Goal: Task Accomplishment & Management: Manage account settings

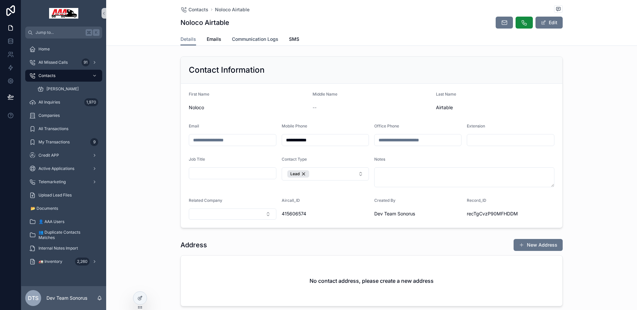
click at [257, 40] on span "Communication Logs" at bounding box center [255, 39] width 46 height 7
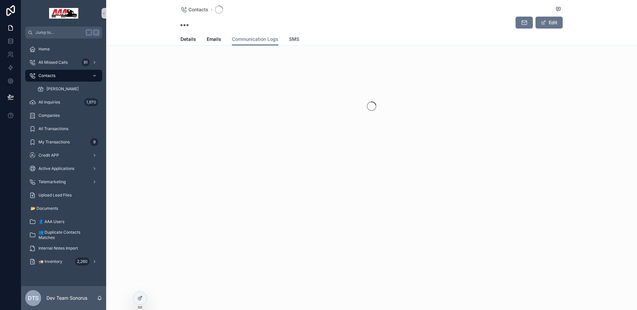
click at [297, 39] on span "SMS" at bounding box center [294, 39] width 10 height 7
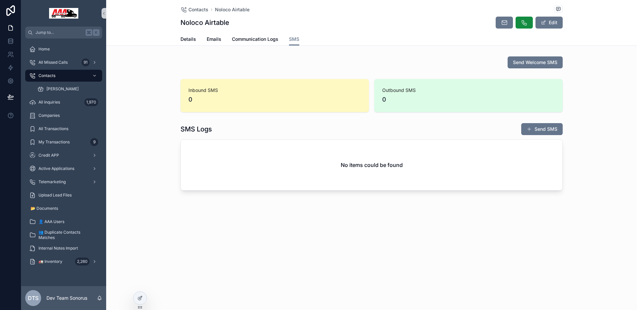
click at [372, 69] on div "Send Welcome SMS" at bounding box center [371, 62] width 531 height 17
click at [143, 300] on div at bounding box center [139, 298] width 13 height 13
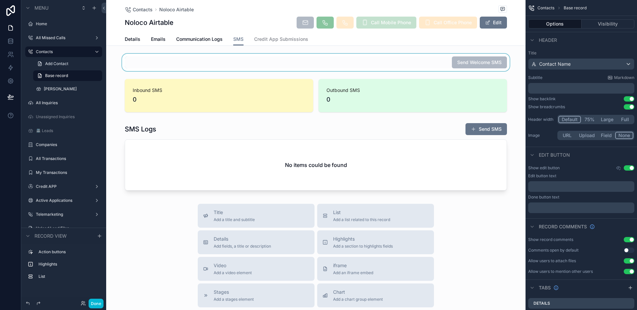
click at [377, 67] on div "scrollable content" at bounding box center [315, 62] width 419 height 17
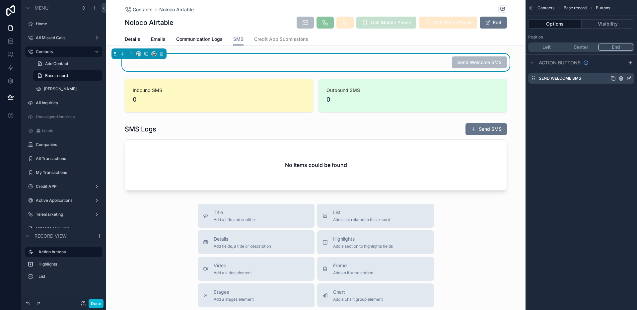
click at [628, 78] on icon "scrollable content" at bounding box center [628, 78] width 5 height 5
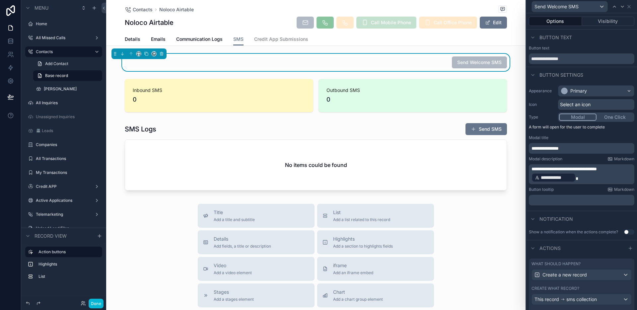
scroll to position [28, 0]
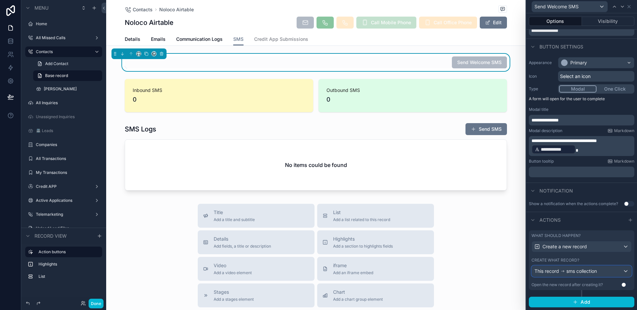
click at [591, 272] on span "sms collection" at bounding box center [581, 271] width 31 height 7
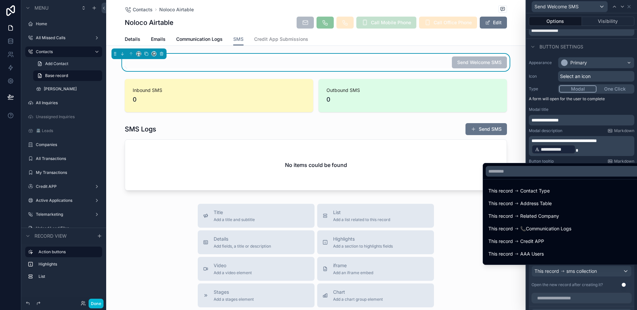
click at [591, 272] on div at bounding box center [581, 155] width 111 height 310
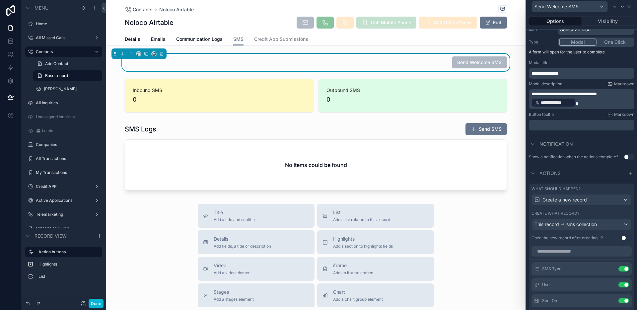
scroll to position [109, 0]
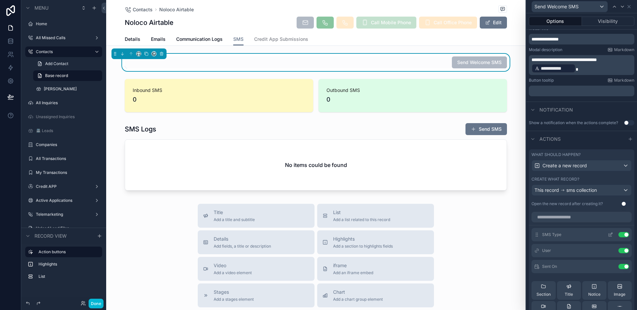
click at [608, 235] on icon at bounding box center [610, 234] width 5 height 5
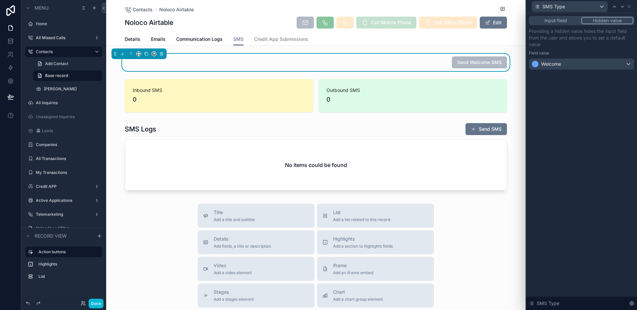
click at [564, 20] on button "Input field" at bounding box center [555, 20] width 51 height 7
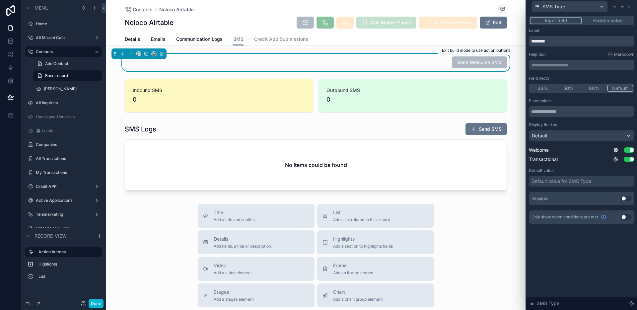
click at [419, 62] on div "Send Welcome SMS" at bounding box center [316, 62] width 382 height 12
click at [630, 8] on icon at bounding box center [628, 6] width 5 height 5
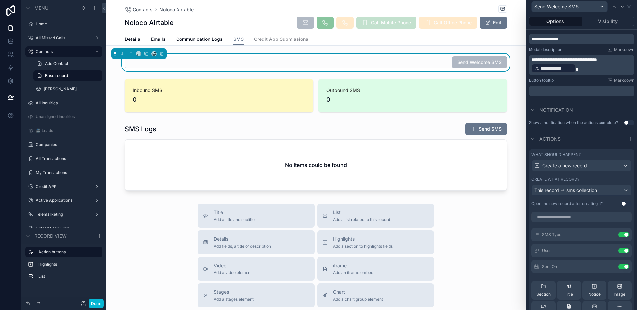
scroll to position [0, 0]
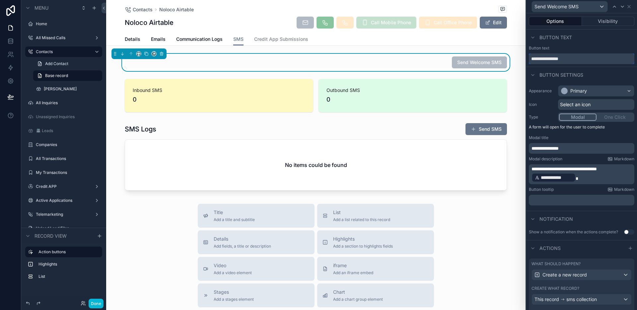
click at [554, 60] on input "**********" at bounding box center [581, 58] width 105 height 11
type input "**********"
click at [591, 169] on span "**********" at bounding box center [563, 169] width 65 height 5
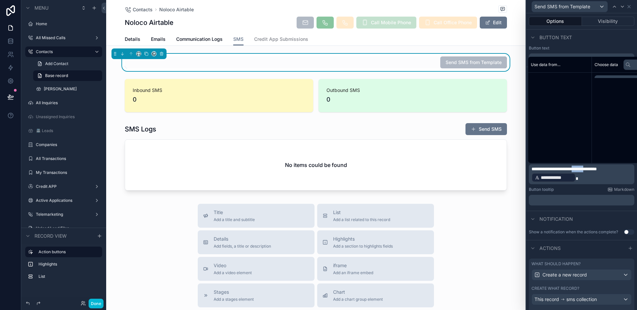
click at [591, 169] on span "**********" at bounding box center [563, 169] width 65 height 5
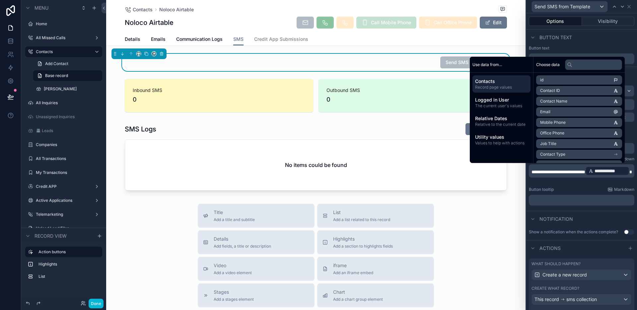
scroll to position [115, 0]
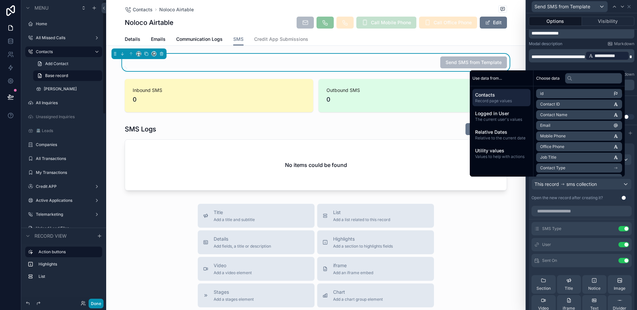
click at [97, 303] on button "Done" at bounding box center [96, 304] width 15 height 10
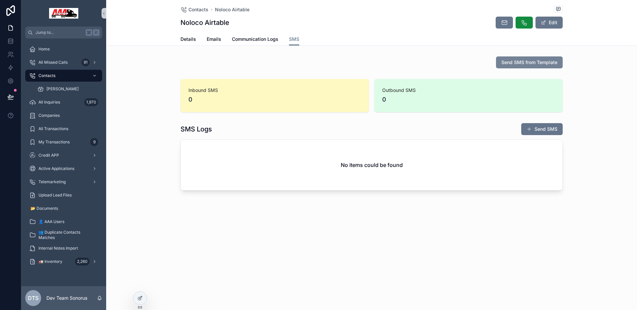
click at [512, 61] on span "Send SMS from Template" at bounding box center [529, 62] width 56 height 7
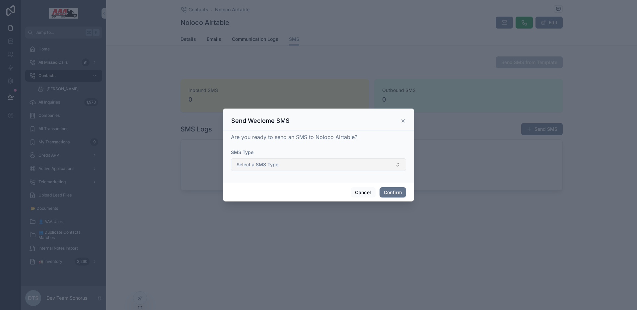
click at [262, 168] on button "Select a SMS Type" at bounding box center [318, 164] width 175 height 13
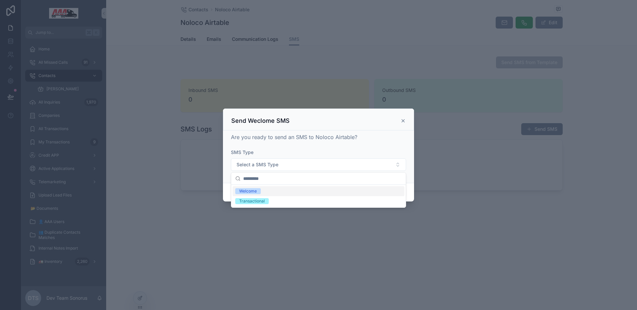
click at [294, 152] on div "SMS Type" at bounding box center [318, 152] width 175 height 7
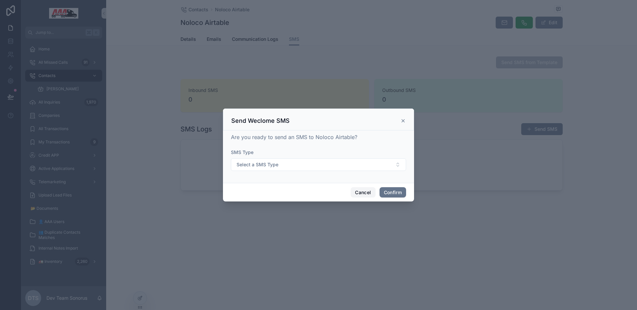
click at [365, 196] on button "Cancel" at bounding box center [363, 192] width 25 height 11
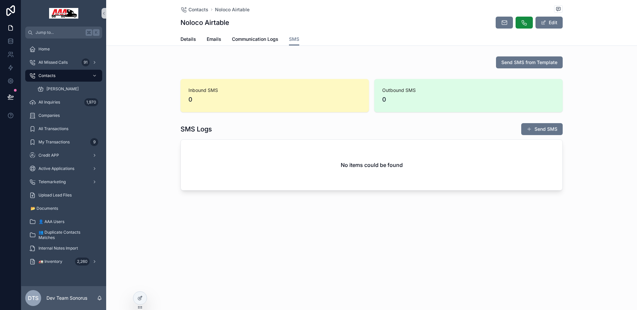
drag, startPoint x: 141, startPoint y: 296, endPoint x: 151, endPoint y: 289, distance: 11.9
click at [141, 296] on icon at bounding box center [140, 297] width 3 height 3
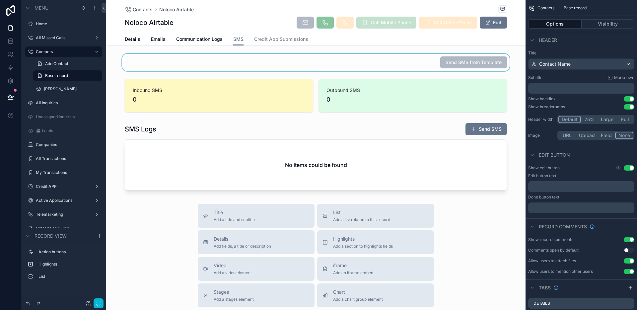
click at [414, 67] on div "scrollable content" at bounding box center [315, 62] width 419 height 17
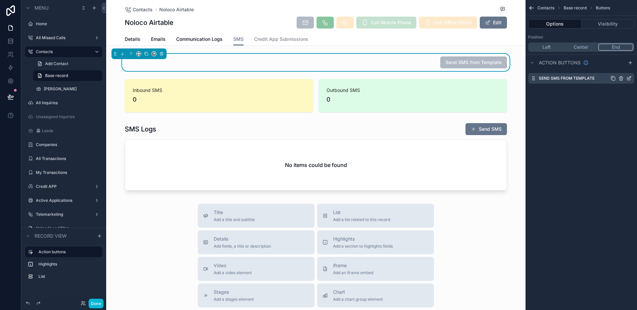
click at [629, 80] on icon "scrollable content" at bounding box center [628, 78] width 5 height 5
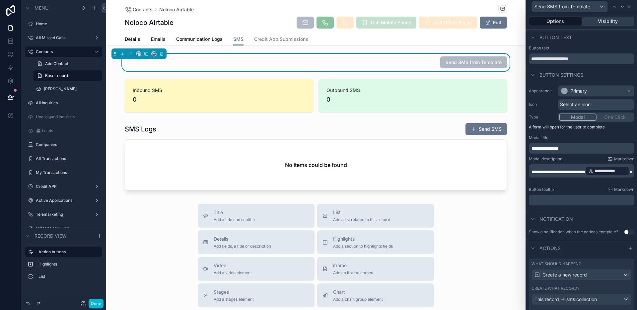
click at [609, 21] on button "Visibility" at bounding box center [608, 21] width 53 height 9
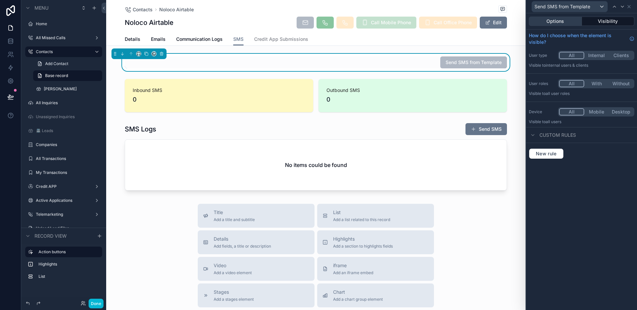
click at [556, 21] on button "Options" at bounding box center [555, 21] width 53 height 9
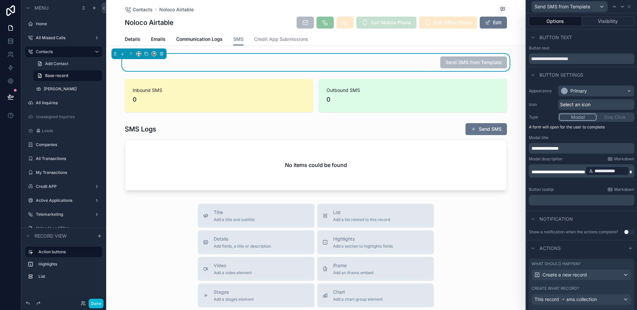
scroll to position [28, 0]
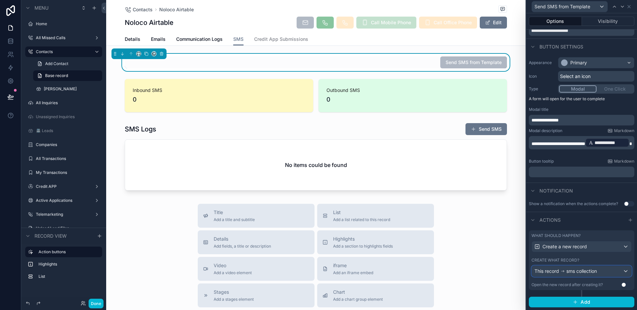
click at [601, 272] on div "This record sms collection" at bounding box center [582, 271] width 100 height 11
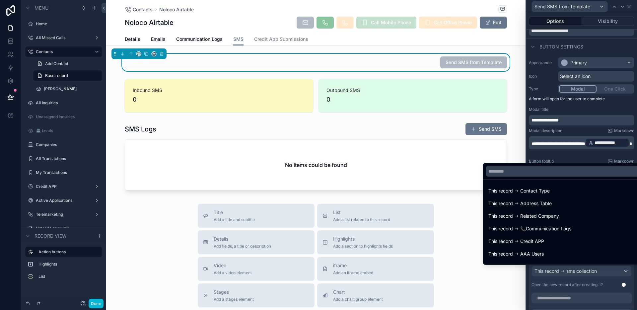
click at [602, 272] on div at bounding box center [581, 155] width 111 height 310
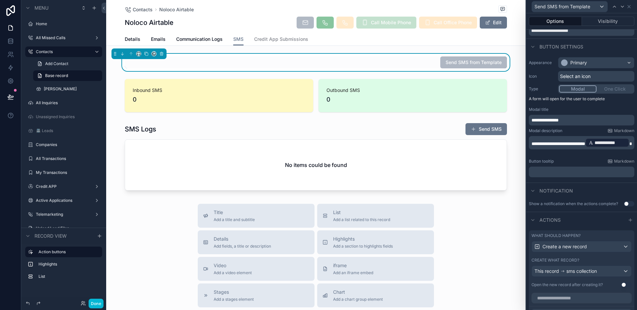
scroll to position [177, 0]
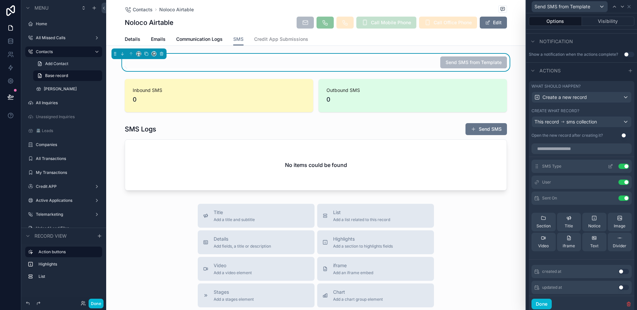
click at [608, 166] on icon at bounding box center [610, 166] width 5 height 5
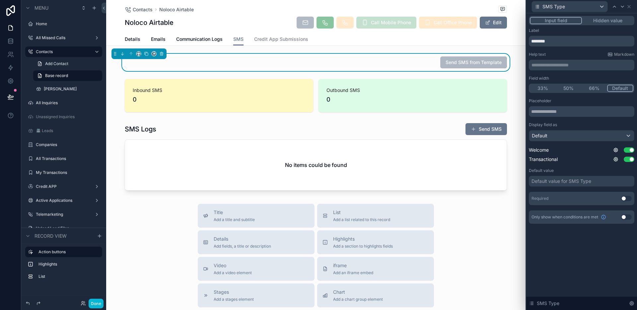
click at [593, 21] on button "Hidden value" at bounding box center [607, 20] width 51 height 7
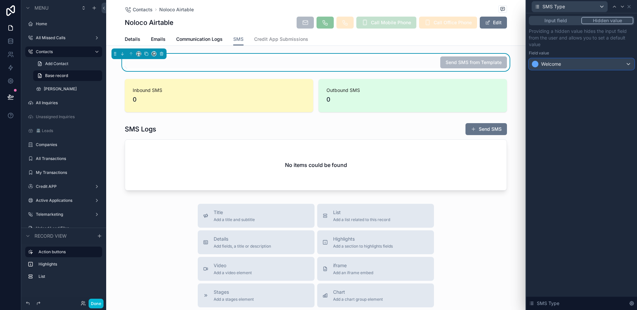
click at [576, 65] on div "Welcome" at bounding box center [581, 64] width 105 height 11
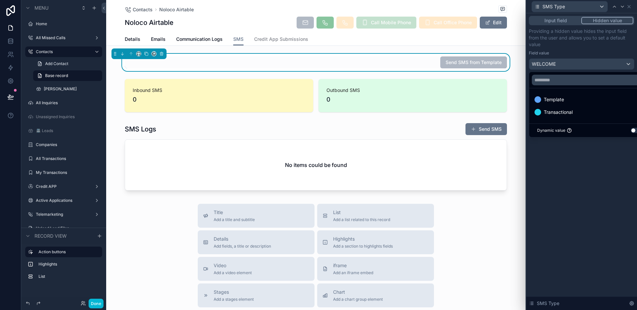
click at [606, 152] on div at bounding box center [581, 155] width 111 height 310
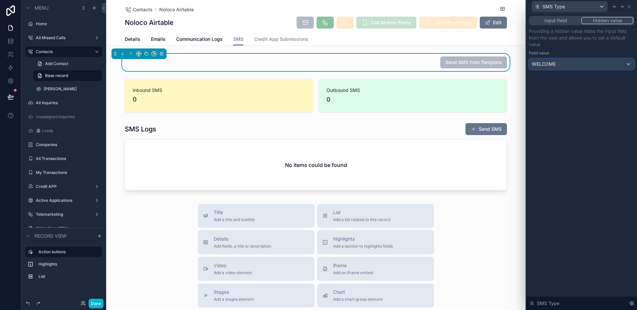
click at [583, 65] on div "WELCOME" at bounding box center [581, 64] width 105 height 11
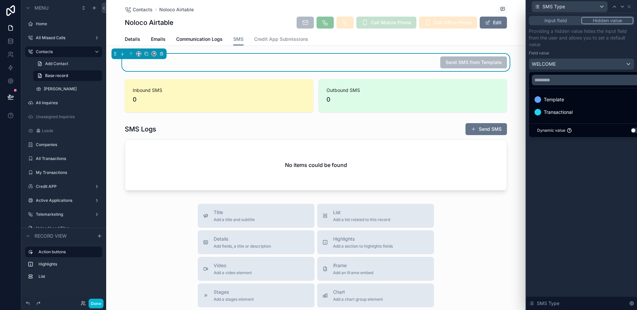
click at [562, 100] on span "Template" at bounding box center [554, 100] width 20 height 8
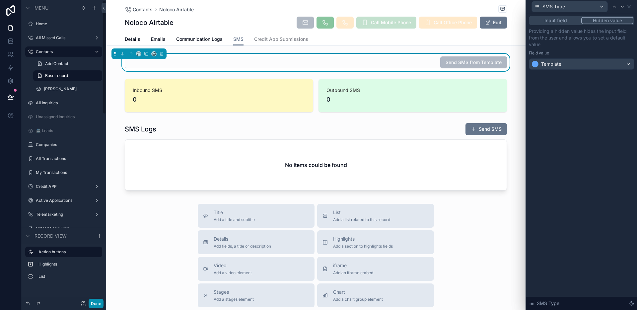
click at [97, 302] on button "Done" at bounding box center [96, 304] width 15 height 10
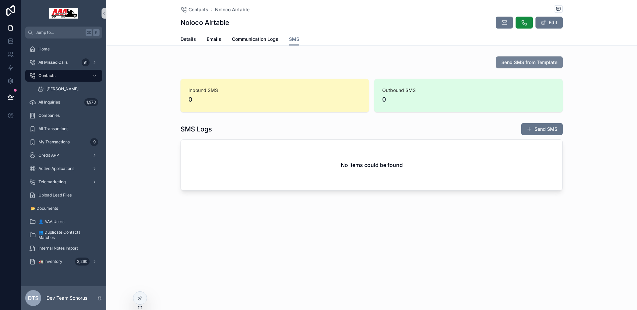
click at [504, 64] on span "Send SMS from Template" at bounding box center [529, 62] width 56 height 7
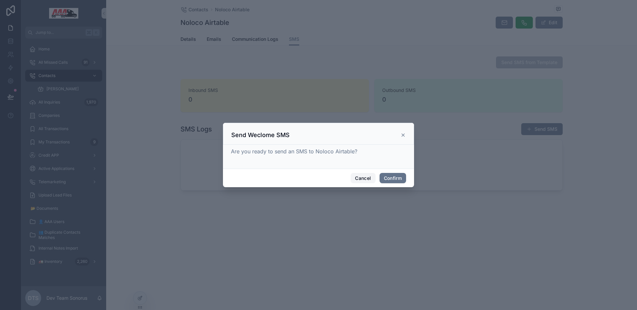
click at [372, 178] on button "Cancel" at bounding box center [363, 178] width 25 height 11
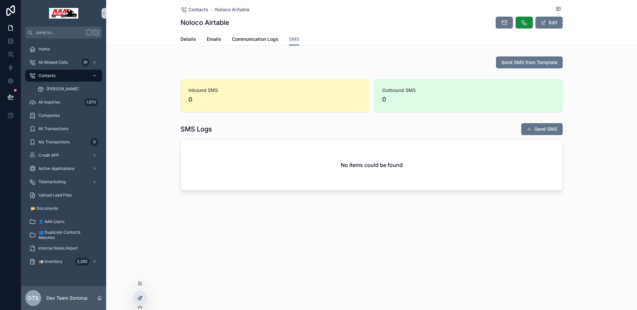
click at [142, 298] on icon at bounding box center [139, 297] width 5 height 5
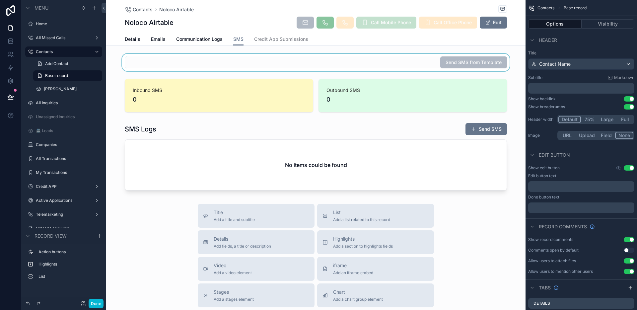
click at [423, 65] on div "scrollable content" at bounding box center [315, 62] width 419 height 17
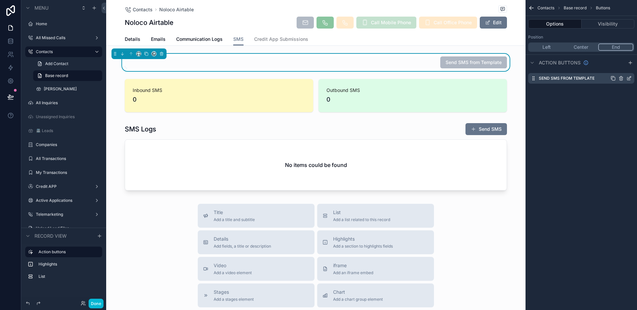
click at [628, 78] on icon "scrollable content" at bounding box center [628, 78] width 5 height 5
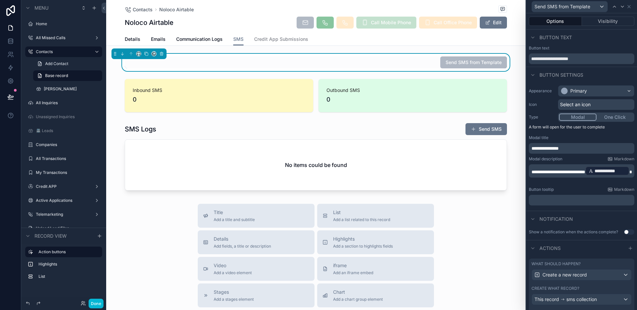
scroll to position [28, 0]
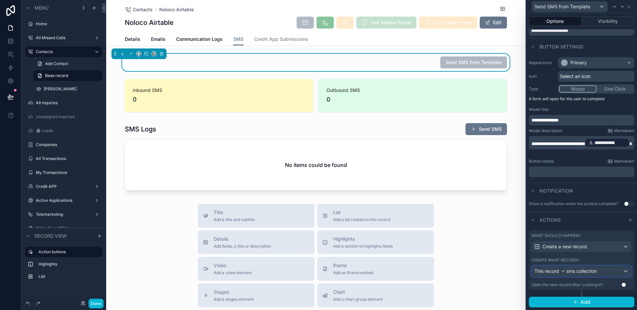
click at [571, 272] on span "sms collection" at bounding box center [581, 271] width 31 height 7
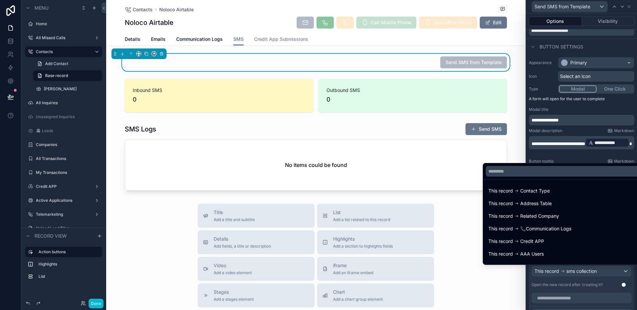
click at [571, 272] on div at bounding box center [581, 155] width 111 height 310
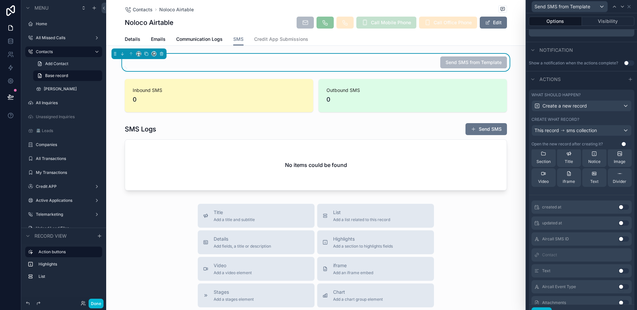
scroll to position [102, 0]
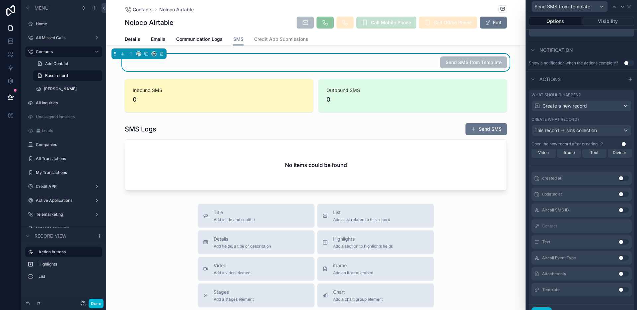
click at [618, 289] on button "Use setting" at bounding box center [623, 289] width 11 height 5
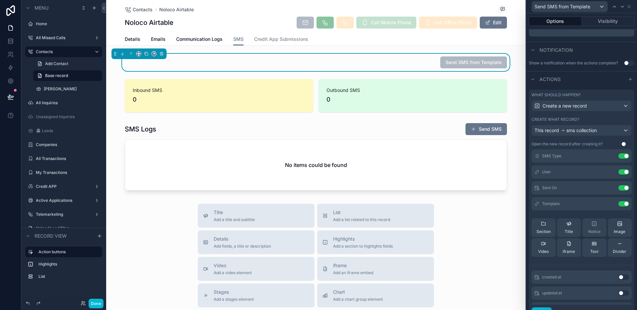
scroll to position [23, 0]
click at [610, 200] on icon at bounding box center [611, 199] width 3 height 3
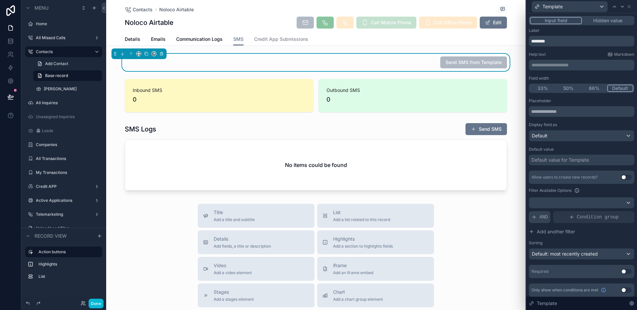
click at [544, 216] on span "AND" at bounding box center [543, 217] width 8 height 7
click at [616, 211] on icon at bounding box center [617, 212] width 2 height 2
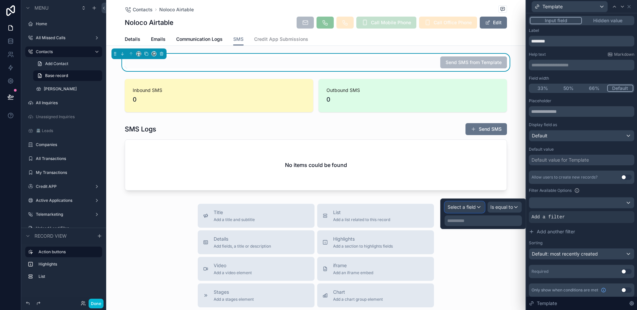
click at [479, 209] on div "Select a field" at bounding box center [464, 207] width 39 height 11
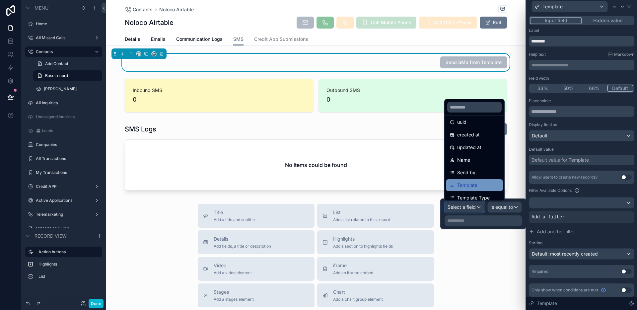
scroll to position [22, 0]
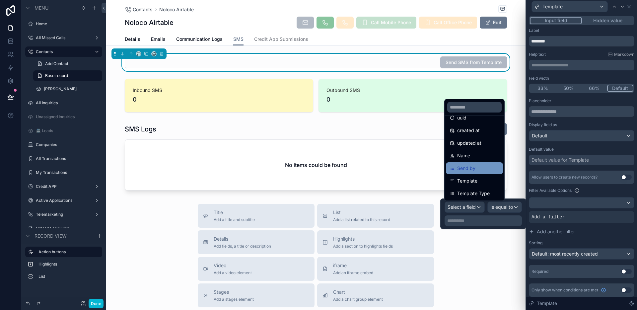
click at [480, 167] on div "Send by" at bounding box center [474, 168] width 49 height 8
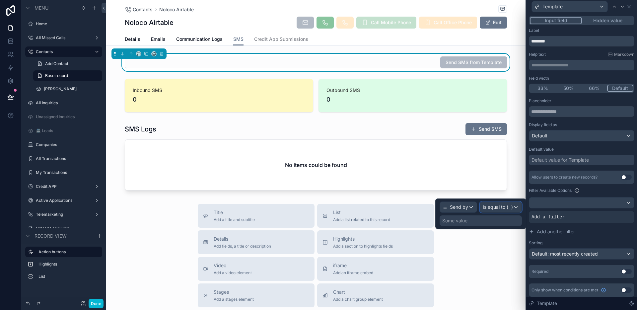
click at [495, 209] on span "Is equal to (=)" at bounding box center [498, 207] width 30 height 7
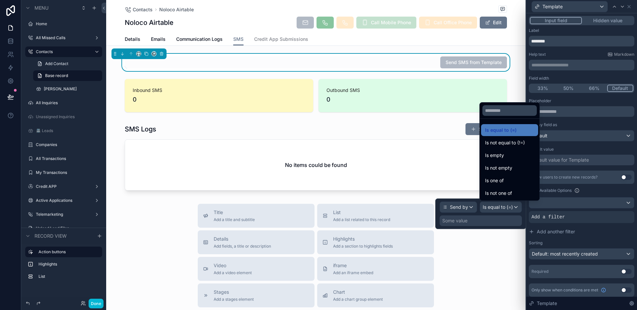
drag, startPoint x: 503, startPoint y: 183, endPoint x: 496, endPoint y: 206, distance: 23.9
click at [503, 183] on span "Is one of" at bounding box center [494, 180] width 19 height 8
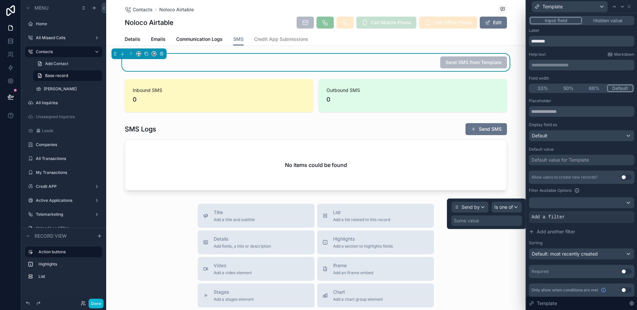
click at [491, 220] on div "Some value" at bounding box center [486, 220] width 71 height 11
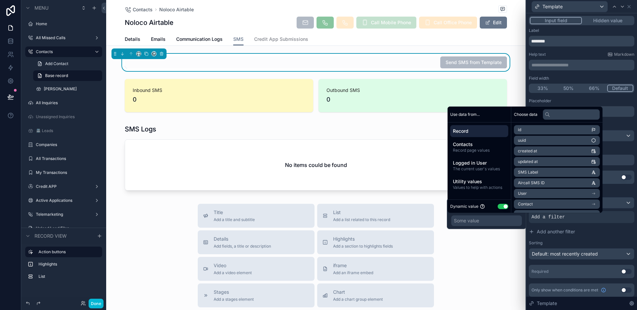
click at [502, 207] on button "Use setting" at bounding box center [503, 206] width 11 height 5
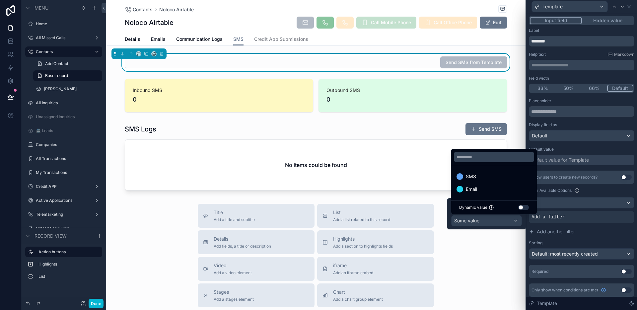
drag, startPoint x: 482, startPoint y: 173, endPoint x: 481, endPoint y: 182, distance: 9.0
click at [481, 174] on div "SMS" at bounding box center [493, 176] width 75 height 8
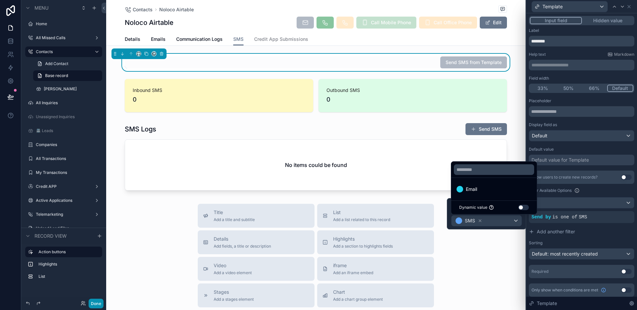
click at [98, 300] on button "Done" at bounding box center [96, 304] width 15 height 10
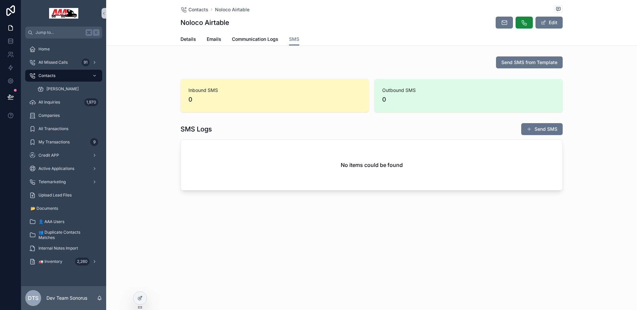
click at [471, 64] on div "Send SMS from Template" at bounding box center [371, 62] width 382 height 12
click at [515, 62] on span "Send SMS from Template" at bounding box center [529, 62] width 56 height 7
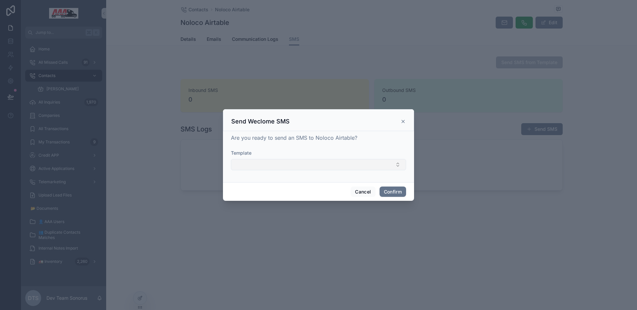
click at [353, 165] on button "Select Button" at bounding box center [318, 164] width 175 height 11
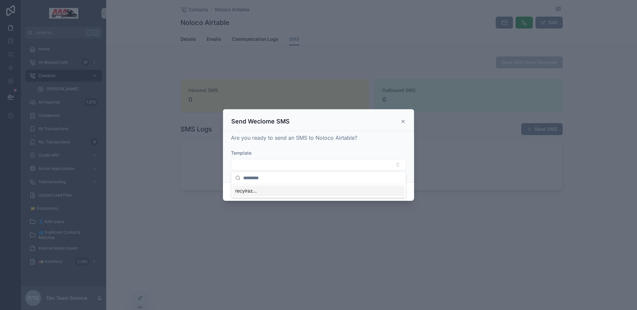
drag, startPoint x: 316, startPoint y: 143, endPoint x: 330, endPoint y: 139, distance: 13.8
click at [316, 143] on div "Are you ready to send an SMS to Noloco Airtable? Template" at bounding box center [318, 155] width 175 height 43
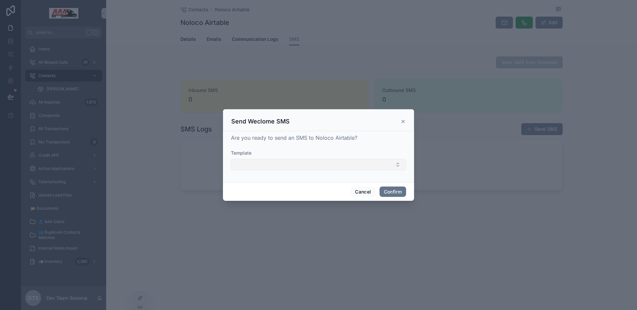
click at [381, 164] on button "Select Button" at bounding box center [318, 164] width 175 height 11
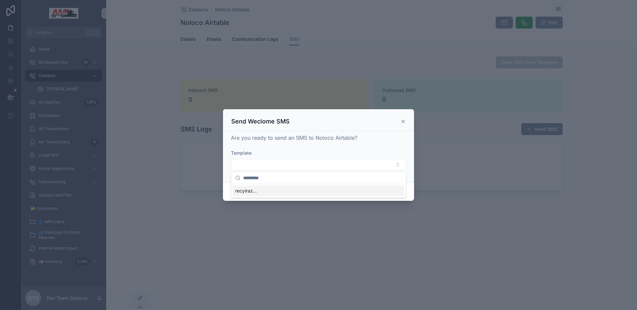
click at [402, 122] on icon at bounding box center [403, 121] width 3 height 3
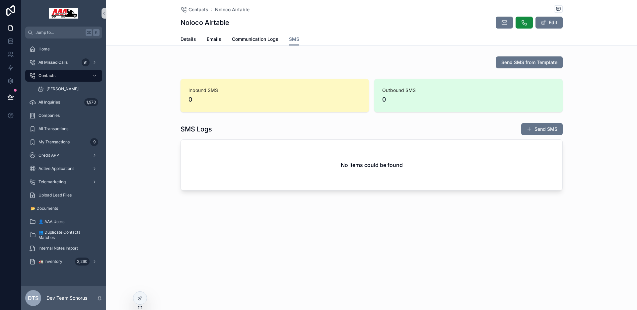
click at [451, 113] on div "Inbound SMS 0 Outbound SMS 0" at bounding box center [371, 95] width 531 height 38
click at [529, 66] on button "Send SMS from Template" at bounding box center [529, 62] width 67 height 12
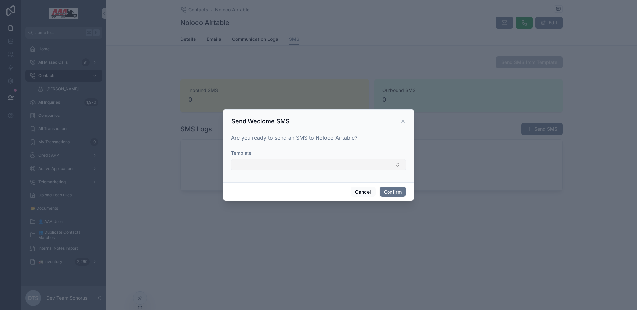
click at [332, 169] on button "Select Button" at bounding box center [318, 164] width 175 height 11
click at [403, 120] on icon at bounding box center [402, 121] width 5 height 5
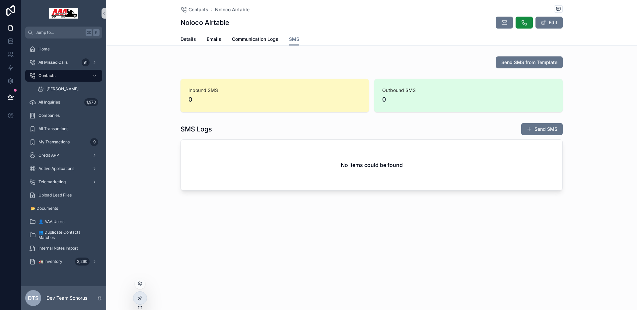
click at [140, 296] on icon at bounding box center [139, 297] width 5 height 5
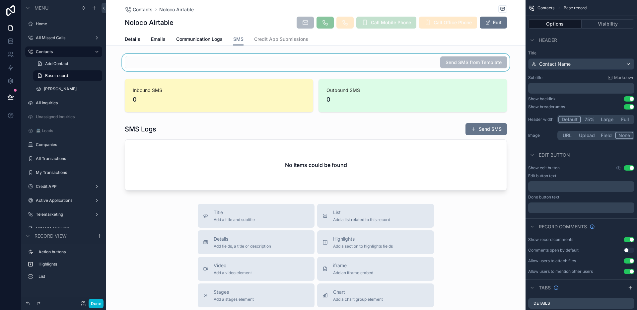
click at [391, 66] on div "scrollable content" at bounding box center [315, 62] width 419 height 17
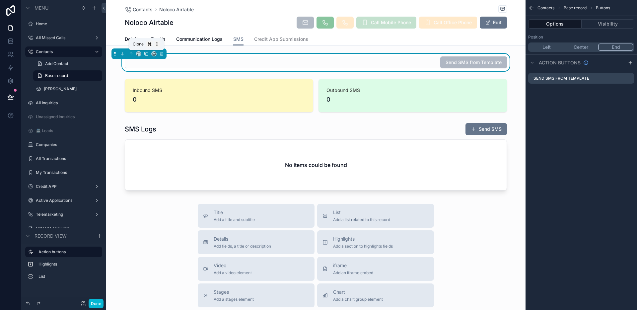
click at [148, 54] on icon "scrollable content" at bounding box center [146, 54] width 3 height 3
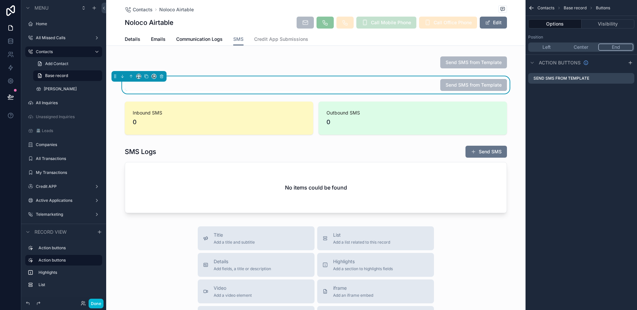
click at [358, 88] on div "Send SMS from Template" at bounding box center [316, 85] width 382 height 12
click at [628, 78] on icon "scrollable content" at bounding box center [629, 77] width 3 height 3
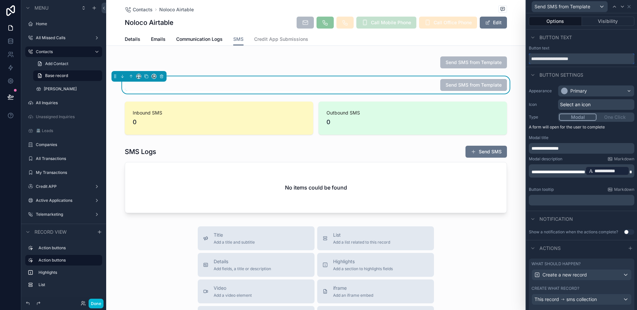
click at [547, 58] on input "**********" at bounding box center [581, 58] width 105 height 11
click at [549, 59] on input "**********" at bounding box center [581, 58] width 105 height 11
click at [549, 60] on input "**********" at bounding box center [581, 58] width 105 height 11
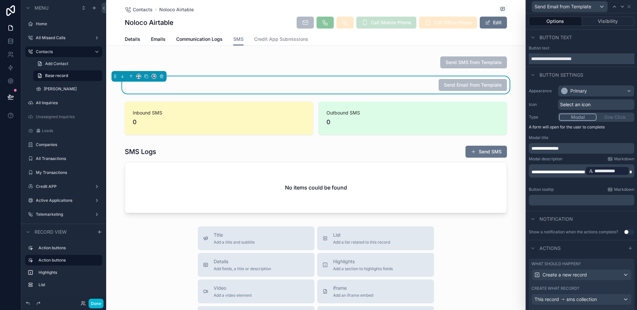
click at [549, 60] on input "**********" at bounding box center [581, 58] width 105 height 11
type input "**********"
click at [585, 169] on span "**********" at bounding box center [558, 171] width 54 height 5
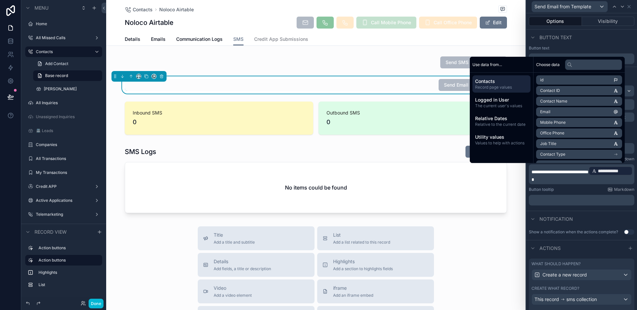
click at [605, 178] on p "**********" at bounding box center [581, 174] width 101 height 17
click at [615, 45] on div "Button text" at bounding box center [581, 38] width 111 height 16
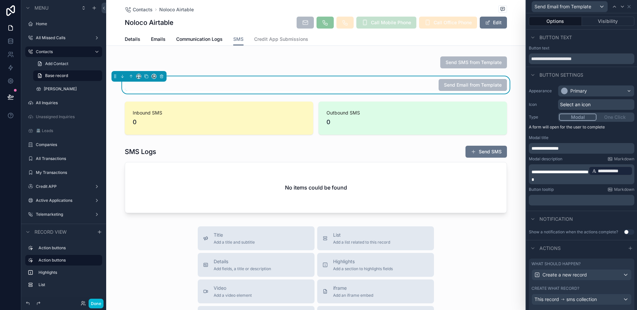
click at [551, 148] on span "**********" at bounding box center [544, 148] width 27 height 5
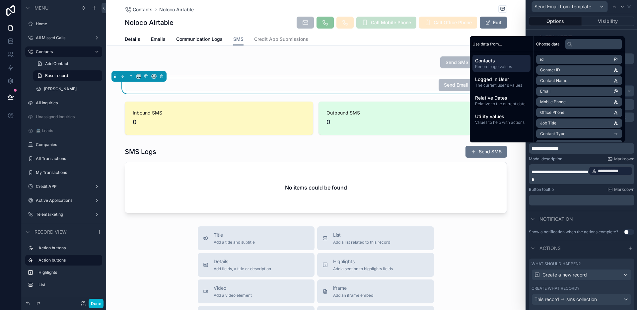
click at [551, 148] on span "**********" at bounding box center [544, 148] width 27 height 5
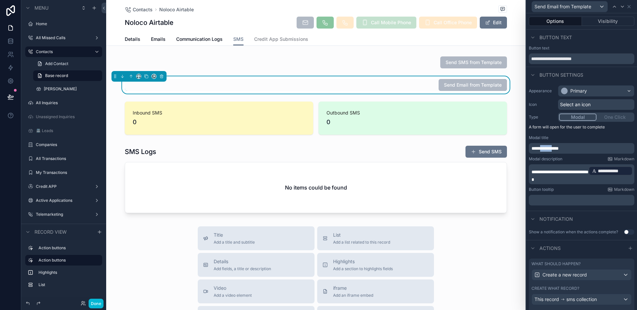
click at [551, 148] on span "**********" at bounding box center [544, 148] width 27 height 5
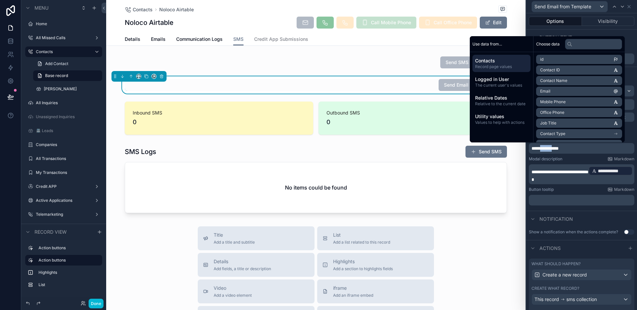
paste div "scrollable content"
click at [594, 217] on div "Notification" at bounding box center [581, 219] width 111 height 16
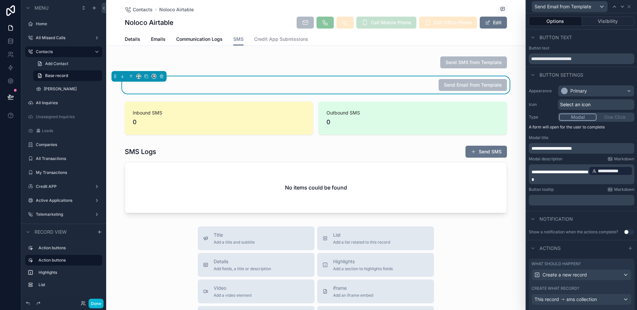
scroll to position [28, 0]
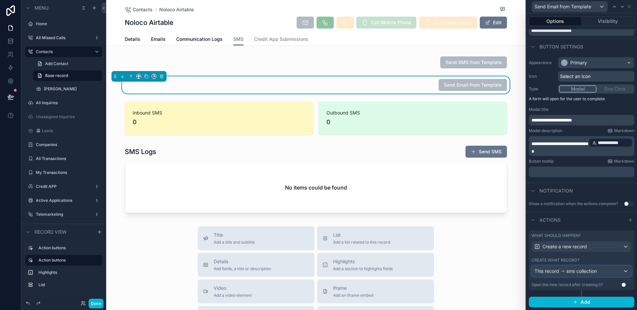
click at [580, 268] on span "sms collection" at bounding box center [581, 271] width 31 height 7
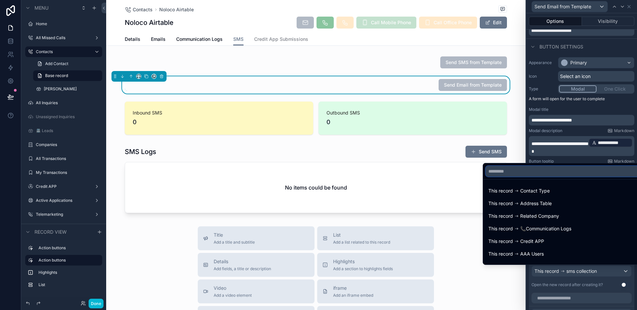
click at [548, 172] on input "text" at bounding box center [563, 171] width 154 height 11
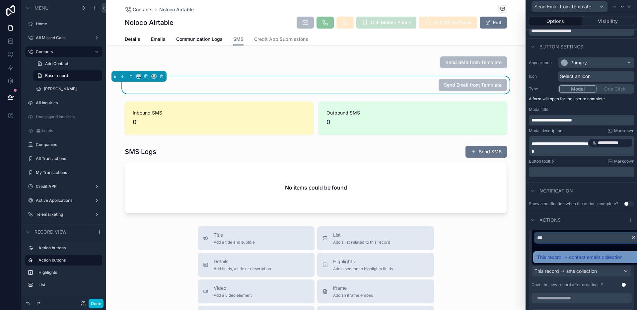
type input "***"
click at [589, 257] on span "contact emails collection" at bounding box center [595, 257] width 53 height 8
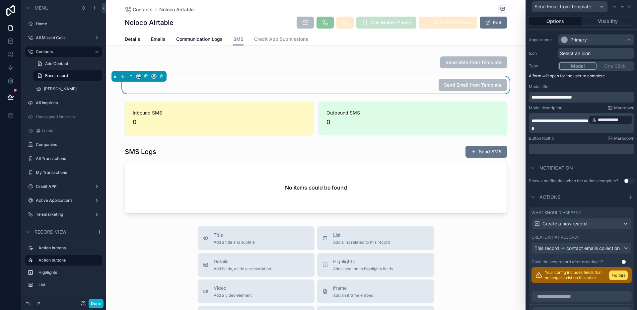
scroll to position [55, 0]
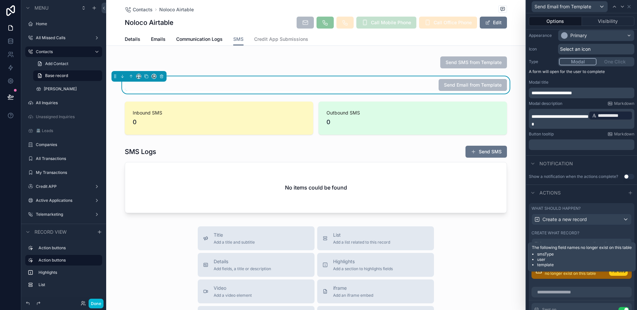
click at [609, 275] on button "Fix this" at bounding box center [618, 271] width 19 height 10
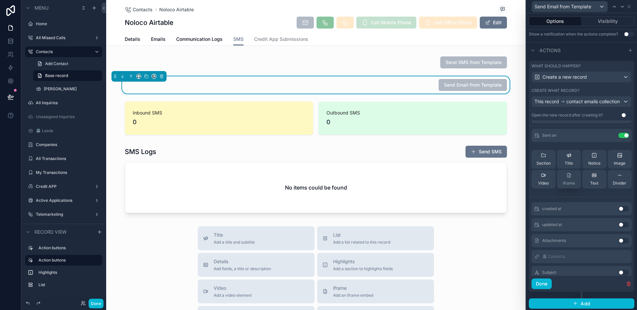
scroll to position [0, 0]
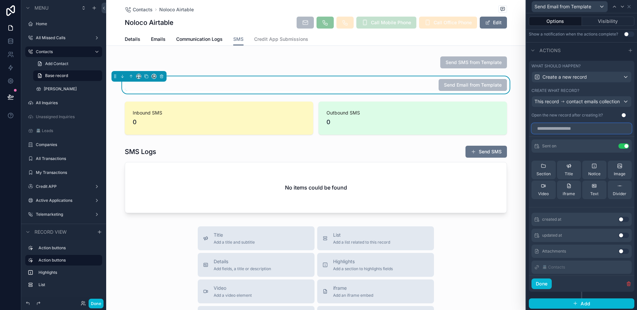
click at [568, 134] on input "text" at bounding box center [581, 128] width 100 height 11
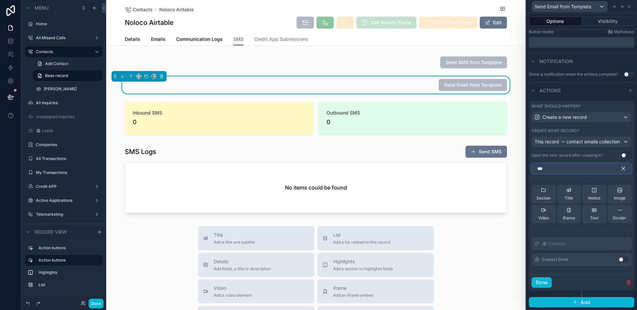
type input "***"
click at [592, 243] on div "📇 Contacts" at bounding box center [581, 243] width 100 height 13
click at [620, 168] on icon "button" at bounding box center [623, 169] width 6 height 6
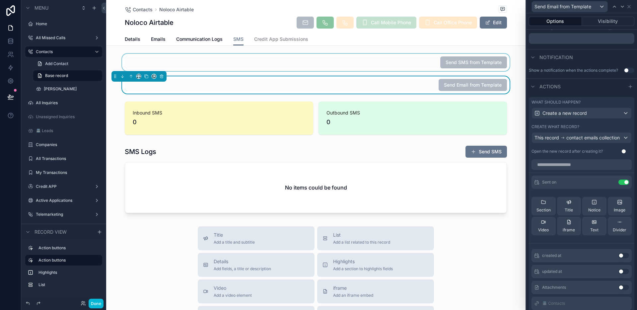
click at [416, 59] on div "scrollable content" at bounding box center [315, 62] width 419 height 17
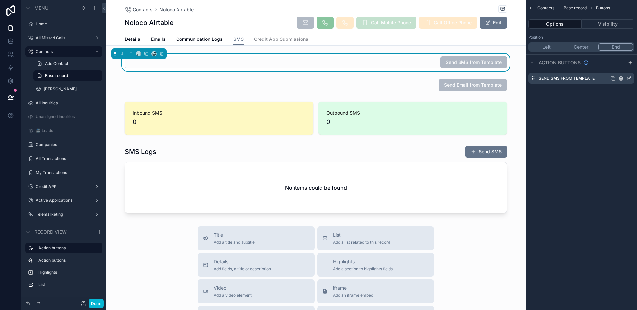
click at [630, 80] on icon "scrollable content" at bounding box center [628, 78] width 5 height 5
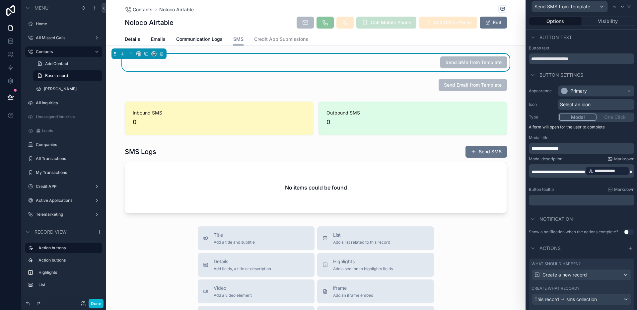
click at [559, 148] on span "**********" at bounding box center [544, 148] width 27 height 5
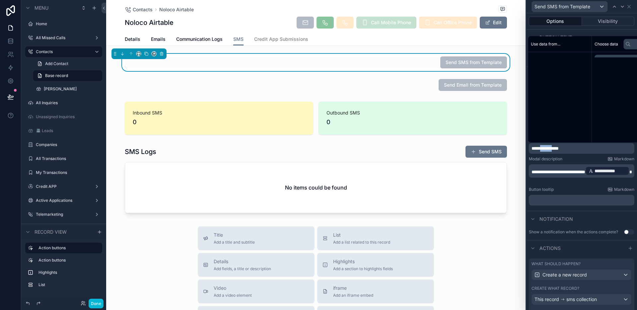
click at [559, 148] on span "**********" at bounding box center [544, 148] width 27 height 5
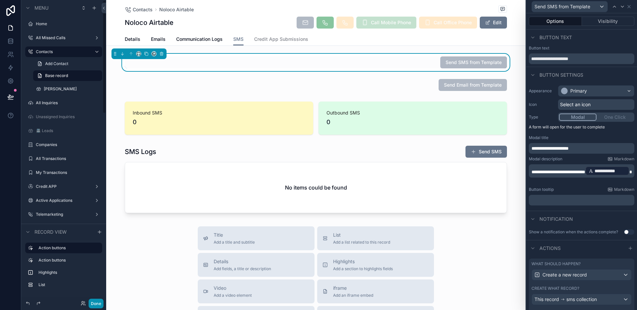
click at [96, 302] on button "Done" at bounding box center [96, 304] width 15 height 10
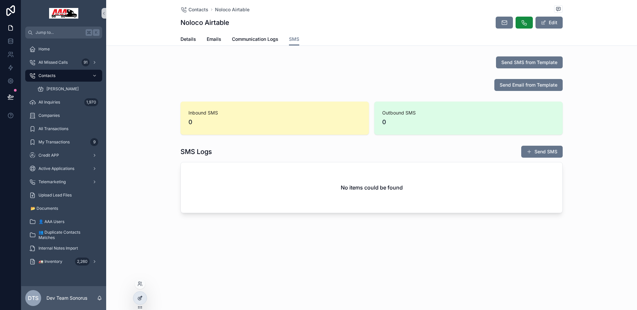
drag, startPoint x: 134, startPoint y: 303, endPoint x: 138, endPoint y: 300, distance: 4.9
click at [135, 303] on div at bounding box center [140, 300] width 14 height 19
click at [140, 294] on div at bounding box center [139, 298] width 13 height 13
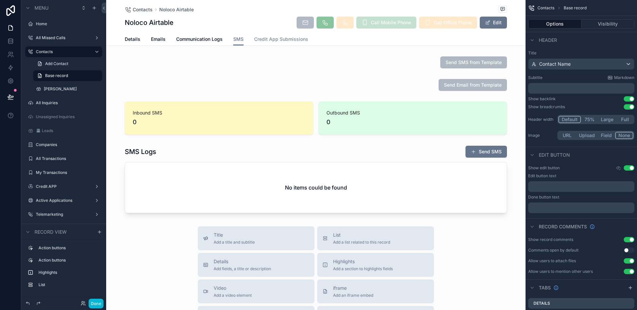
click at [228, 29] on div "Contacts Noloco Airtable Noloco Airtable Call Mobile Phone Call Office Phone Ed…" at bounding box center [316, 16] width 382 height 33
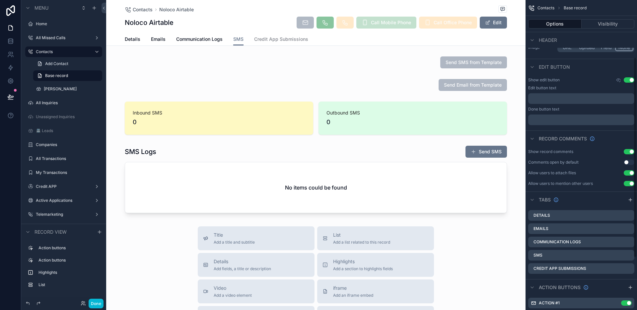
scroll to position [92, 0]
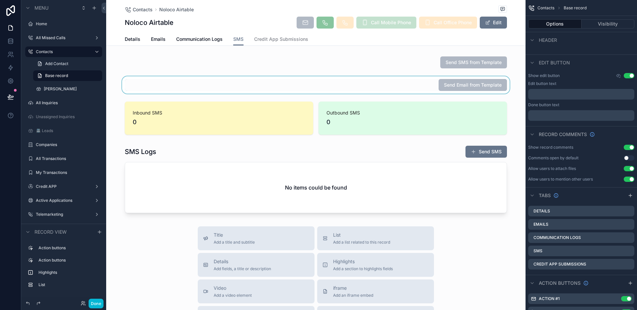
click at [386, 81] on div "scrollable content" at bounding box center [315, 84] width 419 height 17
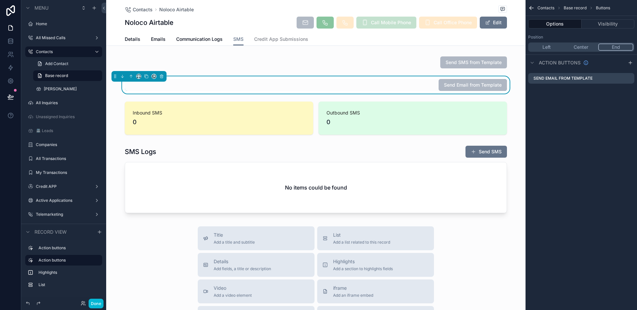
scroll to position [0, 0]
click at [155, 77] on icon "scrollable content" at bounding box center [154, 76] width 5 height 5
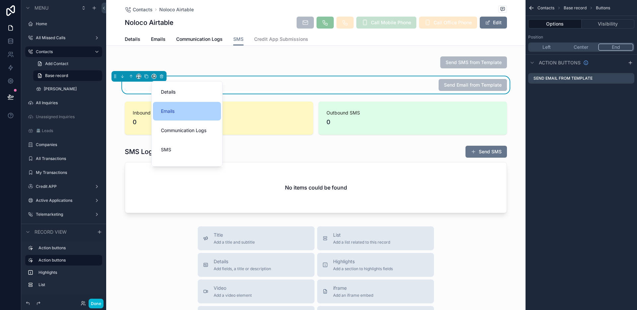
click at [181, 109] on div "Emails" at bounding box center [187, 111] width 52 height 8
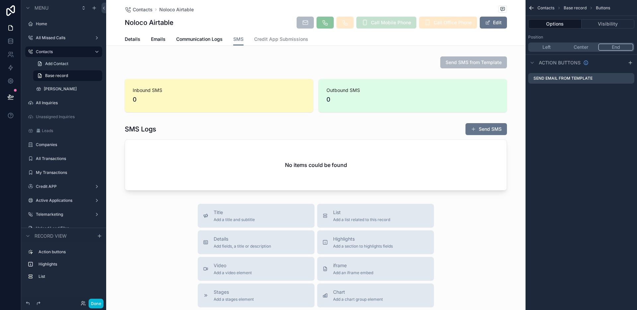
click at [141, 39] on div "Details Emails Communication Logs SMS Credit App Submissions" at bounding box center [316, 39] width 382 height 13
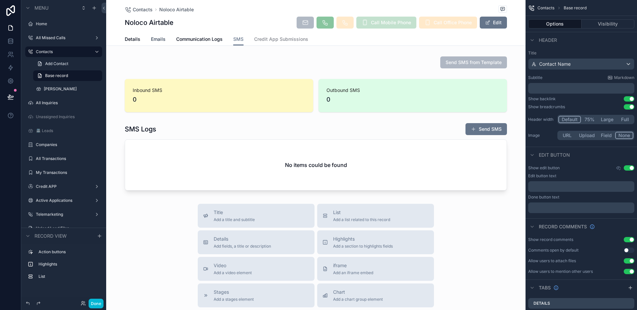
click at [151, 39] on span "Emails" at bounding box center [158, 39] width 15 height 7
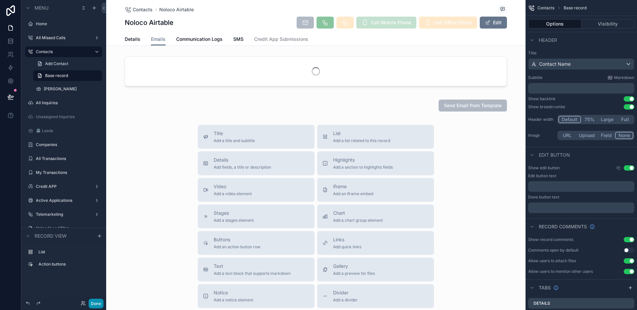
click at [101, 302] on button "Done" at bounding box center [96, 304] width 15 height 10
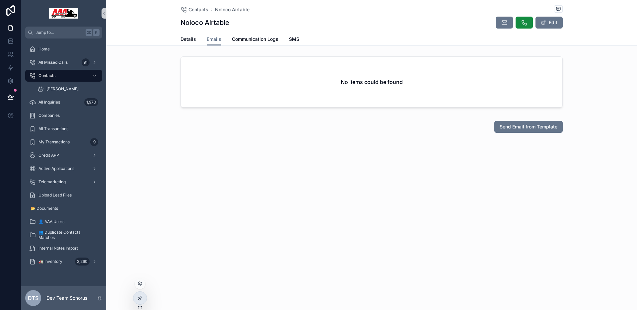
click at [138, 303] on div at bounding box center [139, 298] width 13 height 13
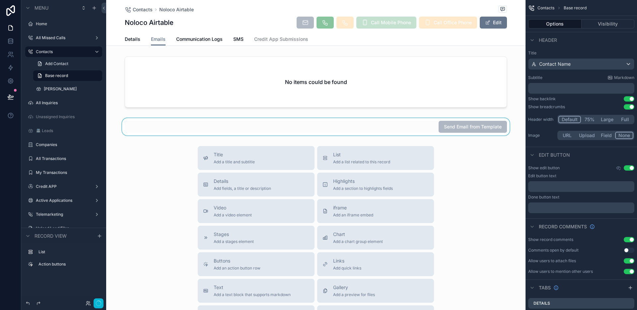
click at [351, 129] on div "scrollable content" at bounding box center [315, 126] width 419 height 17
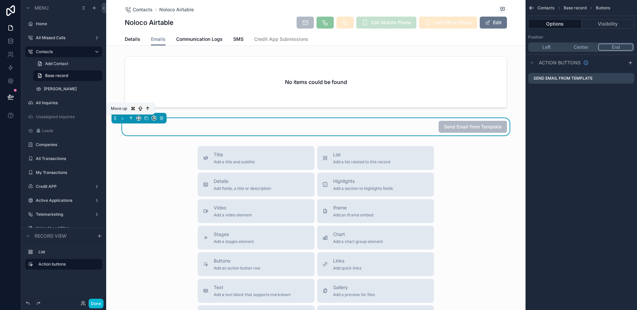
click at [132, 117] on icon "scrollable content" at bounding box center [131, 117] width 1 height 1
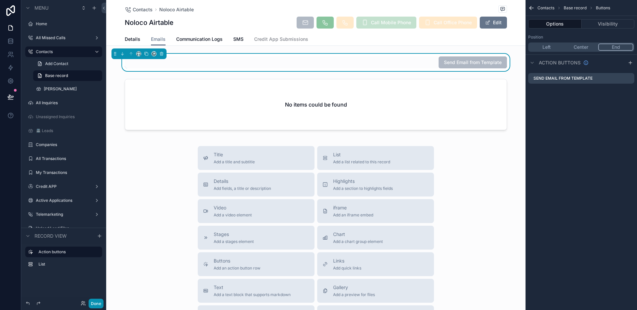
click at [96, 306] on button "Done" at bounding box center [96, 304] width 15 height 10
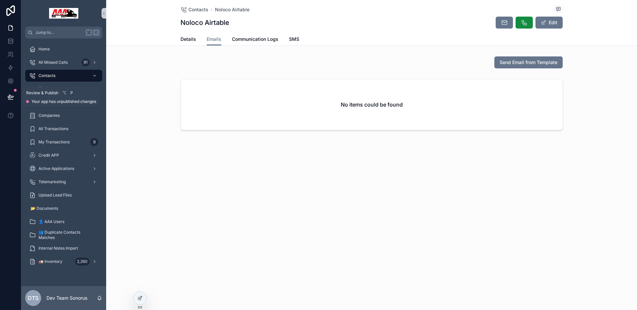
click at [14, 99] on button at bounding box center [10, 97] width 15 height 19
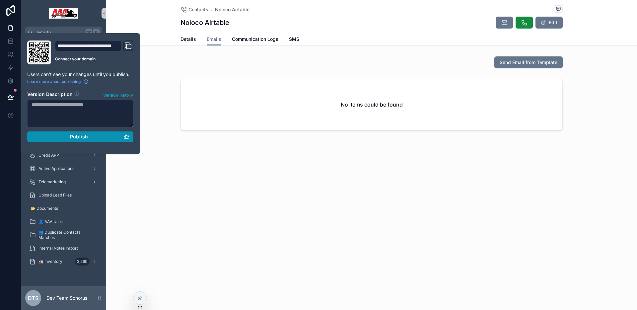
click at [102, 136] on div "Publish" at bounding box center [81, 137] width 98 height 6
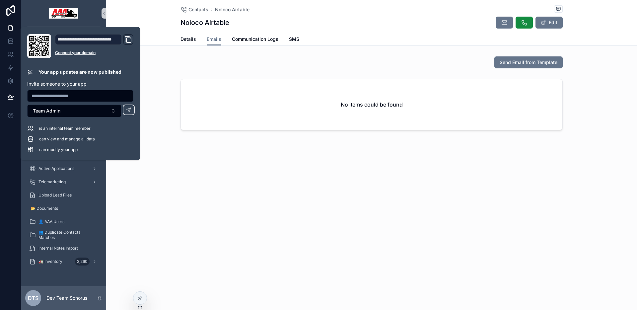
click at [328, 59] on div "Send Email from Template" at bounding box center [371, 62] width 382 height 12
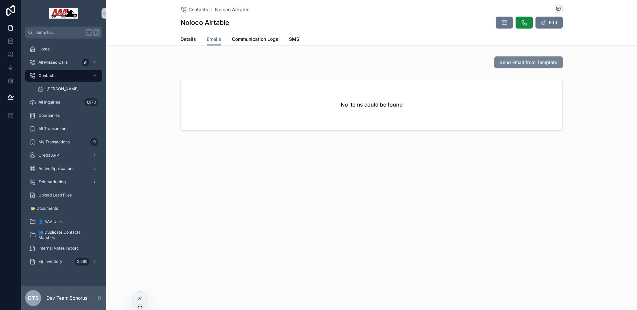
click at [511, 66] on button "Send Email from Template" at bounding box center [528, 62] width 68 height 12
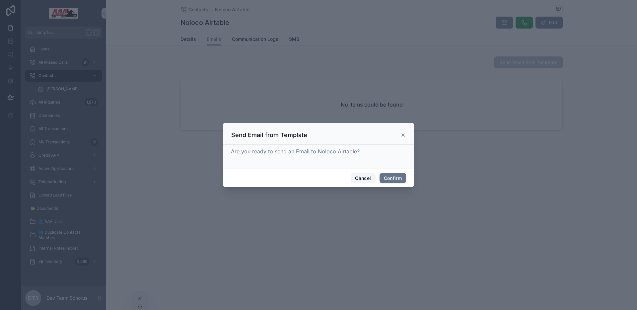
drag, startPoint x: 356, startPoint y: 177, endPoint x: 350, endPoint y: 173, distance: 7.0
click at [357, 177] on button "Cancel" at bounding box center [363, 178] width 25 height 11
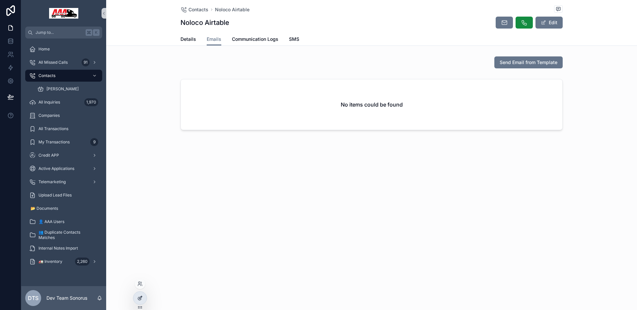
click at [143, 299] on div at bounding box center [139, 298] width 13 height 13
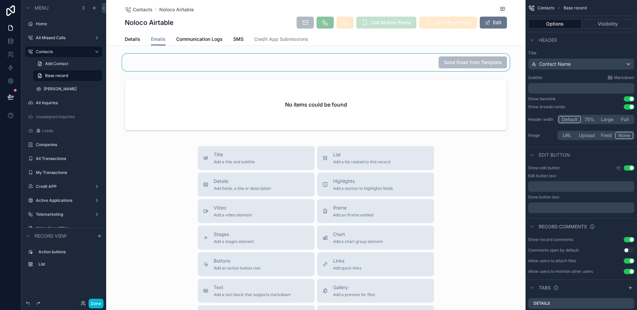
click at [367, 69] on div "scrollable content" at bounding box center [315, 62] width 419 height 17
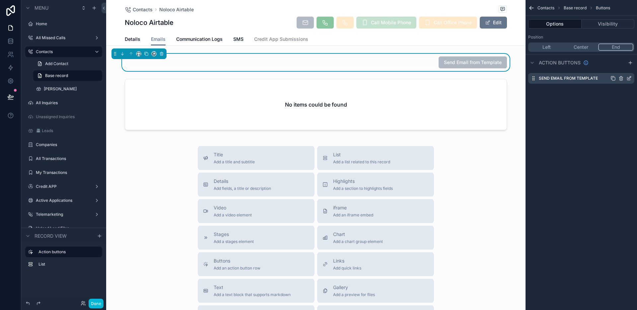
click at [628, 78] on icon "scrollable content" at bounding box center [629, 77] width 3 height 3
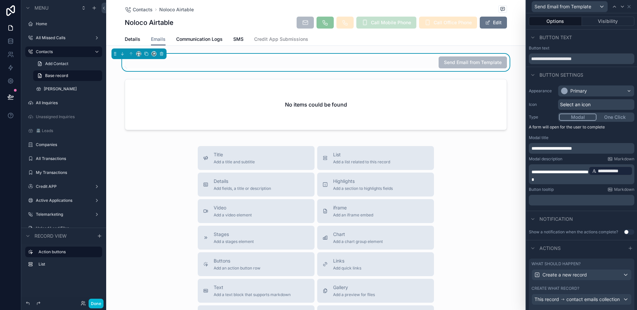
scroll to position [32, 0]
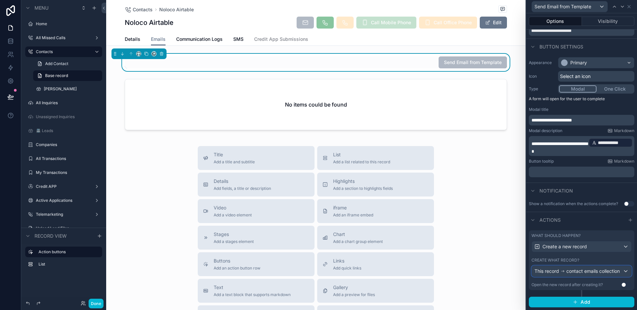
click at [566, 272] on span "contact emails collection" at bounding box center [592, 271] width 53 height 7
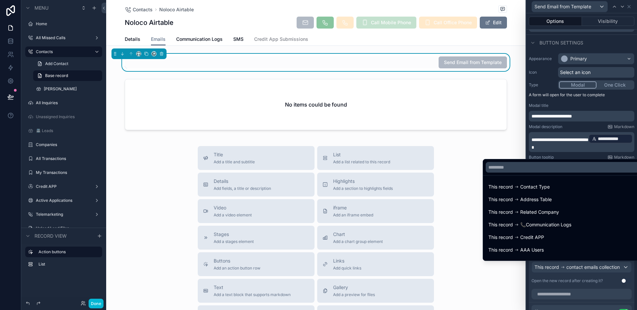
click at [562, 272] on div at bounding box center [581, 155] width 111 height 310
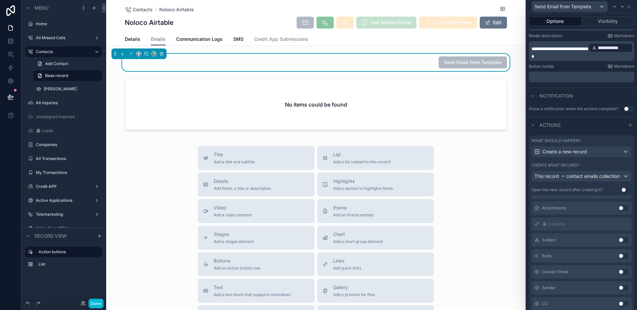
scroll to position [203, 0]
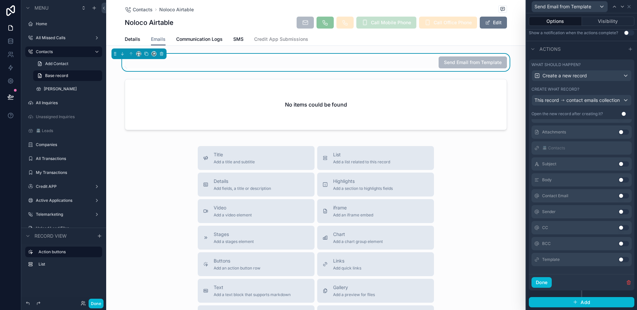
click at [618, 259] on button "Use setting" at bounding box center [623, 259] width 11 height 5
click at [618, 243] on button "Use setting" at bounding box center [623, 243] width 11 height 5
click at [618, 261] on button "Use setting" at bounding box center [623, 259] width 11 height 5
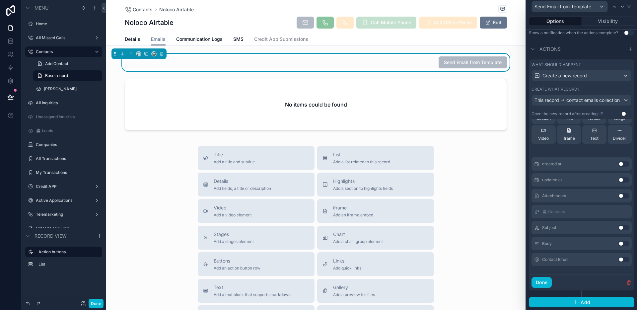
click at [618, 260] on button "Use setting" at bounding box center [623, 259] width 11 height 5
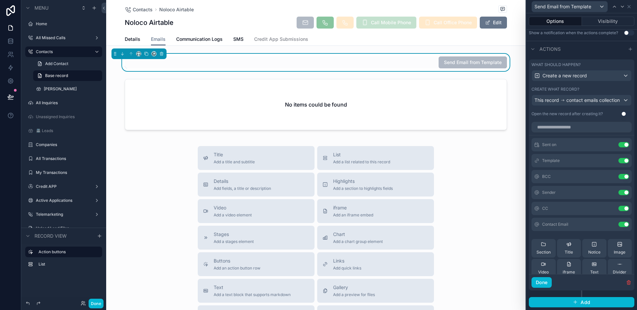
click at [360, 60] on div "Send Email from Template" at bounding box center [316, 62] width 382 height 12
click at [96, 302] on button "Done" at bounding box center [96, 304] width 15 height 10
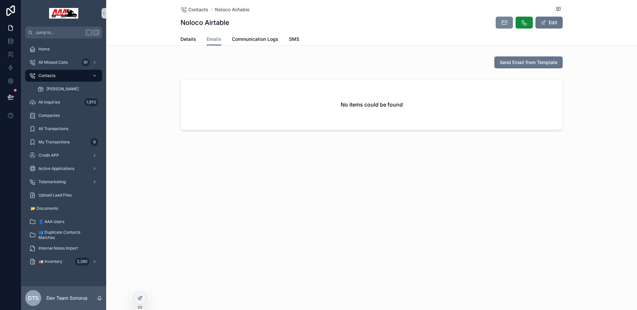
click at [500, 26] on button "scrollable content" at bounding box center [504, 23] width 17 height 12
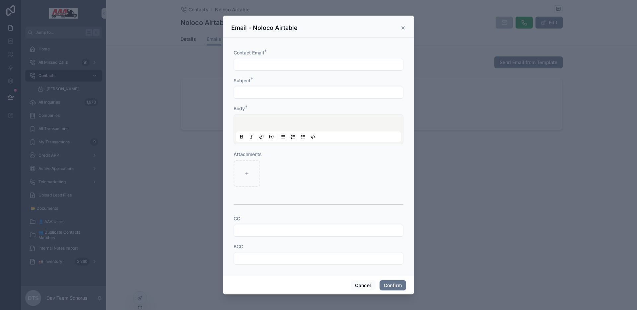
click at [402, 27] on icon at bounding box center [402, 27] width 5 height 5
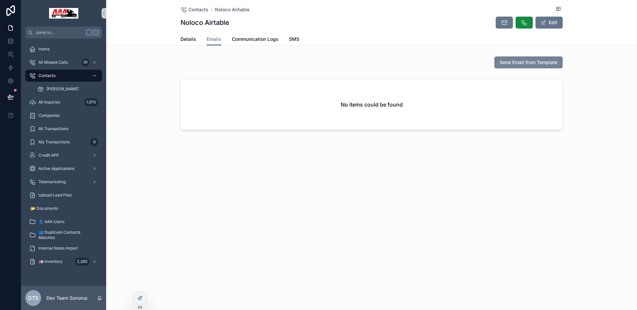
click at [502, 64] on span "Send Email from Template" at bounding box center [529, 62] width 58 height 7
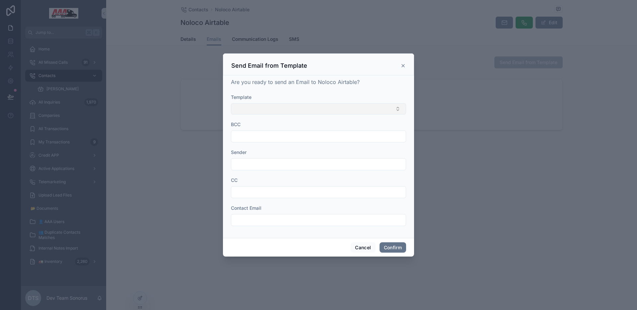
click at [280, 111] on button "Select Button" at bounding box center [318, 108] width 175 height 11
click at [360, 248] on button "Cancel" at bounding box center [363, 247] width 25 height 11
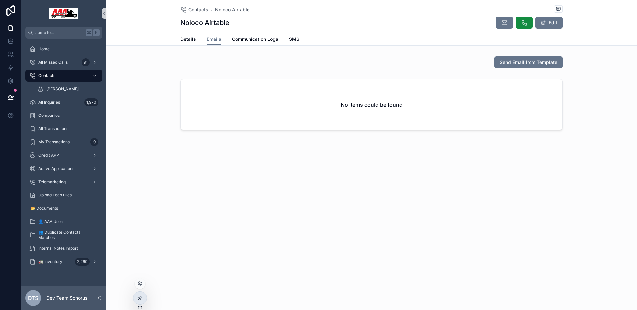
click at [146, 299] on div at bounding box center [139, 298] width 13 height 13
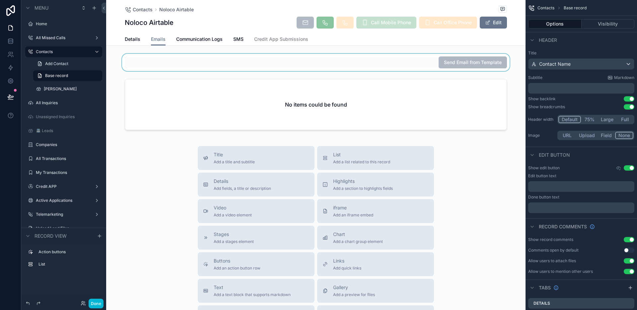
click at [402, 54] on div "scrollable content" at bounding box center [315, 62] width 419 height 17
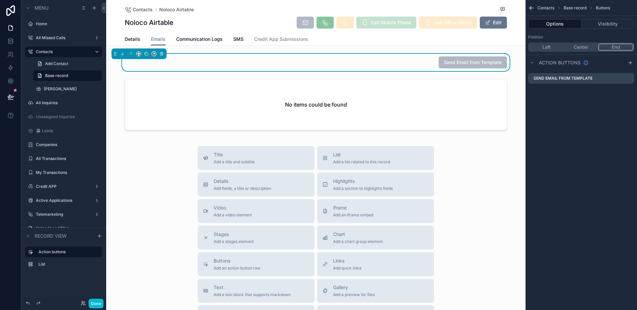
click at [403, 60] on div "Send Email from Template" at bounding box center [316, 62] width 382 height 12
click at [631, 77] on icon "scrollable content" at bounding box center [629, 77] width 3 height 3
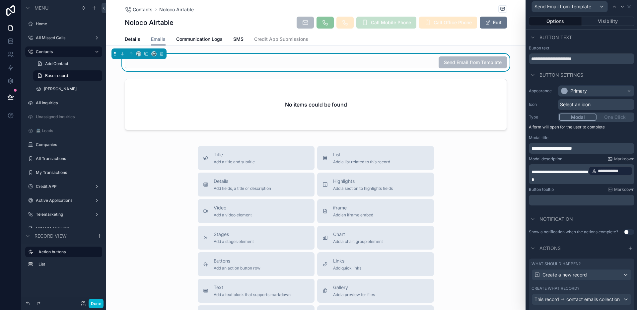
scroll to position [32, 0]
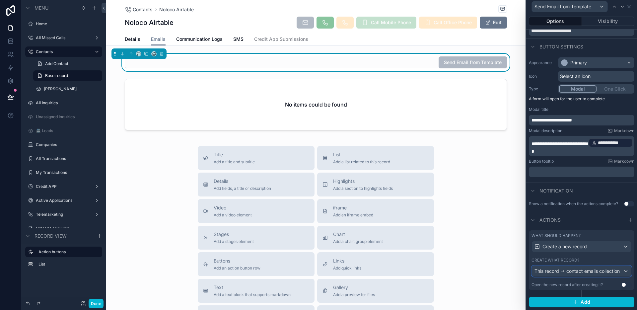
click at [572, 273] on span "contact emails collection" at bounding box center [592, 271] width 53 height 7
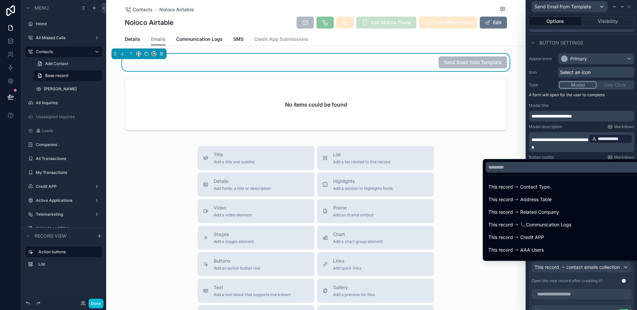
click at [573, 273] on div at bounding box center [581, 155] width 111 height 310
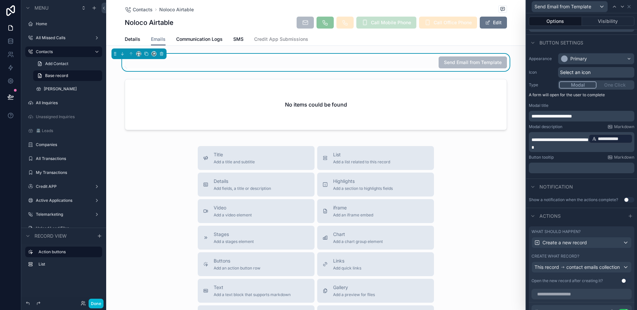
scroll to position [114, 0]
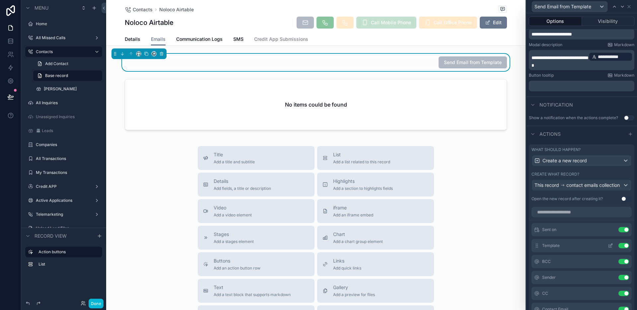
click at [608, 248] on icon at bounding box center [610, 245] width 5 height 5
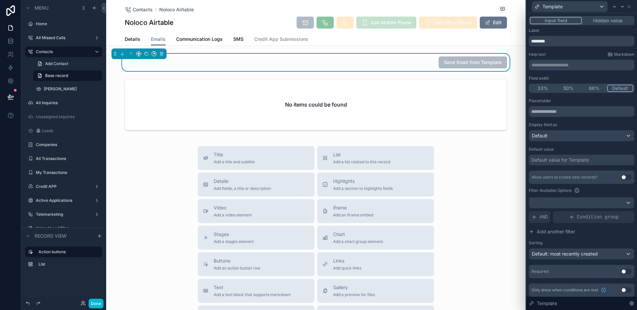
scroll to position [3, 0]
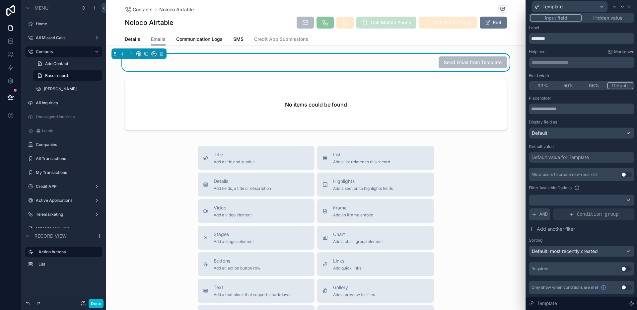
click at [543, 213] on span "AND" at bounding box center [543, 214] width 8 height 7
click at [616, 209] on icon at bounding box center [618, 209] width 4 height 4
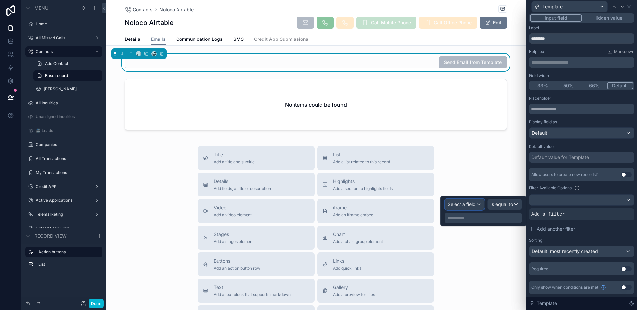
click at [472, 206] on span "Select a field" at bounding box center [461, 204] width 28 height 6
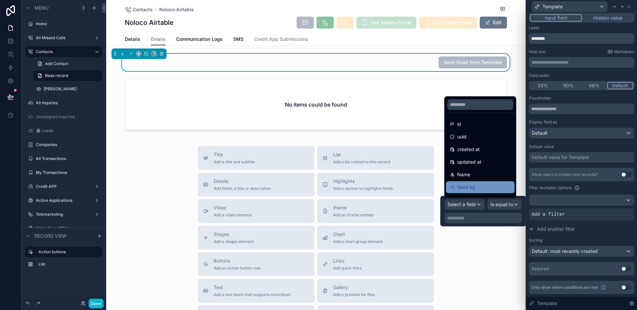
click at [476, 186] on div "Send by" at bounding box center [480, 187] width 61 height 8
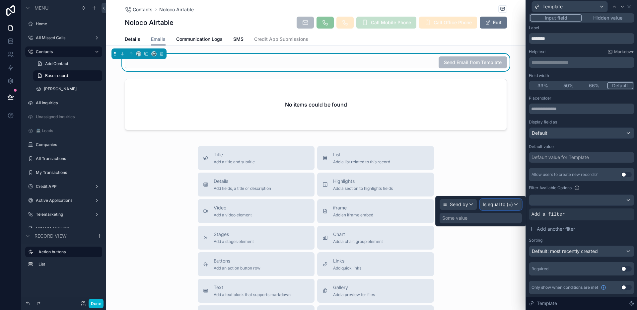
click at [494, 202] on span "Is equal to (=)" at bounding box center [498, 204] width 30 height 7
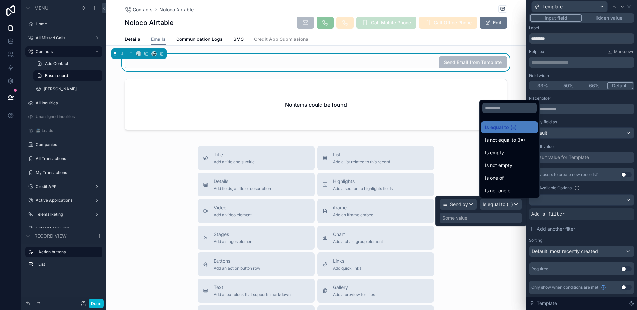
drag, startPoint x: 507, startPoint y: 179, endPoint x: 502, endPoint y: 202, distance: 23.2
click at [507, 179] on div "Is one of" at bounding box center [509, 178] width 49 height 8
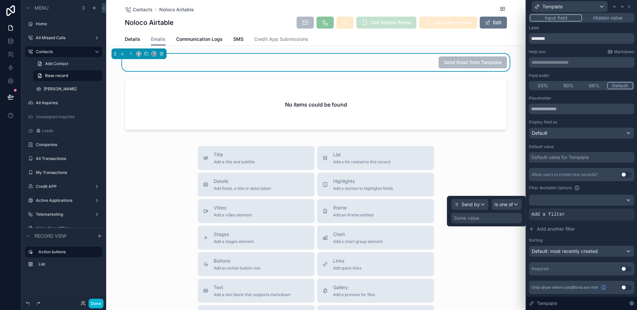
click at [493, 216] on div "Some value" at bounding box center [486, 218] width 71 height 11
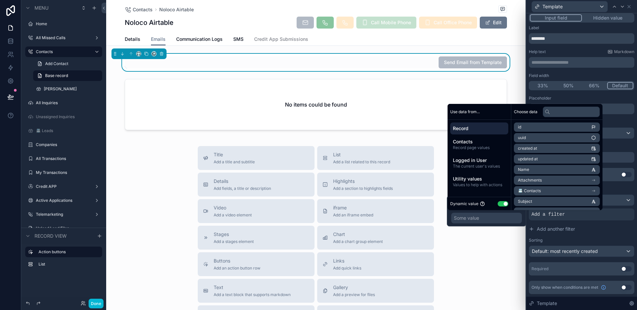
click at [503, 205] on button "Use setting" at bounding box center [503, 203] width 11 height 5
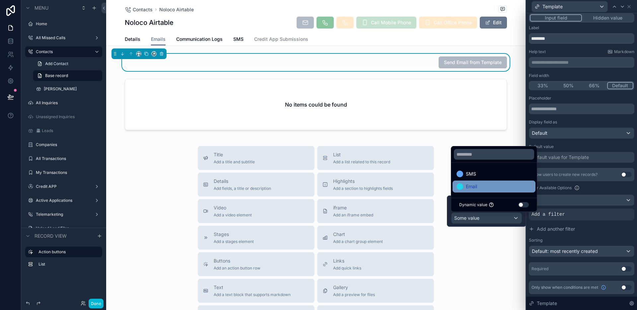
click at [477, 185] on div "Email" at bounding box center [493, 186] width 75 height 8
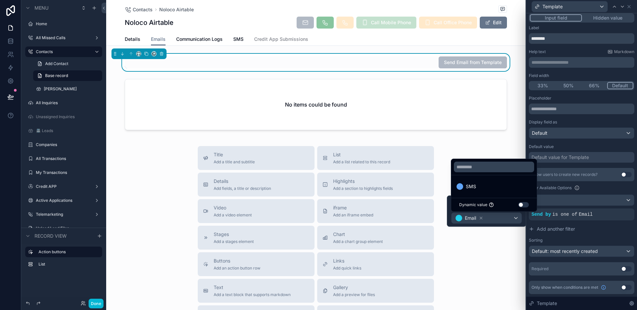
click at [596, 237] on div "Sorting" at bounding box center [581, 239] width 105 height 5
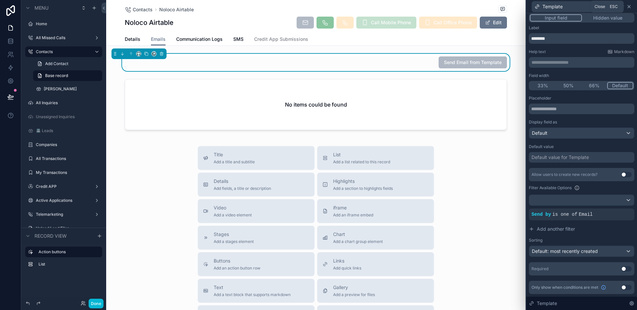
click at [629, 7] on icon at bounding box center [628, 6] width 5 height 5
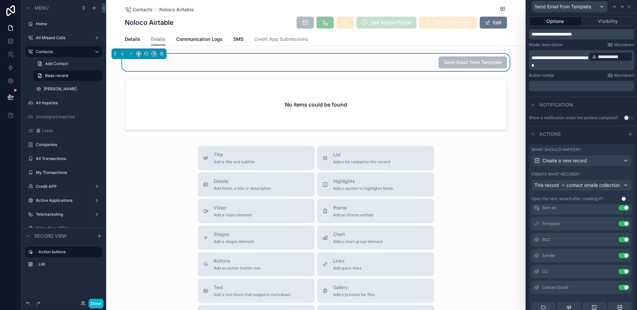
scroll to position [13, 0]
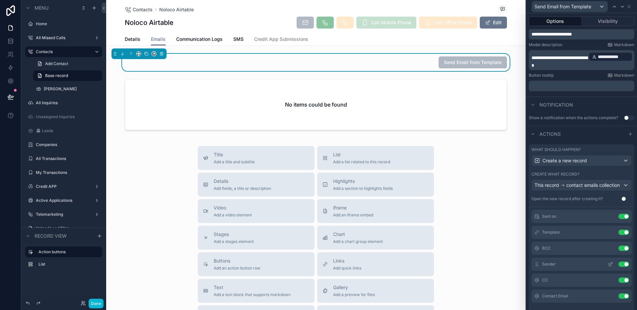
click at [618, 267] on button "Use setting" at bounding box center [623, 263] width 11 height 5
click at [608, 235] on icon at bounding box center [610, 232] width 5 height 5
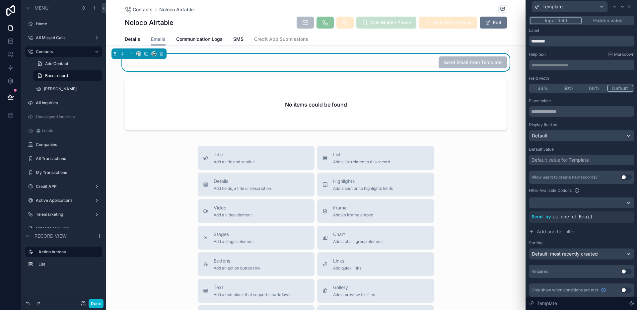
scroll to position [3, 0]
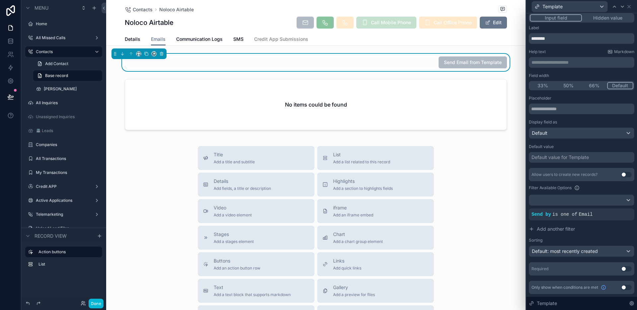
click at [621, 269] on button "Use setting" at bounding box center [626, 268] width 11 height 5
click at [628, 7] on icon at bounding box center [628, 6] width 5 height 5
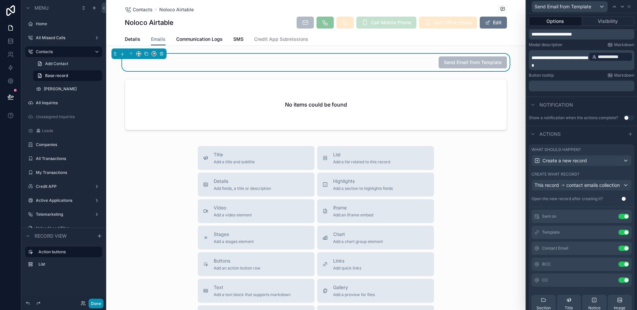
click at [99, 301] on button "Done" at bounding box center [96, 304] width 15 height 10
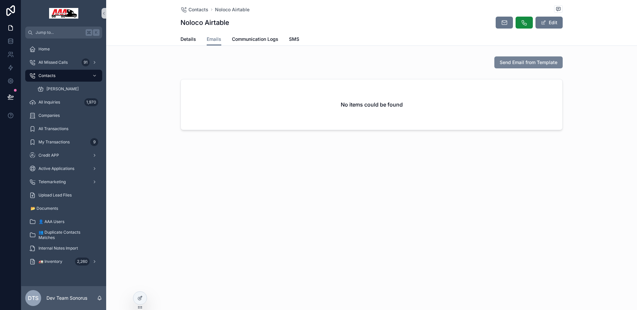
click at [531, 65] on span "Send Email from Template" at bounding box center [529, 62] width 58 height 7
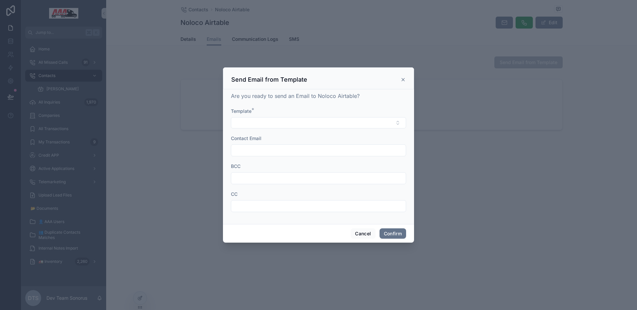
click at [403, 79] on icon at bounding box center [403, 79] width 3 height 3
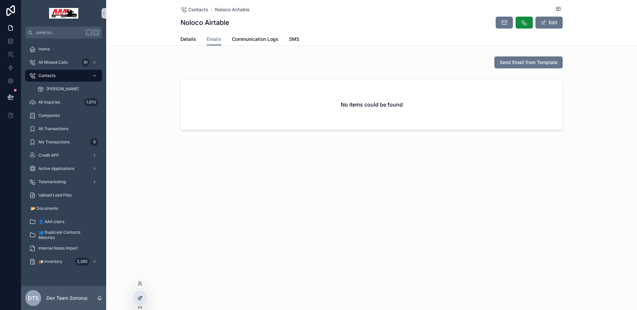
click at [137, 297] on icon at bounding box center [139, 297] width 5 height 5
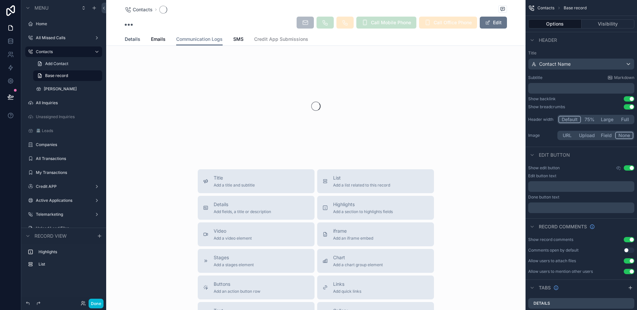
click at [130, 36] on span "Details" at bounding box center [133, 39] width 16 height 7
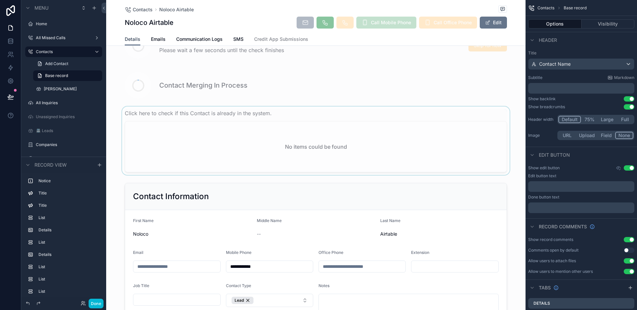
scroll to position [64, 0]
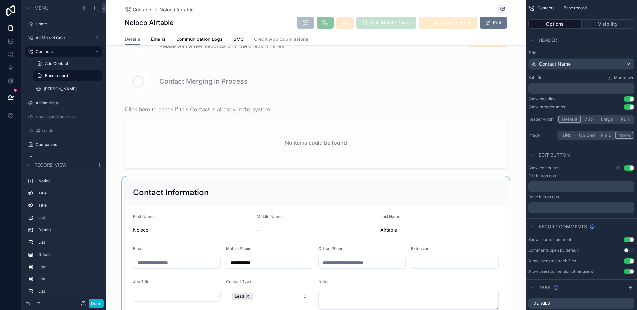
drag, startPoint x: 187, startPoint y: 263, endPoint x: 191, endPoint y: 262, distance: 4.1
click at [187, 263] on div "scrollable content" at bounding box center [315, 264] width 419 height 177
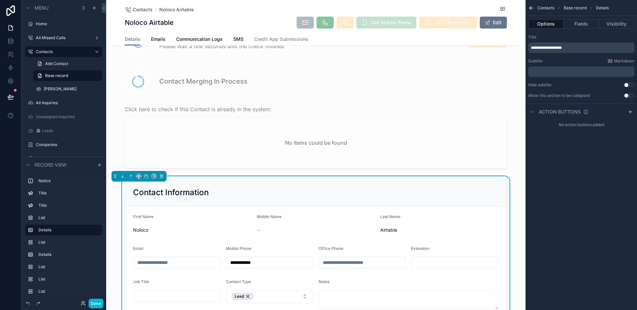
click at [191, 262] on input "scrollable content" at bounding box center [176, 262] width 87 height 9
type input "**********"
click at [103, 303] on button "Done" at bounding box center [96, 304] width 15 height 10
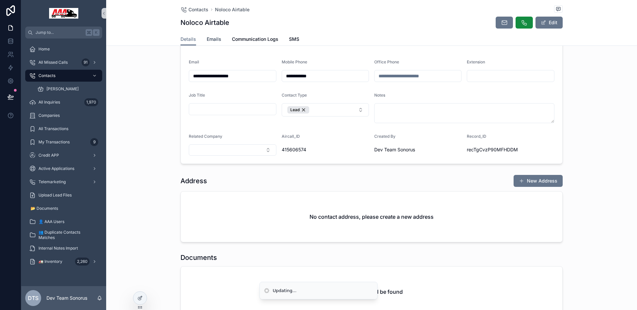
drag, startPoint x: 210, startPoint y: 41, endPoint x: 216, endPoint y: 42, distance: 6.3
click at [210, 41] on span "Emails" at bounding box center [214, 39] width 15 height 7
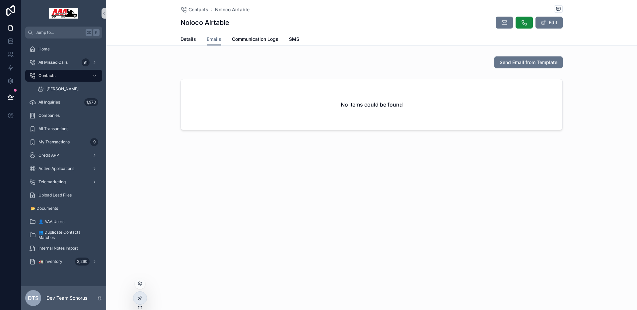
click at [140, 295] on icon at bounding box center [139, 297] width 5 height 5
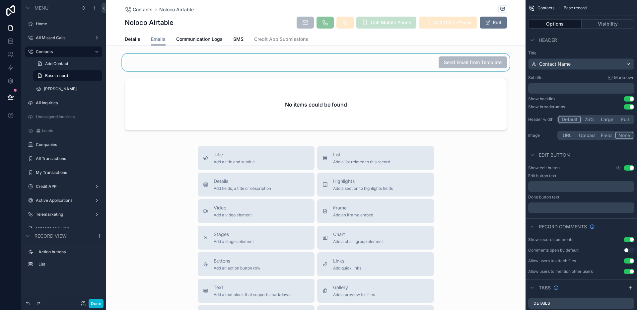
click at [407, 69] on div "scrollable content" at bounding box center [315, 62] width 419 height 17
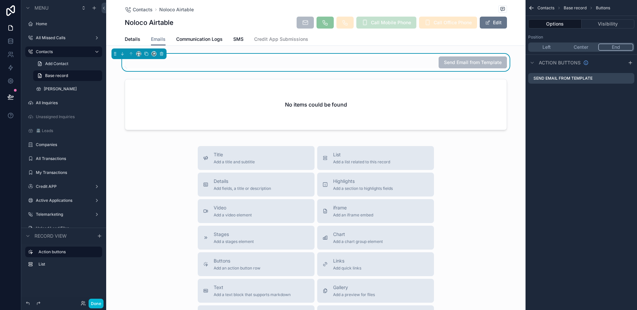
click at [407, 65] on div "Send Email from Template" at bounding box center [316, 62] width 382 height 12
click at [628, 77] on icon "scrollable content" at bounding box center [628, 78] width 5 height 5
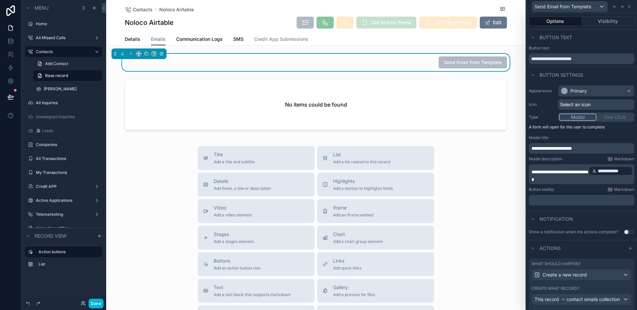
scroll to position [32, 0]
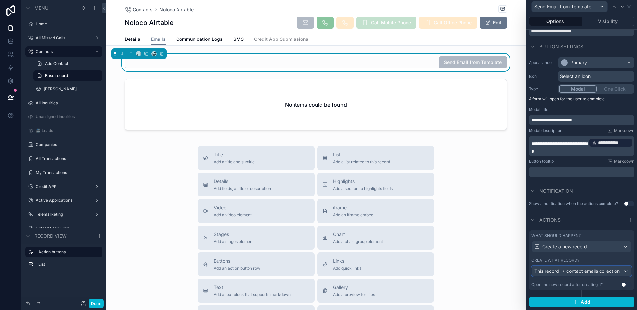
click at [582, 274] on span "contact emails collection" at bounding box center [592, 271] width 53 height 7
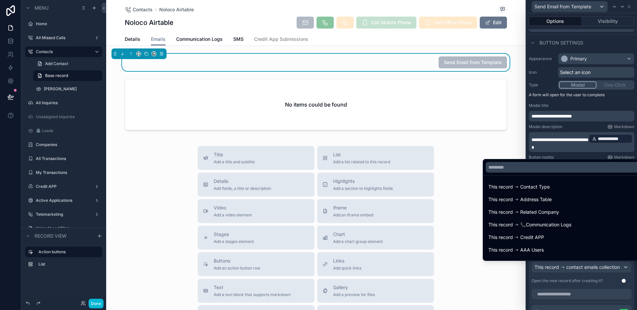
click at [582, 273] on div at bounding box center [581, 155] width 111 height 310
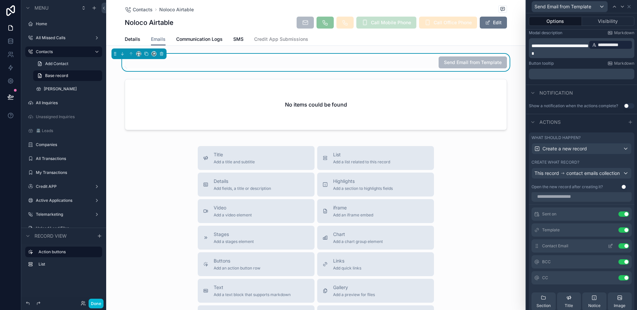
scroll to position [0, 0]
click at [610, 250] on icon at bounding box center [611, 248] width 3 height 3
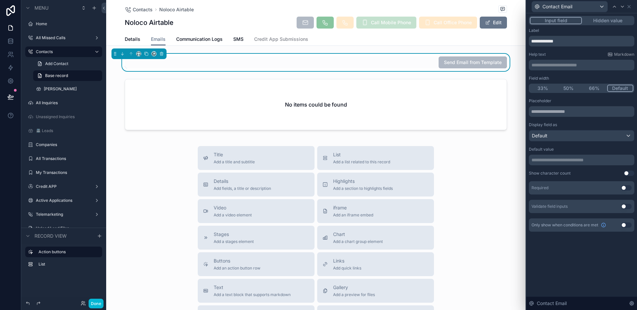
click at [547, 162] on p "**********" at bounding box center [581, 160] width 101 height 7
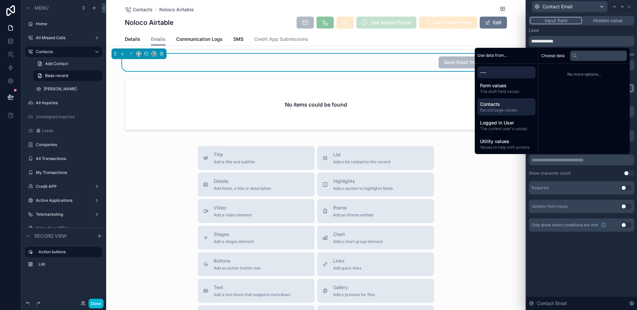
click at [497, 106] on span "Contacts" at bounding box center [506, 104] width 53 height 7
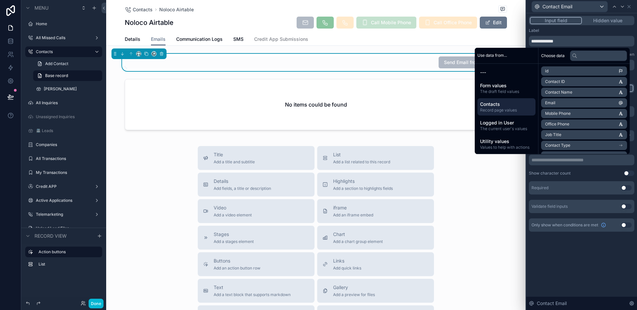
click at [565, 101] on li "Email" at bounding box center [584, 102] width 86 height 9
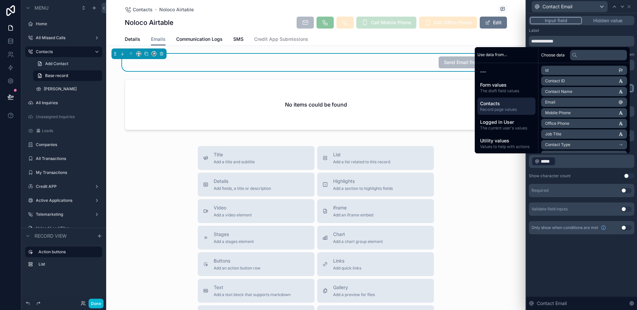
click at [412, 51] on div "Contacts Noloco Airtable Noloco Airtable Call Mobile Phone Call Office Phone Ed…" at bounding box center [315, 217] width 419 height 435
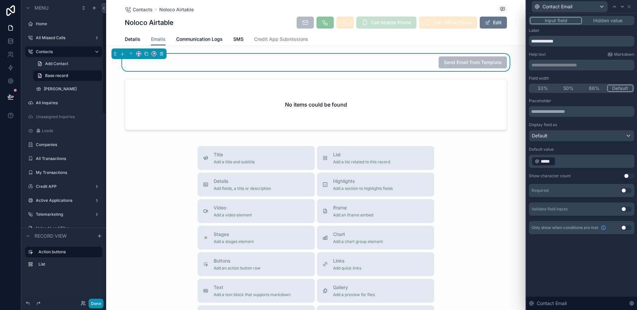
drag, startPoint x: 100, startPoint y: 302, endPoint x: 292, endPoint y: 213, distance: 211.5
click at [100, 302] on button "Done" at bounding box center [96, 304] width 15 height 10
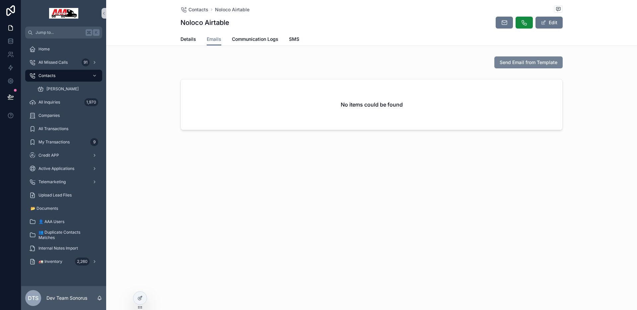
click at [521, 67] on button "Send Email from Template" at bounding box center [528, 62] width 68 height 12
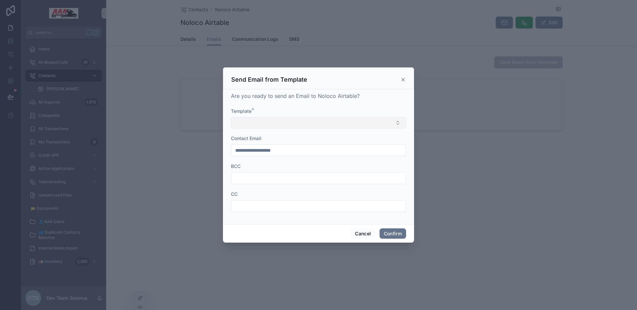
click at [377, 123] on button "Select Button" at bounding box center [318, 122] width 175 height 11
click at [405, 79] on icon at bounding box center [402, 79] width 5 height 5
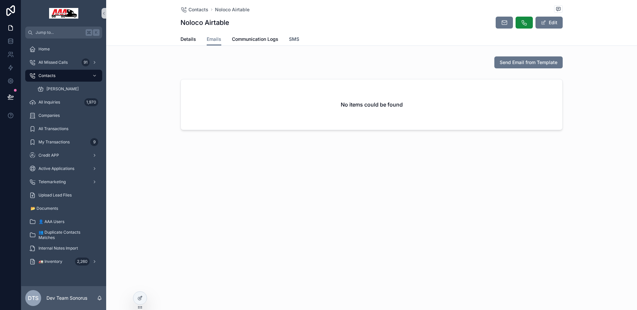
click at [292, 43] on link "SMS" at bounding box center [294, 39] width 10 height 13
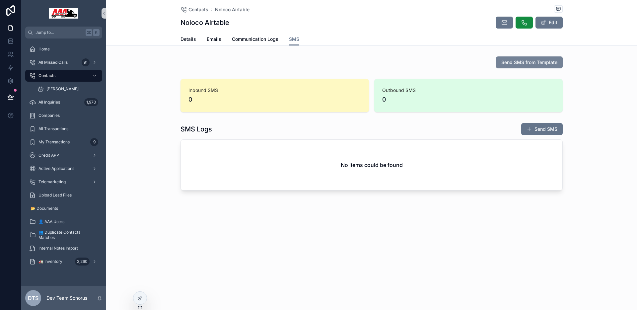
click at [531, 65] on span "Send SMS from Template" at bounding box center [529, 62] width 56 height 7
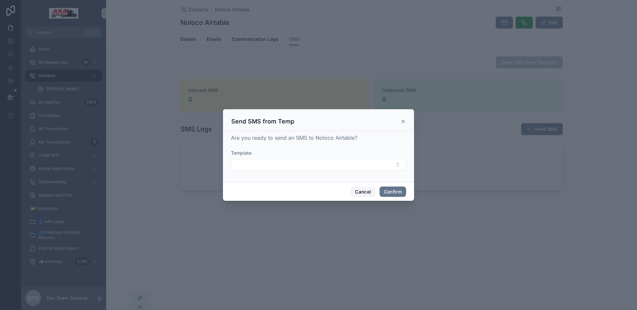
drag, startPoint x: 357, startPoint y: 188, endPoint x: 349, endPoint y: 191, distance: 8.6
click at [357, 188] on button "Cancel" at bounding box center [363, 191] width 25 height 11
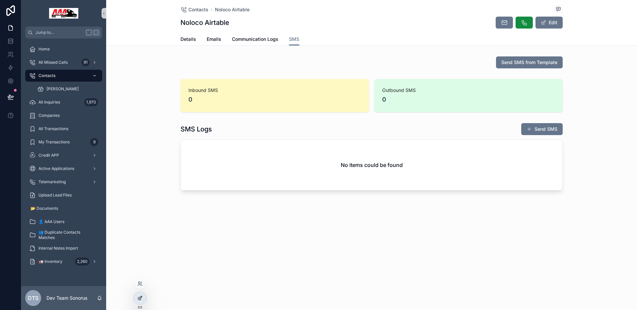
click at [142, 296] on icon at bounding box center [140, 297] width 3 height 3
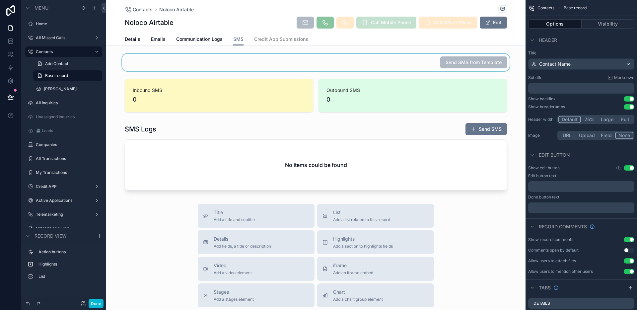
click at [397, 65] on div "scrollable content" at bounding box center [315, 62] width 419 height 17
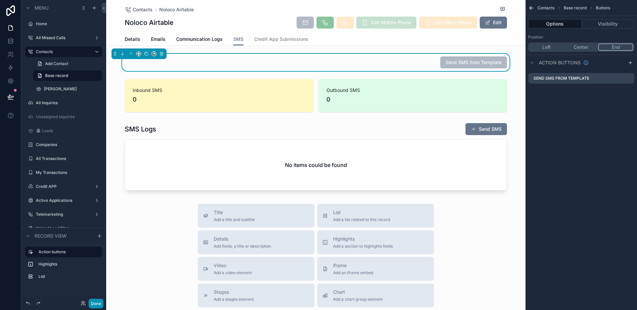
click at [96, 305] on button "Done" at bounding box center [96, 304] width 15 height 10
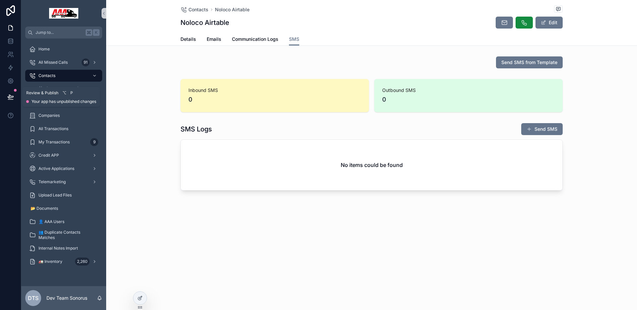
click at [11, 100] on icon at bounding box center [10, 100] width 5 height 0
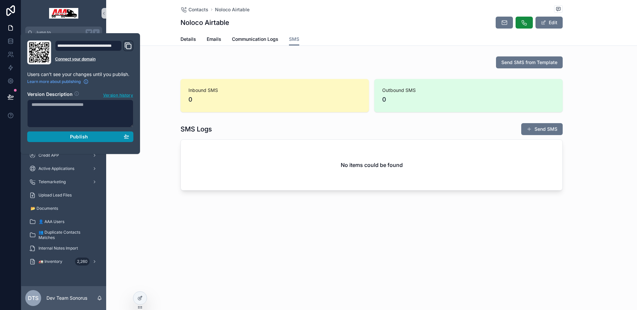
click at [66, 136] on div "Publish" at bounding box center [81, 137] width 98 height 6
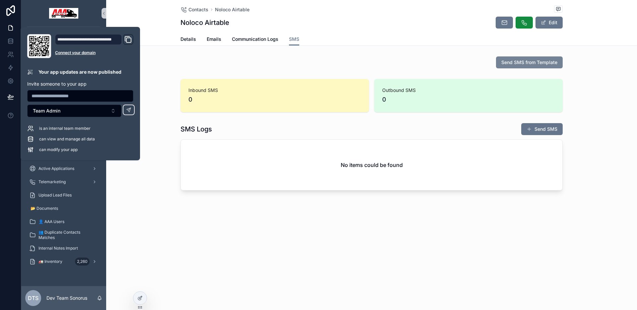
click at [544, 66] on button "Send SMS from Template" at bounding box center [529, 62] width 67 height 12
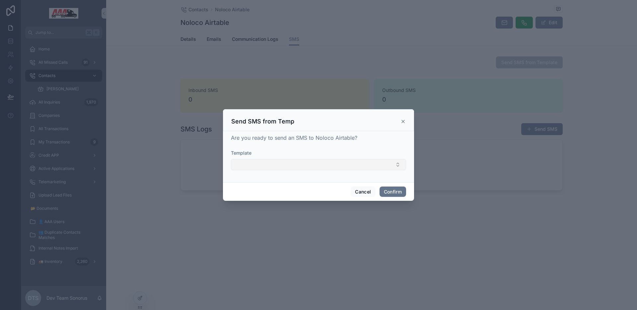
click at [347, 163] on button "Select Button" at bounding box center [318, 164] width 175 height 11
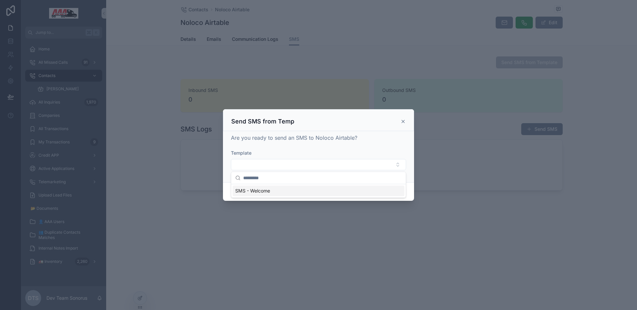
click at [274, 191] on div "SMS - Welcome" at bounding box center [319, 190] width 172 height 11
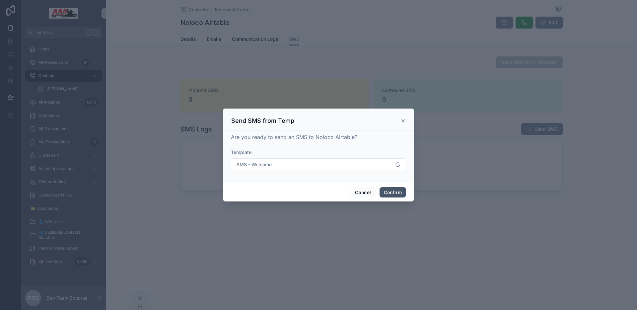
drag, startPoint x: 393, startPoint y: 189, endPoint x: 402, endPoint y: 192, distance: 9.1
click at [394, 190] on button "Confirm" at bounding box center [392, 192] width 27 height 11
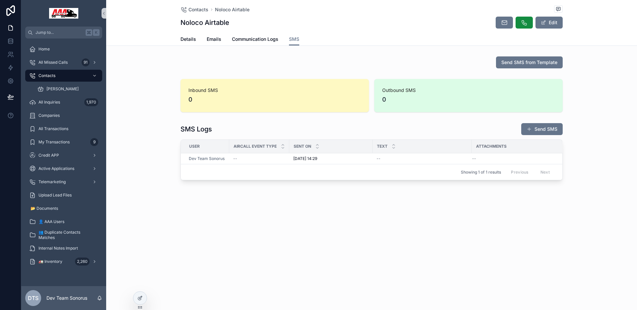
click at [538, 129] on button "Send SMS" at bounding box center [541, 129] width 41 height 12
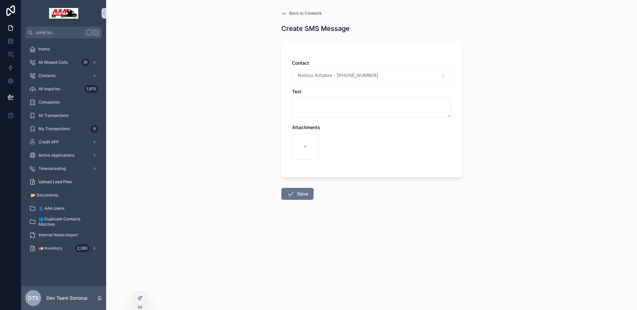
click at [309, 13] on span "Back to Contacts" at bounding box center [305, 13] width 32 height 5
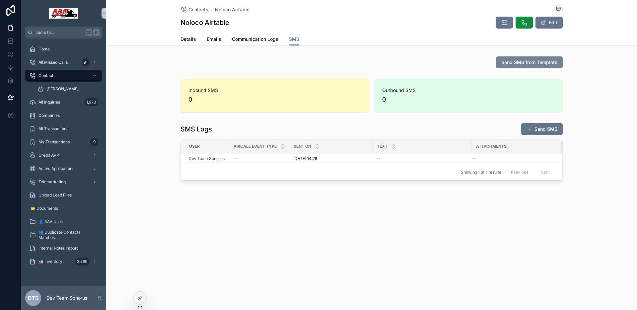
click at [526, 61] on span "Send SMS from Template" at bounding box center [529, 62] width 56 height 7
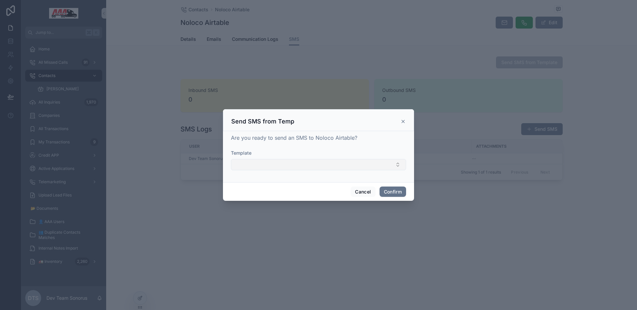
click at [285, 162] on button "Select Button" at bounding box center [318, 164] width 175 height 11
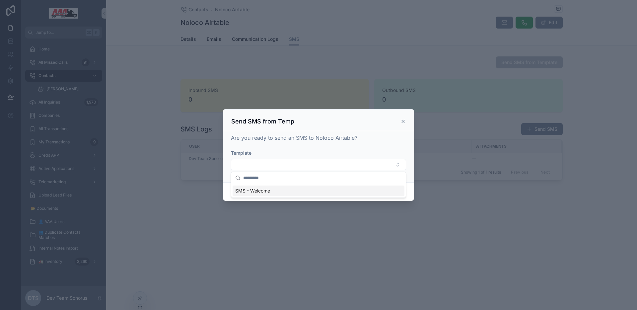
click at [290, 192] on div "SMS - Welcome" at bounding box center [319, 190] width 172 height 11
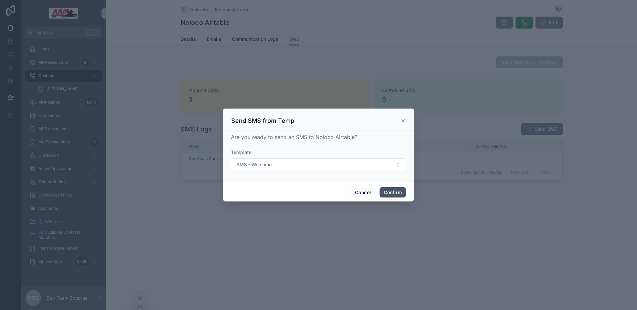
drag, startPoint x: 388, startPoint y: 193, endPoint x: 401, endPoint y: 196, distance: 13.6
click at [389, 193] on button "Confirm" at bounding box center [392, 192] width 27 height 11
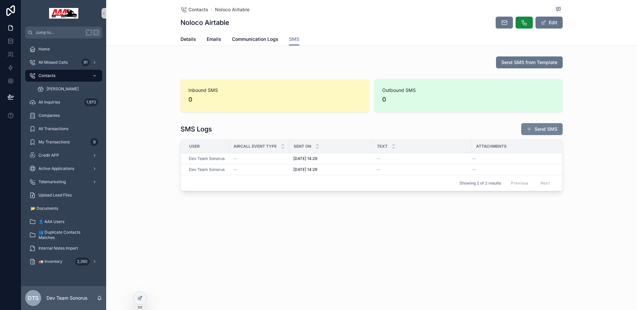
click at [527, 127] on span "scrollable content" at bounding box center [528, 128] width 5 height 5
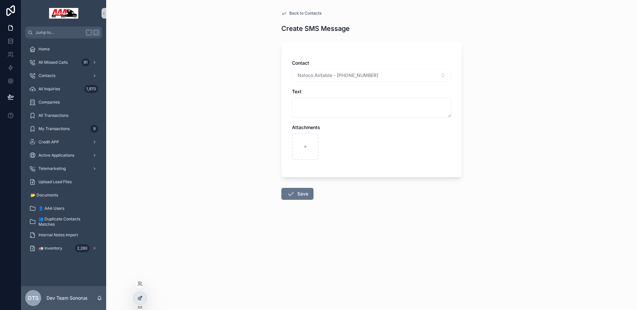
click at [145, 296] on div at bounding box center [139, 298] width 13 height 13
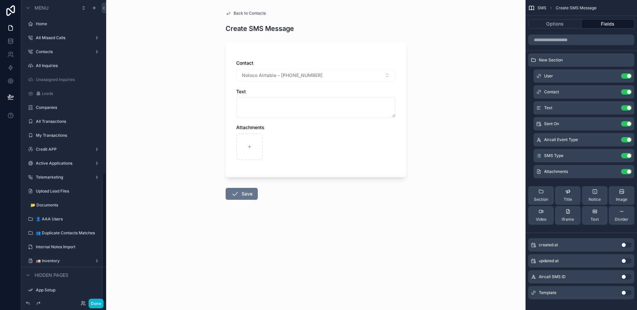
scroll to position [401, 0]
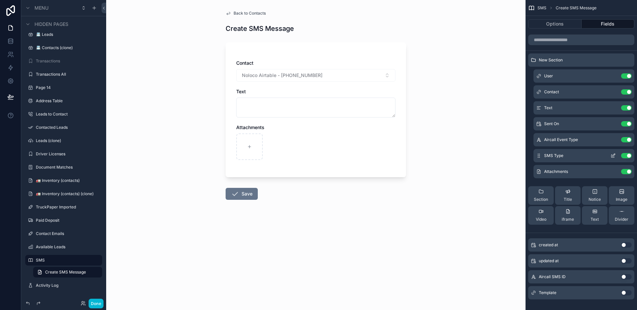
click at [613, 158] on icon "scrollable content" at bounding box center [612, 155] width 5 height 5
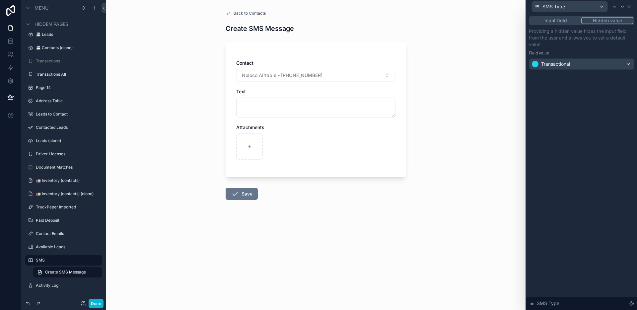
click at [483, 172] on div "Back to Contacts Create SMS Message Contact Noloco Airtable - +18287026931 Text…" at bounding box center [315, 155] width 419 height 310
click at [248, 12] on span "Back to Contacts" at bounding box center [250, 13] width 32 height 5
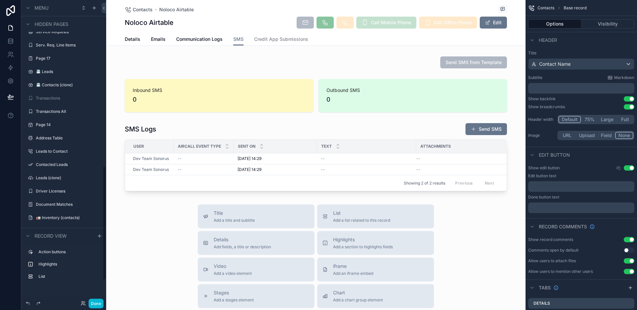
scroll to position [438, 0]
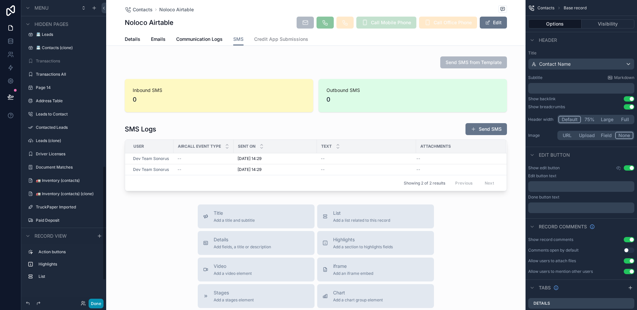
click at [97, 305] on button "Done" at bounding box center [96, 304] width 15 height 10
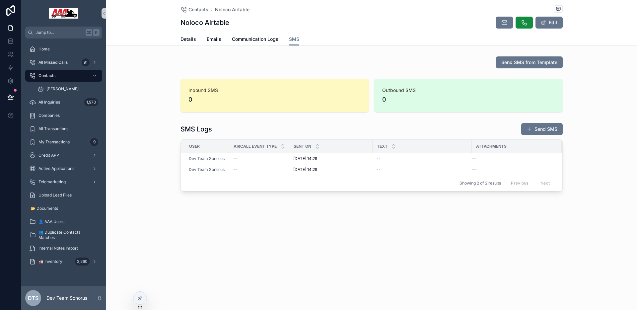
click at [423, 70] on div "Send SMS from Template" at bounding box center [371, 62] width 531 height 17
click at [11, 98] on icon at bounding box center [10, 97] width 7 height 7
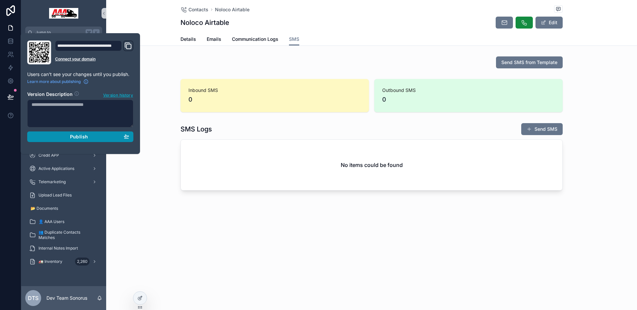
click at [46, 138] on div "Publish" at bounding box center [81, 137] width 98 height 6
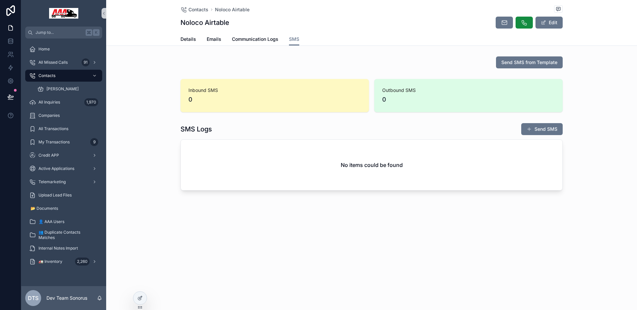
click at [351, 65] on div "Send SMS from Template" at bounding box center [371, 62] width 382 height 12
click at [521, 67] on button "Send SMS from Template" at bounding box center [529, 62] width 67 height 12
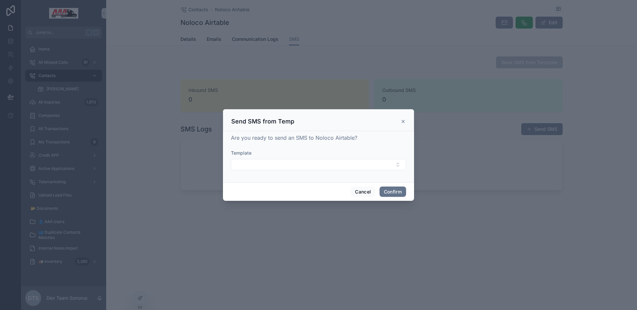
click at [403, 121] on icon at bounding box center [402, 121] width 5 height 5
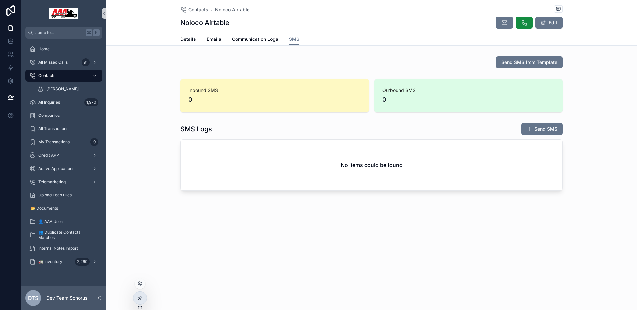
click at [143, 297] on div at bounding box center [139, 298] width 13 height 13
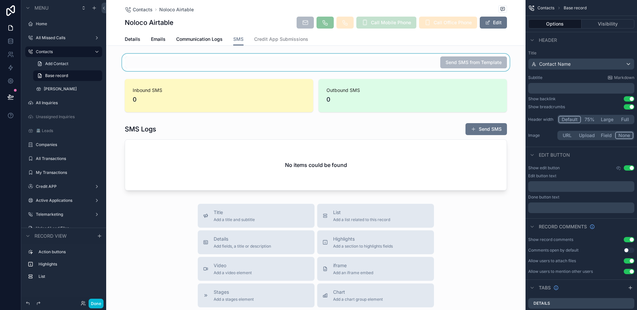
click at [419, 64] on div "scrollable content" at bounding box center [315, 62] width 419 height 17
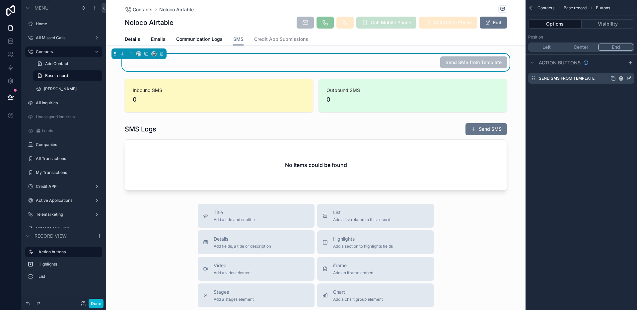
click at [627, 77] on icon "scrollable content" at bounding box center [628, 78] width 5 height 5
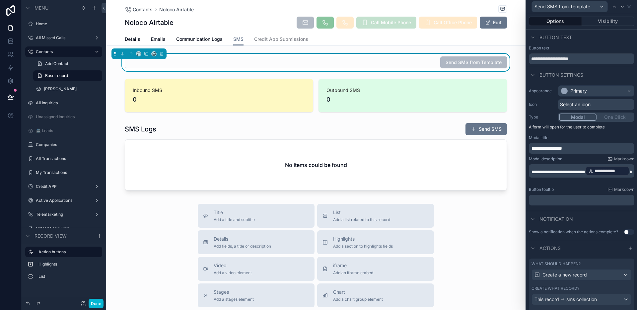
click at [595, 149] on p "**********" at bounding box center [581, 148] width 101 height 7
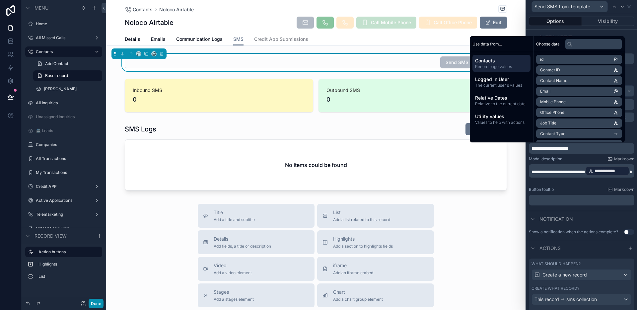
click at [90, 301] on button "Done" at bounding box center [96, 304] width 15 height 10
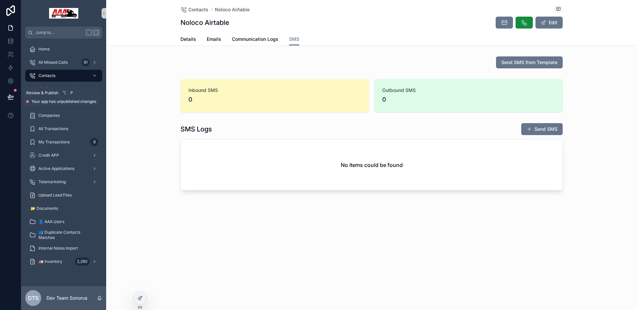
click at [3, 96] on button at bounding box center [10, 97] width 15 height 19
click at [9, 97] on icon at bounding box center [11, 96] width 6 height 3
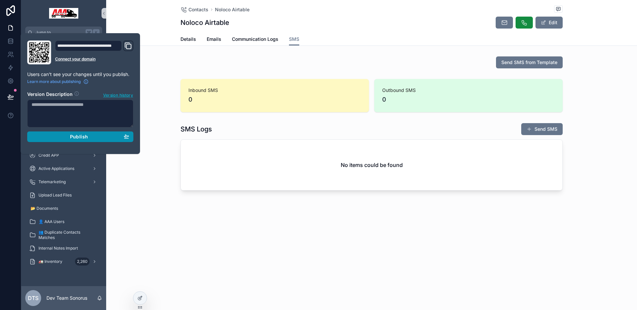
click at [64, 135] on div "Publish" at bounding box center [81, 137] width 98 height 6
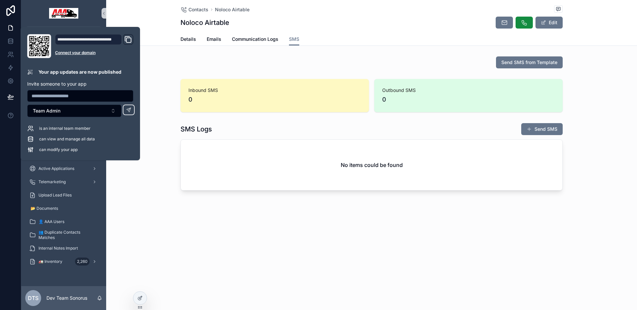
click at [414, 58] on div "Send SMS from Template" at bounding box center [371, 62] width 382 height 12
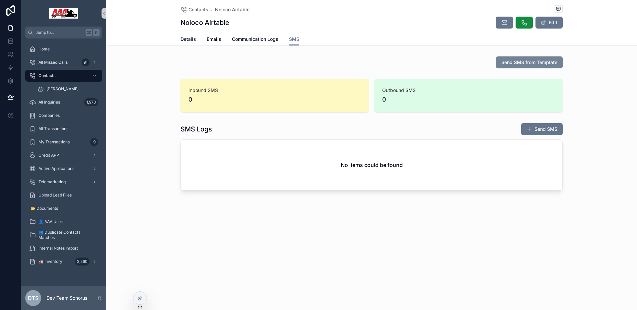
click at [541, 64] on span "Send SMS from Template" at bounding box center [529, 62] width 56 height 7
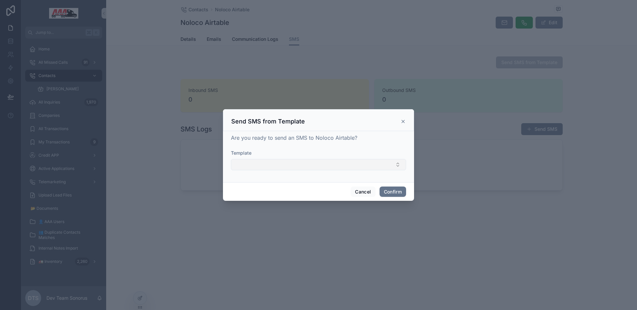
drag, startPoint x: 309, startPoint y: 166, endPoint x: 313, endPoint y: 170, distance: 5.2
click at [309, 166] on button "Select Button" at bounding box center [318, 164] width 175 height 11
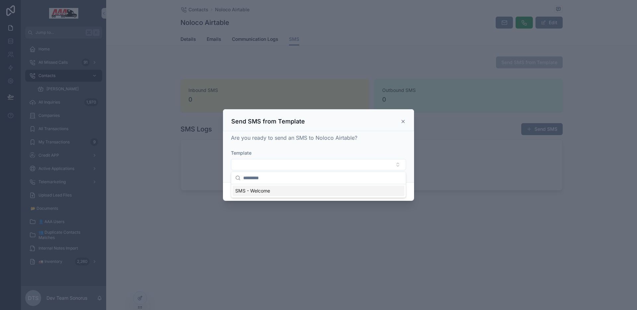
click at [293, 192] on div "SMS - Welcome" at bounding box center [319, 190] width 172 height 11
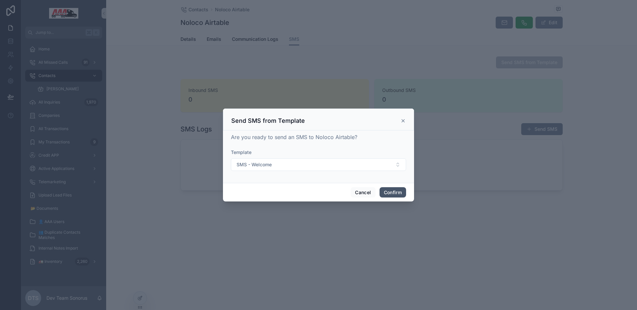
drag, startPoint x: 387, startPoint y: 195, endPoint x: 413, endPoint y: 191, distance: 26.1
click at [387, 195] on button "Confirm" at bounding box center [392, 192] width 27 height 11
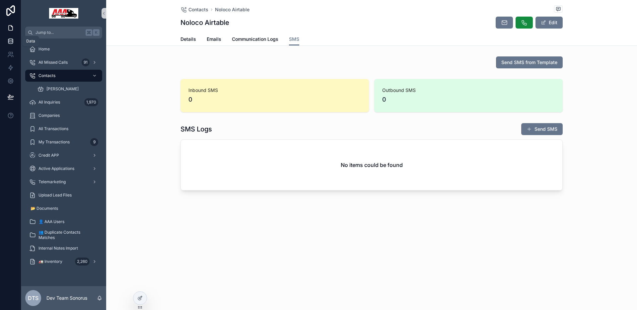
click at [9, 41] on icon at bounding box center [10, 40] width 4 height 3
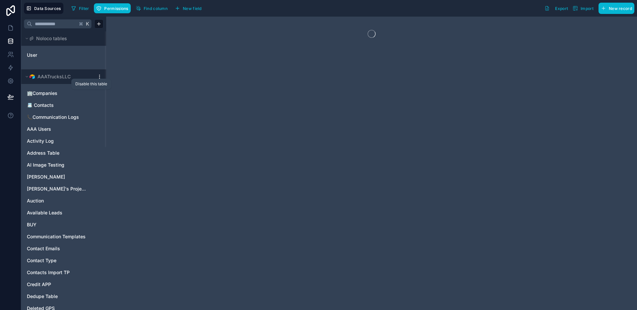
click at [99, 77] on html "Data Sources Filter Permissions Find column New field Export Import New record …" at bounding box center [318, 155] width 637 height 310
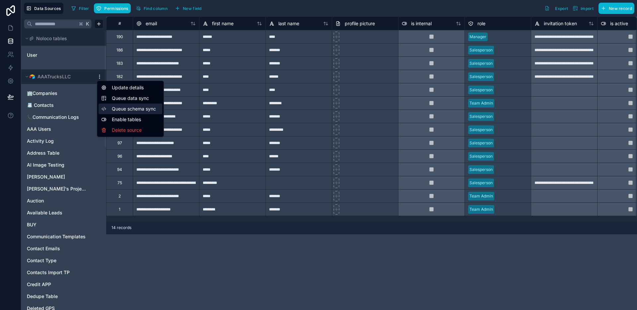
click at [151, 106] on span "Queue schema sync" at bounding box center [136, 108] width 48 height 7
click at [97, 76] on html "**********" at bounding box center [318, 155] width 637 height 310
click at [139, 99] on span "Queue data sync" at bounding box center [136, 98] width 48 height 7
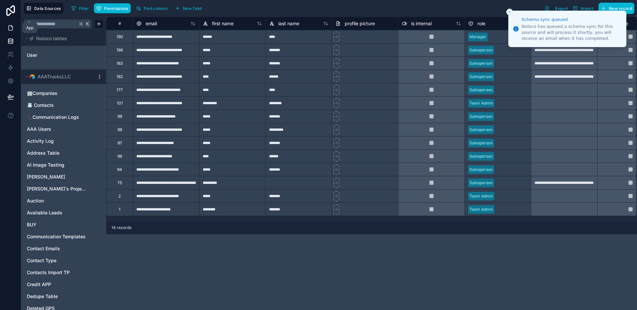
click at [9, 26] on icon at bounding box center [11, 28] width 4 height 5
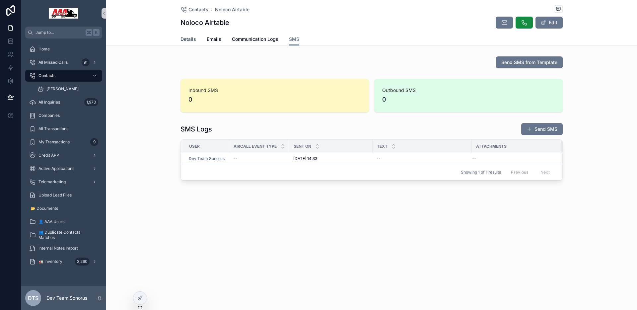
click at [186, 33] on link "Details" at bounding box center [188, 39] width 16 height 13
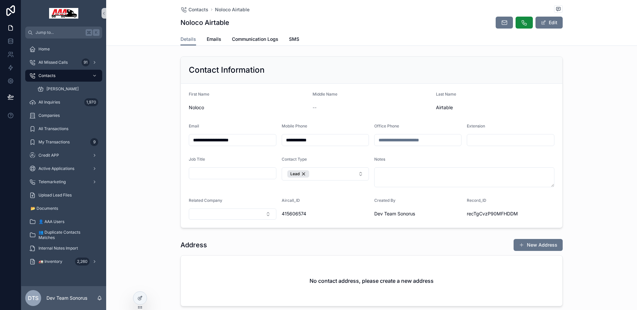
click at [284, 215] on span "415606574" at bounding box center [326, 213] width 88 height 7
copy span "415606574"
click at [319, 140] on input "**********" at bounding box center [325, 139] width 87 height 9
click at [324, 141] on input "**********" at bounding box center [325, 139] width 87 height 9
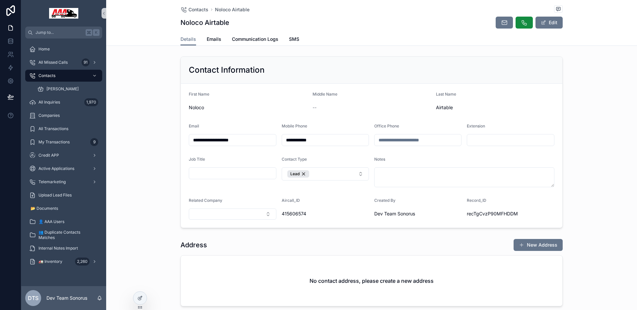
paste input "***"
type input "**********"
click at [336, 153] on form "**********" at bounding box center [371, 156] width 381 height 144
click at [351, 123] on form "**********" at bounding box center [371, 156] width 381 height 144
click at [16, 67] on link at bounding box center [10, 67] width 21 height 13
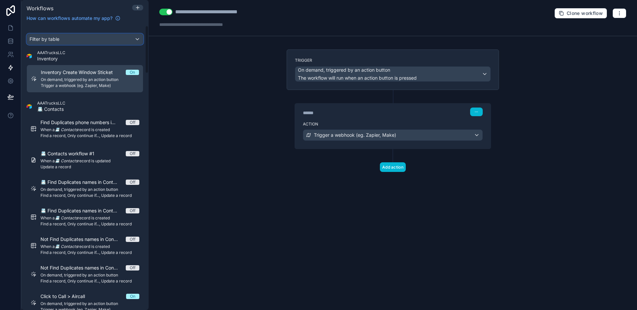
click at [55, 43] on div "Filter by table" at bounding box center [85, 39] width 116 height 11
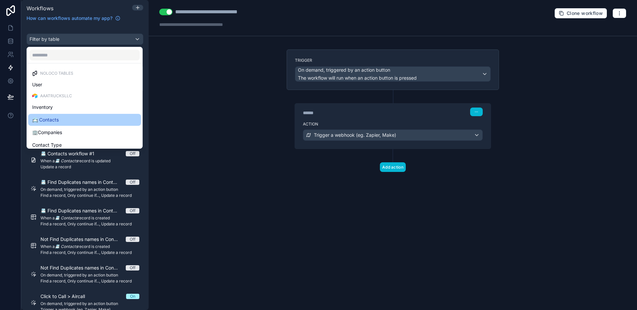
click at [63, 117] on div "📇 Contacts" at bounding box center [84, 120] width 105 height 8
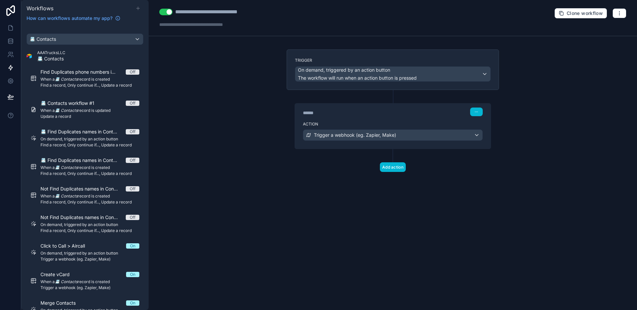
click at [138, 6] on icon at bounding box center [137, 8] width 5 height 5
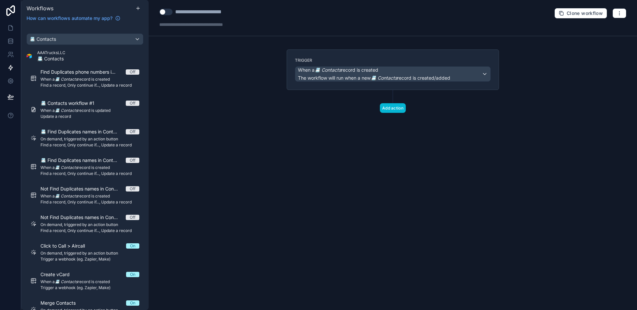
click at [225, 13] on div "**********" at bounding box center [209, 12] width 69 height 8
click at [237, 13] on div "**********" at bounding box center [209, 12] width 69 height 8
type div "**********"
click at [247, 66] on div "**********" at bounding box center [393, 155] width 488 height 310
click at [358, 70] on span "When a 📇 Contacts record is created" at bounding box center [338, 70] width 80 height 7
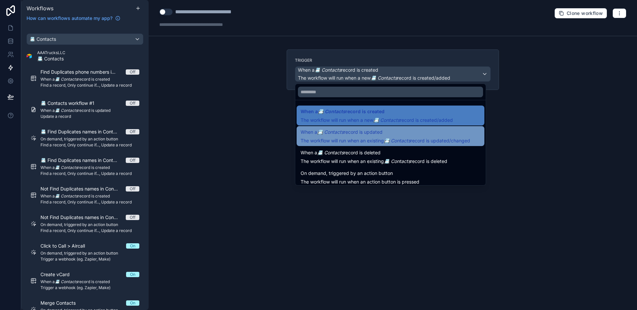
click at [361, 142] on span "The workflow will run when an existing 📇 Contacts record is updated/changed" at bounding box center [385, 141] width 169 height 6
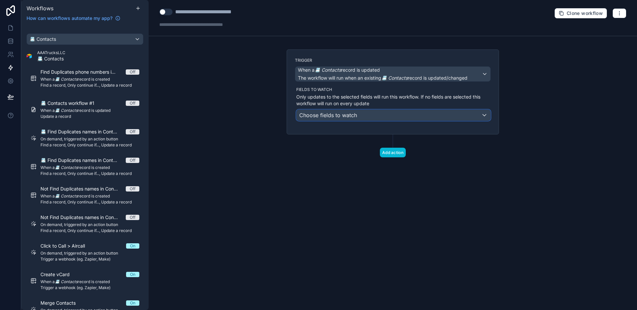
click at [361, 113] on div "Choose fields to watch" at bounding box center [394, 115] width 194 height 11
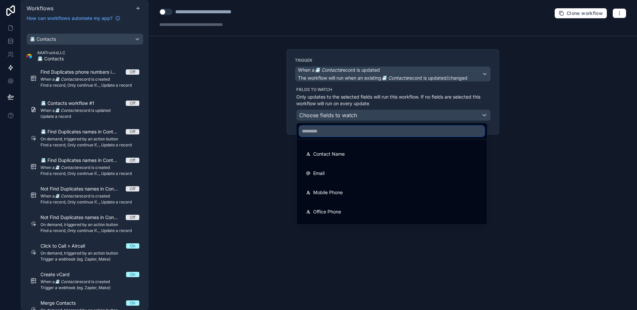
click at [360, 130] on input "text" at bounding box center [391, 131] width 185 height 11
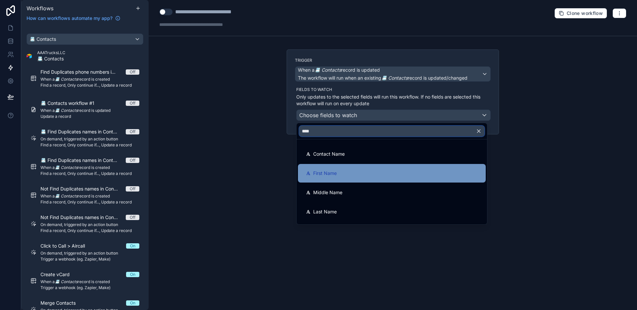
type input "****"
click at [344, 170] on div "First Name" at bounding box center [392, 173] width 172 height 8
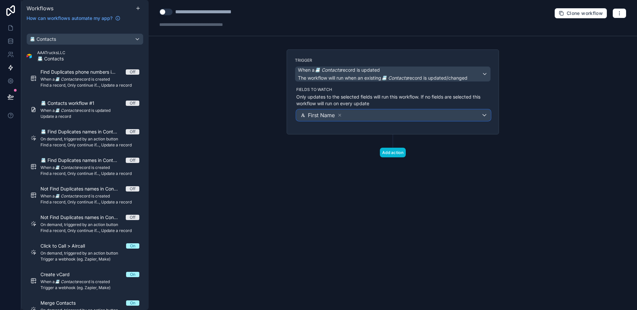
click at [356, 114] on div "First Name" at bounding box center [394, 115] width 194 height 11
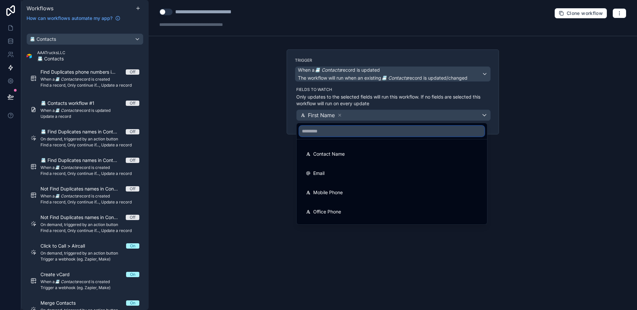
click at [345, 134] on input "text" at bounding box center [391, 131] width 185 height 11
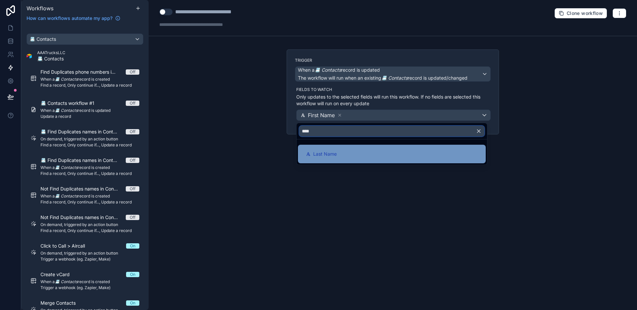
type input "****"
click at [342, 158] on div "Last Name" at bounding box center [392, 154] width 172 height 8
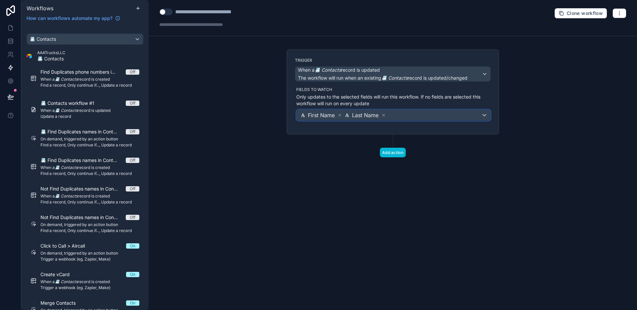
click at [411, 114] on div "First Name Last Name" at bounding box center [394, 115] width 194 height 11
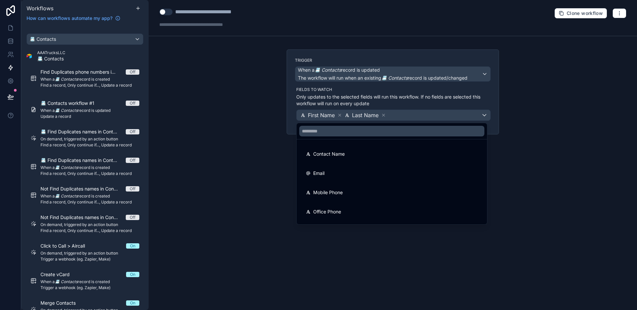
click at [262, 184] on div at bounding box center [318, 155] width 637 height 310
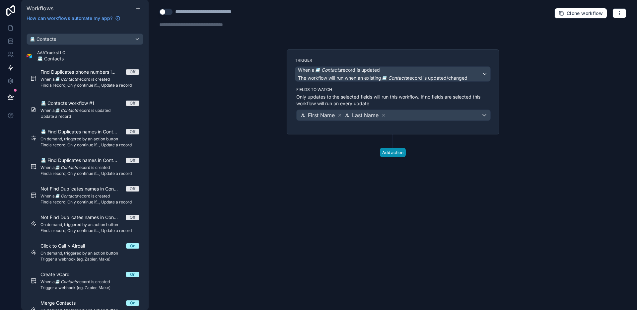
click at [398, 152] on button "Add action" at bounding box center [393, 153] width 26 height 10
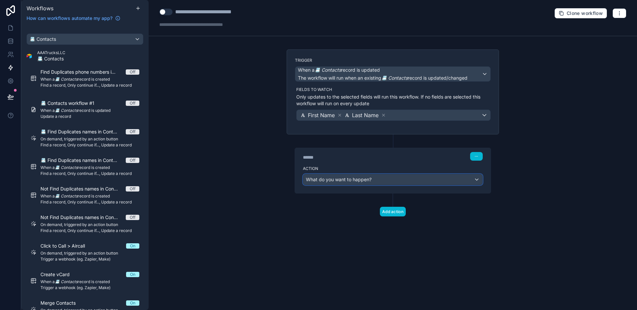
click at [377, 181] on div "What do you want to happen?" at bounding box center [392, 179] width 179 height 11
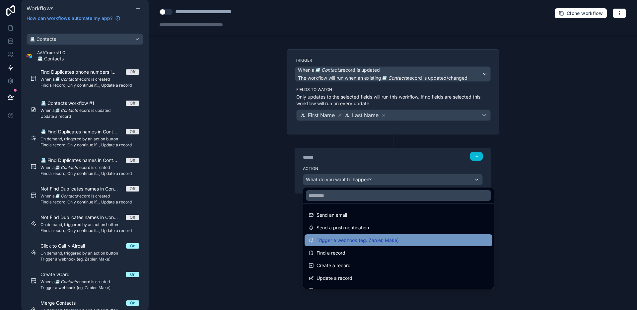
click at [381, 239] on span "Trigger a webhook (eg. Zapier, Make)" at bounding box center [357, 240] width 82 height 8
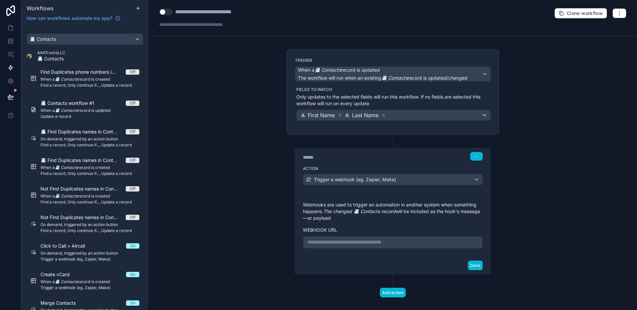
click at [371, 245] on p "**********" at bounding box center [392, 242] width 171 height 8
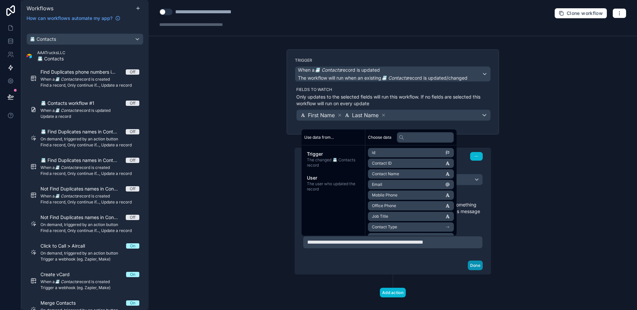
click at [470, 266] on button "Done" at bounding box center [475, 265] width 15 height 10
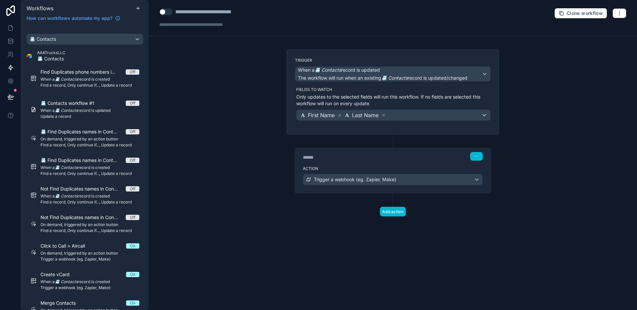
click at [162, 12] on button "Use setting" at bounding box center [165, 12] width 13 height 7
click at [250, 122] on div "**********" at bounding box center [393, 155] width 488 height 310
click at [8, 31] on icon at bounding box center [10, 28] width 7 height 7
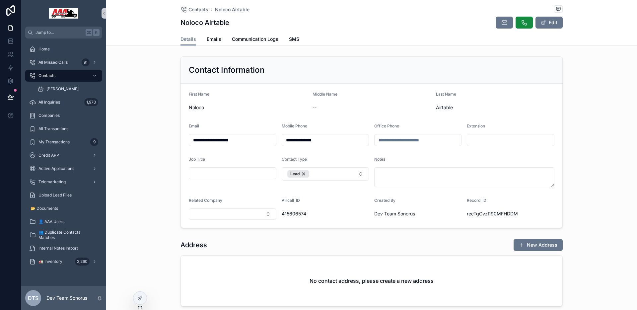
click at [332, 143] on input "**********" at bounding box center [325, 139] width 87 height 9
click at [313, 102] on div "--" at bounding box center [371, 107] width 118 height 11
click at [554, 24] on button "Edit" at bounding box center [548, 23] width 27 height 12
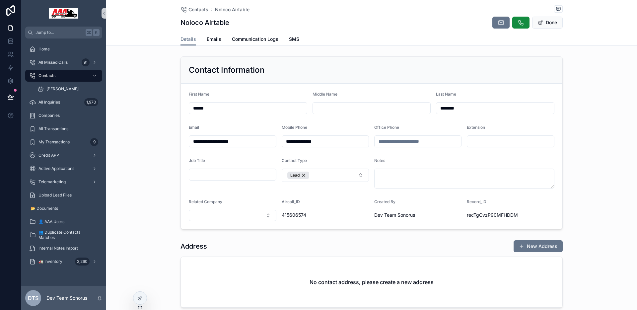
click at [462, 110] on input "********" at bounding box center [495, 107] width 118 height 9
type input "*********"
drag, startPoint x: 571, startPoint y: 86, endPoint x: 566, endPoint y: 72, distance: 15.1
click at [571, 86] on div "**********" at bounding box center [371, 143] width 531 height 178
click at [550, 25] on span "Done" at bounding box center [547, 23] width 31 height 12
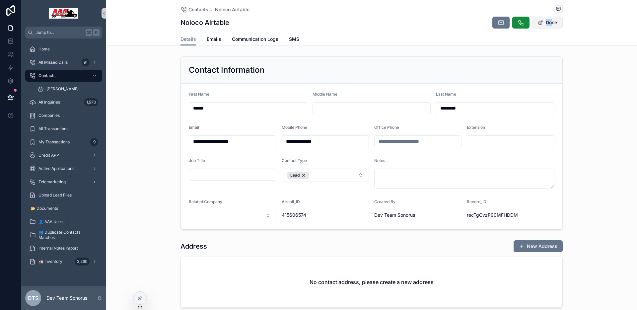
click at [549, 25] on button "Done" at bounding box center [547, 23] width 31 height 12
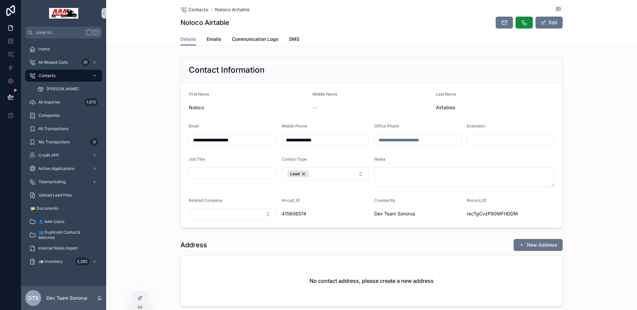
click at [333, 142] on input "**********" at bounding box center [325, 139] width 87 height 9
click at [553, 23] on button "Edit" at bounding box center [548, 23] width 27 height 12
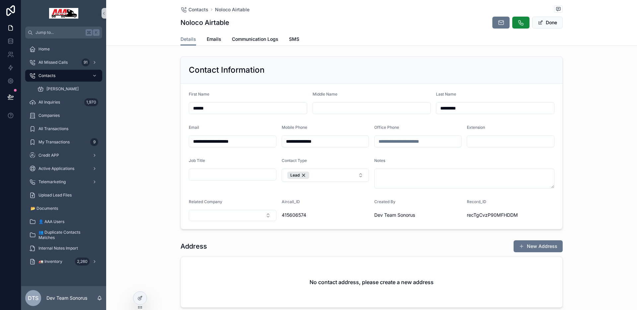
drag, startPoint x: 438, startPoint y: 108, endPoint x: 472, endPoint y: 107, distance: 33.8
click at [472, 107] on input "*********" at bounding box center [495, 107] width 118 height 9
type input "*"
click at [580, 97] on div "**********" at bounding box center [371, 143] width 531 height 178
click at [550, 23] on button "Done" at bounding box center [547, 23] width 31 height 12
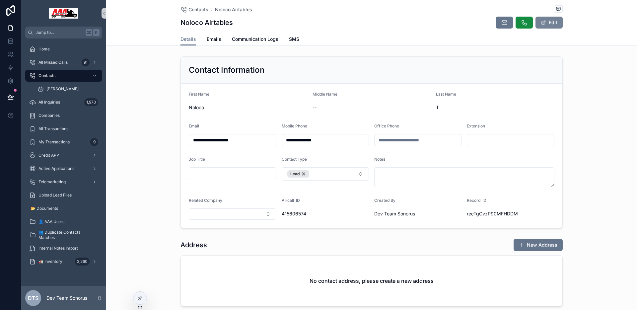
drag, startPoint x: 546, startPoint y: 21, endPoint x: 542, endPoint y: 28, distance: 7.7
click at [546, 21] on button "Edit" at bounding box center [548, 23] width 27 height 12
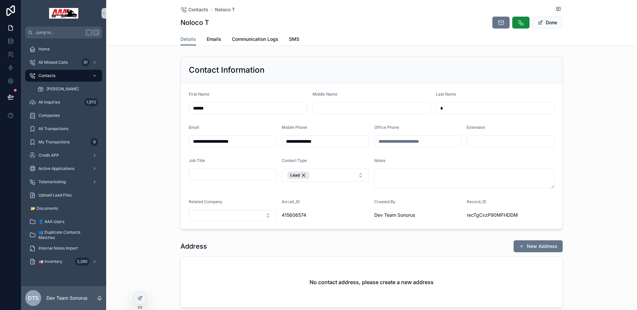
click at [459, 107] on input "*" at bounding box center [495, 107] width 118 height 9
type input "*"
type input "****"
click at [548, 27] on span "Done" at bounding box center [547, 23] width 31 height 12
click at [551, 22] on button "Done" at bounding box center [547, 23] width 31 height 12
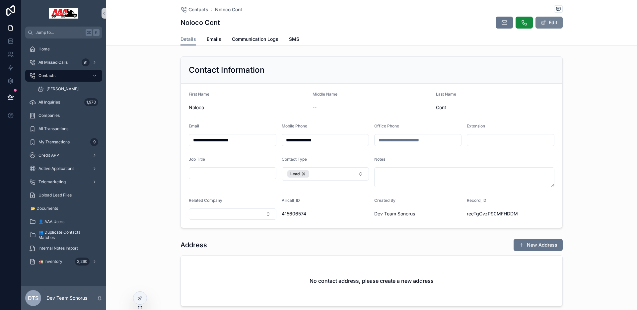
click at [547, 20] on button "Edit" at bounding box center [548, 23] width 27 height 12
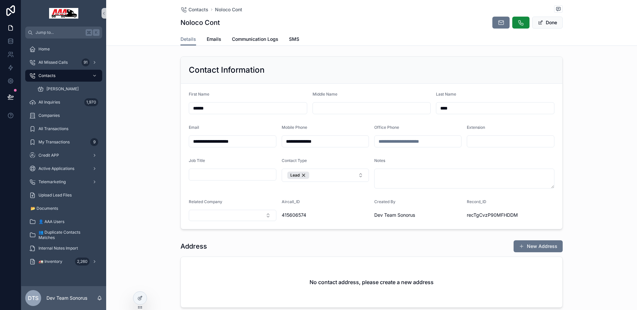
click at [458, 107] on input "****" at bounding box center [495, 107] width 118 height 9
type input "*******"
click at [551, 27] on span "Done" at bounding box center [547, 23] width 31 height 12
click at [557, 26] on button "Done" at bounding box center [547, 23] width 31 height 12
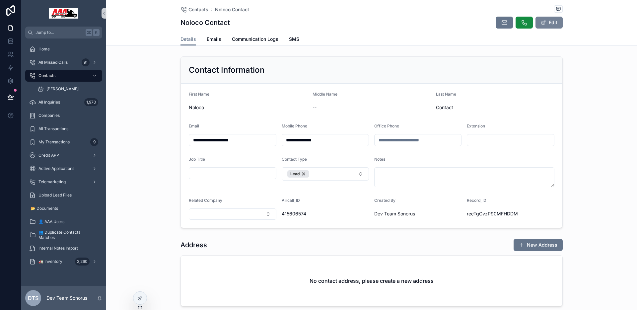
click at [549, 26] on button "Edit" at bounding box center [548, 23] width 27 height 12
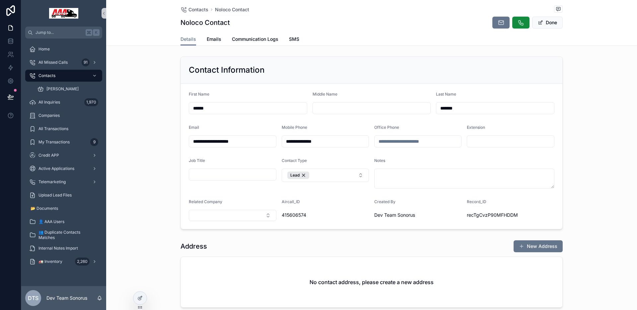
click at [234, 142] on input "**********" at bounding box center [232, 141] width 87 height 9
type input "**********"
click at [564, 34] on div "Details Emails Communication Logs SMS" at bounding box center [371, 39] width 523 height 13
click at [550, 24] on button "Done" at bounding box center [547, 23] width 31 height 12
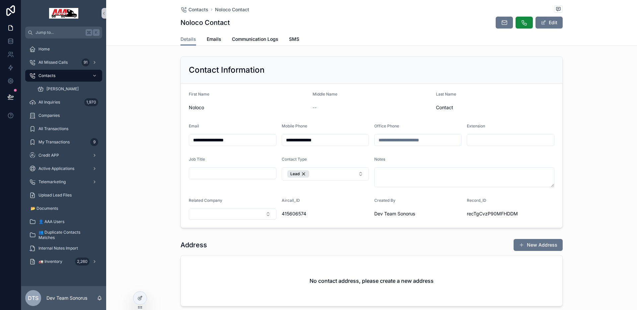
click at [553, 105] on form "**********" at bounding box center [371, 156] width 381 height 144
click at [557, 25] on button "Edit" at bounding box center [548, 23] width 27 height 12
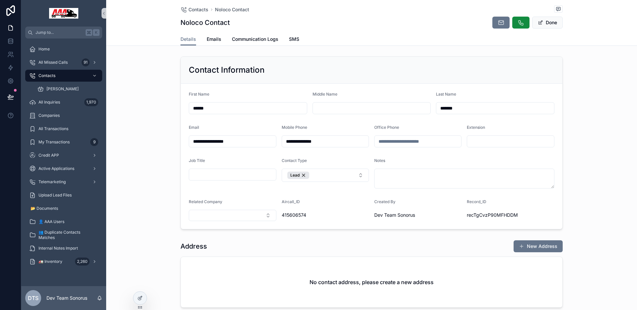
click at [468, 110] on input "*******" at bounding box center [495, 107] width 118 height 9
click button "Lead" at bounding box center [298, 174] width 22 height 7
type input "********"
click at [568, 92] on div "**********" at bounding box center [371, 143] width 531 height 178
click at [545, 23] on span "Done" at bounding box center [547, 23] width 31 height 12
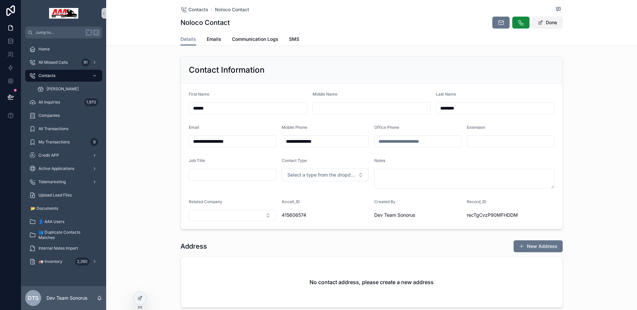
drag, startPoint x: 543, startPoint y: 24, endPoint x: 543, endPoint y: 20, distance: 3.6
click at [543, 24] on button "Done" at bounding box center [547, 23] width 31 height 12
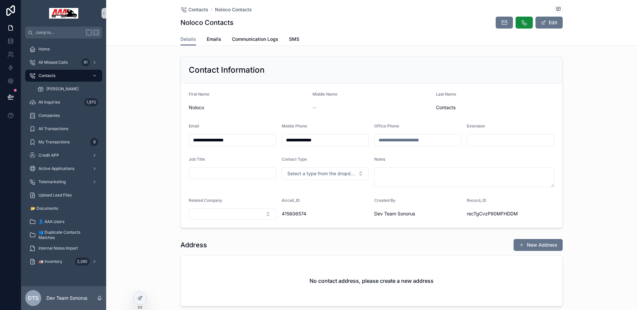
click at [485, 108] on span "Contacts" at bounding box center [495, 107] width 118 height 7
click at [11, 98] on icon at bounding box center [11, 96] width 6 height 3
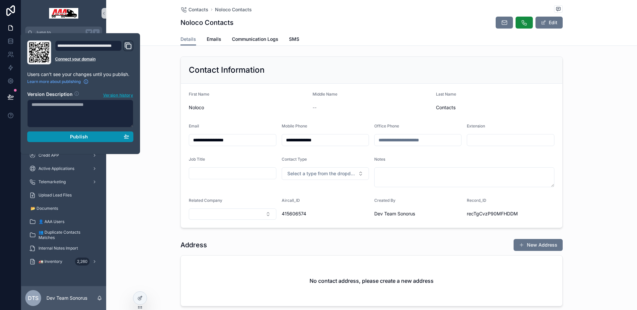
click at [76, 139] on span "Publish" at bounding box center [79, 137] width 18 height 6
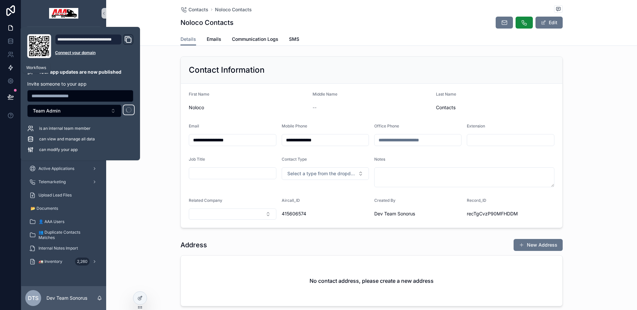
click at [13, 68] on icon at bounding box center [10, 67] width 7 height 7
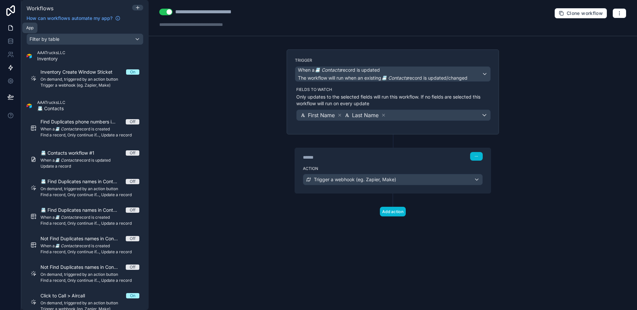
click at [12, 29] on icon at bounding box center [10, 28] width 7 height 7
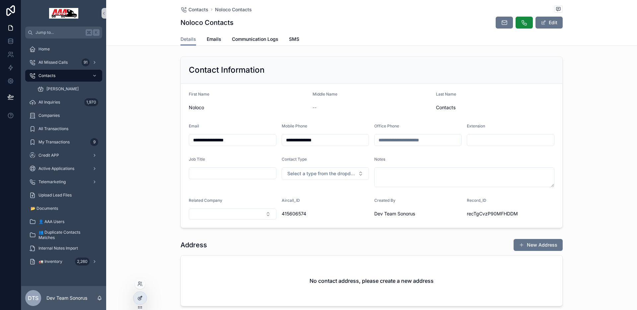
click at [140, 300] on icon at bounding box center [139, 298] width 3 height 3
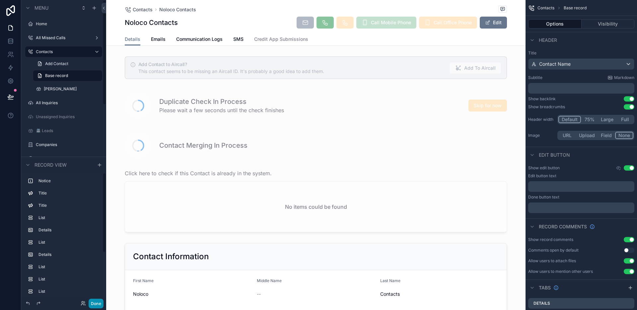
drag, startPoint x: 94, startPoint y: 302, endPoint x: 103, endPoint y: 297, distance: 11.0
click at [94, 302] on button "Done" at bounding box center [96, 304] width 15 height 10
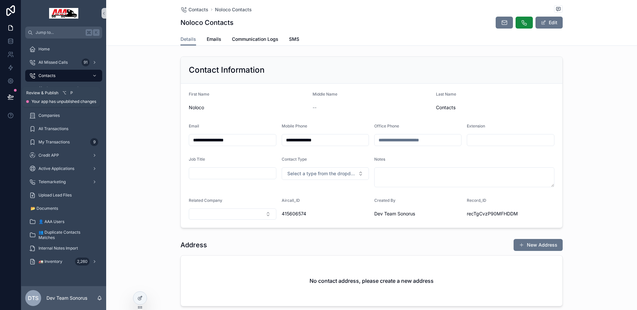
click at [8, 97] on icon at bounding box center [11, 96] width 6 height 3
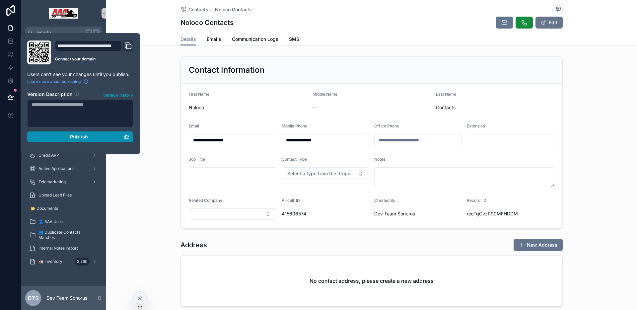
click at [76, 139] on span "Publish" at bounding box center [79, 137] width 18 height 6
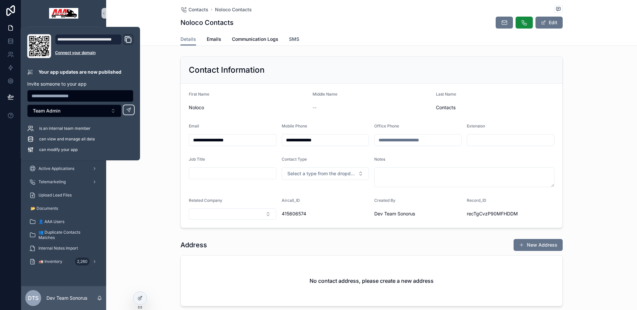
click at [293, 40] on span "SMS" at bounding box center [294, 39] width 10 height 7
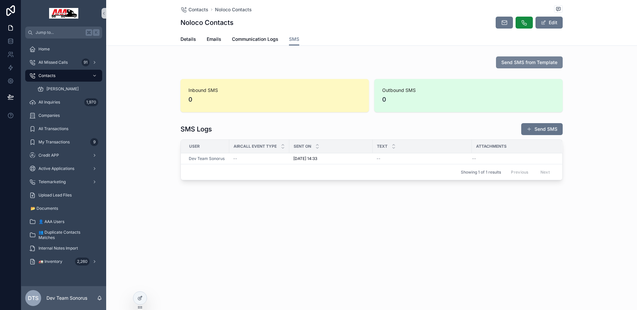
click at [516, 63] on span "Send SMS from Template" at bounding box center [529, 62] width 56 height 7
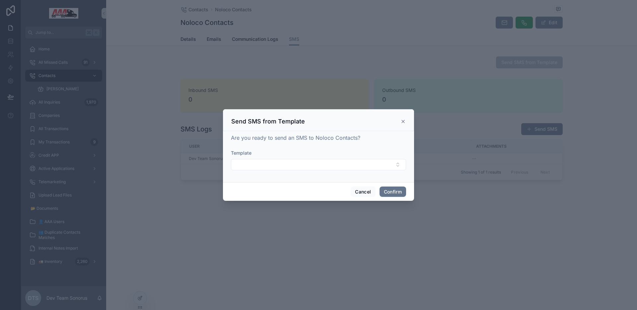
click at [340, 170] on form "Template" at bounding box center [318, 163] width 175 height 27
click at [347, 166] on button "Select Button" at bounding box center [318, 164] width 175 height 11
click at [402, 122] on icon at bounding box center [403, 121] width 3 height 3
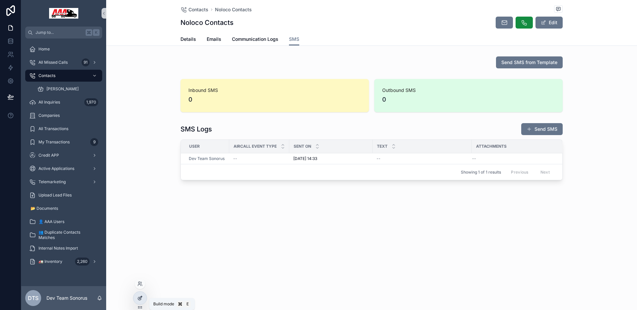
click at [142, 293] on div at bounding box center [139, 298] width 13 height 13
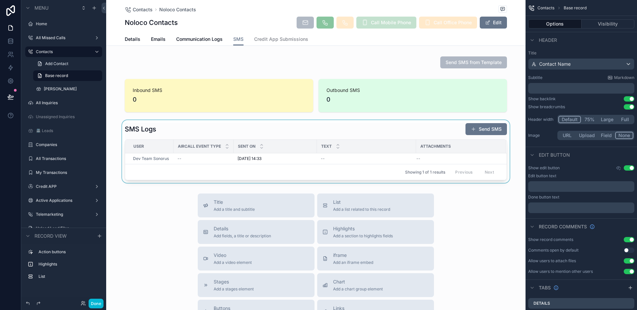
click at [294, 133] on div "scrollable content" at bounding box center [315, 151] width 419 height 63
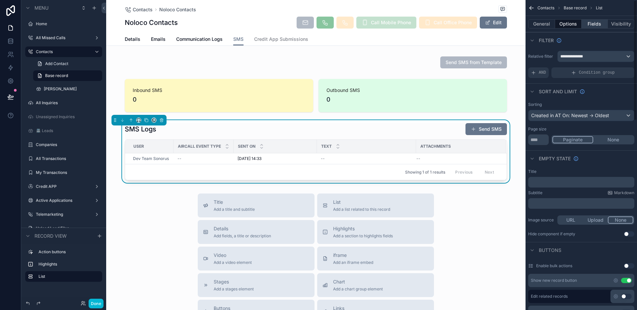
click at [594, 27] on button "Fields" at bounding box center [594, 23] width 27 height 9
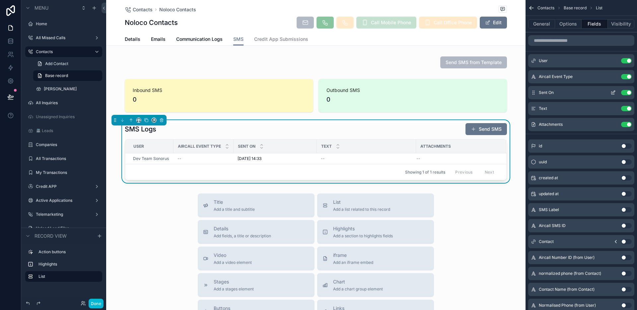
click at [612, 92] on icon "scrollable content" at bounding box center [612, 92] width 5 height 5
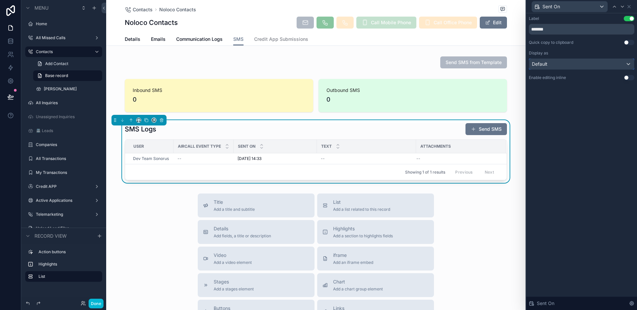
click at [579, 67] on div "Default" at bounding box center [581, 64] width 105 height 11
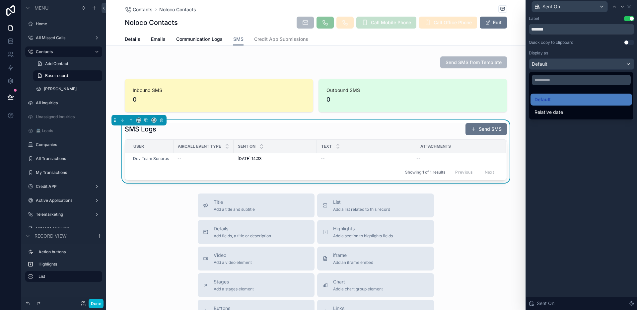
click at [579, 68] on div at bounding box center [581, 155] width 111 height 310
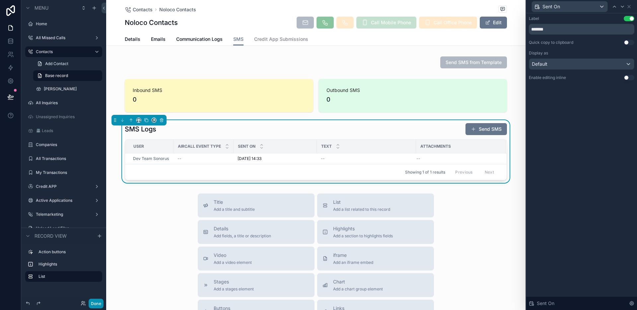
click at [97, 308] on div "Done" at bounding box center [63, 303] width 85 height 13
drag, startPoint x: 97, startPoint y: 304, endPoint x: 167, endPoint y: 256, distance: 84.9
click at [97, 304] on button "Done" at bounding box center [96, 304] width 15 height 10
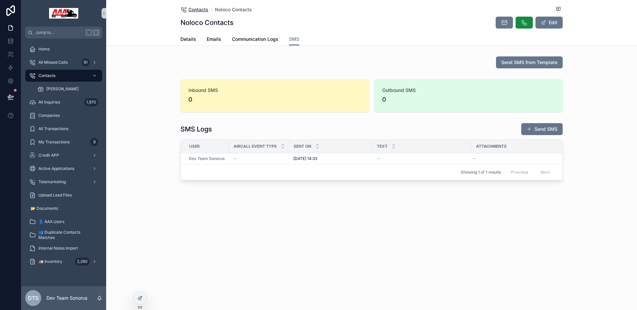
click at [205, 9] on span "Contacts" at bounding box center [198, 9] width 20 height 7
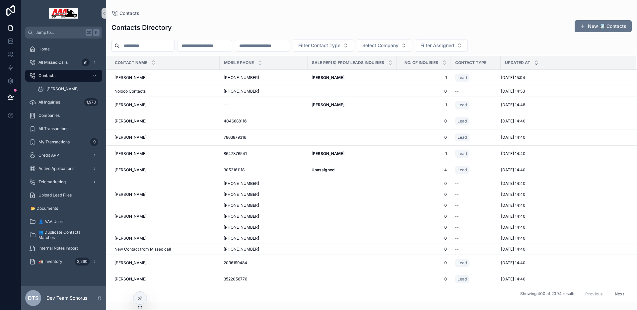
click at [170, 46] on input "scrollable content" at bounding box center [147, 45] width 54 height 9
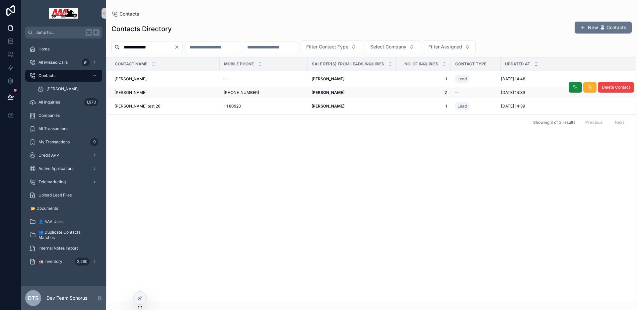
type input "**********"
click at [162, 94] on div "David Francis David Francis" at bounding box center [164, 92] width 101 height 5
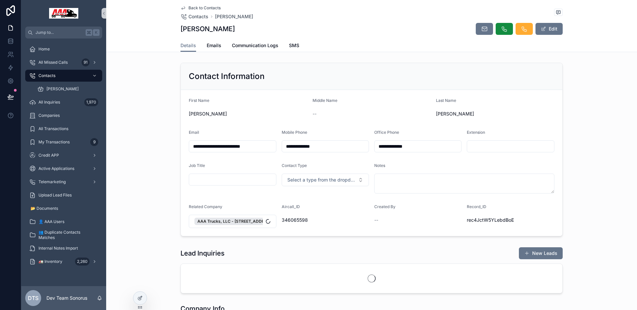
click at [298, 48] on div "Details Emails Communication Logs SMS" at bounding box center [371, 45] width 382 height 13
click at [140, 286] on icon at bounding box center [139, 283] width 5 height 5
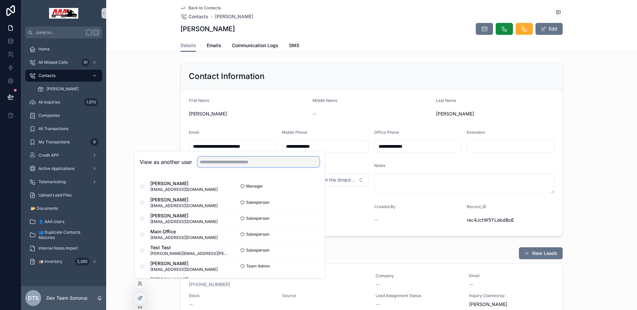
click at [232, 162] on input "text" at bounding box center [258, 162] width 122 height 11
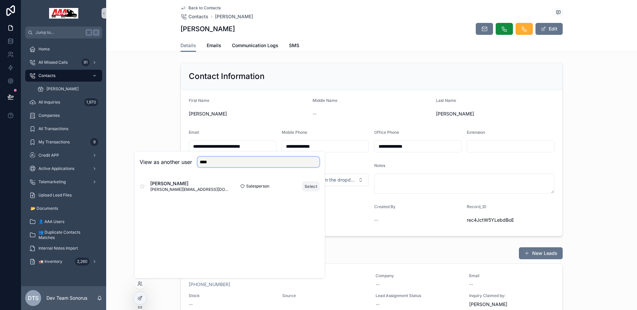
type input "****"
click at [307, 185] on button "Select" at bounding box center [310, 186] width 17 height 10
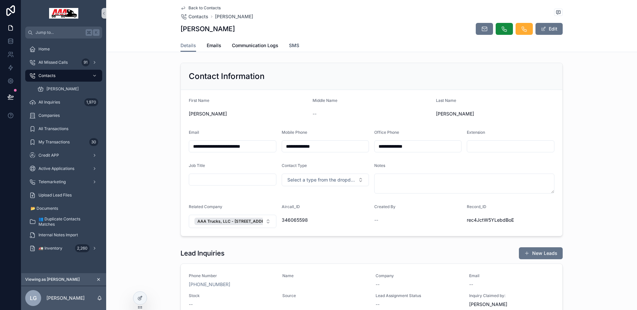
click at [294, 46] on span "SMS" at bounding box center [294, 45] width 10 height 7
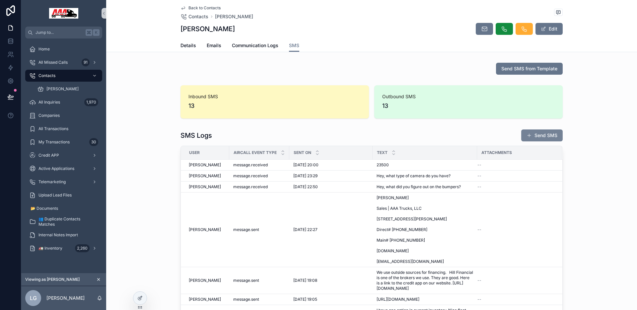
click at [550, 137] on button "Send SMS" at bounding box center [541, 135] width 41 height 12
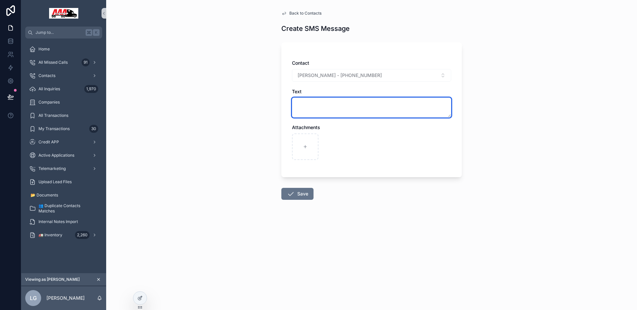
click at [337, 99] on textarea "scrollable content" at bounding box center [371, 108] width 159 height 20
type textarea "**********"
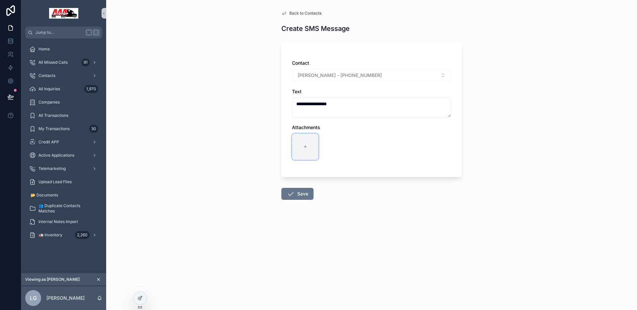
click at [306, 150] on div "scrollable content" at bounding box center [305, 146] width 27 height 27
click at [310, 194] on button "Save" at bounding box center [297, 194] width 32 height 12
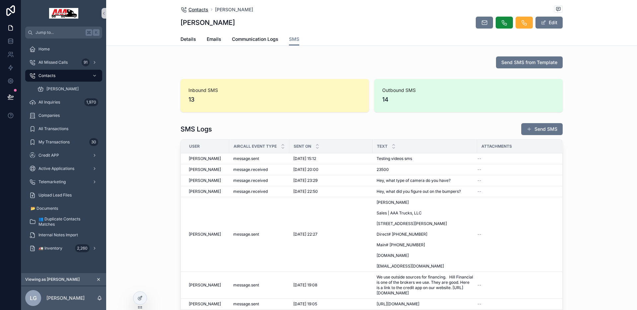
click at [191, 10] on span "Contacts" at bounding box center [198, 9] width 20 height 7
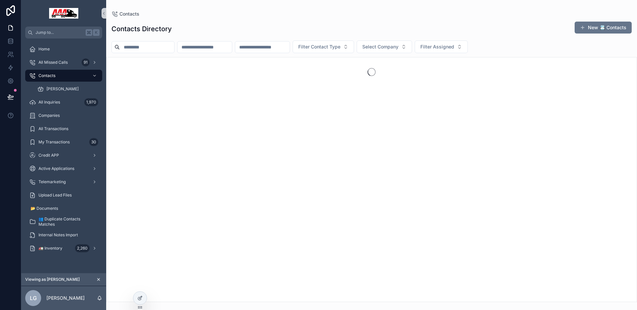
click at [173, 52] on div "Contacts Directory New 📇 Contacts Filter Contact Type Select Company Filter Ass…" at bounding box center [371, 159] width 531 height 285
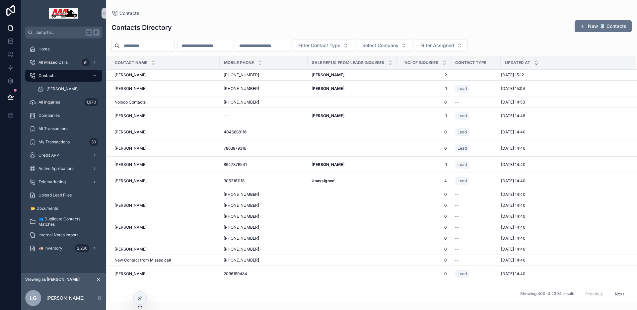
click at [170, 49] on input "scrollable content" at bounding box center [147, 45] width 54 height 9
paste input "**********"
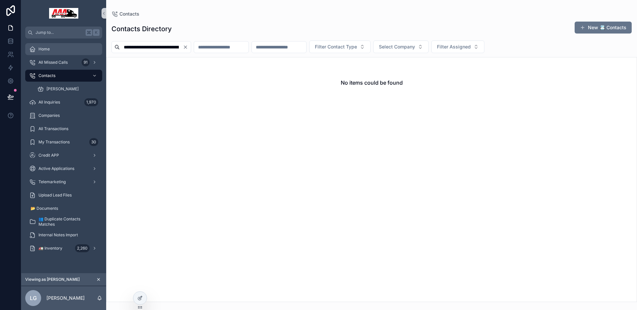
drag, startPoint x: 148, startPoint y: 48, endPoint x: 90, endPoint y: 48, distance: 58.0
click at [90, 48] on div "**********" at bounding box center [329, 155] width 616 height 310
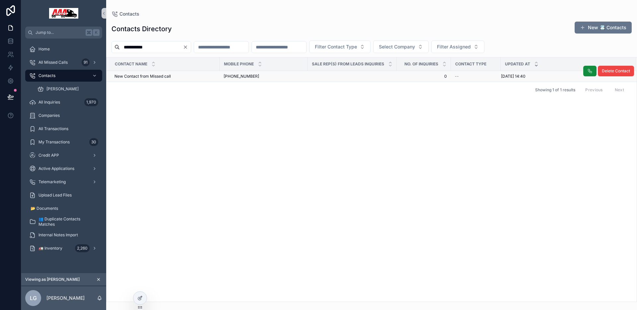
type input "**********"
click at [193, 80] on td "New Contact from Missed call New Contact from Missed call" at bounding box center [162, 76] width 113 height 11
click at [198, 75] on div "New Contact from Missed call New Contact from Missed call" at bounding box center [164, 76] width 101 height 5
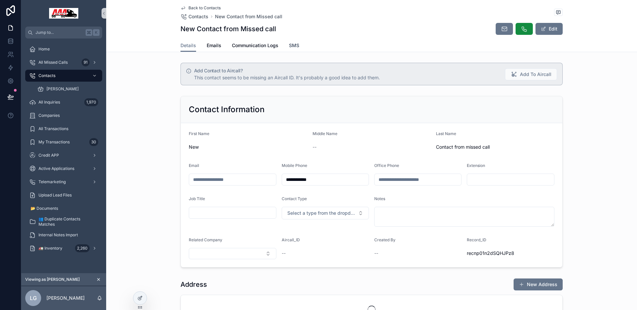
click at [293, 46] on span "SMS" at bounding box center [294, 45] width 10 height 7
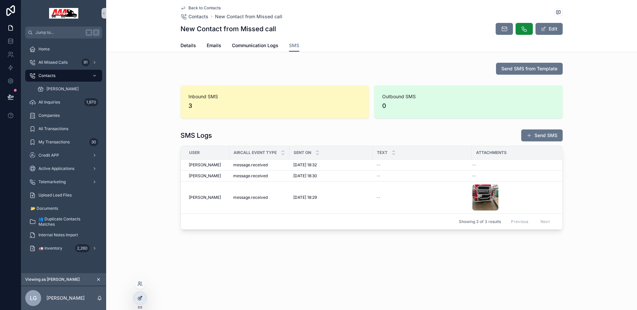
click at [140, 298] on icon at bounding box center [139, 297] width 5 height 5
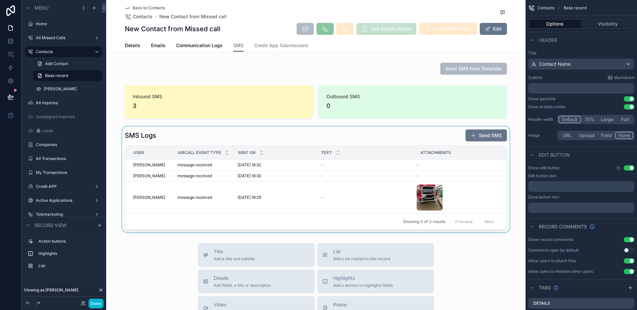
click at [308, 139] on div "scrollable content" at bounding box center [315, 179] width 419 height 106
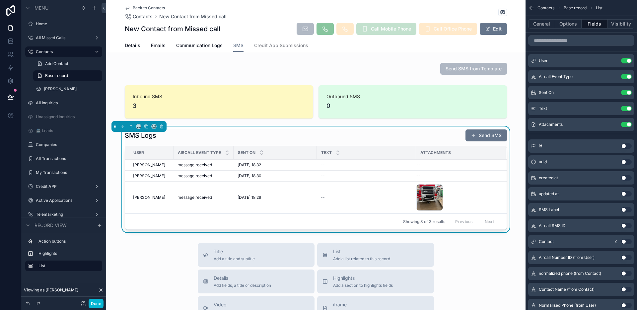
scroll to position [84, 0]
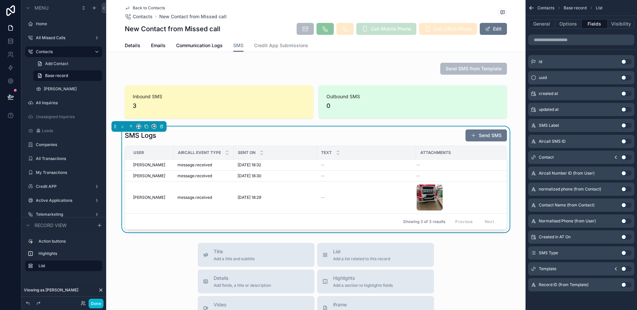
click at [254, 141] on div "SMS Logs Send SMS" at bounding box center [316, 135] width 382 height 13
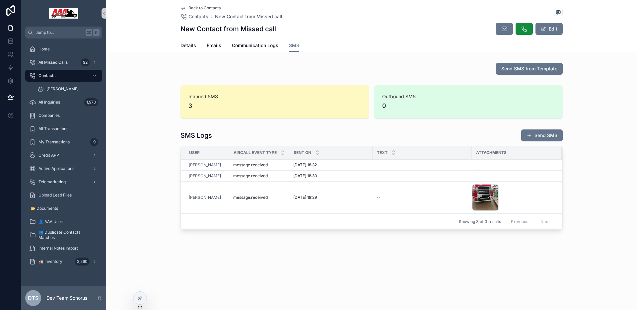
click at [440, 68] on div "Send SMS from Template" at bounding box center [371, 69] width 382 height 12
click at [141, 295] on div at bounding box center [139, 298] width 13 height 13
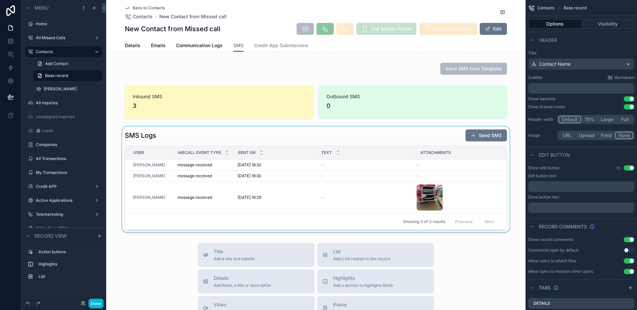
click at [398, 144] on div "scrollable content" at bounding box center [315, 179] width 419 height 106
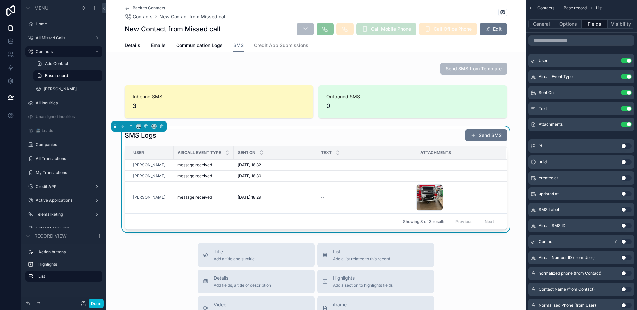
click at [404, 139] on div "SMS Logs Send SMS" at bounding box center [316, 135] width 382 height 13
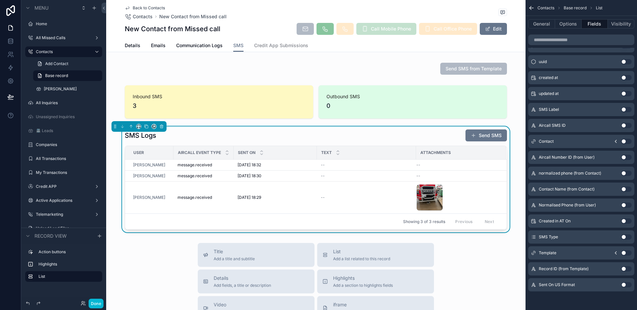
drag, startPoint x: 624, startPoint y: 284, endPoint x: 577, endPoint y: 88, distance: 201.6
click at [625, 284] on button "Use setting" at bounding box center [626, 284] width 11 height 5
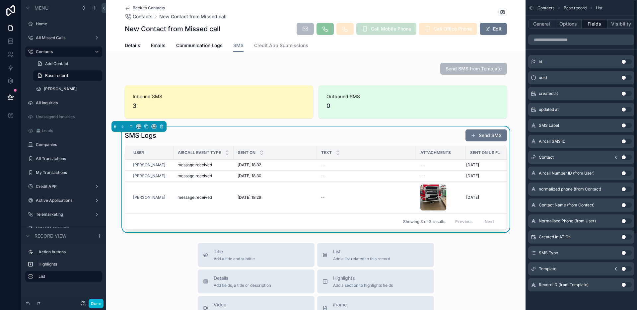
scroll to position [0, 0]
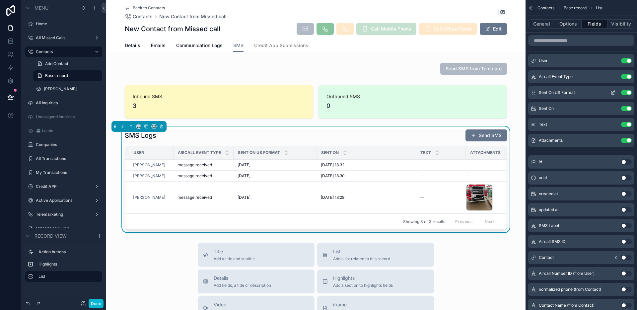
click at [613, 93] on icon "scrollable content" at bounding box center [613, 92] width 3 height 3
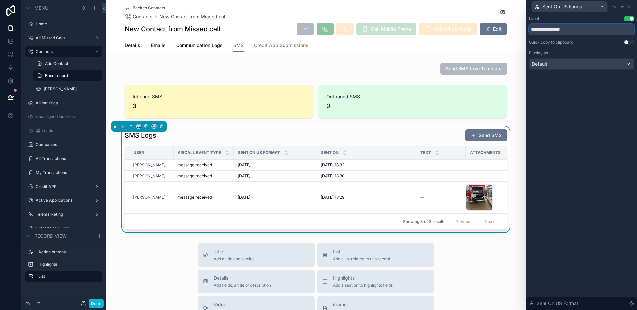
drag, startPoint x: 549, startPoint y: 30, endPoint x: 573, endPoint y: 31, distance: 23.6
click at [573, 31] on input "**********" at bounding box center [581, 29] width 105 height 11
type input "*******"
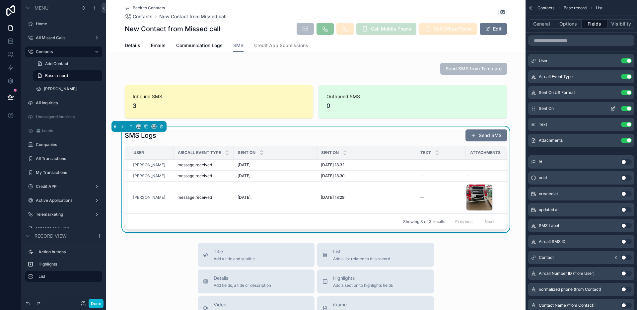
click at [628, 109] on button "Use setting" at bounding box center [626, 108] width 11 height 5
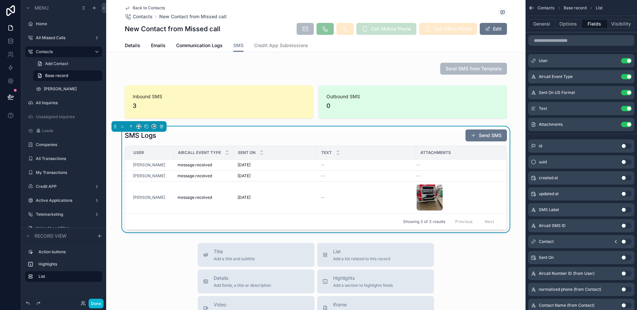
click at [324, 131] on div "SMS Logs Send SMS" at bounding box center [316, 135] width 382 height 13
click at [567, 24] on button "Options" at bounding box center [568, 23] width 27 height 9
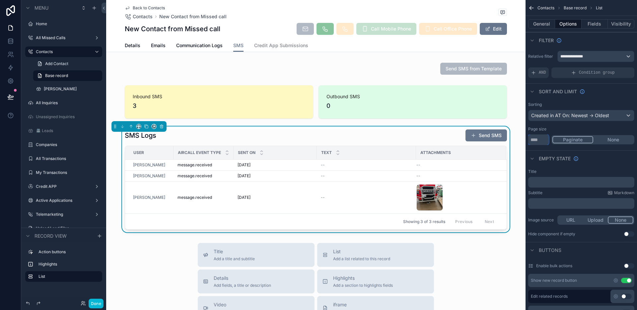
drag, startPoint x: 538, startPoint y: 141, endPoint x: 529, endPoint y: 140, distance: 8.7
click at [529, 140] on input "**" at bounding box center [538, 139] width 21 height 11
type input "**"
click at [98, 302] on button "Done" at bounding box center [96, 304] width 15 height 10
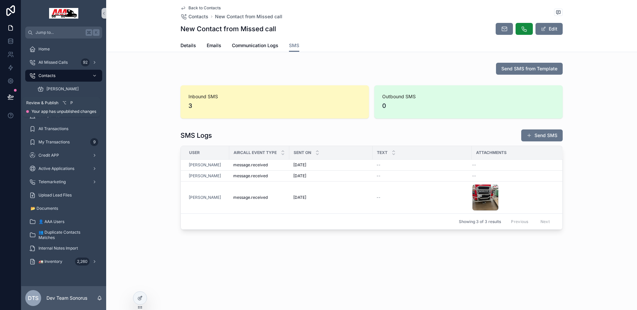
click at [7, 96] on button at bounding box center [10, 97] width 15 height 19
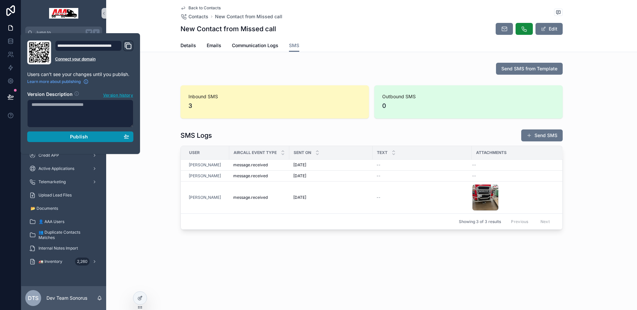
click at [77, 135] on span "Publish" at bounding box center [79, 137] width 18 height 6
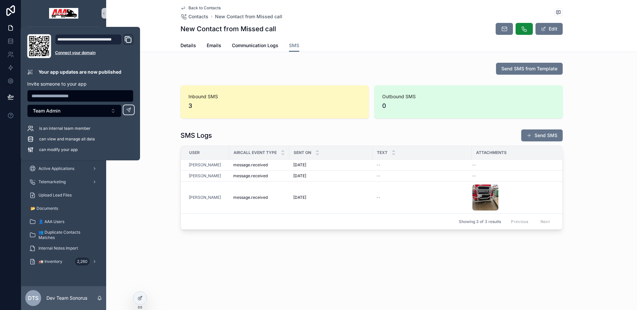
click at [296, 130] on div "SMS Logs Send SMS" at bounding box center [371, 135] width 382 height 13
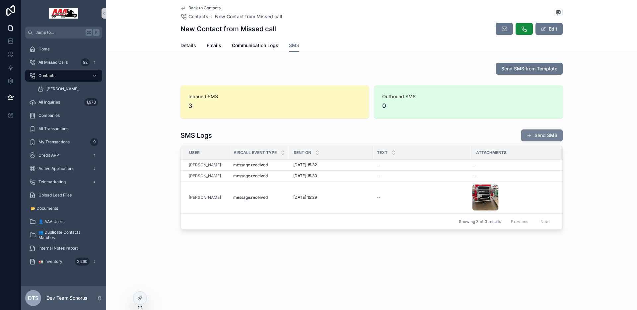
click at [550, 137] on button "Send SMS" at bounding box center [541, 135] width 41 height 12
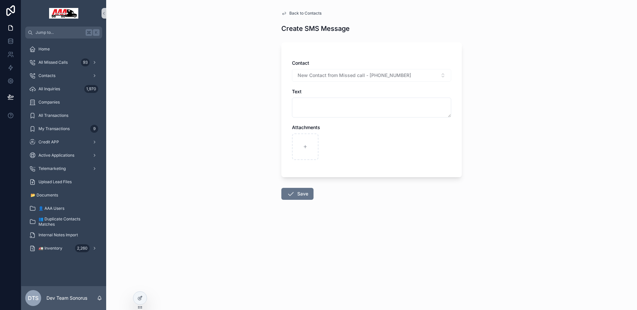
click at [290, 13] on span "Back to Contacts" at bounding box center [305, 13] width 32 height 5
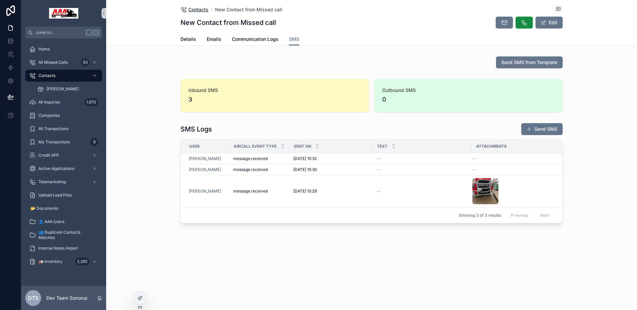
click at [197, 10] on span "Contacts" at bounding box center [198, 9] width 20 height 7
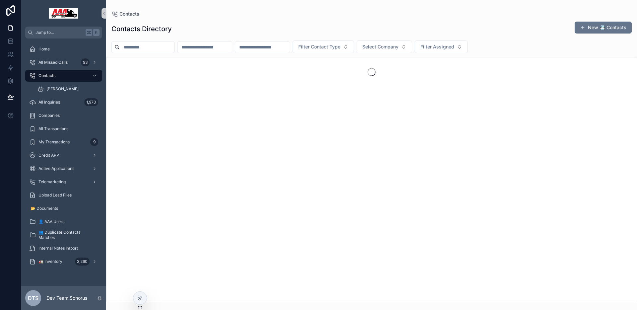
click at [166, 47] on input "scrollable content" at bounding box center [147, 46] width 54 height 9
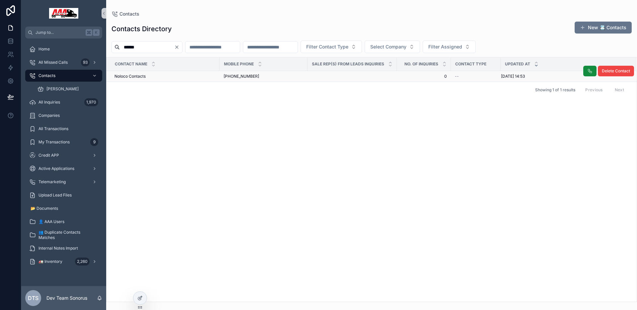
type input "******"
click at [180, 78] on div "Noloco Contacts Noloco Contacts" at bounding box center [164, 76] width 101 height 5
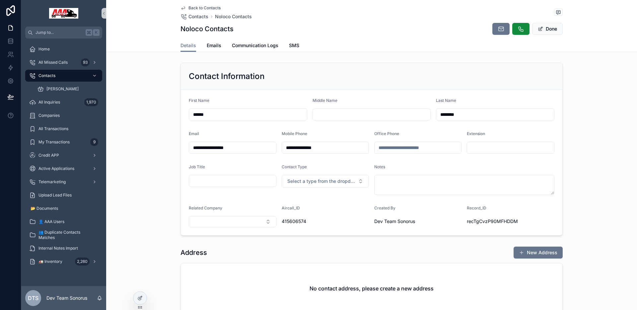
click at [458, 117] on input "********" at bounding box center [495, 114] width 118 height 9
click at [552, 29] on span "Done" at bounding box center [547, 29] width 31 height 12
click at [488, 112] on input "***" at bounding box center [495, 114] width 118 height 9
type input "*****"
drag, startPoint x: 566, startPoint y: 41, endPoint x: 562, endPoint y: 38, distance: 5.2
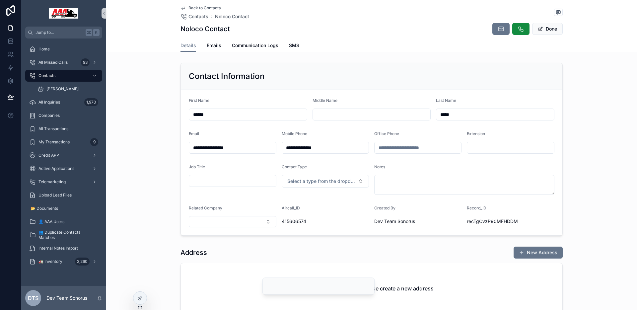
click at [567, 41] on div "Details Emails Communication Logs SMS" at bounding box center [371, 45] width 523 height 13
drag, startPoint x: 553, startPoint y: 31, endPoint x: 557, endPoint y: 32, distance: 4.1
click at [553, 31] on button "Done" at bounding box center [547, 29] width 31 height 12
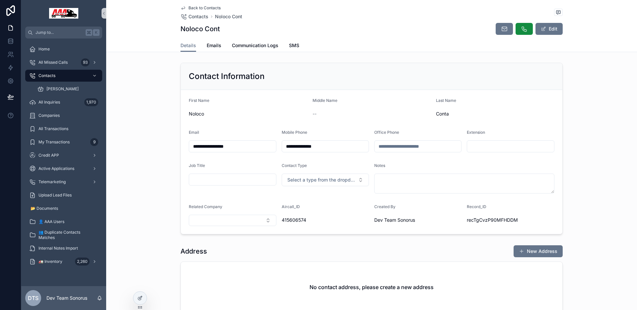
type input "**********"
click at [547, 33] on button "Edit" at bounding box center [548, 29] width 27 height 12
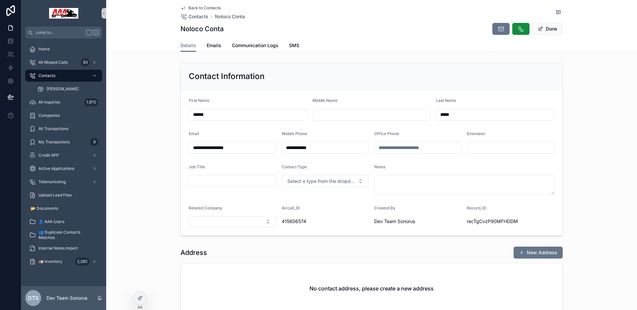
click at [458, 113] on input "*****" at bounding box center [495, 114] width 118 height 9
type input "*"
type input "****"
click at [585, 81] on div "**********" at bounding box center [371, 149] width 531 height 178
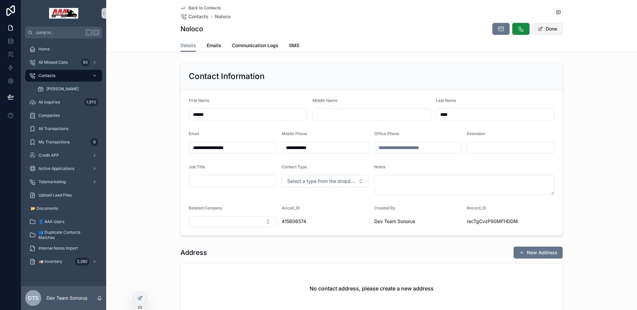
click at [556, 30] on button "Done" at bounding box center [547, 29] width 31 height 12
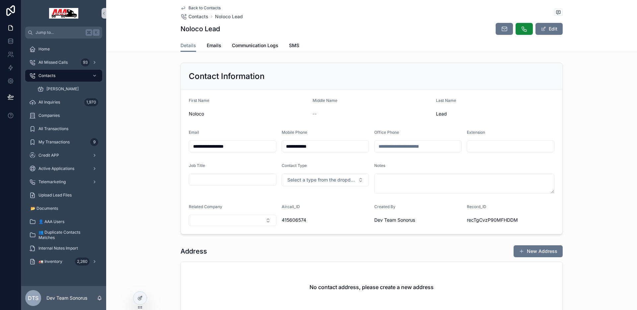
drag, startPoint x: 541, startPoint y: 28, endPoint x: 536, endPoint y: 47, distance: 19.9
click at [541, 28] on span "scrollable content" at bounding box center [543, 28] width 5 height 5
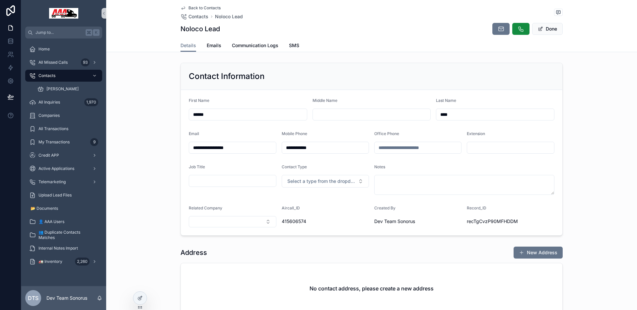
click at [470, 112] on input "****" at bounding box center [495, 114] width 118 height 9
click at [588, 93] on div "**********" at bounding box center [371, 149] width 531 height 178
click at [454, 112] on input "***" at bounding box center [495, 114] width 118 height 9
type input "*"
click at [568, 100] on div "**********" at bounding box center [371, 149] width 531 height 178
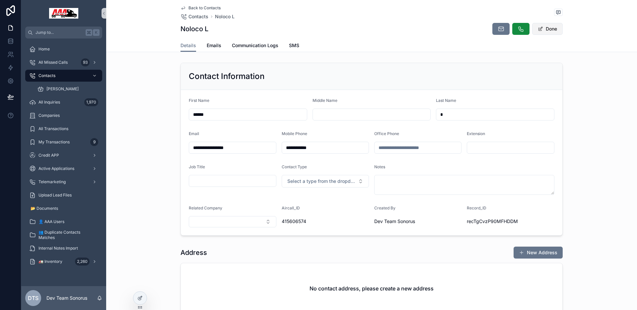
click at [538, 25] on button "Done" at bounding box center [547, 29] width 31 height 12
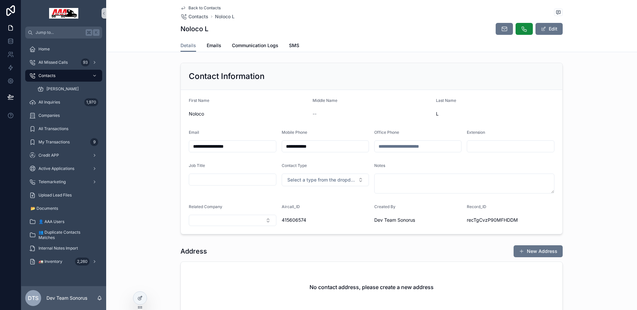
click at [604, 52] on div "**********" at bounding box center [371, 255] width 531 height 511
click at [208, 9] on span "Back to Contacts" at bounding box center [204, 7] width 32 height 5
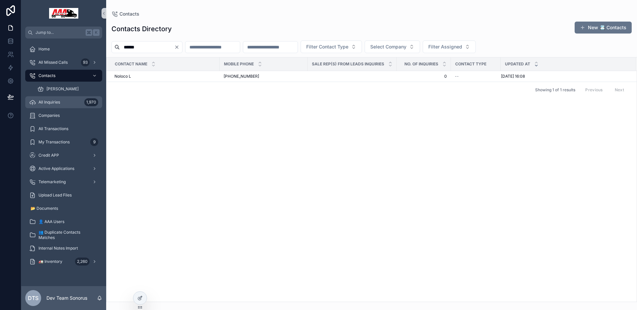
click at [58, 101] on span "All Inquiries" at bounding box center [49, 102] width 22 height 5
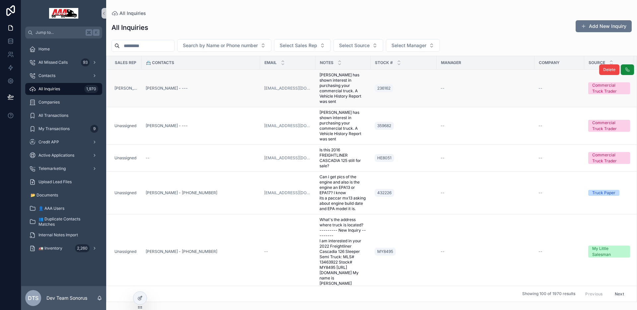
click at [208, 88] on div "Bryson medious - ---" at bounding box center [201, 88] width 110 height 5
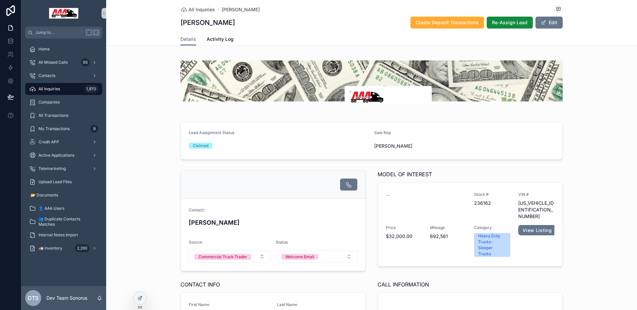
scroll to position [131, 0]
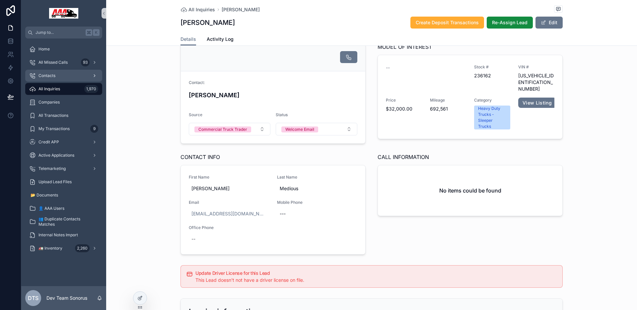
click at [60, 72] on div "Contacts" at bounding box center [63, 75] width 69 height 11
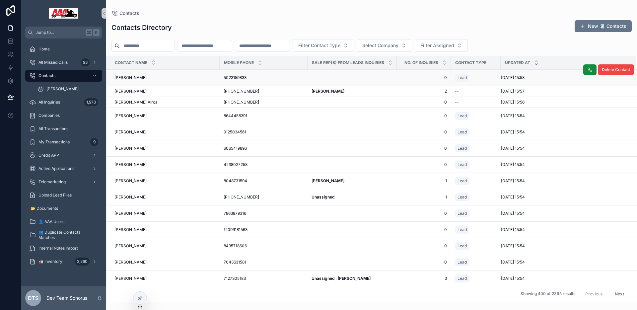
click at [190, 74] on td "DANNY FOGLE DANNY FOGLE" at bounding box center [162, 78] width 113 height 16
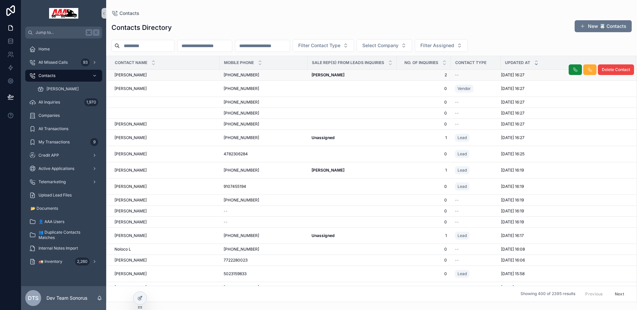
click at [186, 76] on div "[PERSON_NAME] [PERSON_NAME]" at bounding box center [164, 74] width 101 height 5
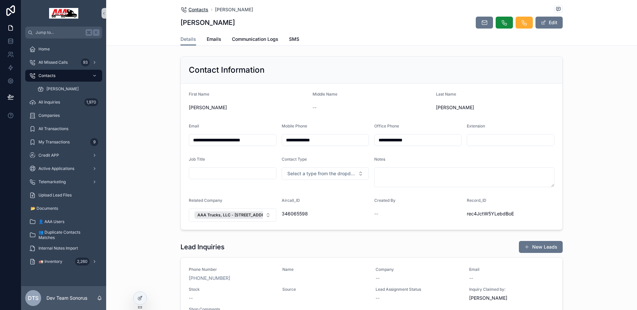
click at [192, 10] on span "Contacts" at bounding box center [198, 9] width 20 height 7
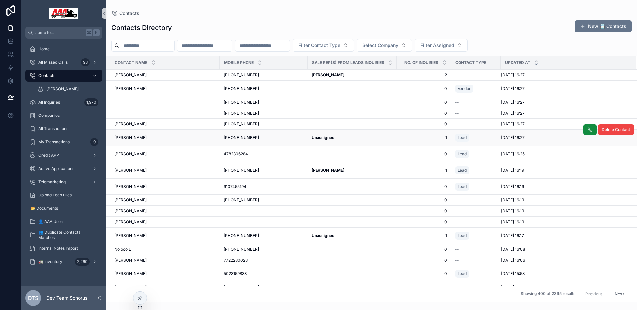
click at [160, 138] on div "Vidal Yapura Vidal Yapura" at bounding box center [164, 137] width 101 height 5
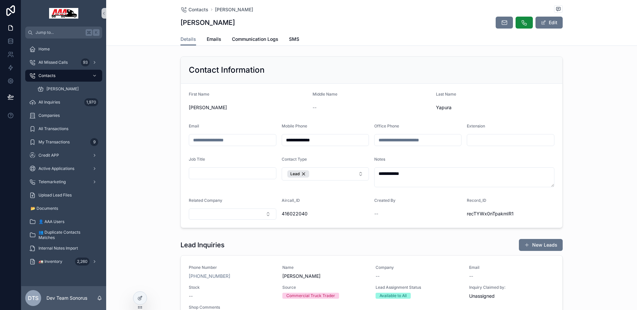
scroll to position [21, 0]
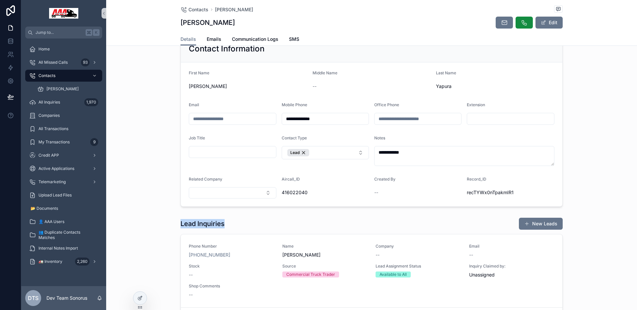
drag, startPoint x: 176, startPoint y: 224, endPoint x: 271, endPoint y: 221, distance: 94.6
click at [271, 221] on div "Lead Inquiries New Leads Phone Number (703) 344-6550 Name Vidal Yapura Company …" at bounding box center [371, 270] width 531 height 111
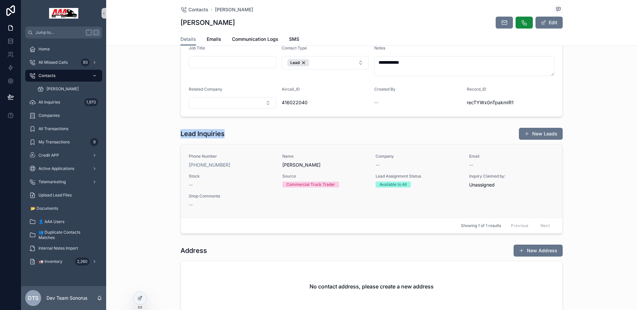
scroll to position [107, 0]
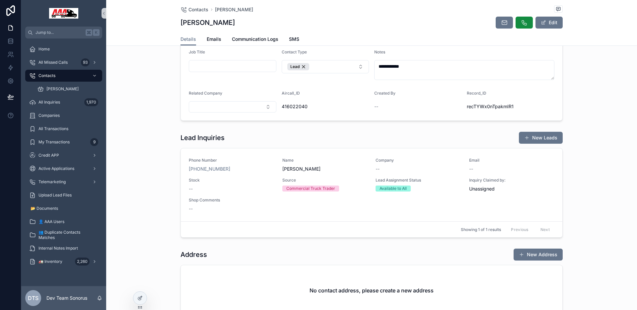
click at [172, 142] on div "Lead Inquiries New Leads Phone Number (703) 344-6550 Name Vidal Yapura Company …" at bounding box center [371, 184] width 531 height 111
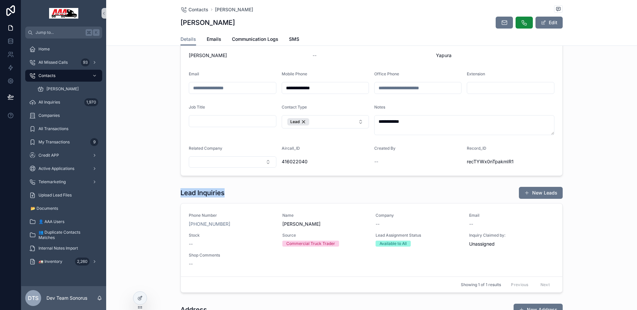
scroll to position [0, 0]
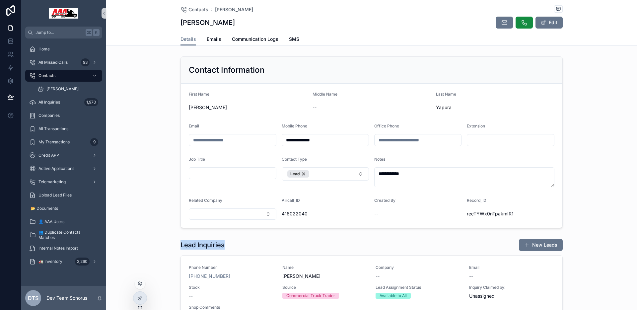
click at [142, 304] on div at bounding box center [140, 297] width 14 height 13
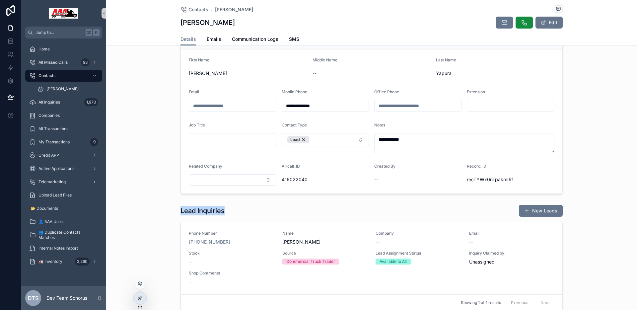
click at [141, 299] on icon at bounding box center [139, 297] width 5 height 5
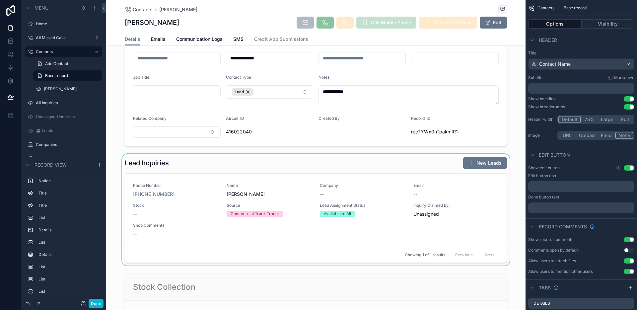
scroll to position [277, 0]
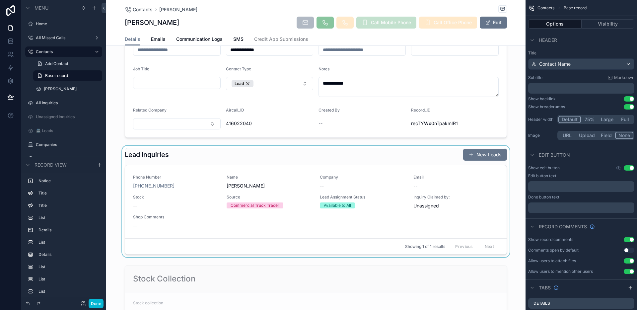
click at [217, 156] on div "scrollable content" at bounding box center [315, 201] width 419 height 111
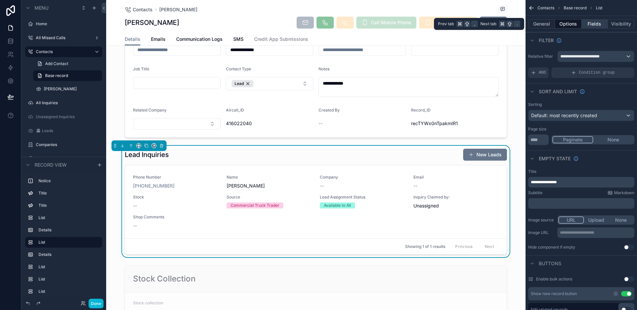
click at [590, 21] on button "Fields" at bounding box center [594, 23] width 27 height 9
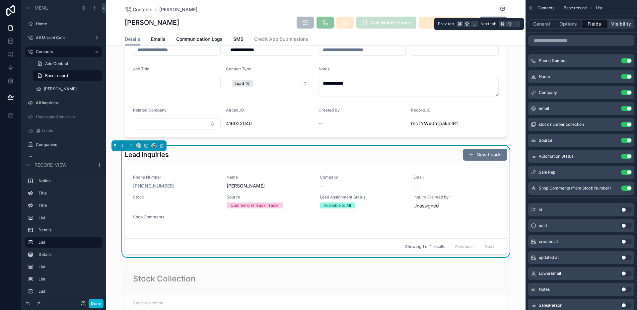
click at [616, 23] on button "Visibility" at bounding box center [621, 23] width 27 height 9
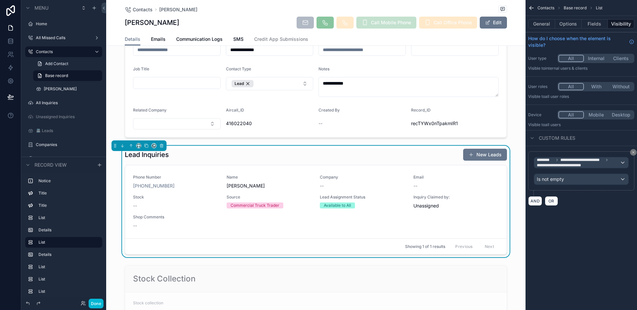
click at [632, 153] on icon "scrollable content" at bounding box center [633, 152] width 4 height 4
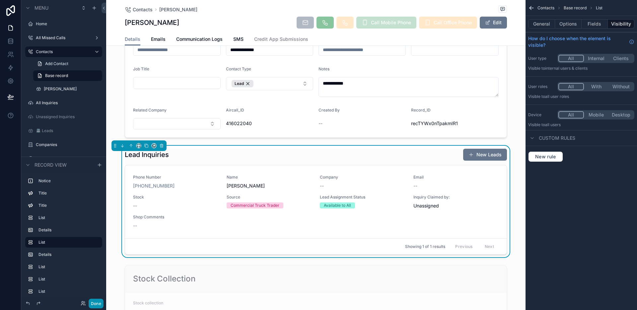
click at [101, 303] on button "Done" at bounding box center [96, 304] width 15 height 10
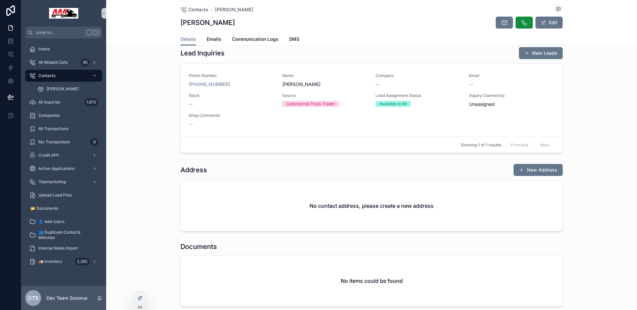
scroll to position [48, 0]
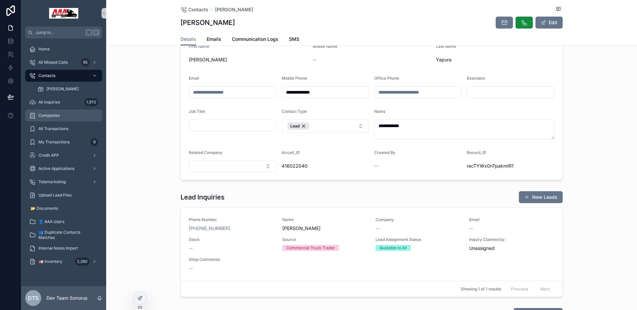
drag, startPoint x: 126, startPoint y: 144, endPoint x: 60, endPoint y: 121, distance: 69.3
click at [126, 144] on div "**********" at bounding box center [371, 94] width 531 height 177
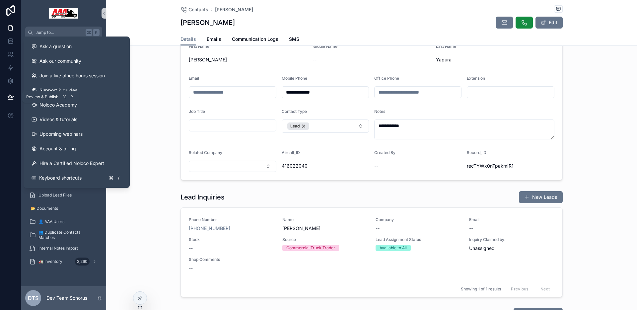
click at [8, 96] on icon at bounding box center [10, 97] width 7 height 7
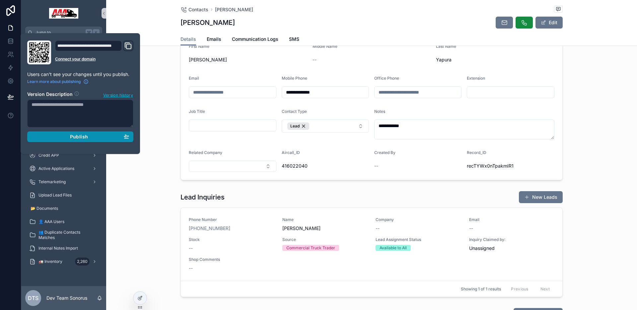
click at [71, 135] on span "Publish" at bounding box center [79, 137] width 18 height 6
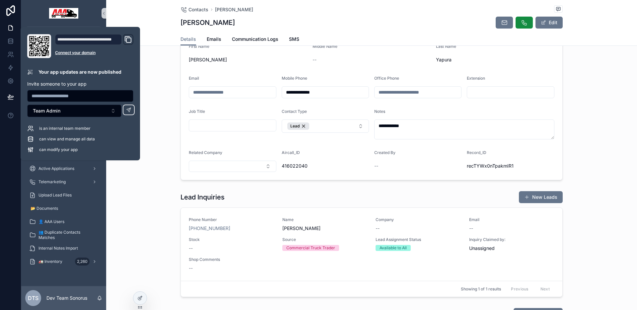
click at [169, 187] on div "**********" at bounding box center [371, 268] width 531 height 525
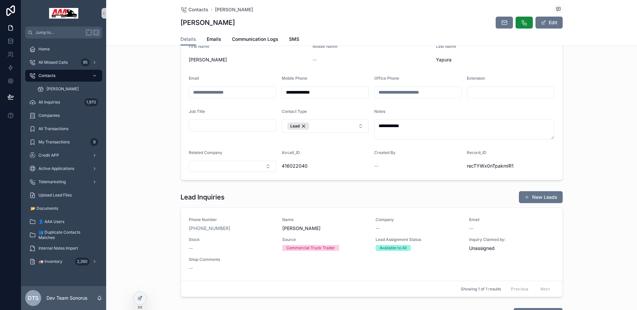
click at [398, 196] on div "Lead Inquiries New Leads" at bounding box center [371, 197] width 382 height 13
click at [524, 197] on span "scrollable content" at bounding box center [526, 196] width 5 height 5
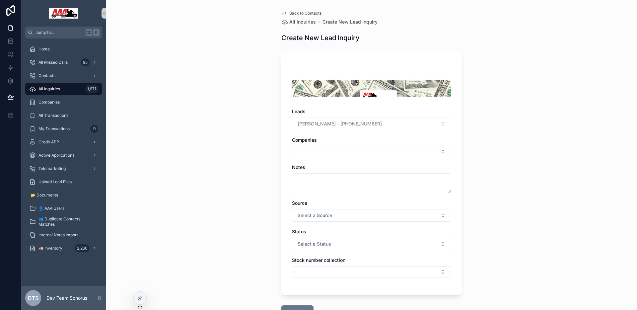
drag, startPoint x: 244, startPoint y: 97, endPoint x: 236, endPoint y: 68, distance: 29.2
click at [244, 97] on div "Back to Contacts All Inquiries Create New Lead Inquiry Create New Lead Inquiry …" at bounding box center [371, 155] width 531 height 310
click at [301, 10] on div "Back to Contacts All Inquiries Create New Lead Inquiry Create New Lead Inquiry …" at bounding box center [371, 180] width 191 height 360
click at [300, 13] on span "Back to Contacts" at bounding box center [305, 13] width 32 height 5
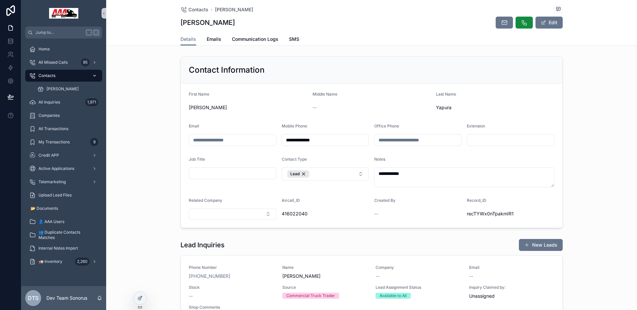
click at [66, 78] on div "Contacts" at bounding box center [63, 75] width 69 height 11
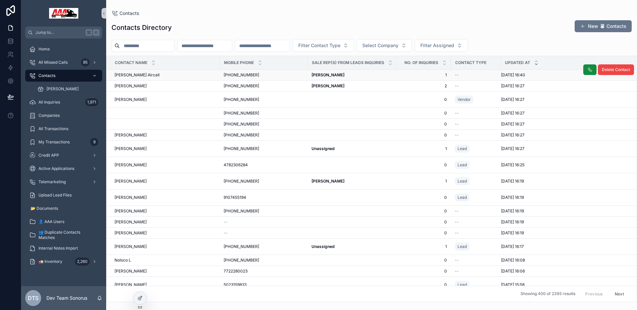
click at [170, 78] on td "Steven Benefield Aircall Steven Benefield Aircall" at bounding box center [162, 75] width 113 height 11
click at [174, 76] on div "Steven Benefield Aircall Steven Benefield Aircall" at bounding box center [164, 74] width 101 height 5
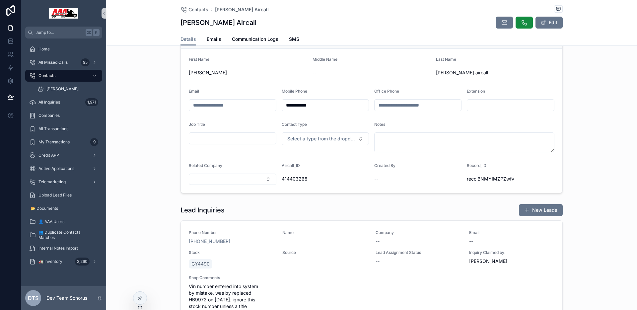
scroll to position [67, 0]
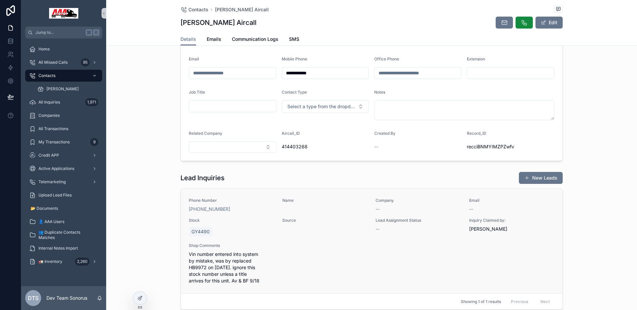
click at [282, 234] on div "Source" at bounding box center [325, 228] width 86 height 20
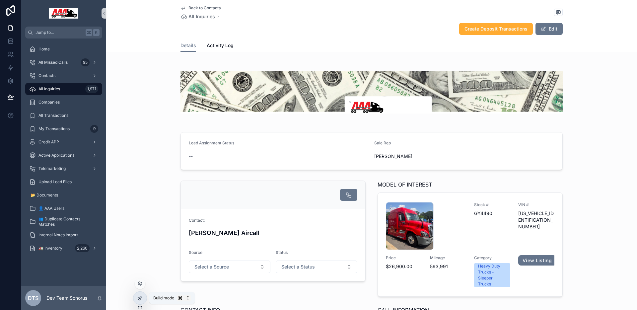
click at [142, 298] on icon at bounding box center [139, 297] width 5 height 5
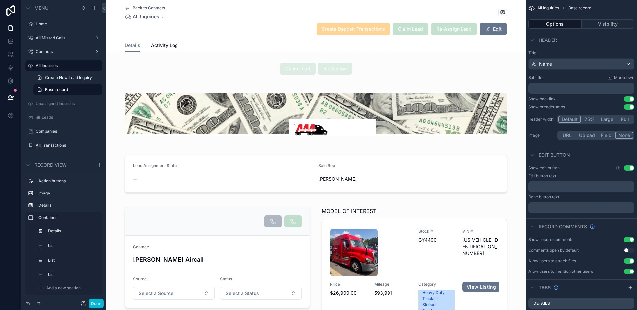
click at [214, 44] on div "Details Activity Log" at bounding box center [316, 45] width 382 height 13
click at [217, 47] on div "Details Activity Log" at bounding box center [316, 45] width 382 height 13
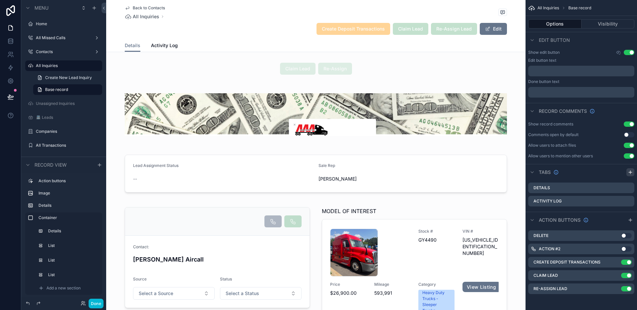
click at [629, 173] on icon "scrollable content" at bounding box center [630, 171] width 5 height 5
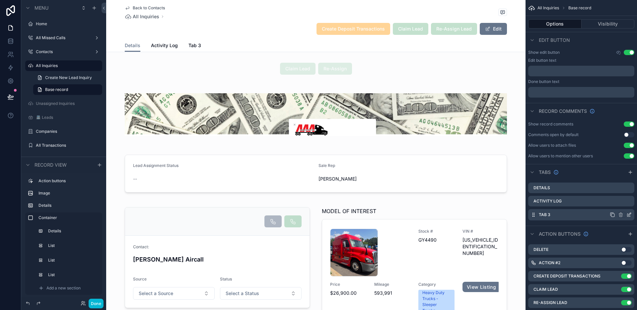
click at [629, 214] on icon "scrollable content" at bounding box center [629, 214] width 3 height 3
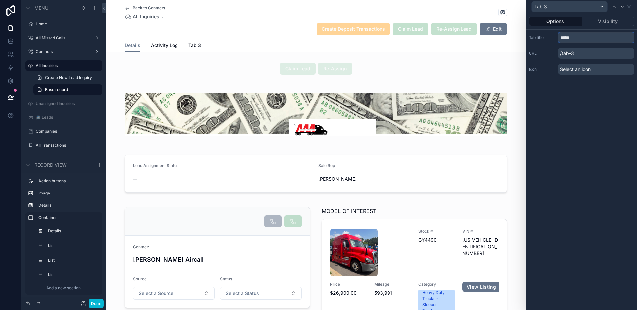
click at [590, 37] on input "*****" at bounding box center [596, 37] width 76 height 11
click at [585, 94] on div "**********" at bounding box center [581, 161] width 111 height 297
click at [610, 38] on input "**********" at bounding box center [596, 37] width 76 height 11
type input "**********"
click at [605, 110] on div "**********" at bounding box center [581, 161] width 111 height 297
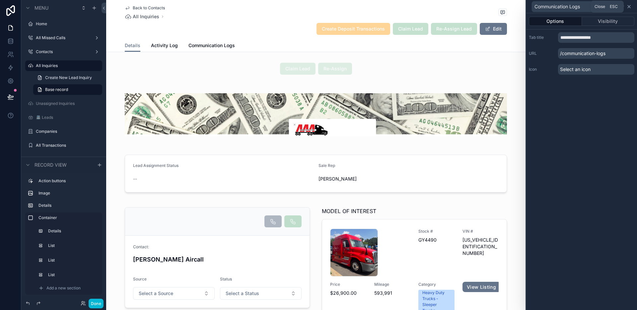
click at [629, 7] on icon at bounding box center [628, 6] width 5 height 5
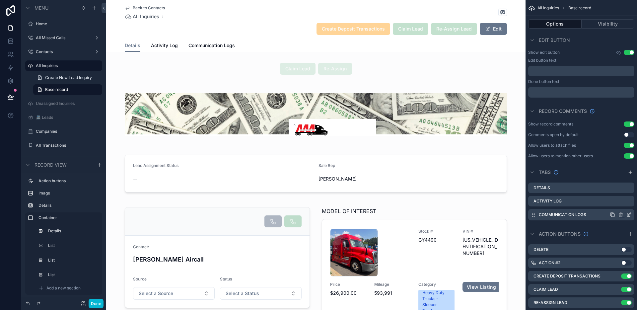
drag, startPoint x: 631, startPoint y: 174, endPoint x: 623, endPoint y: 211, distance: 37.7
click at [631, 174] on icon "scrollable content" at bounding box center [630, 171] width 5 height 5
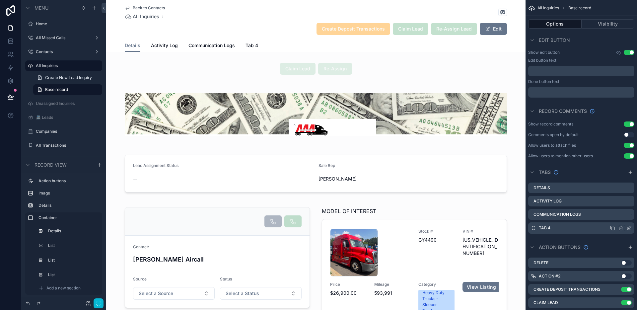
click at [629, 228] on icon "scrollable content" at bounding box center [628, 227] width 5 height 5
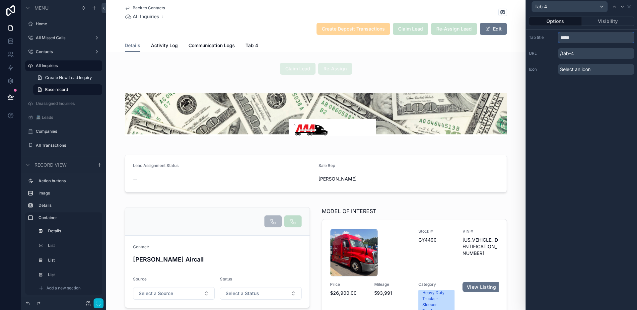
click at [578, 40] on input "*****" at bounding box center [596, 37] width 76 height 11
type input "***"
drag, startPoint x: 586, startPoint y: 89, endPoint x: 633, endPoint y: 4, distance: 96.8
click at [586, 89] on div "Options Visibility Tab title *** URL /tab-4 Icon Select an icon" at bounding box center [581, 161] width 111 height 297
click at [631, 6] on icon at bounding box center [628, 6] width 5 height 5
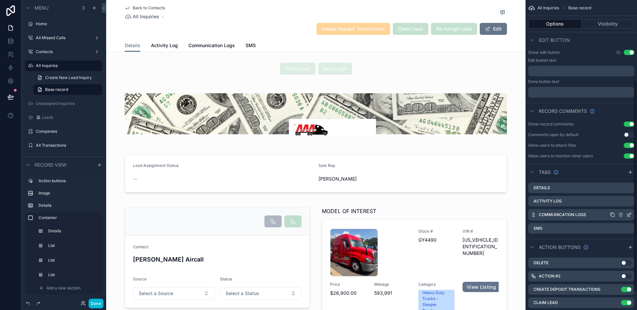
drag, startPoint x: 632, startPoint y: 172, endPoint x: 619, endPoint y: 217, distance: 46.5
click at [632, 172] on icon "scrollable content" at bounding box center [630, 171] width 5 height 5
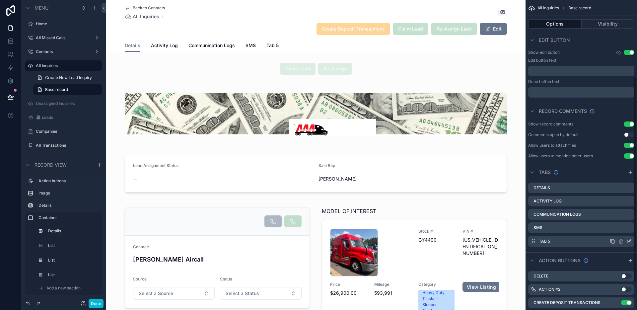
click at [630, 240] on icon "scrollable content" at bounding box center [629, 240] width 3 height 3
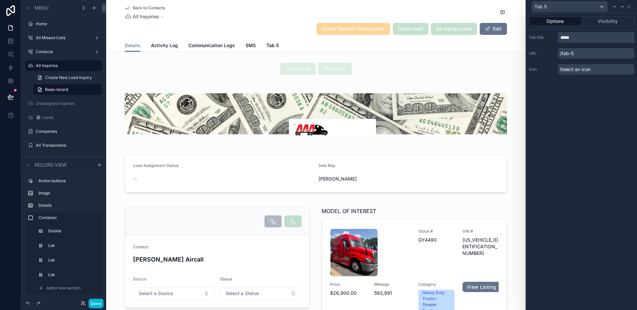
click at [597, 35] on input "*****" at bounding box center [596, 37] width 76 height 11
click at [587, 93] on div "Options Visibility Tab title ***** URL /tab-5 Icon Select an icon" at bounding box center [581, 161] width 111 height 297
click at [598, 37] on input "*****" at bounding box center [596, 37] width 76 height 11
type input "******"
click at [630, 7] on icon at bounding box center [629, 6] width 3 height 3
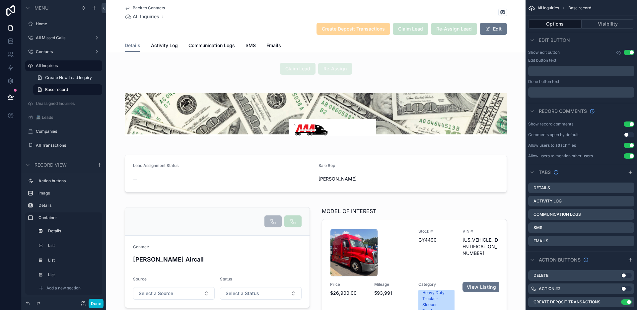
drag, startPoint x: 246, startPoint y: 21, endPoint x: 246, endPoint y: 24, distance: 3.3
click at [246, 22] on div "Back to Contacts All Inquiries Create Deposit Transactions Claim Lead Re-Assign…" at bounding box center [316, 19] width 382 height 39
click at [249, 46] on span "SMS" at bounding box center [250, 45] width 10 height 7
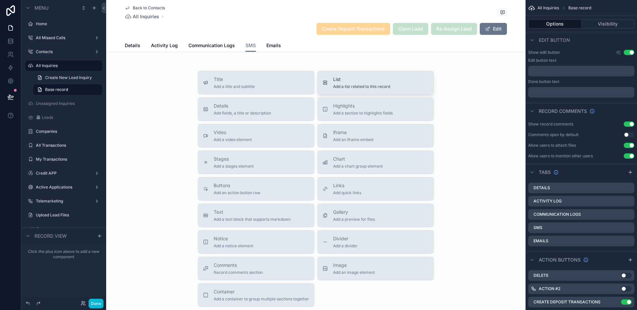
click at [389, 81] on div "List Add a list related to this record" at bounding box center [375, 82] width 106 height 13
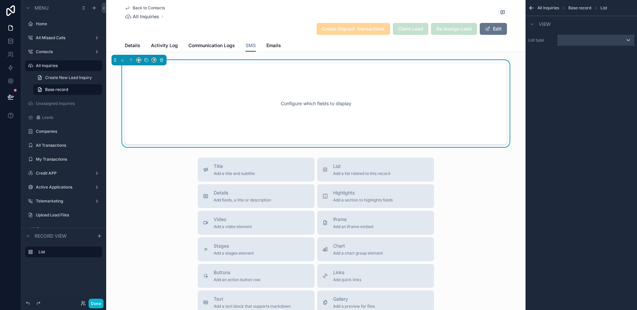
click at [586, 38] on div "scrollable content" at bounding box center [596, 40] width 76 height 11
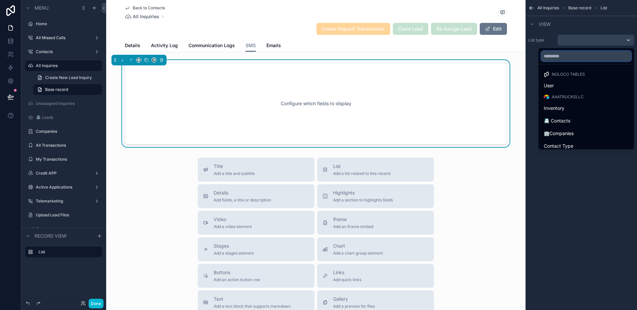
click at [573, 60] on input "text" at bounding box center [586, 56] width 90 height 11
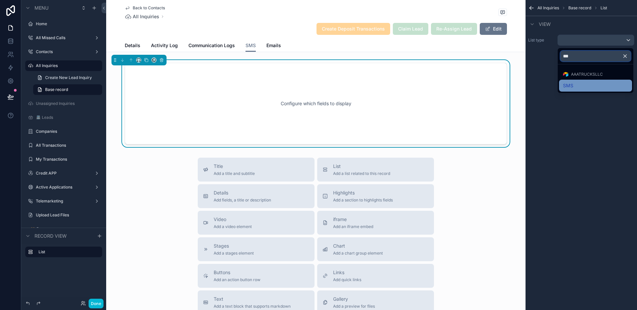
type input "***"
click at [580, 86] on div "SMS" at bounding box center [595, 86] width 65 height 8
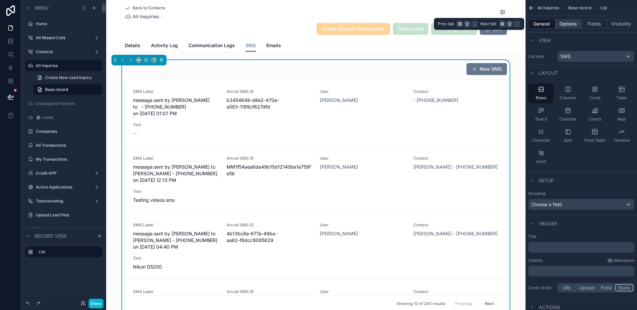
click at [569, 25] on button "Options" at bounding box center [568, 23] width 27 height 9
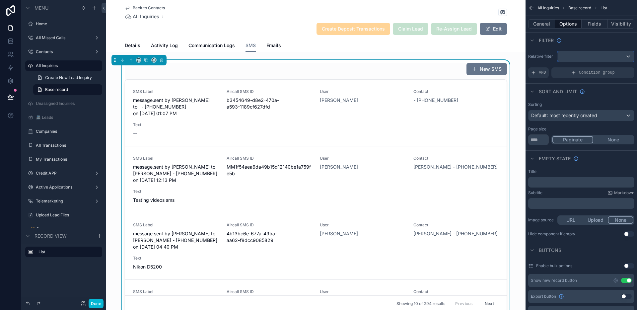
click at [581, 55] on div "scrollable content" at bounding box center [596, 56] width 76 height 11
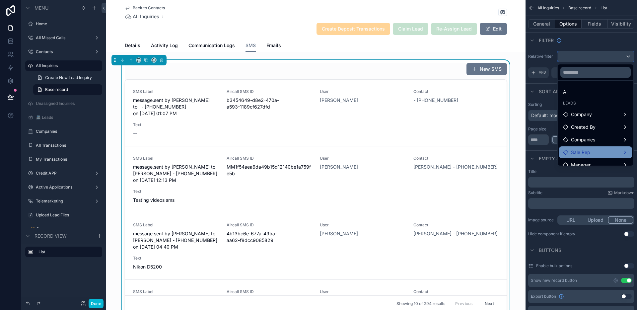
scroll to position [32, 0]
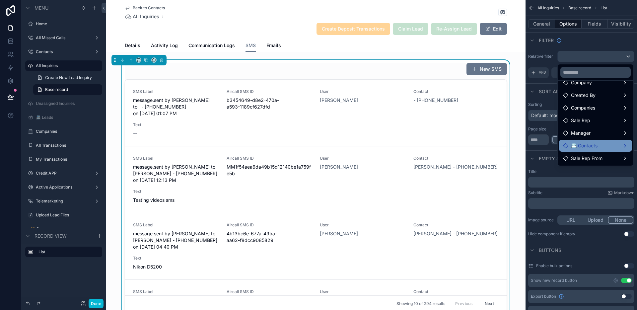
click at [611, 145] on div "📇 Contacts" at bounding box center [595, 146] width 65 height 8
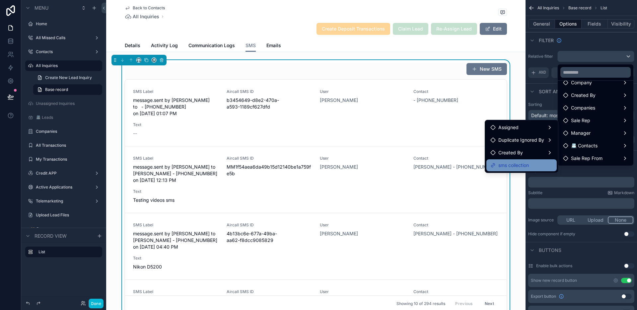
click at [520, 164] on span "sms collection" at bounding box center [513, 165] width 31 height 8
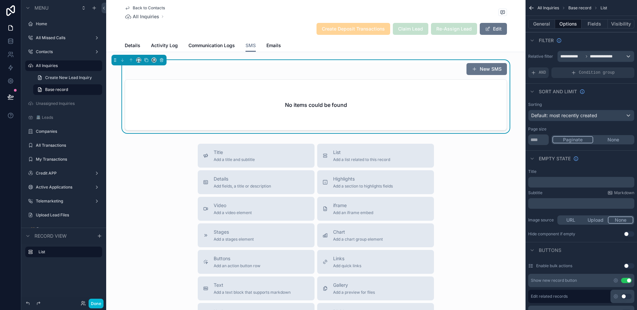
click at [389, 70] on div "New SMS" at bounding box center [316, 69] width 382 height 13
click at [272, 47] on span "Emails" at bounding box center [273, 45] width 15 height 7
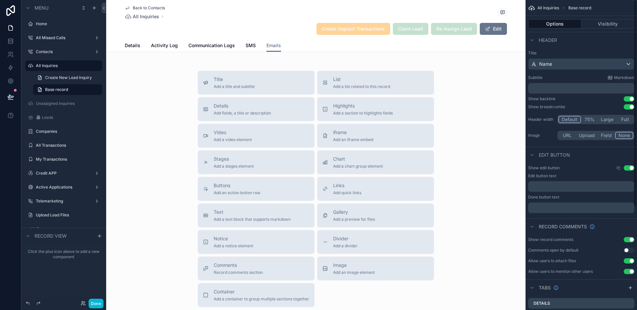
click at [458, 69] on div "Back to Contacts All Inquiries Create Deposit Transactions Claim Lead Re-Assign…" at bounding box center [315, 180] width 419 height 360
click at [354, 89] on span "Add a list related to this record" at bounding box center [361, 86] width 57 height 5
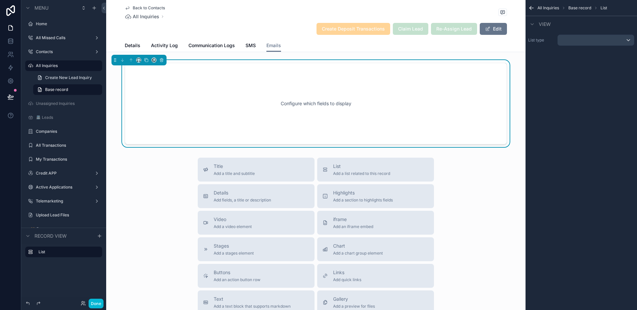
drag, startPoint x: 379, startPoint y: 88, endPoint x: 388, endPoint y: 83, distance: 10.1
click at [379, 88] on div "Configure which fields to display" at bounding box center [316, 104] width 360 height 60
click at [587, 41] on div "scrollable content" at bounding box center [596, 40] width 76 height 11
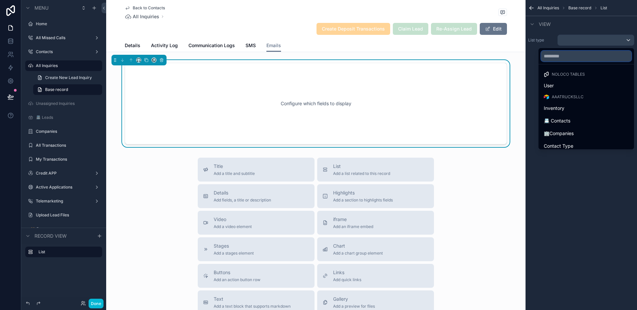
click at [568, 60] on input "text" at bounding box center [586, 56] width 90 height 11
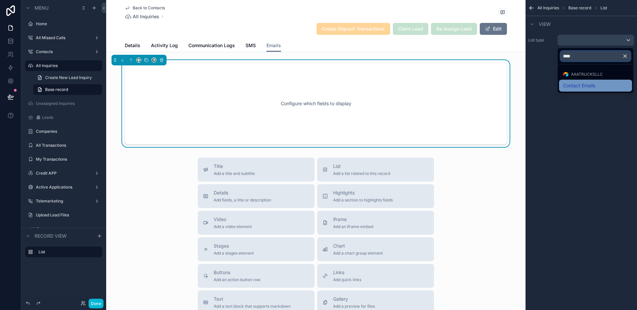
type input "****"
click at [581, 90] on div "Contact Emails" at bounding box center [595, 86] width 73 height 12
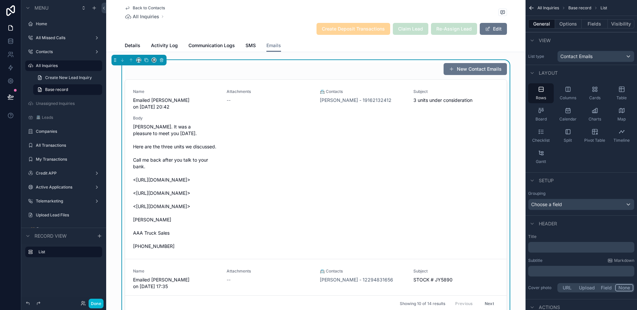
click at [345, 67] on div "New Contact Emails" at bounding box center [316, 69] width 382 height 13
click at [595, 23] on button "Fields" at bounding box center [594, 23] width 27 height 9
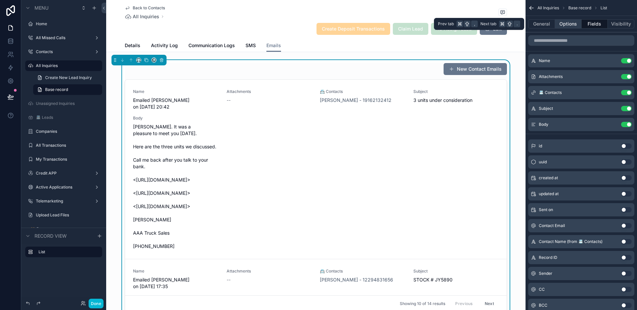
click at [570, 27] on button "Options" at bounding box center [568, 23] width 27 height 9
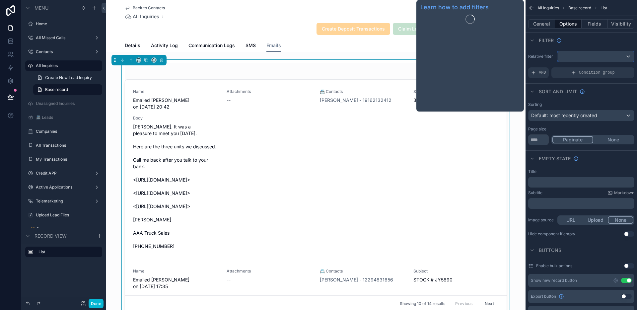
click at [572, 56] on div "scrollable content" at bounding box center [596, 56] width 76 height 11
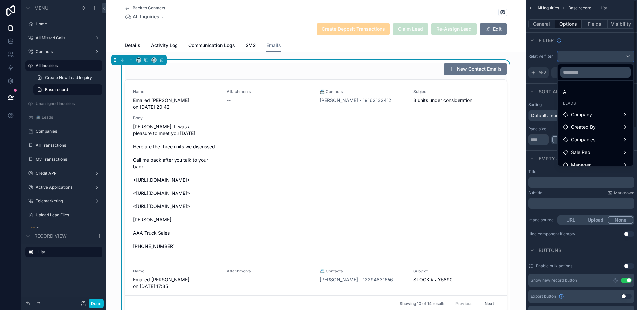
scroll to position [32, 0]
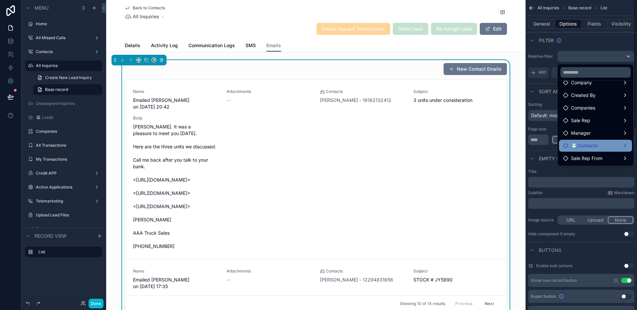
click at [594, 143] on span "📇 Contacts" at bounding box center [584, 146] width 27 height 8
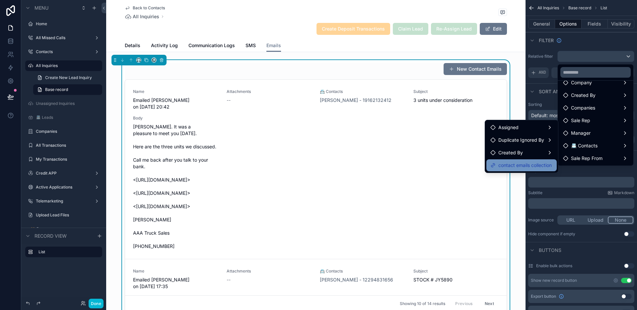
click at [533, 163] on span "contact emails collection" at bounding box center [524, 165] width 53 height 8
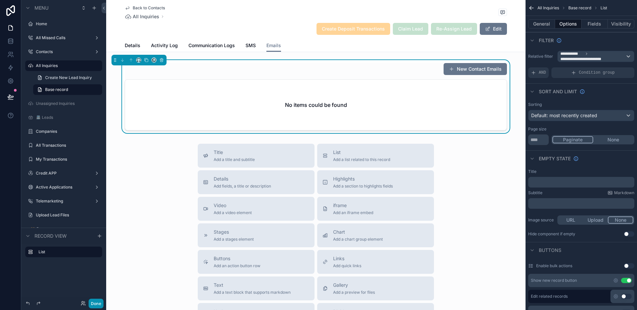
click at [100, 303] on button "Done" at bounding box center [96, 304] width 15 height 10
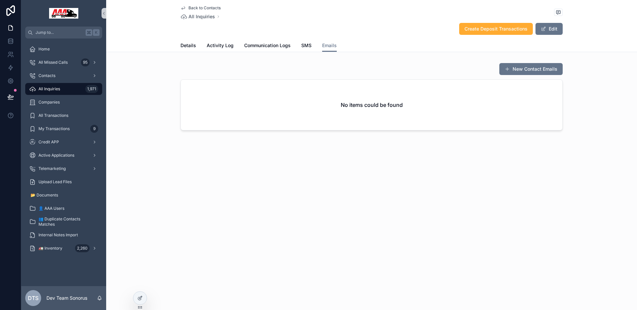
click at [198, 9] on span "Back to Contacts" at bounding box center [204, 7] width 32 height 5
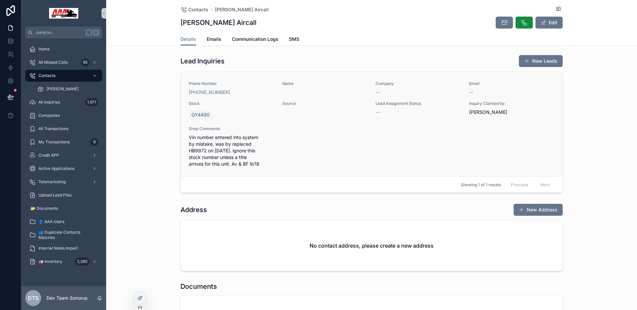
scroll to position [188, 0]
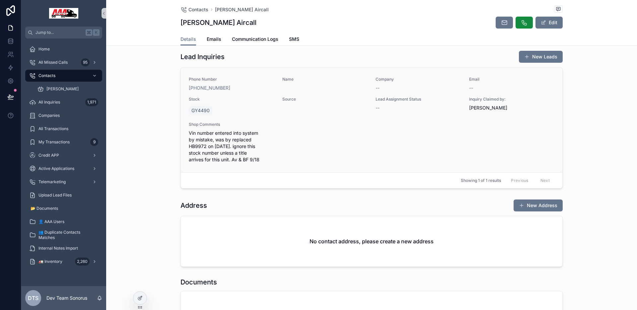
click at [251, 118] on div "Phone Number +1 770-450-4391 Name Company -- Email -- Stock GY4490 Source Lead …" at bounding box center [372, 120] width 366 height 86
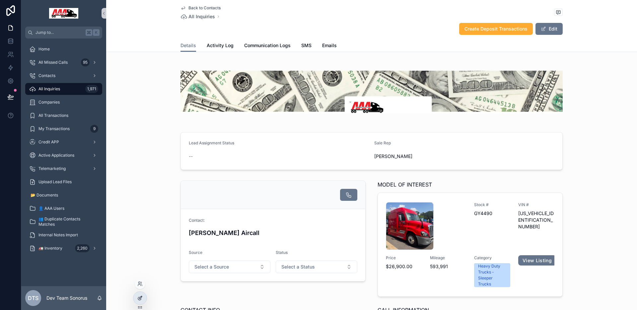
click at [141, 298] on icon at bounding box center [140, 297] width 3 height 3
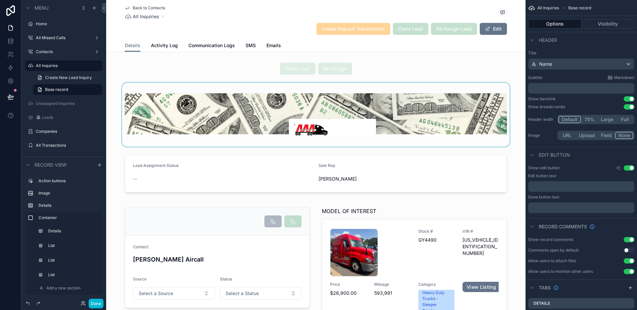
click at [400, 95] on div "scrollable content" at bounding box center [315, 115] width 419 height 64
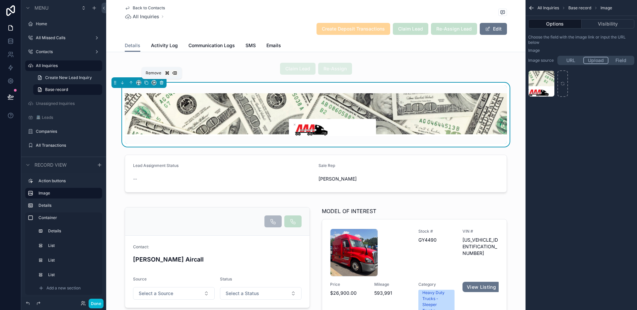
click at [164, 81] on button "scrollable content" at bounding box center [161, 82] width 7 height 7
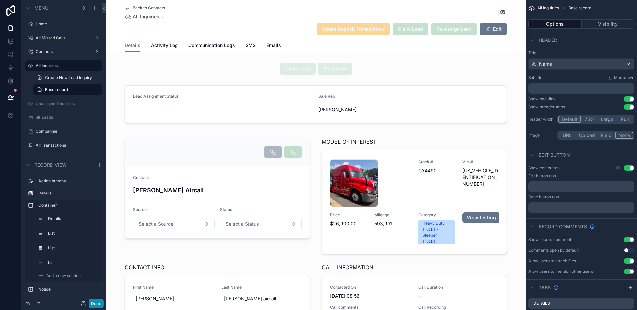
click at [101, 302] on button "Done" at bounding box center [96, 304] width 15 height 10
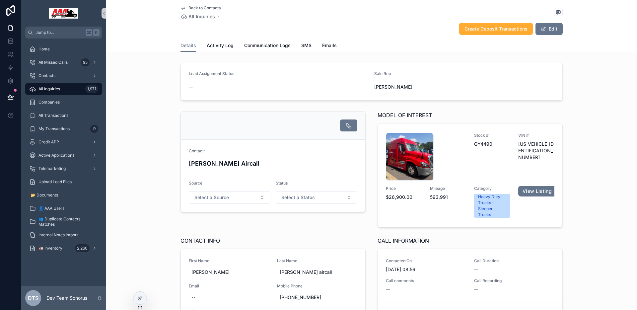
click at [153, 122] on div "Contact: Steven Benefield Aircall Source Select a Source Status Select a Status…" at bounding box center [371, 243] width 531 height 270
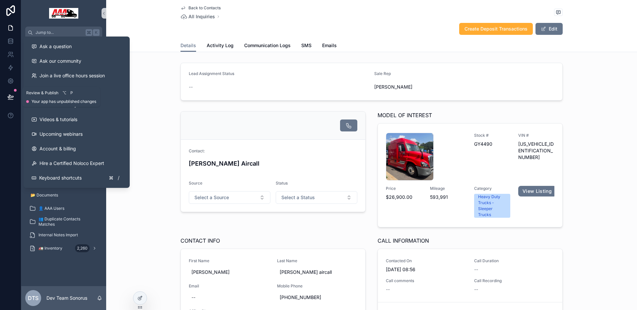
click at [8, 94] on icon at bounding box center [10, 97] width 7 height 7
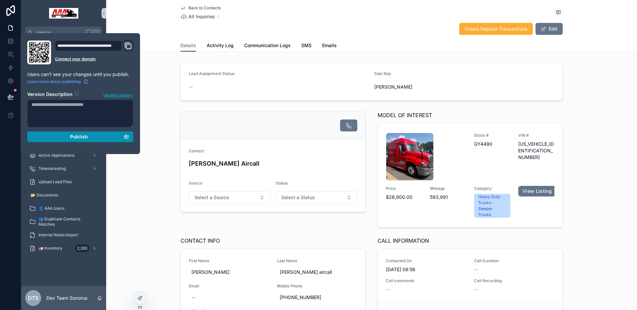
click at [110, 137] on div "Publish" at bounding box center [81, 137] width 98 height 6
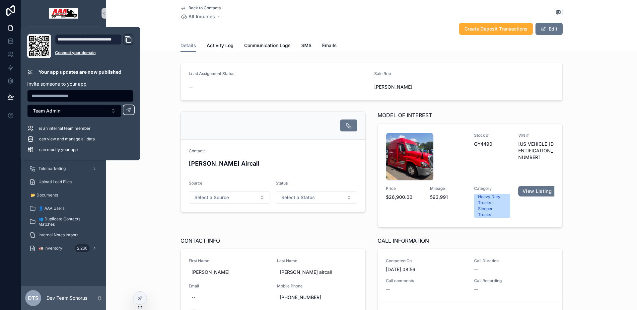
click at [163, 206] on div "Contact: Steven Benefield Aircall Source Select a Source Status Select a Status…" at bounding box center [371, 243] width 531 height 270
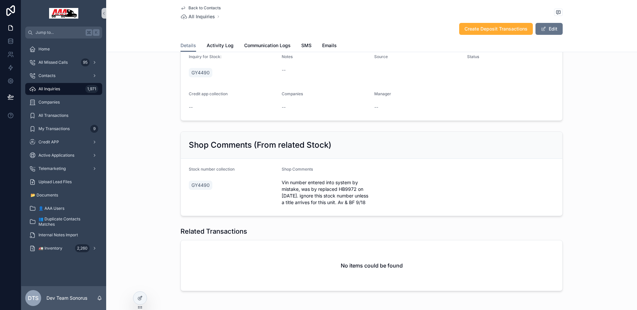
scroll to position [433, 0]
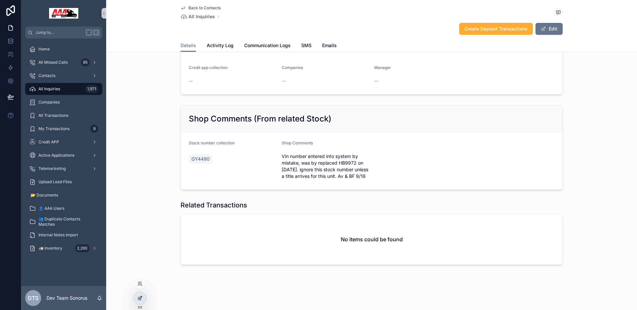
click at [136, 300] on div at bounding box center [139, 298] width 13 height 13
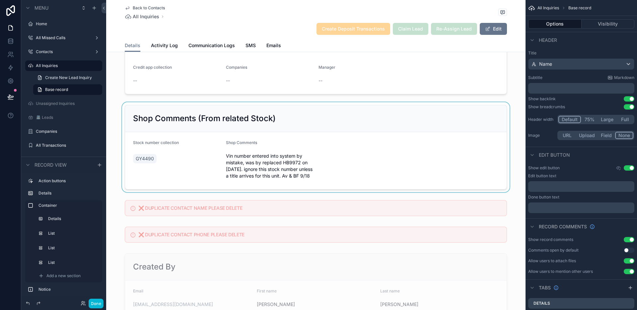
scroll to position [697, 0]
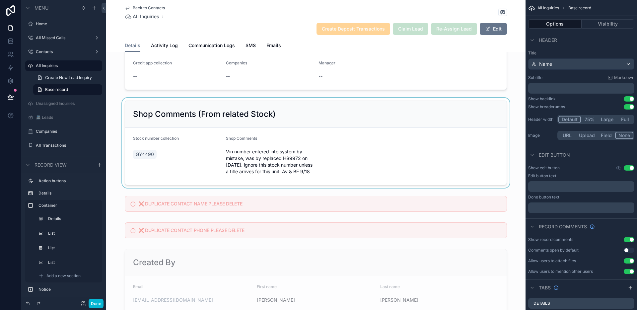
click at [419, 142] on div "scrollable content" at bounding box center [315, 143] width 419 height 90
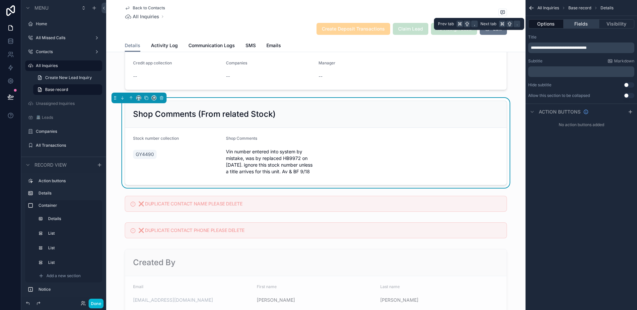
click at [588, 27] on button "Fields" at bounding box center [581, 23] width 35 height 9
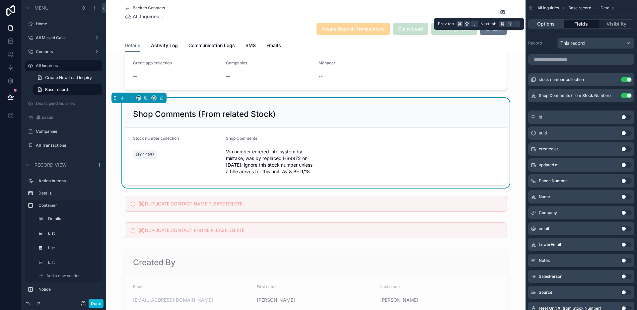
click at [554, 23] on button "Options" at bounding box center [545, 23] width 35 height 9
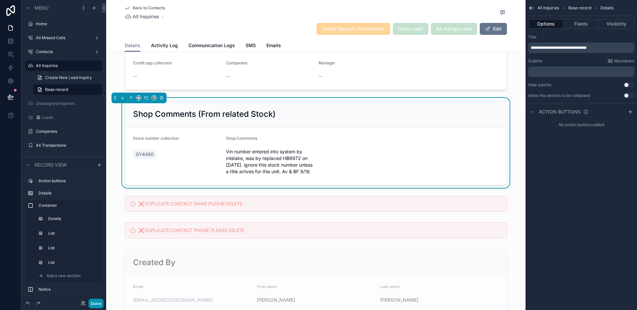
click at [97, 303] on button "Done" at bounding box center [96, 304] width 15 height 10
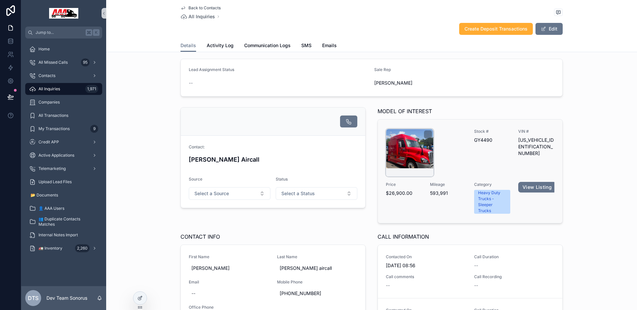
scroll to position [0, 0]
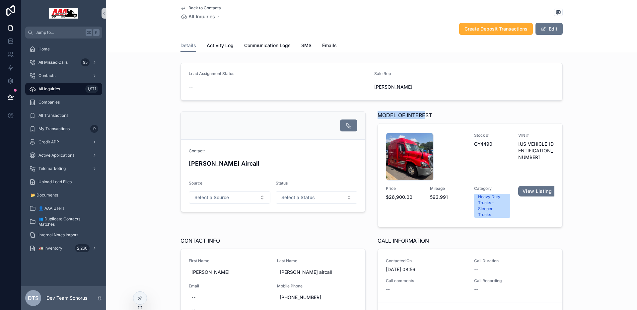
drag, startPoint x: 375, startPoint y: 116, endPoint x: 425, endPoint y: 114, distance: 49.1
click at [425, 114] on span "MODEL OF INTEREST" at bounding box center [404, 115] width 54 height 8
click at [228, 162] on h4 "[PERSON_NAME] Aircall" at bounding box center [273, 163] width 168 height 9
click at [213, 9] on span "Back to Contacts" at bounding box center [204, 7] width 32 height 5
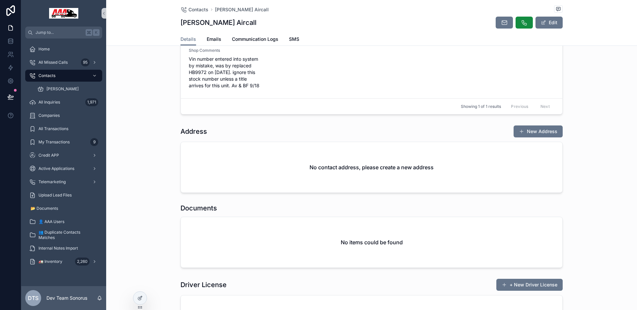
scroll to position [200, 0]
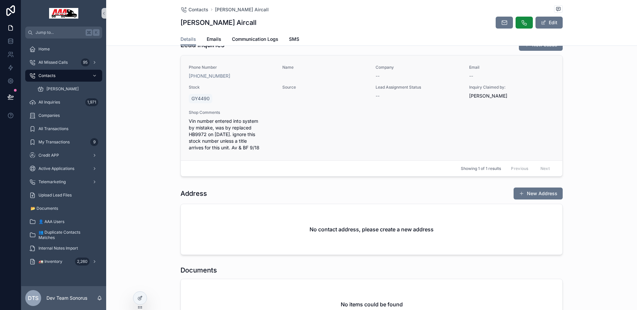
click at [290, 132] on div "Phone Number +1 770-450-4391 Name Company -- Email -- Stock GY4490 Source Lead …" at bounding box center [372, 108] width 366 height 86
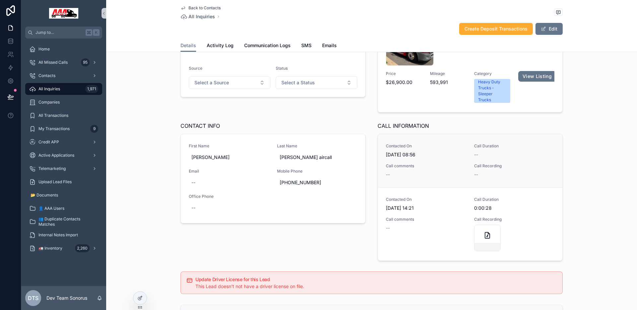
scroll to position [119, 0]
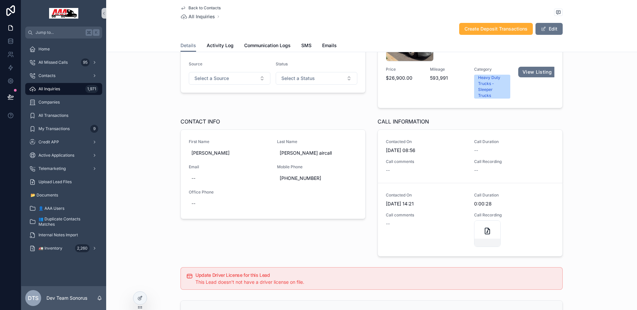
click at [451, 121] on div "CALL INFORMATION" at bounding box center [469, 121] width 185 height 8
drag, startPoint x: 402, startPoint y: 123, endPoint x: 436, endPoint y: 125, distance: 33.5
click at [436, 125] on div "CALL INFORMATION" at bounding box center [469, 121] width 185 height 8
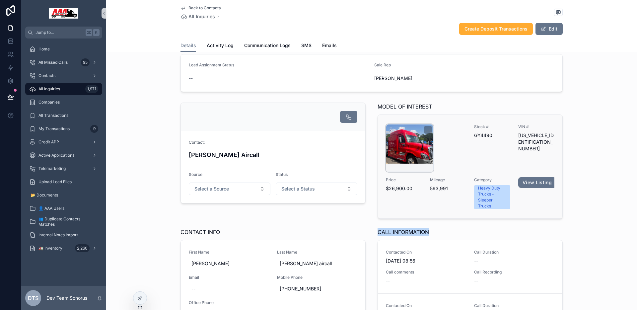
scroll to position [0, 0]
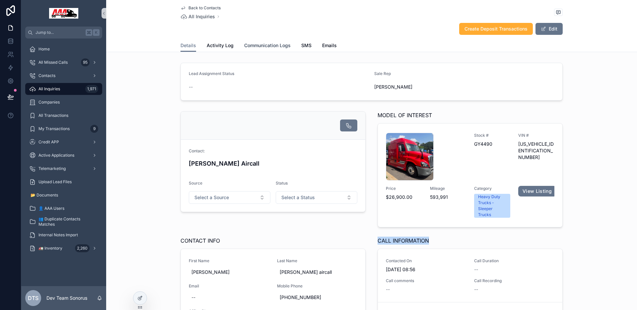
click at [276, 44] on span "Communication Logs" at bounding box center [267, 45] width 46 height 7
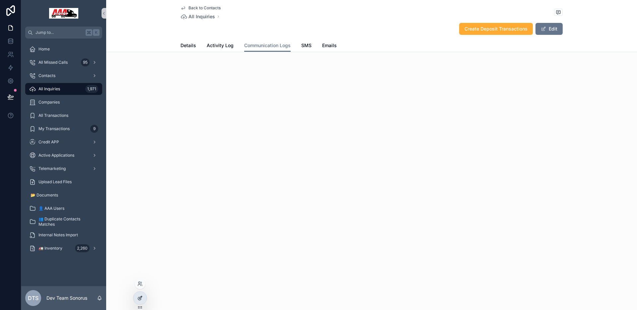
click at [142, 295] on icon at bounding box center [139, 297] width 5 height 5
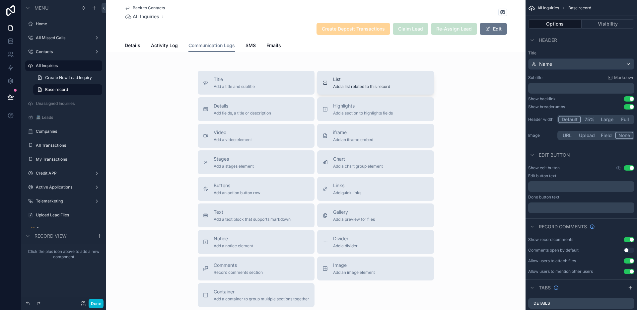
click at [405, 80] on div "List Add a list related to this record" at bounding box center [375, 82] width 106 height 13
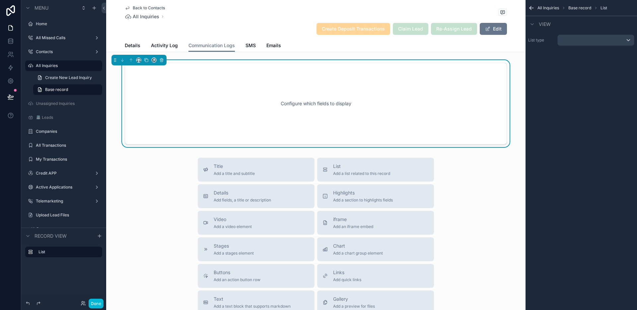
click at [377, 85] on div "Configure which fields to display" at bounding box center [316, 104] width 360 height 60
click at [579, 40] on div "scrollable content" at bounding box center [596, 40] width 76 height 11
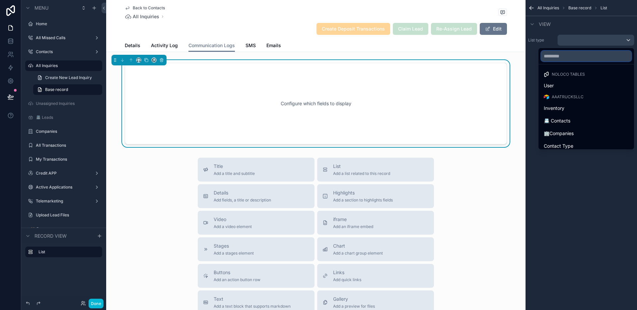
click at [573, 53] on input "text" at bounding box center [586, 56] width 90 height 11
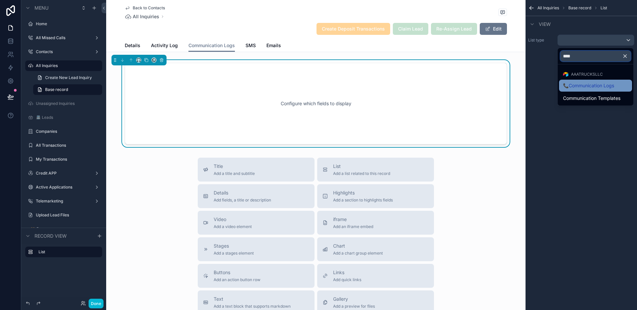
type input "****"
click at [603, 85] on span "📞Communication Logs" at bounding box center [588, 86] width 51 height 8
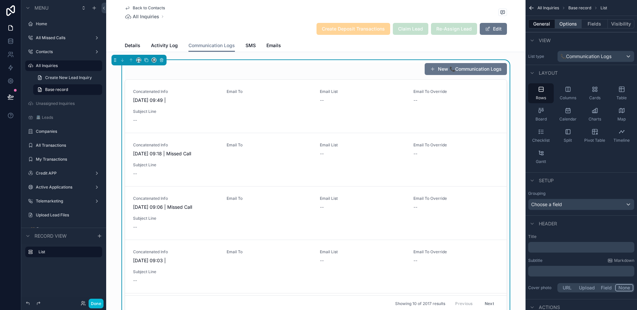
click at [570, 21] on button "Options" at bounding box center [568, 23] width 27 height 9
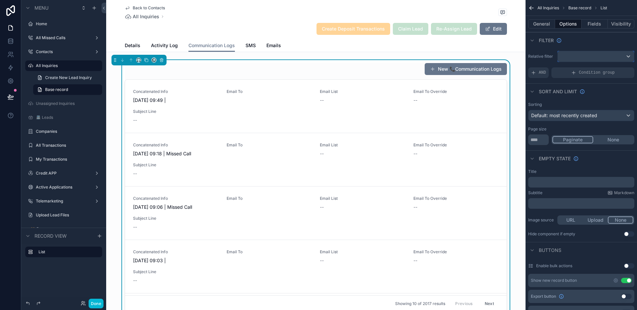
click at [577, 54] on div "scrollable content" at bounding box center [596, 56] width 76 height 11
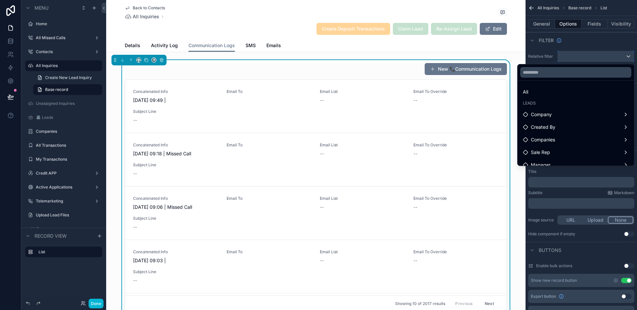
scroll to position [57, 0]
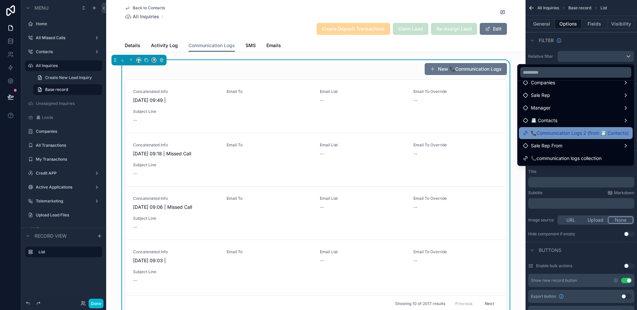
click at [581, 136] on span "📞Communication Logs 2 (from 📇 Contacts)" at bounding box center [580, 133] width 98 height 8
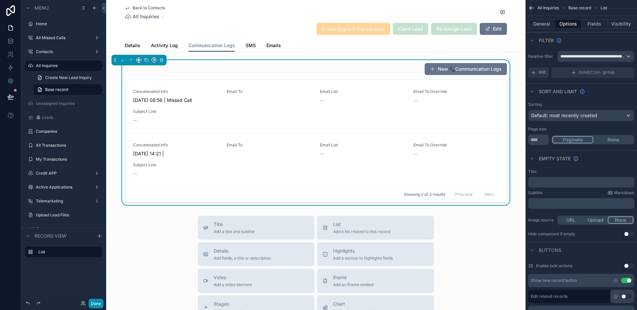
click at [96, 302] on button "Done" at bounding box center [96, 304] width 15 height 10
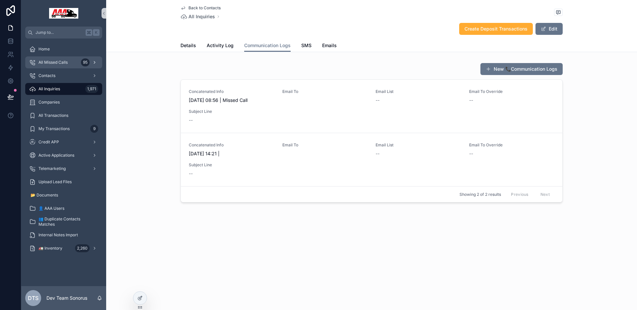
click at [69, 61] on div "All Missed Calls 95" at bounding box center [63, 62] width 69 height 11
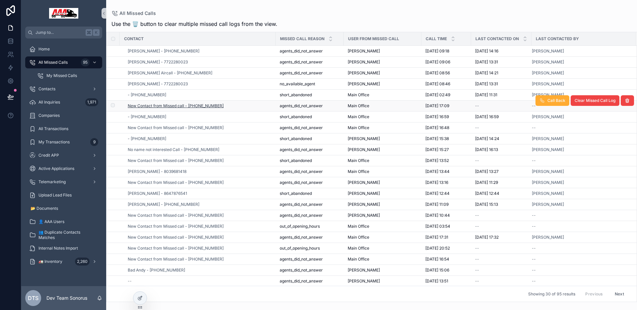
click at [163, 106] on span "New Contact from Missed call - +14045028689" at bounding box center [176, 105] width 96 height 5
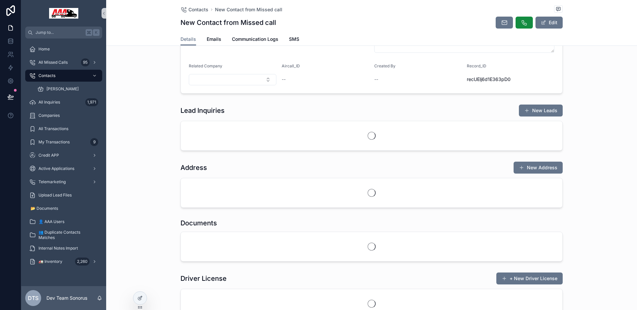
scroll to position [172, 0]
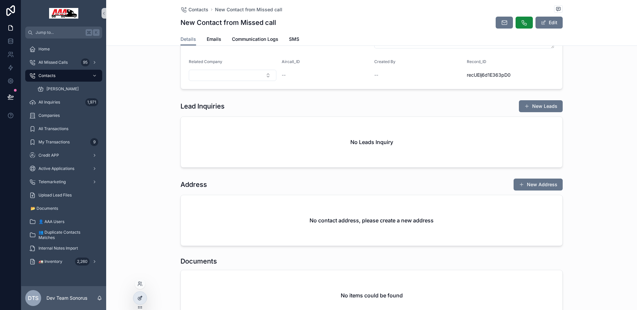
click at [144, 299] on div at bounding box center [139, 298] width 13 height 13
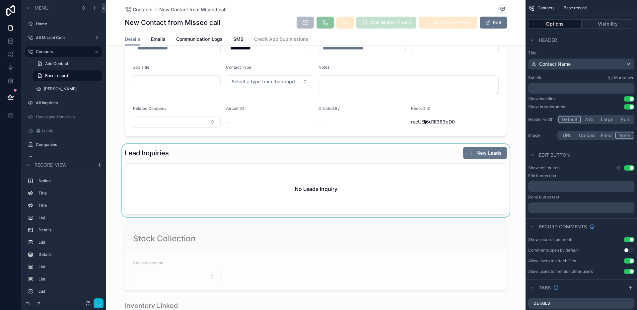
scroll to position [312, 0]
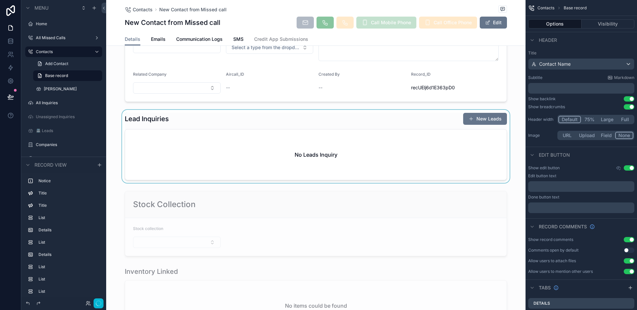
click at [430, 123] on div "scrollable content" at bounding box center [315, 146] width 419 height 73
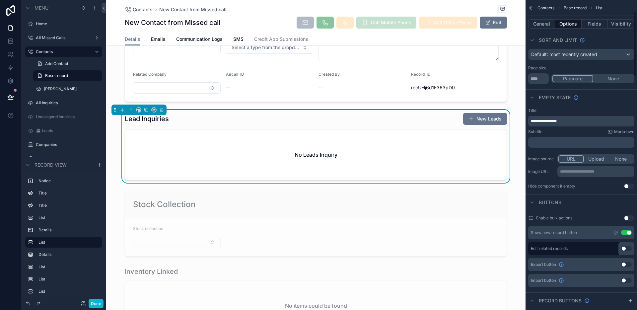
scroll to position [84, 0]
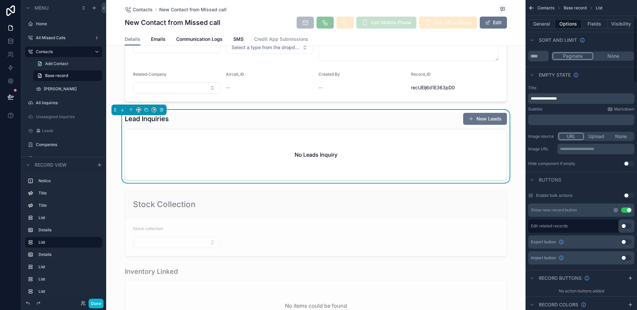
click at [617, 211] on icon "scrollable content" at bounding box center [615, 209] width 5 height 5
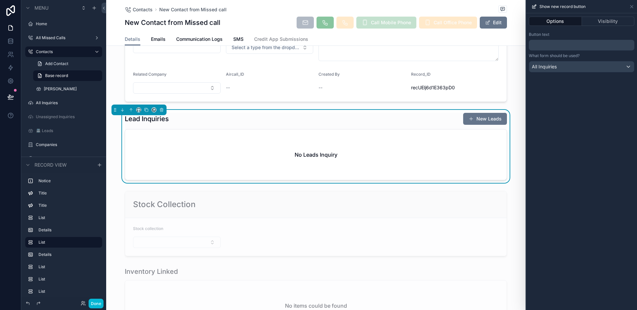
click at [553, 47] on p "﻿" at bounding box center [581, 45] width 101 height 8
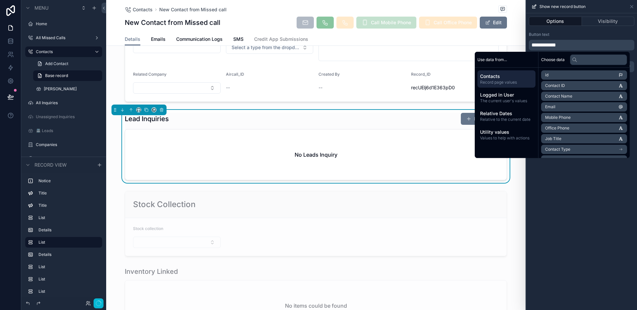
click at [530, 45] on div "**********" at bounding box center [581, 45] width 105 height 11
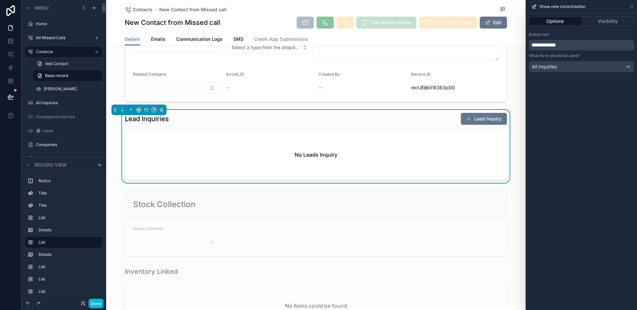
click at [533, 46] on span "**********" at bounding box center [543, 44] width 25 height 5
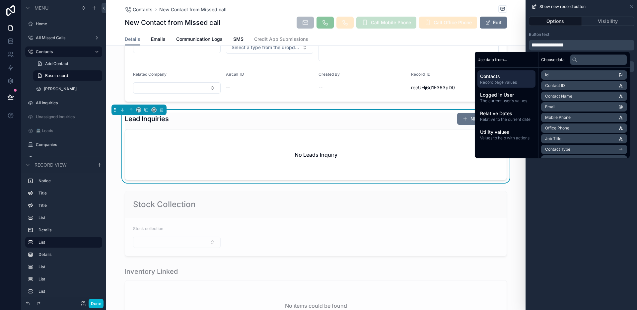
click at [590, 196] on div "**********" at bounding box center [581, 161] width 111 height 297
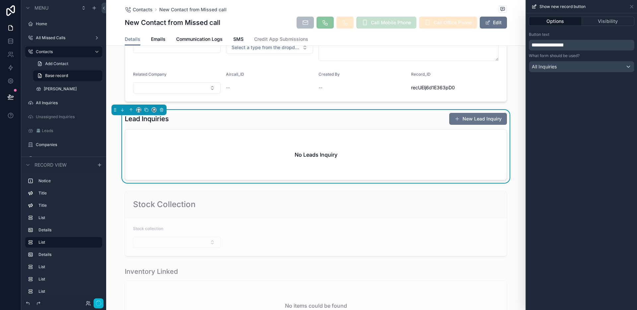
click at [557, 21] on button "Options" at bounding box center [555, 21] width 53 height 9
click at [447, 142] on div "No Leads Inquiry" at bounding box center [315, 154] width 381 height 50
click at [415, 125] on div "Lead Inquiries New Lead Inquiry No Leads Inquiry" at bounding box center [316, 146] width 382 height 68
click at [410, 121] on div "Lead Inquiries New Lead Inquiry" at bounding box center [316, 118] width 382 height 13
click at [631, 8] on icon at bounding box center [631, 6] width 5 height 5
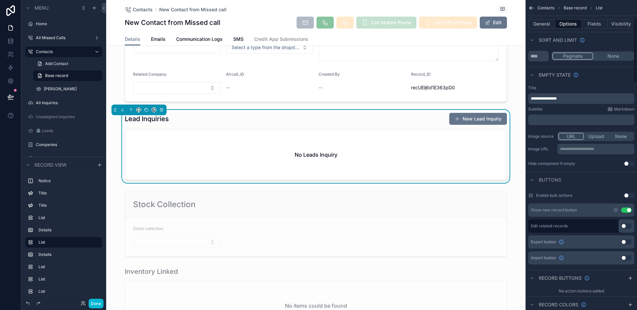
click at [420, 125] on div "Lead Inquiries New Lead Inquiry No Leads Inquiry" at bounding box center [316, 146] width 382 height 68
click at [568, 101] on p "**********" at bounding box center [582, 98] width 102 height 5
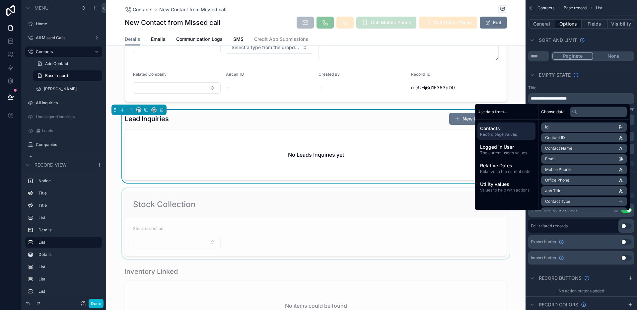
click at [368, 189] on div "scrollable content" at bounding box center [315, 223] width 419 height 71
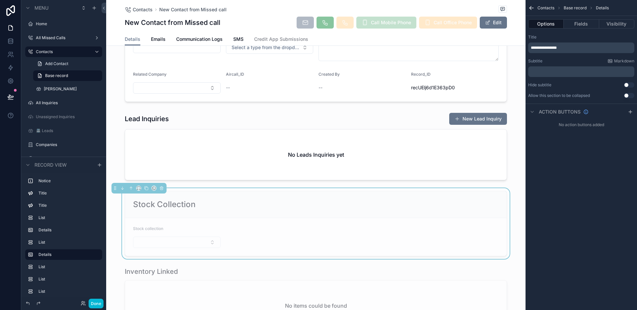
scroll to position [0, 0]
click at [100, 303] on button "Done" at bounding box center [96, 304] width 15 height 10
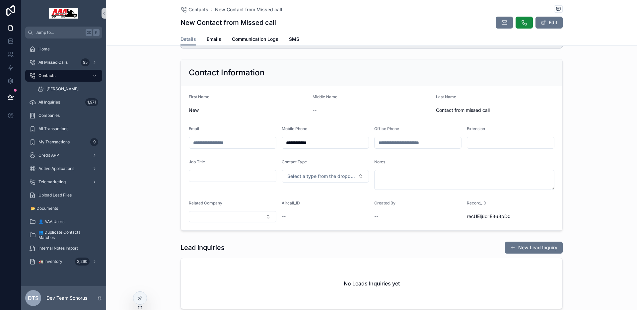
scroll to position [137, 0]
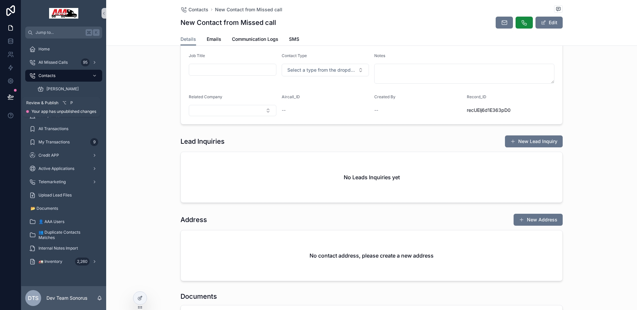
click at [14, 96] on button at bounding box center [10, 97] width 15 height 19
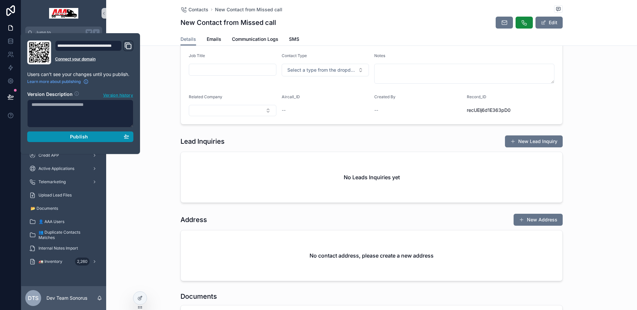
click at [67, 138] on div "Publish" at bounding box center [81, 137] width 98 height 6
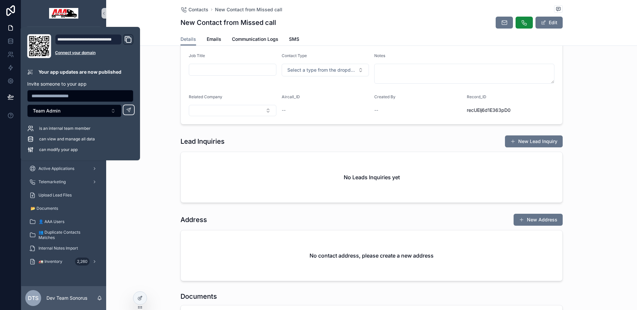
click at [383, 142] on div "Lead Inquiries New Lead Inquiry" at bounding box center [371, 141] width 382 height 13
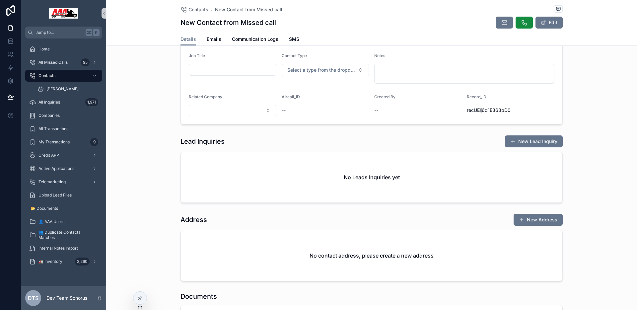
click at [470, 146] on div "Lead Inquiries New Lead Inquiry" at bounding box center [371, 141] width 382 height 13
click at [510, 144] on button "New Lead Inquiry" at bounding box center [534, 141] width 58 height 12
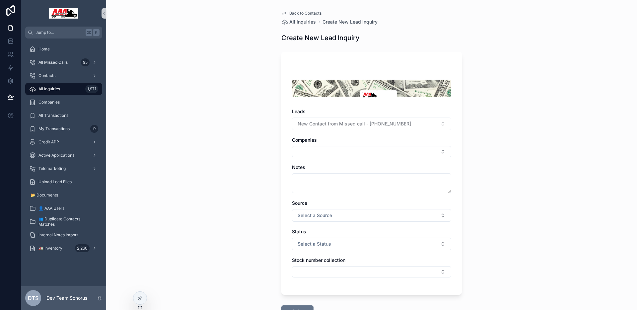
click at [461, 84] on div "Back to Contacts All Inquiries Create New Lead Inquiry Create New Lead Inquiry …" at bounding box center [371, 180] width 191 height 360
click at [144, 295] on div at bounding box center [139, 298] width 13 height 13
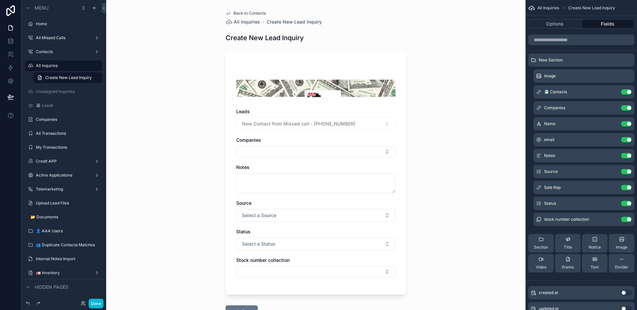
click at [208, 190] on div "Back to Contacts All Inquiries Create New Lead Inquiry Create New Lead Inquiry …" at bounding box center [315, 155] width 419 height 310
click at [626, 106] on button "Use setting" at bounding box center [626, 107] width 11 height 5
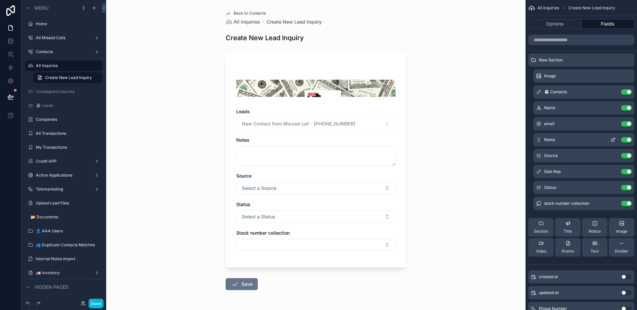
click at [625, 139] on button "Use setting" at bounding box center [626, 139] width 11 height 5
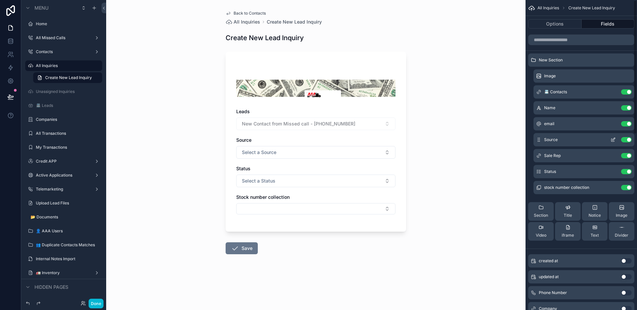
click at [625, 140] on button "Use setting" at bounding box center [626, 139] width 11 height 5
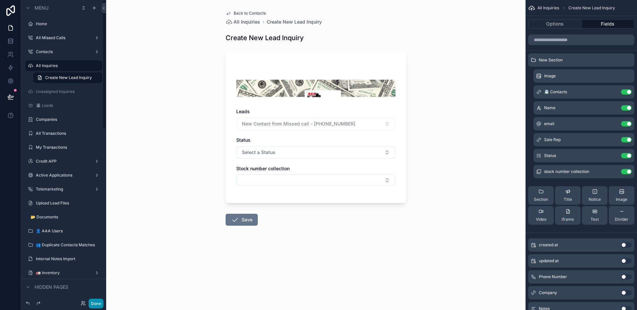
click at [95, 301] on button "Done" at bounding box center [96, 304] width 15 height 10
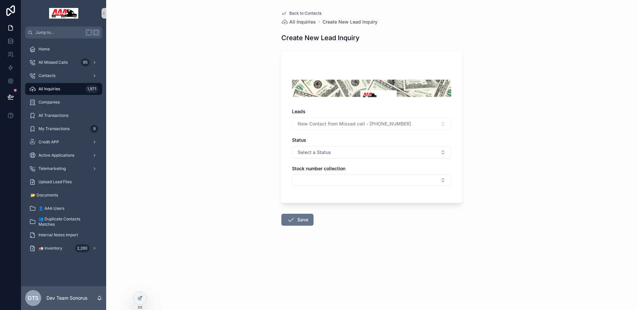
click at [299, 13] on span "Back to Contacts" at bounding box center [305, 13] width 32 height 5
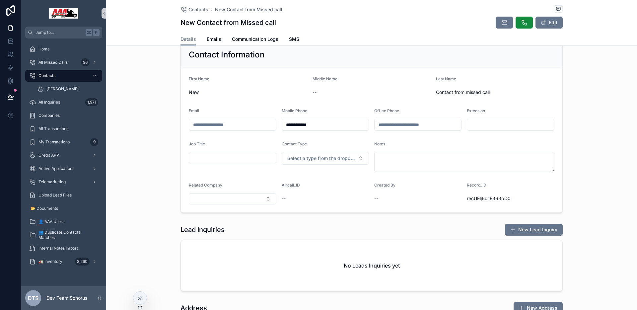
scroll to position [53, 0]
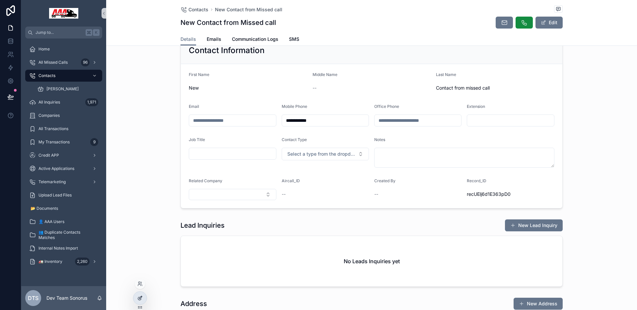
click at [140, 296] on icon at bounding box center [139, 297] width 5 height 5
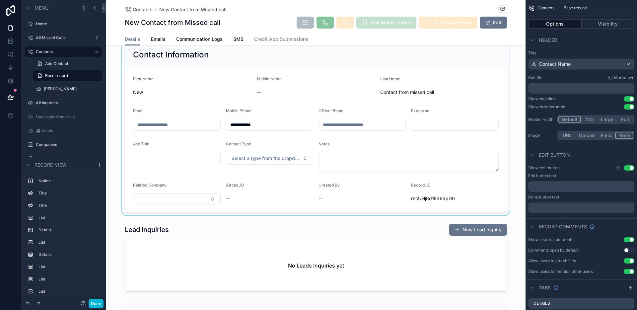
scroll to position [285, 0]
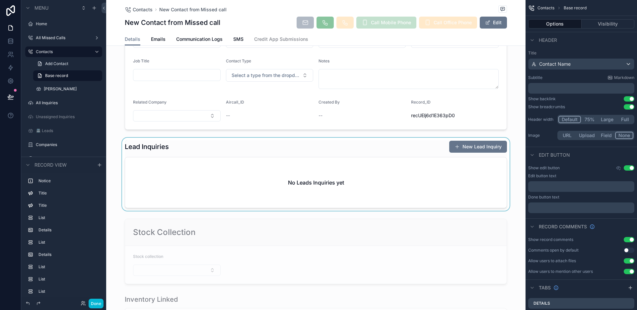
click at [381, 147] on div "scrollable content" at bounding box center [315, 174] width 419 height 73
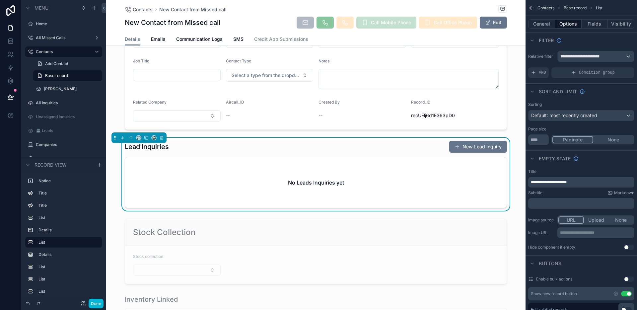
click at [395, 149] on div "Lead Inquiries New Lead Inquiry" at bounding box center [316, 146] width 382 height 13
click at [455, 149] on span "scrollable content" at bounding box center [456, 146] width 5 height 5
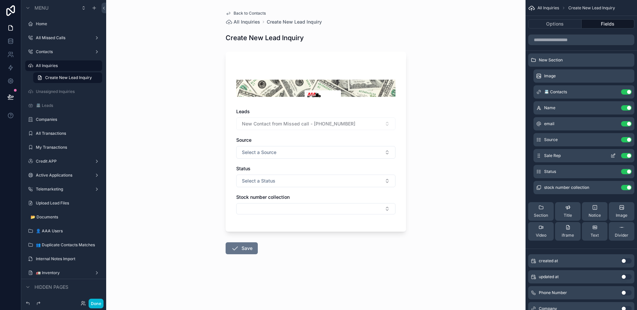
click at [623, 139] on button "Use setting" at bounding box center [626, 139] width 11 height 5
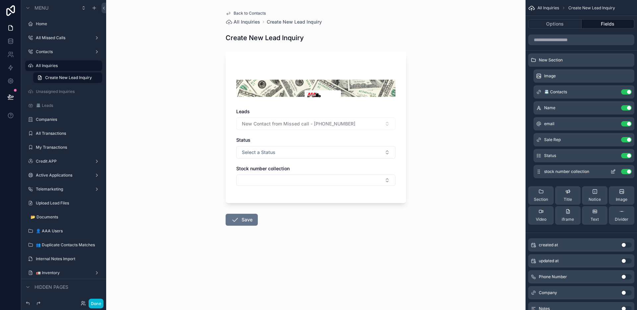
click at [626, 156] on button "Use setting" at bounding box center [626, 155] width 11 height 5
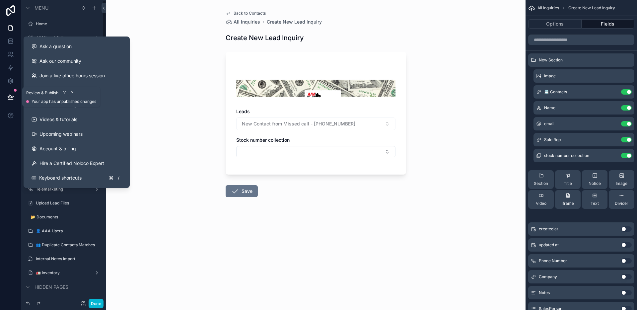
click at [7, 97] on icon at bounding box center [10, 97] width 7 height 7
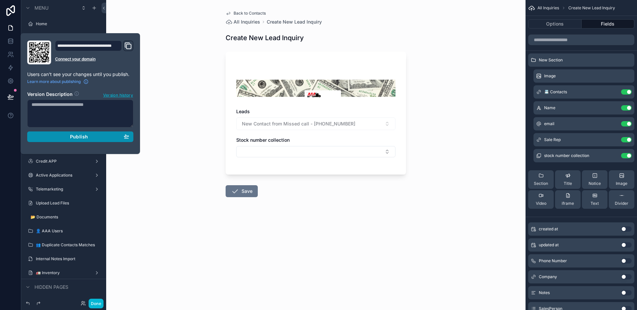
click at [107, 138] on div "Publish" at bounding box center [81, 137] width 98 height 6
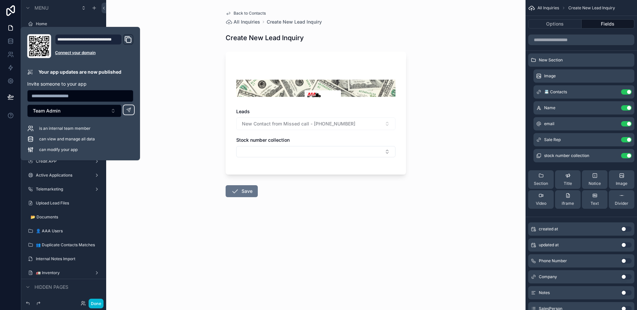
drag, startPoint x: 199, startPoint y: 153, endPoint x: 247, endPoint y: 128, distance: 54.1
click at [199, 152] on div "Back to Contacts All Inquiries Create New Lead Inquiry Create New Lead Inquiry …" at bounding box center [315, 155] width 419 height 310
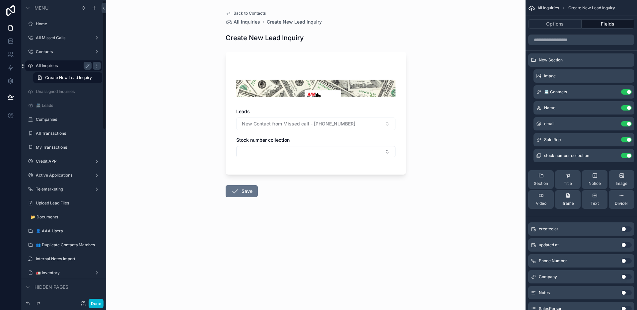
click at [56, 66] on label "All Inquiries" at bounding box center [62, 65] width 53 height 5
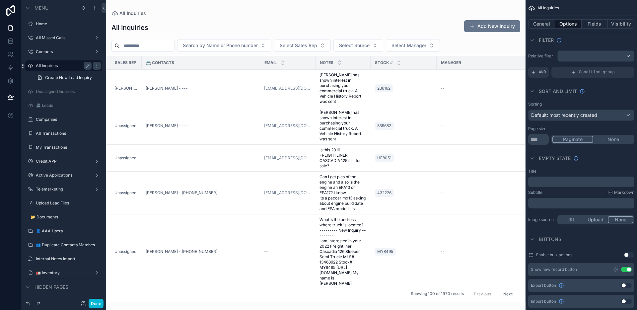
click at [223, 86] on div "scrollable content" at bounding box center [315, 155] width 419 height 310
click at [212, 87] on div "[PERSON_NAME] - ---" at bounding box center [201, 88] width 110 height 5
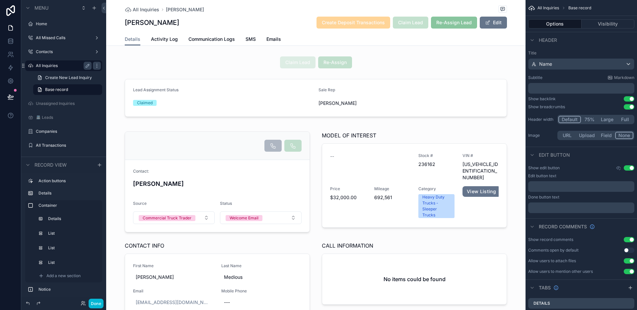
click at [280, 21] on div "Bryson medious Create Deposit Transactions Claim Lead Re-Assign Lead Edit" at bounding box center [316, 22] width 382 height 13
click at [565, 24] on button "Options" at bounding box center [554, 23] width 53 height 9
click at [564, 23] on button "Options" at bounding box center [554, 23] width 53 height 9
click at [239, 4] on div "All Inquiries Bryson medious Bryson medious Create Deposit Transactions Claim L…" at bounding box center [316, 16] width 382 height 33
click at [45, 68] on label "All Inquiries" at bounding box center [62, 65] width 53 height 5
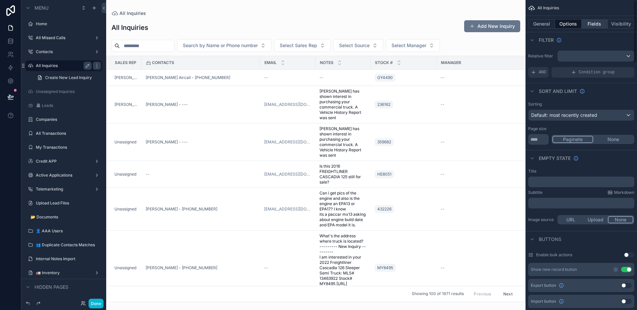
click at [587, 24] on button "Fields" at bounding box center [594, 23] width 27 height 9
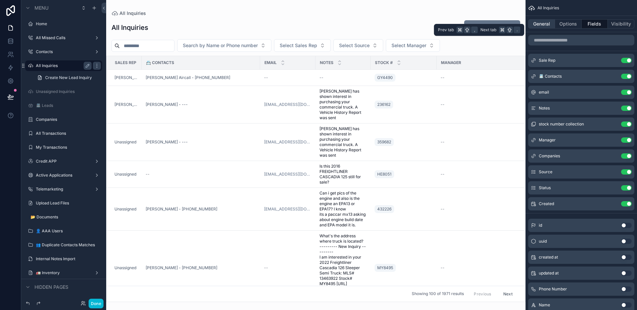
click at [535, 24] on button "General" at bounding box center [541, 23] width 27 height 9
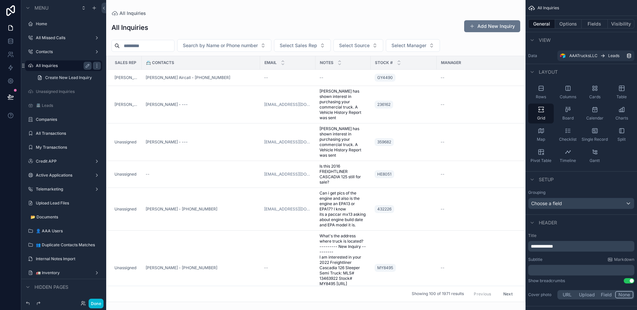
scroll to position [130, 0]
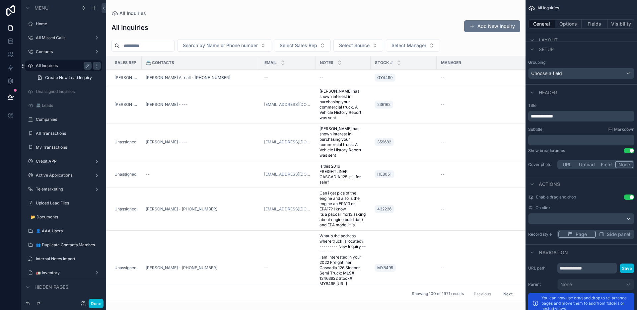
click at [620, 235] on span "Side panel" at bounding box center [619, 234] width 24 height 7
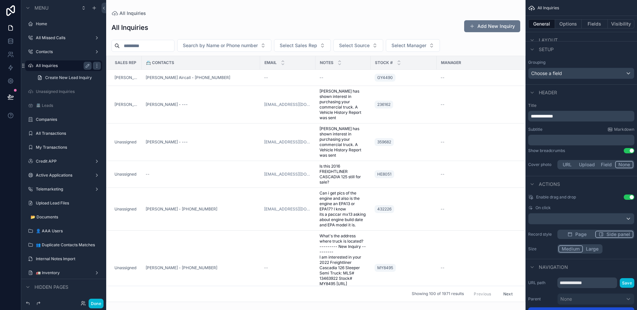
scroll to position [139, 0]
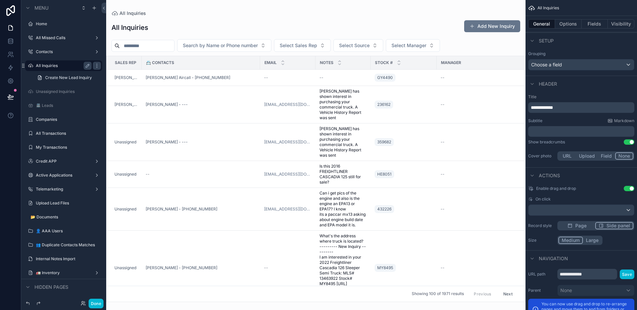
click at [584, 225] on span "Page" at bounding box center [580, 225] width 11 height 7
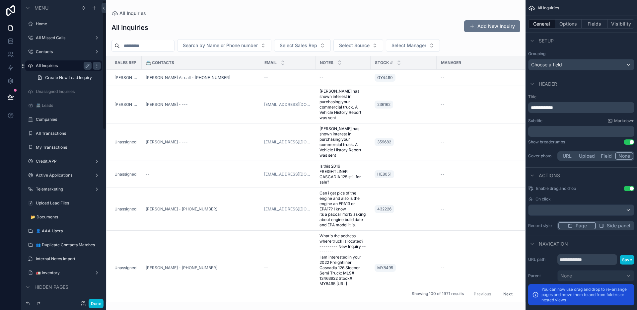
drag, startPoint x: 50, startPoint y: 52, endPoint x: 103, endPoint y: 52, distance: 53.1
click at [50, 52] on label "Contacts" at bounding box center [64, 51] width 56 height 5
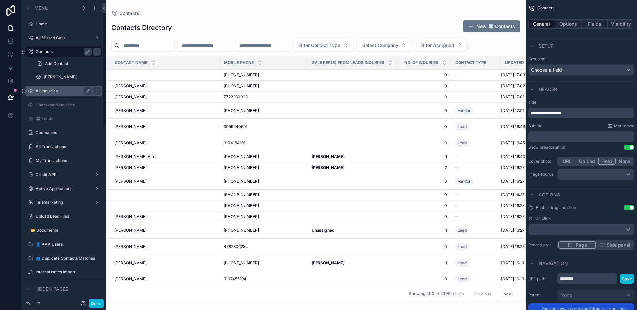
click at [66, 51] on label "Contacts" at bounding box center [62, 51] width 53 height 5
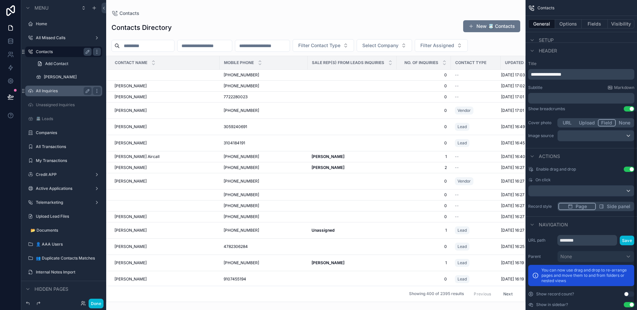
scroll to position [181, 0]
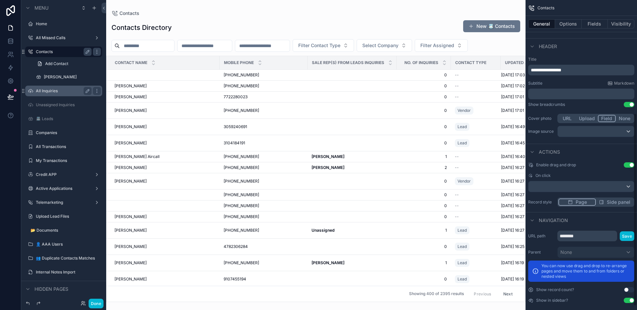
click at [618, 201] on span "Side panel" at bounding box center [619, 202] width 24 height 7
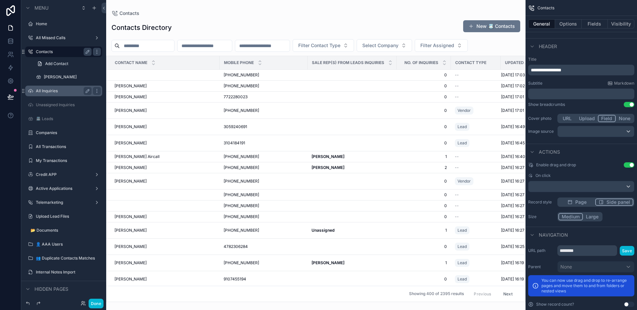
click at [166, 103] on div "scrollable content" at bounding box center [315, 155] width 419 height 310
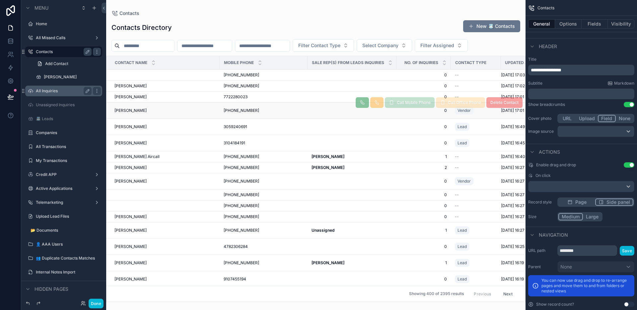
click at [153, 110] on div "Dannie Hill Dannie Hill" at bounding box center [164, 110] width 101 height 5
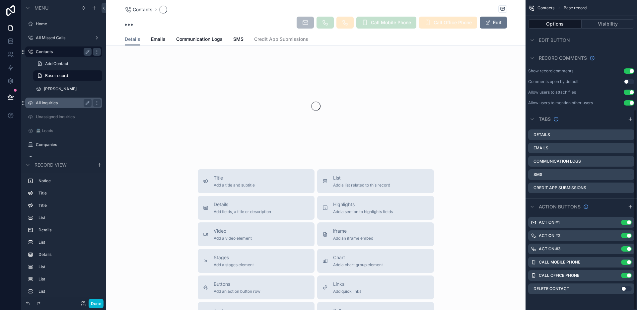
scroll to position [168, 0]
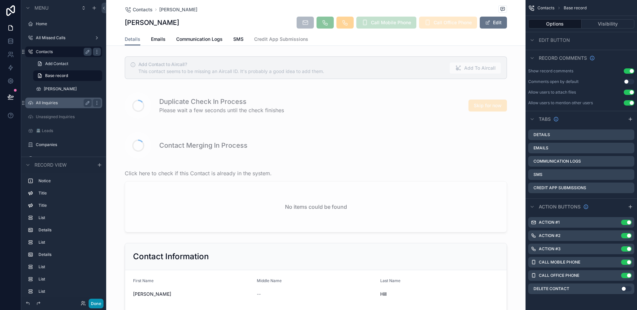
click at [96, 302] on button "Done" at bounding box center [96, 304] width 15 height 10
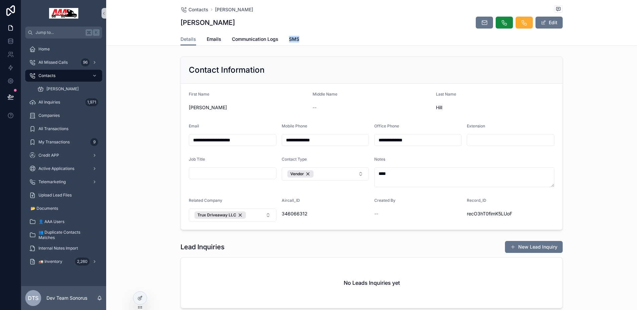
click at [338, 35] on div "Details Emails Communication Logs SMS" at bounding box center [371, 39] width 382 height 13
click at [67, 77] on div "Contacts" at bounding box center [63, 75] width 69 height 11
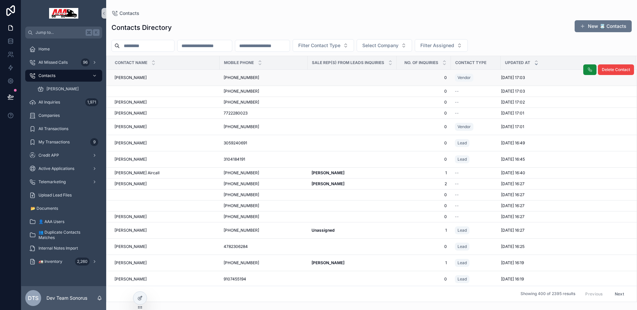
click at [170, 85] on td "Jamal Tint Jamal Tint" at bounding box center [162, 78] width 113 height 16
click at [162, 79] on div "Jamal Tint Jamal Tint" at bounding box center [164, 77] width 101 height 5
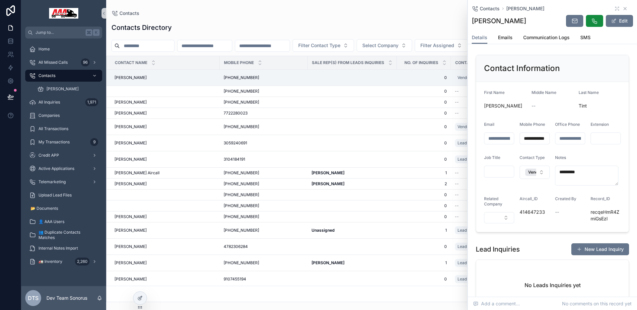
click at [622, 7] on icon "scrollable content" at bounding box center [624, 8] width 5 height 5
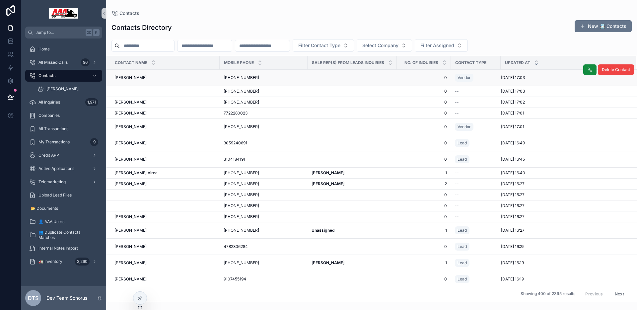
click at [159, 78] on div "Jamal Tint Jamal Tint" at bounding box center [164, 77] width 101 height 5
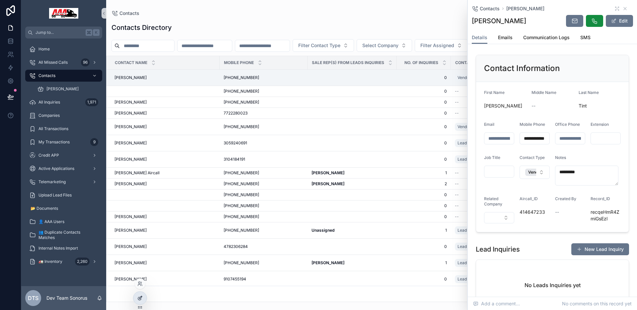
click at [139, 295] on icon at bounding box center [139, 297] width 5 height 5
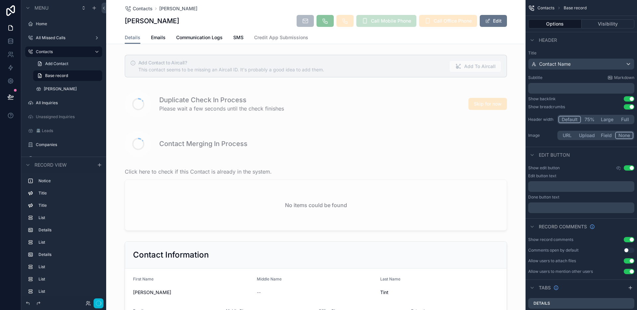
click at [247, 13] on div "Contacts Jamal Tint Jamal Tint Call Mobile Phone Call Office Phone Edit" at bounding box center [316, 15] width 382 height 31
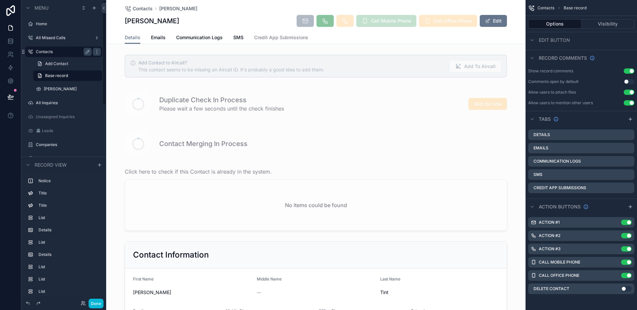
click at [69, 52] on label "Contacts" at bounding box center [62, 51] width 53 height 5
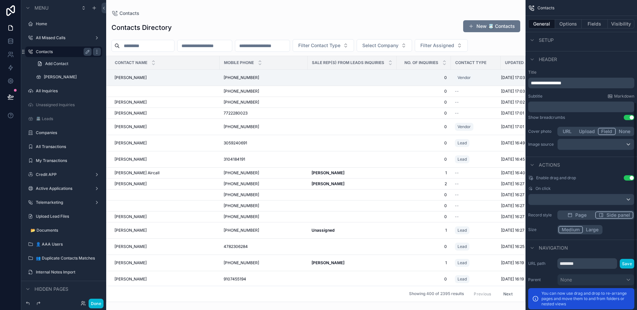
scroll to position [202, 0]
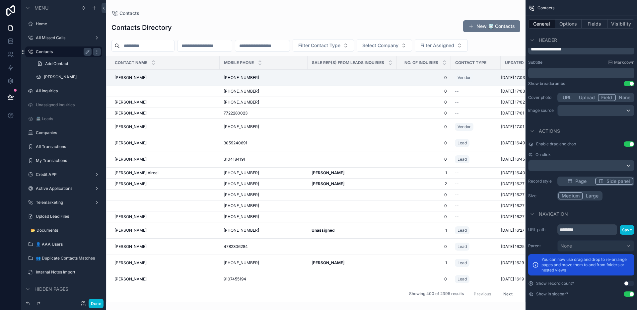
click at [576, 180] on div "Enable drag and drop Use setting On click Record style Page Side panel Size Med…" at bounding box center [580, 171] width 111 height 64
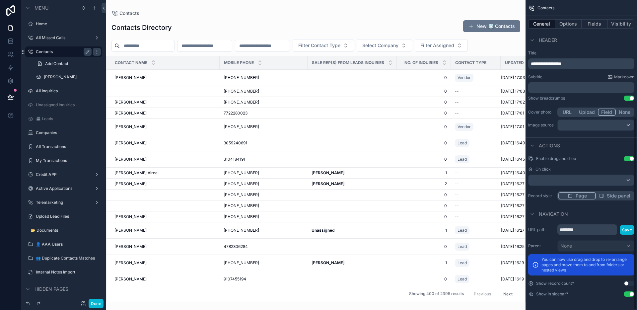
scroll to position [188, 0]
drag, startPoint x: 92, startPoint y: 303, endPoint x: 127, endPoint y: 305, distance: 34.9
click at [93, 303] on button "Done" at bounding box center [96, 304] width 15 height 10
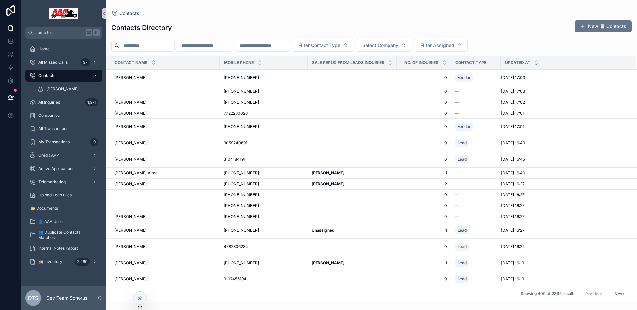
click at [354, 27] on div "Contacts Directory New 📇 Contacts" at bounding box center [371, 27] width 520 height 15
click at [233, 18] on div "Contacts Directory New 📇 Contacts Filter Contact Type Select Company Filter Ass…" at bounding box center [371, 159] width 531 height 286
click at [154, 75] on div "Jamal Tint Jamal Tint" at bounding box center [164, 77] width 101 height 5
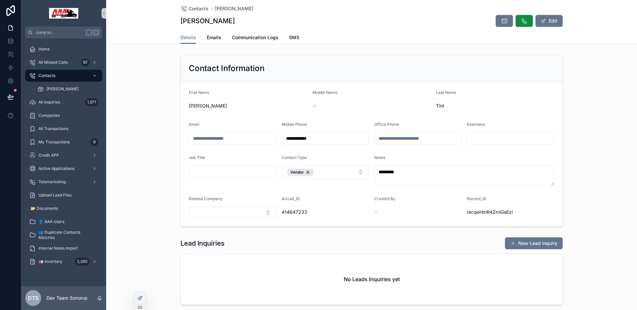
click at [145, 78] on div "**********" at bounding box center [371, 140] width 531 height 177
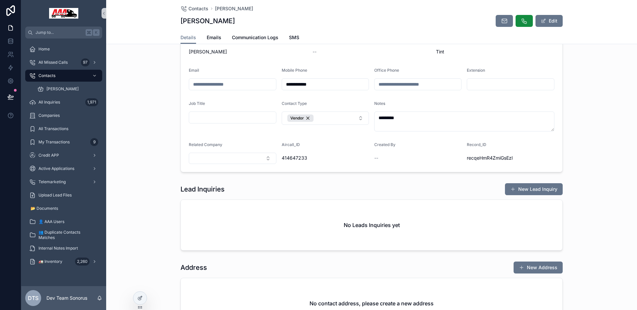
scroll to position [58, 0]
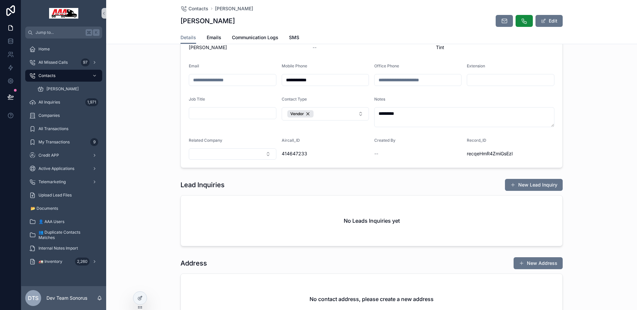
click at [455, 185] on div "Lead Inquiries New Lead Inquiry" at bounding box center [371, 184] width 382 height 13
click at [76, 74] on div "Contacts" at bounding box center [63, 75] width 69 height 11
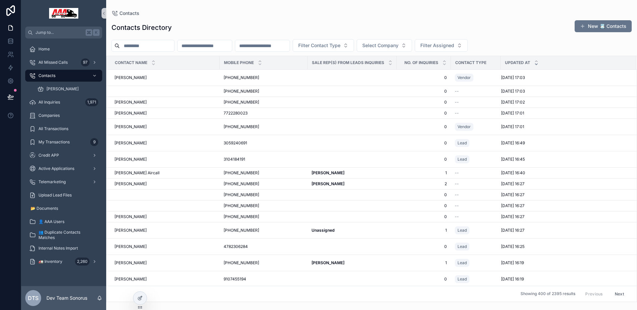
click at [145, 46] on input "scrollable content" at bounding box center [147, 45] width 54 height 9
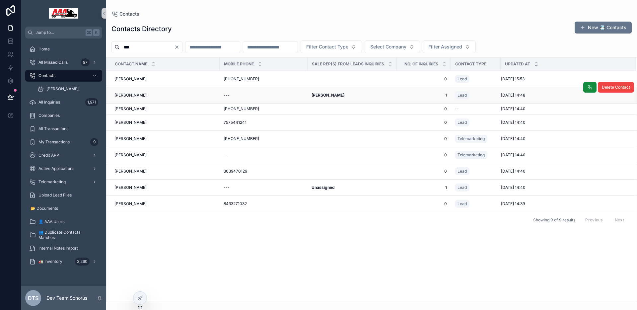
type input "***"
click at [160, 95] on div "Bryson medious Bryson medious" at bounding box center [164, 95] width 101 height 5
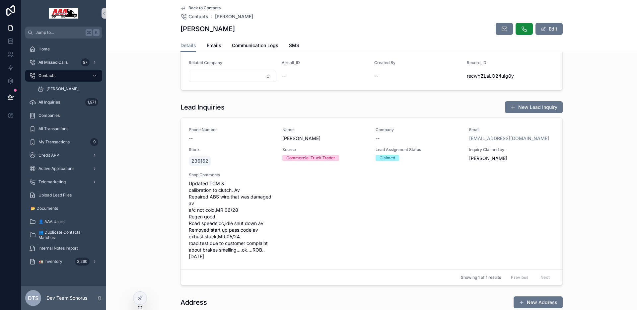
scroll to position [173, 0]
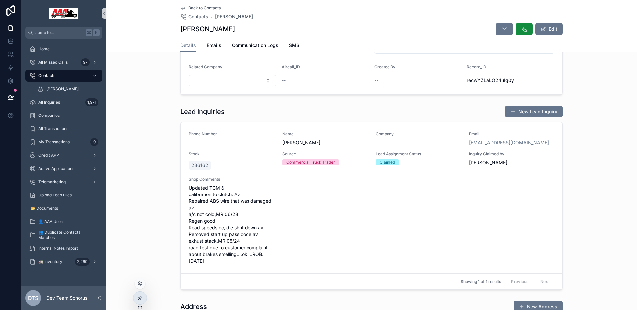
click at [142, 300] on icon at bounding box center [139, 297] width 5 height 5
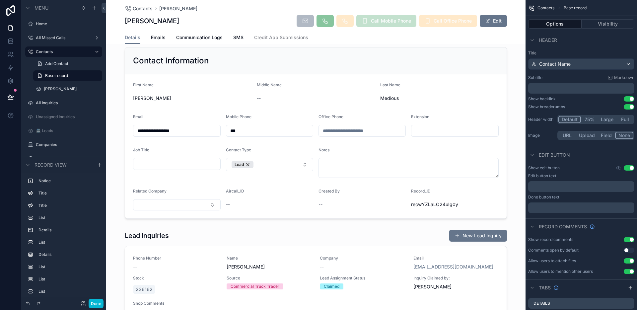
scroll to position [352, 0]
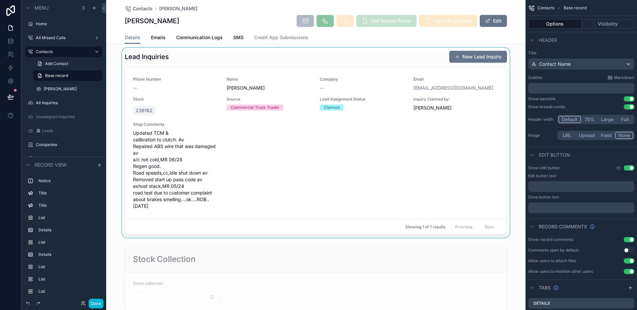
click at [212, 60] on div "scrollable content" at bounding box center [315, 143] width 419 height 190
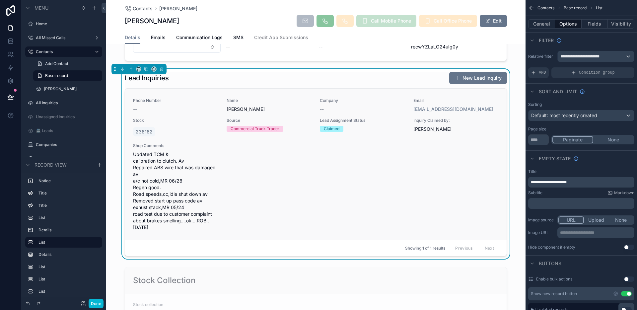
click at [217, 191] on div "Phone Number -- Name [PERSON_NAME] Company -- Email [EMAIL_ADDRESS][DOMAIN_NAME…" at bounding box center [316, 164] width 366 height 133
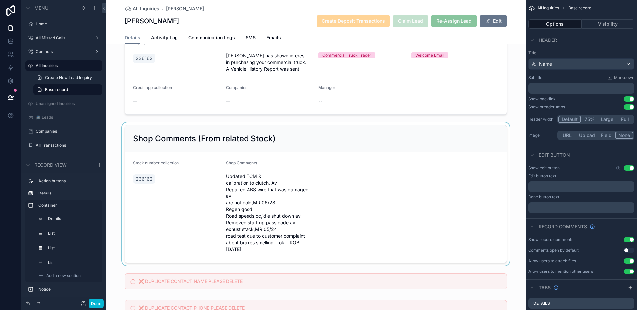
scroll to position [616, 0]
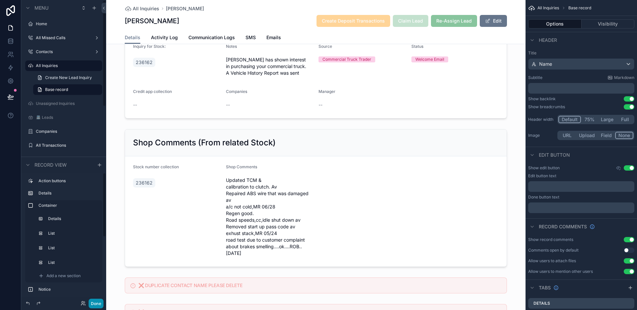
click at [99, 302] on button "Done" at bounding box center [96, 304] width 15 height 10
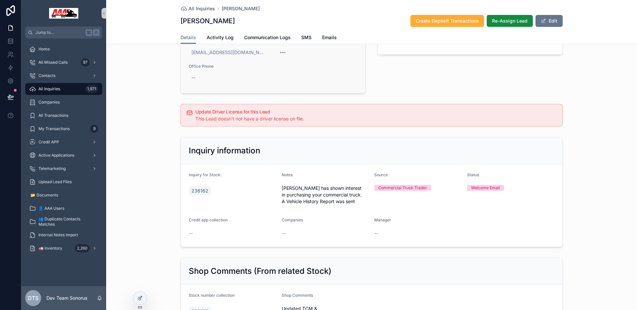
scroll to position [72, 0]
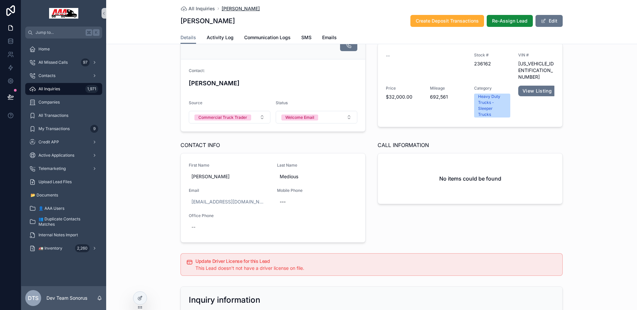
click at [233, 11] on span "[PERSON_NAME]" at bounding box center [241, 8] width 38 height 7
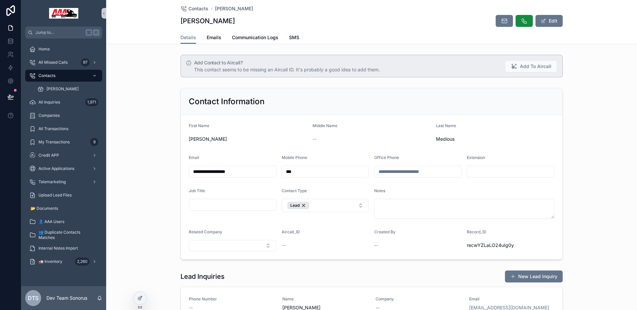
drag, startPoint x: 176, startPoint y: 20, endPoint x: 237, endPoint y: 20, distance: 61.7
click at [237, 20] on div "Contacts [PERSON_NAME] [PERSON_NAME] Edit Details Details Emails Communication …" at bounding box center [371, 22] width 531 height 44
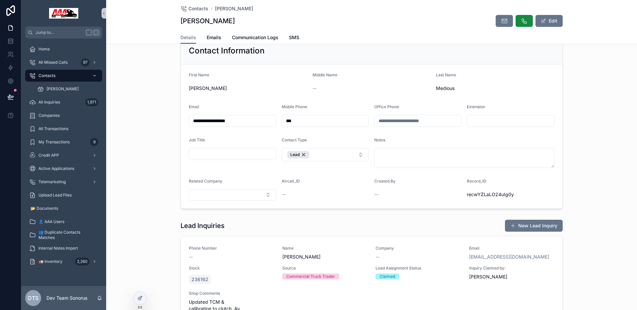
scroll to position [55, 0]
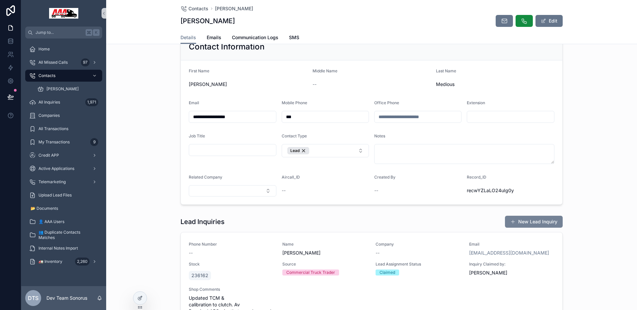
click at [528, 219] on button "New Lead Inquiry" at bounding box center [534, 222] width 58 height 12
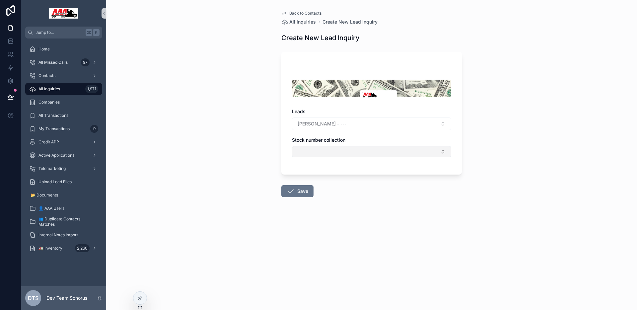
click at [338, 156] on button "Select Button" at bounding box center [371, 151] width 159 height 11
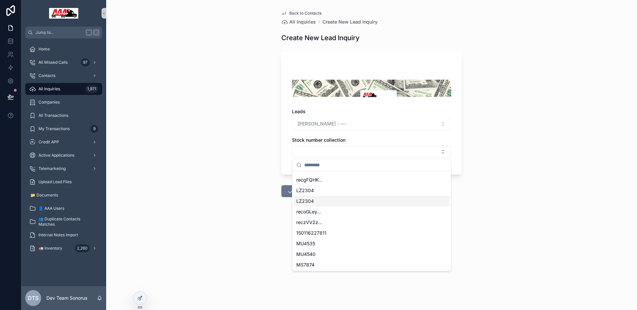
click at [350, 200] on div "LZ2304" at bounding box center [372, 201] width 156 height 11
click at [363, 152] on button "LZ2304" at bounding box center [371, 152] width 159 height 13
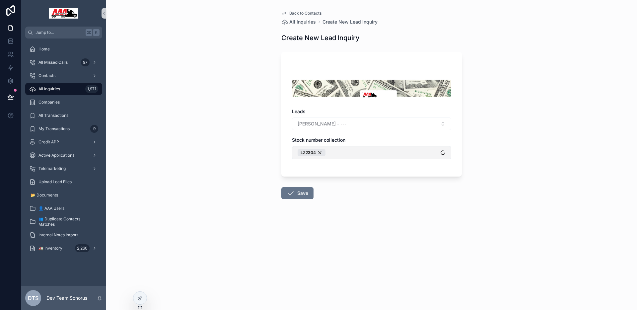
click at [360, 157] on button "LZ2304" at bounding box center [371, 152] width 159 height 13
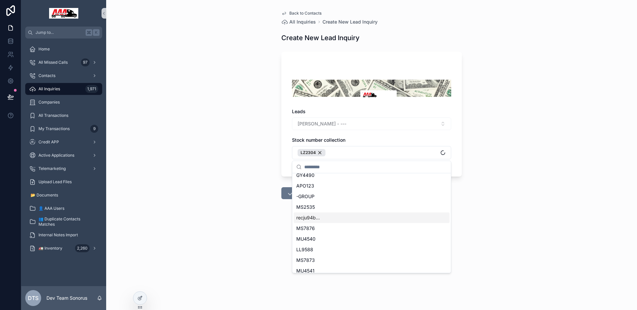
scroll to position [104, 0]
click at [335, 235] on div "MU4540" at bounding box center [372, 234] width 156 height 11
click at [378, 153] on button "MU4540 LZ2304" at bounding box center [371, 152] width 159 height 13
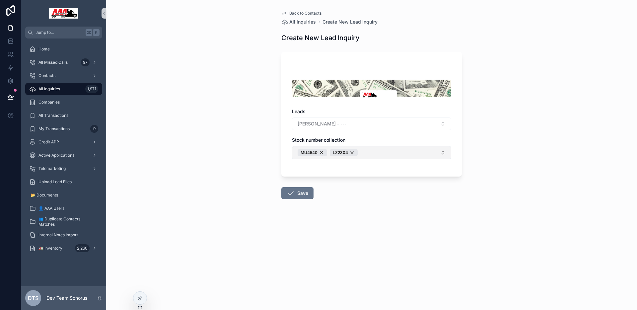
click at [379, 151] on button "MU4540 LZ2304" at bounding box center [371, 152] width 159 height 13
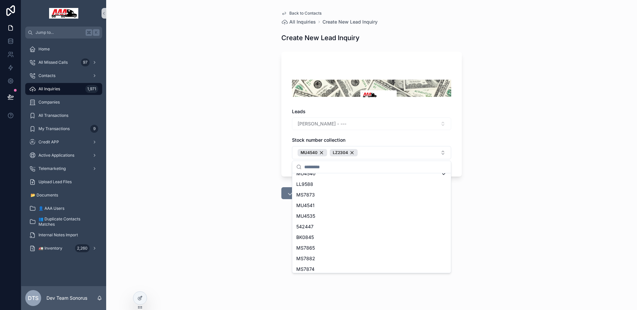
scroll to position [170, 0]
click at [331, 247] on div "MS7865" at bounding box center [372, 243] width 156 height 11
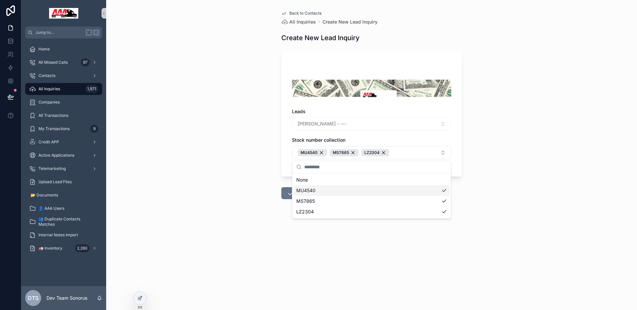
click at [235, 176] on div "Back to Contacts All Inquiries Create New Lead Inquiry Create New Lead Inquiry …" at bounding box center [371, 155] width 531 height 310
click at [288, 13] on link "Back to Contacts" at bounding box center [301, 13] width 40 height 5
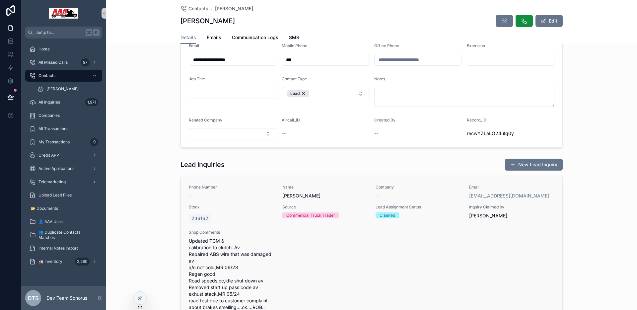
scroll to position [212, 0]
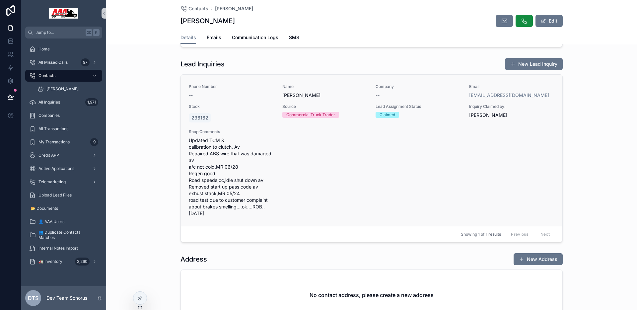
click at [240, 116] on div "236162" at bounding box center [232, 118] width 86 height 12
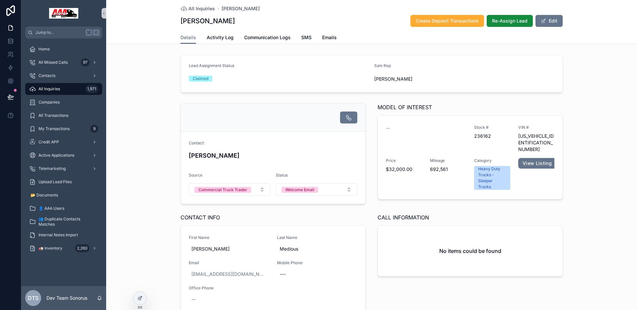
drag, startPoint x: 551, startPoint y: 21, endPoint x: 556, endPoint y: 27, distance: 7.6
click at [552, 21] on button "Edit" at bounding box center [548, 21] width 27 height 12
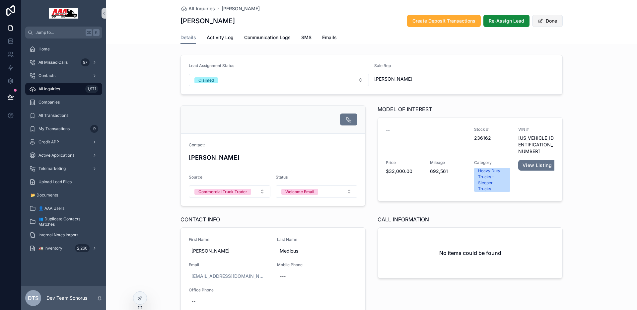
click at [548, 24] on button "Done" at bounding box center [547, 21] width 31 height 12
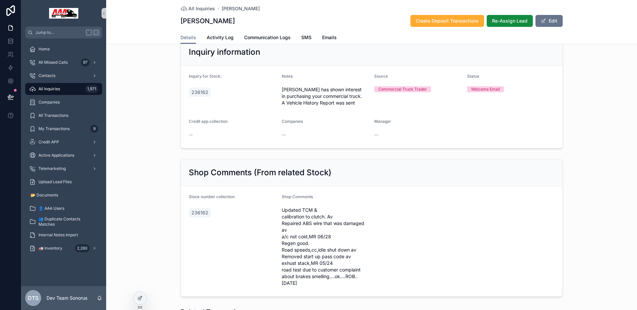
scroll to position [316, 0]
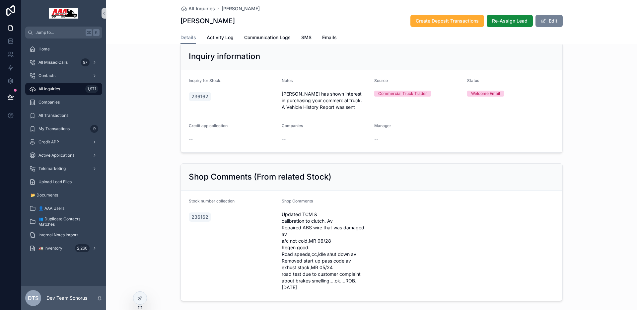
click at [550, 21] on button "Edit" at bounding box center [548, 21] width 27 height 12
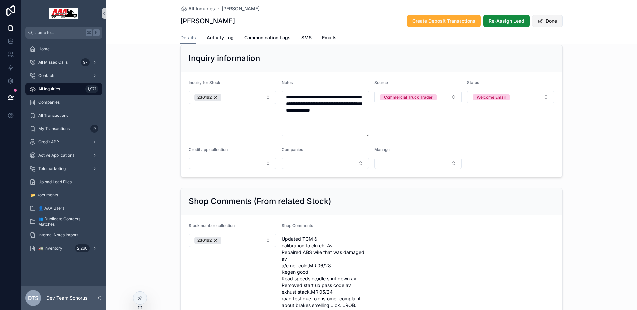
scroll to position [318, 0]
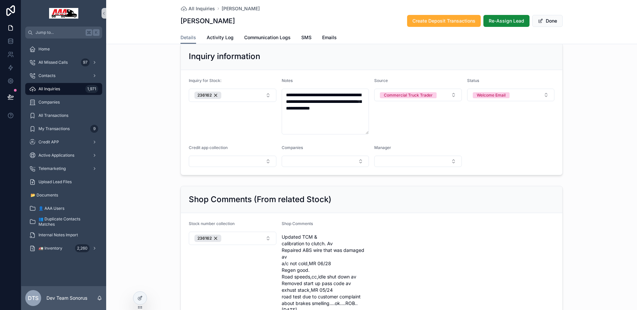
click at [245, 102] on div "Inquiry for Stock: 236162" at bounding box center [233, 106] width 88 height 56
click at [246, 100] on button "236162" at bounding box center [233, 95] width 88 height 13
click at [152, 147] on div "**********" at bounding box center [371, 109] width 531 height 138
click at [556, 19] on button "Done" at bounding box center [547, 21] width 31 height 12
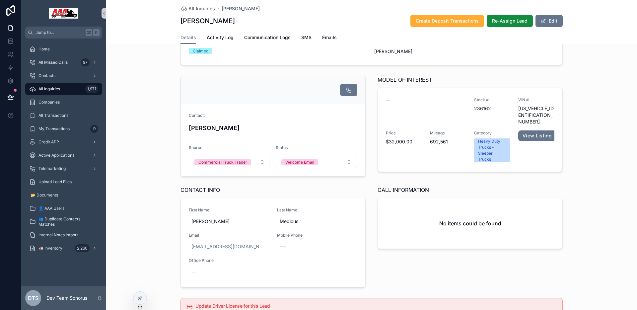
scroll to position [0, 0]
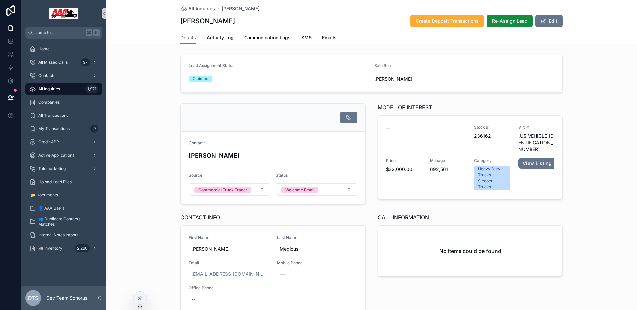
click at [385, 16] on div "[PERSON_NAME] Create Deposit Transactions Re-Assign Lead Edit" at bounding box center [371, 21] width 382 height 13
click at [102, 16] on button "scrollable content" at bounding box center [103, 13] width 5 height 11
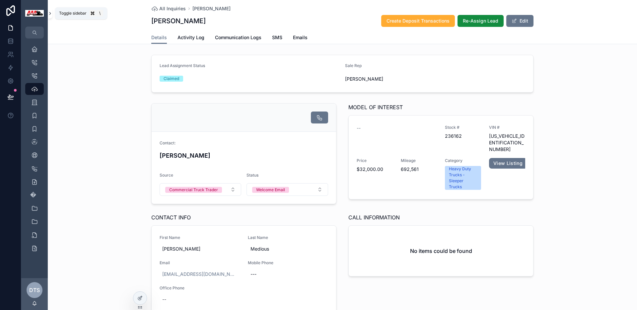
click at [49, 16] on icon "scrollable content" at bounding box center [50, 13] width 5 height 5
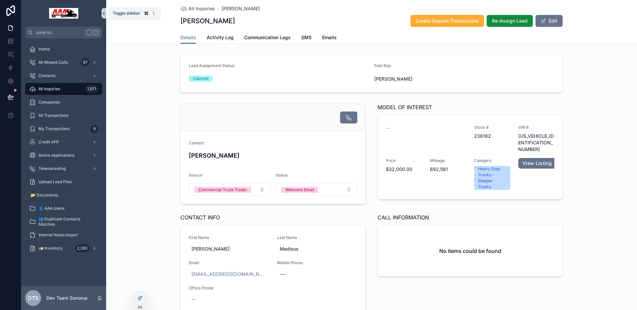
click at [103, 14] on icon "scrollable content" at bounding box center [103, 13] width 5 height 5
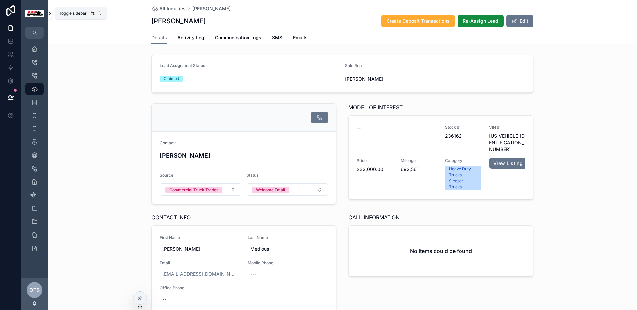
click at [51, 12] on icon "scrollable content" at bounding box center [50, 13] width 5 height 5
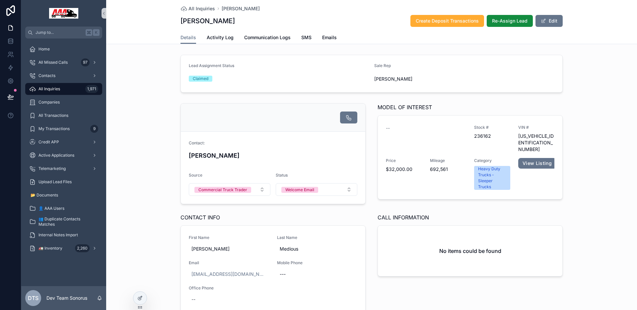
click at [155, 118] on div "Contact: [PERSON_NAME] Source Commercial Truck Trader Status Welcome Email MODE…" at bounding box center [371, 209] width 531 height 217
click at [59, 77] on div "Contacts" at bounding box center [63, 75] width 69 height 11
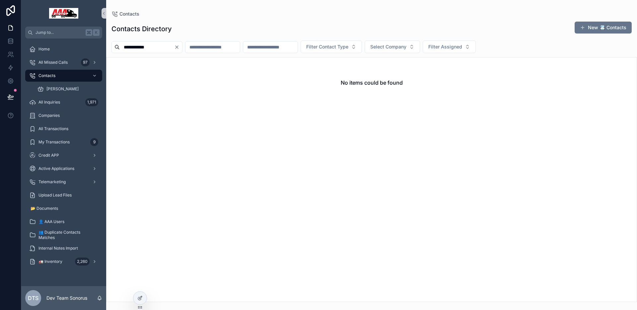
type input "**********"
click at [221, 48] on input "scrollable content" at bounding box center [212, 46] width 54 height 9
paste input "**********"
type input "**********"
click at [179, 47] on icon "Clear" at bounding box center [176, 46] width 5 height 5
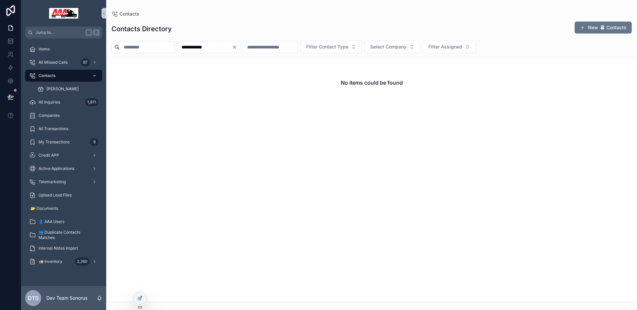
drag, startPoint x: 204, startPoint y: 47, endPoint x: 180, endPoint y: 47, distance: 23.5
click at [180, 47] on div "**********" at bounding box center [371, 46] width 531 height 13
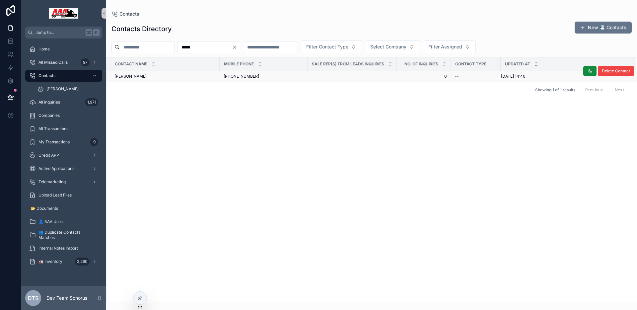
type input "*****"
click at [180, 77] on div "[PERSON_NAME] [PERSON_NAME]" at bounding box center [164, 76] width 101 height 5
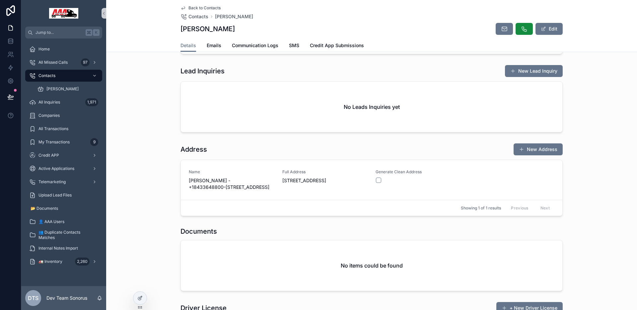
scroll to position [196, 0]
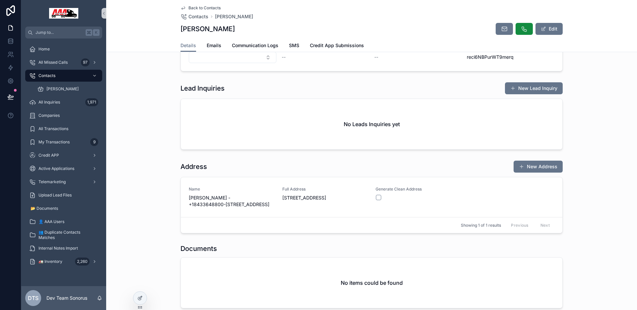
click at [203, 91] on h1 "Lead Inquiries" at bounding box center [202, 88] width 44 height 9
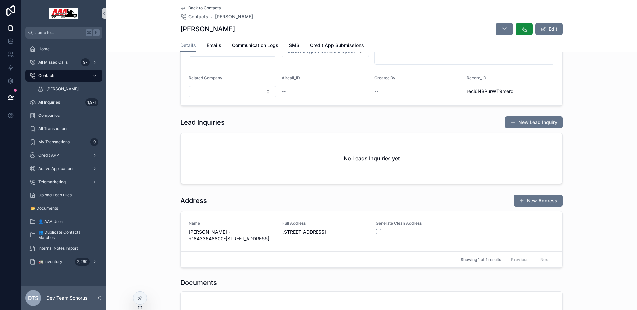
click at [161, 18] on div "Back to Contacts Contacts [PERSON_NAME] [PERSON_NAME] Edit Details Details Emai…" at bounding box center [371, 26] width 531 height 52
click at [189, 10] on span "Back to Contacts" at bounding box center [204, 7] width 32 height 5
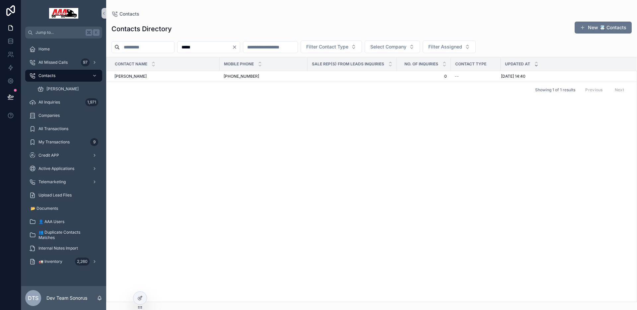
drag, startPoint x: 256, startPoint y: 49, endPoint x: 252, endPoint y: 47, distance: 4.3
click at [240, 49] on button "Clear" at bounding box center [236, 46] width 8 height 5
click at [252, 47] on input "scrollable content" at bounding box center [262, 46] width 54 height 9
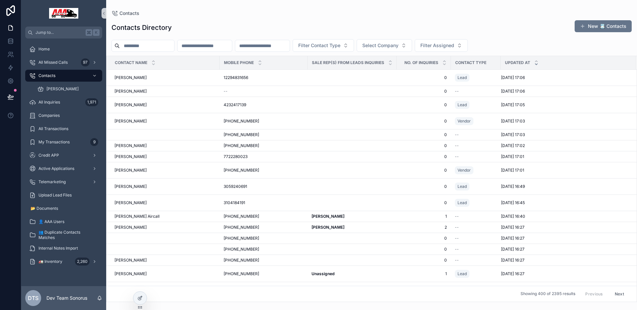
click at [231, 44] on input "scrollable content" at bounding box center [204, 45] width 54 height 9
click at [160, 44] on input "scrollable content" at bounding box center [147, 45] width 54 height 9
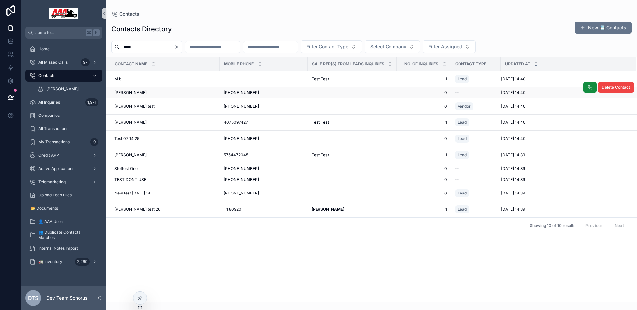
type input "****"
click at [149, 93] on div "[PERSON_NAME] [PERSON_NAME]" at bounding box center [164, 92] width 101 height 5
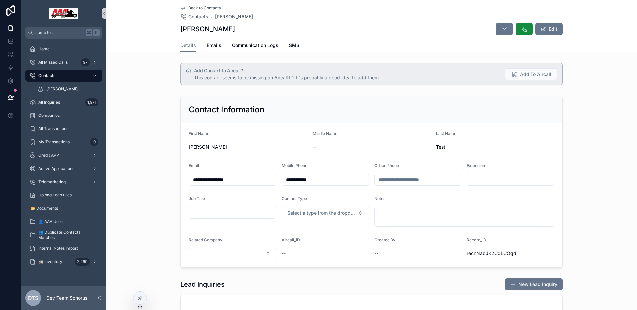
scroll to position [104, 0]
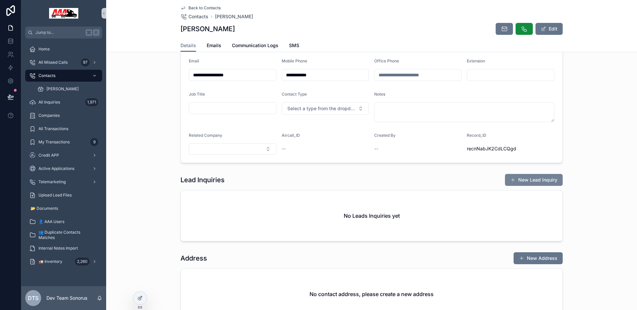
click at [533, 180] on button "New Lead Inquiry" at bounding box center [534, 180] width 58 height 12
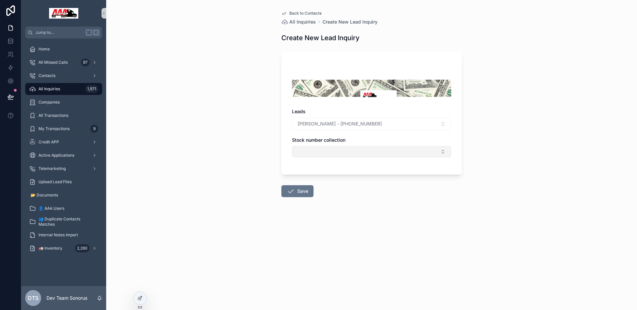
click at [311, 149] on button "Select Button" at bounding box center [371, 151] width 159 height 11
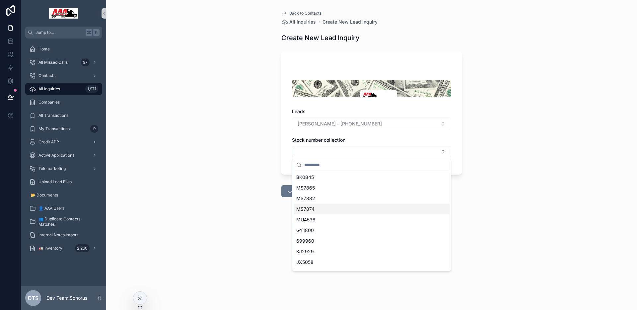
click at [317, 210] on div "MS7874" at bounding box center [372, 209] width 156 height 11
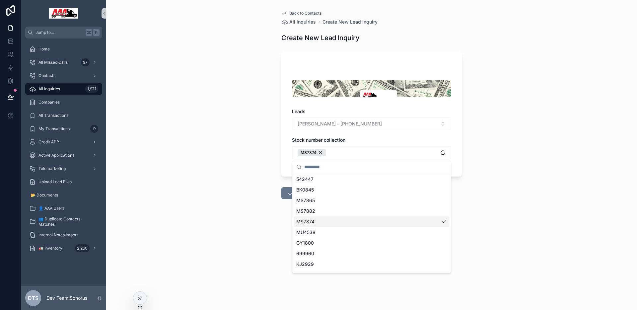
scroll to position [224, 0]
click at [320, 220] on div "MU4538" at bounding box center [372, 221] width 156 height 11
click at [242, 199] on div "Back to Contacts All Inquiries Create New Lead Inquiry Create New Lead Inquiry …" at bounding box center [371, 155] width 531 height 310
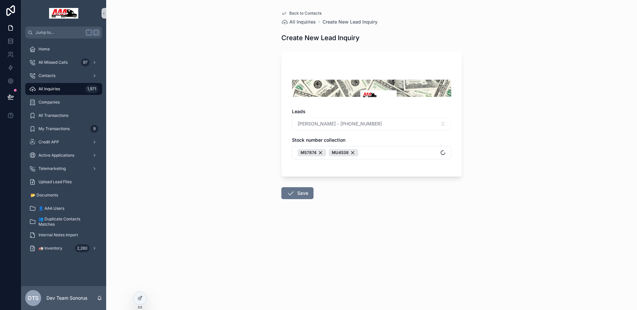
drag, startPoint x: 294, startPoint y: 196, endPoint x: 312, endPoint y: 197, distance: 18.3
click at [295, 197] on button "Save" at bounding box center [297, 193] width 32 height 12
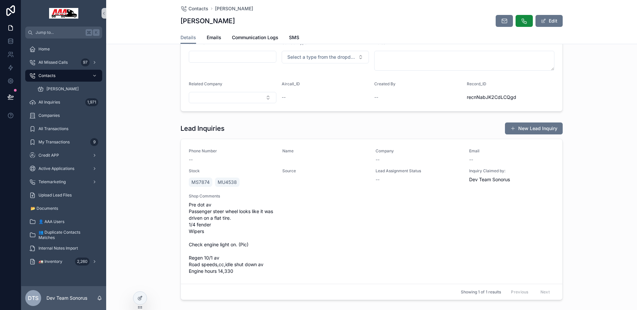
scroll to position [162, 0]
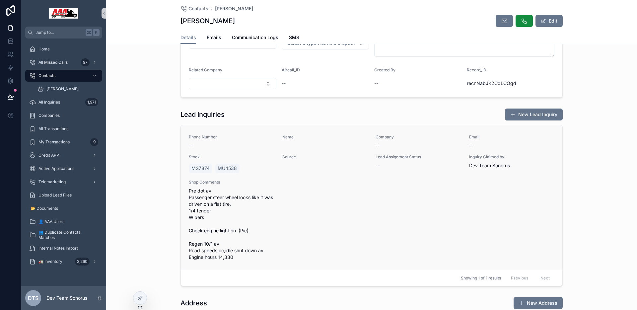
click at [306, 189] on div "Phone Number -- Name Company -- Email -- Stock MS7874 MU4538 Source Lead Assign…" at bounding box center [372, 197] width 366 height 126
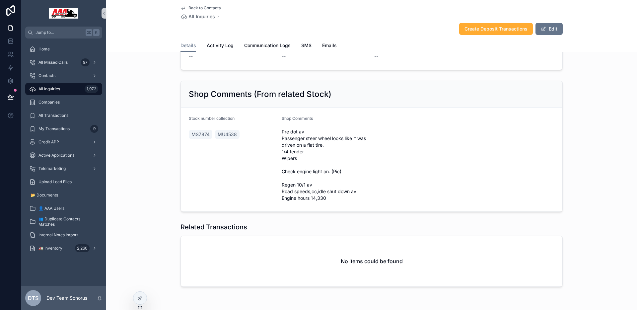
scroll to position [482, 0]
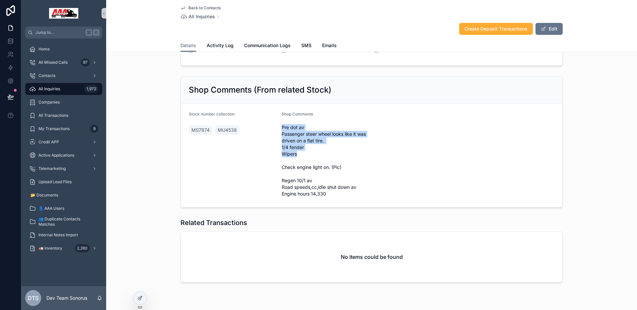
drag, startPoint x: 278, startPoint y: 116, endPoint x: 323, endPoint y: 141, distance: 51.6
click at [323, 141] on form "Stock number collection MS7874 MU4538 Shop Comments Pre dot av Passenger steer …" at bounding box center [371, 154] width 381 height 103
click at [329, 144] on span "Pre dot av Passenger steer wheel looks like it was driven on a flat tire. 1/4 f…" at bounding box center [326, 160] width 88 height 73
drag, startPoint x: 296, startPoint y: 119, endPoint x: 325, endPoint y: 142, distance: 36.2
click at [325, 142] on span "Pre dot av Passenger steer wheel looks like it was driven on a flat tire. 1/4 f…" at bounding box center [326, 160] width 88 height 73
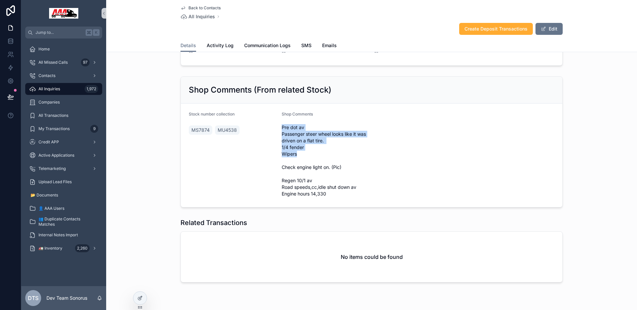
click at [292, 138] on span "Pre dot av Passenger steer wheel looks like it was driven on a flat tire. 1/4 f…" at bounding box center [326, 160] width 88 height 73
click at [139, 302] on div at bounding box center [139, 298] width 13 height 13
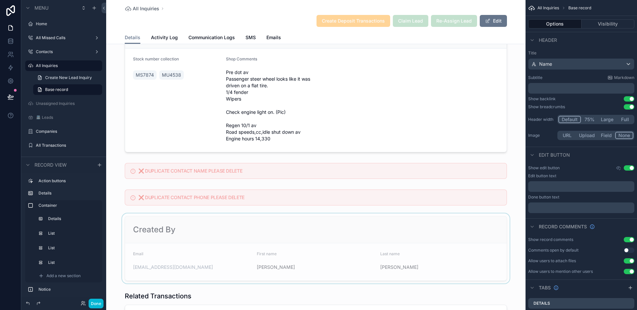
scroll to position [959, 0]
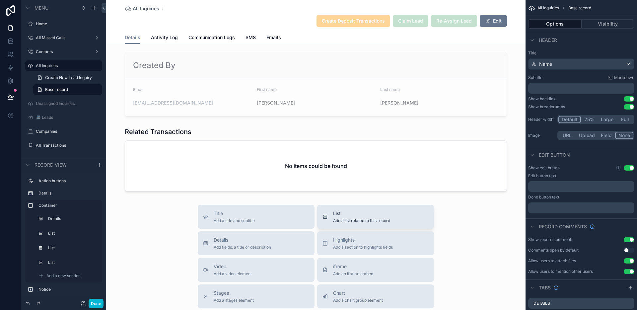
click at [360, 210] on span "List" at bounding box center [361, 213] width 57 height 7
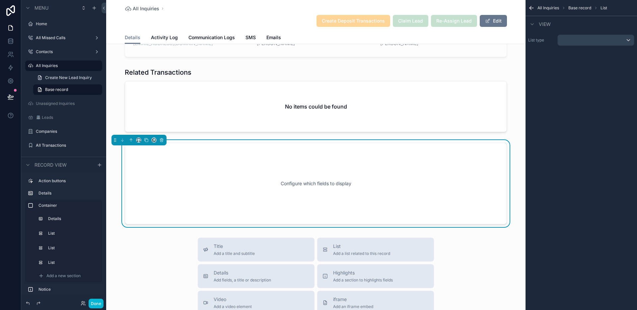
scroll to position [1034, 0]
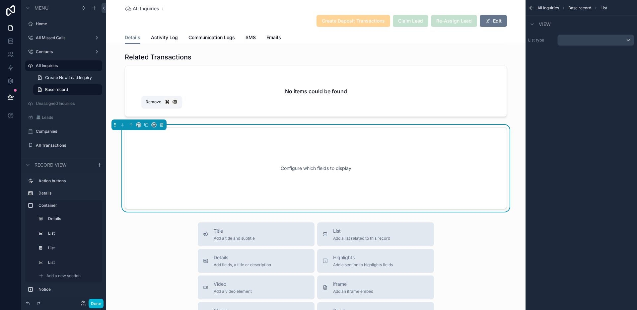
click at [163, 124] on icon "scrollable content" at bounding box center [161, 125] width 3 height 3
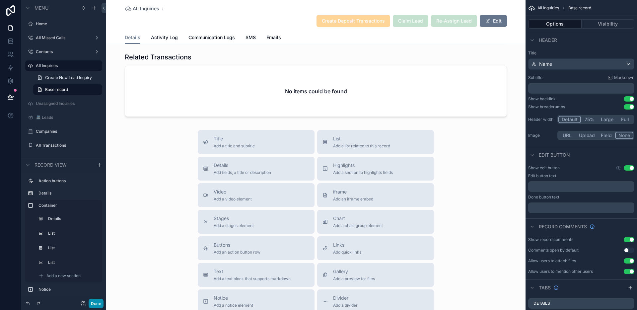
click at [100, 304] on button "Done" at bounding box center [96, 304] width 15 height 10
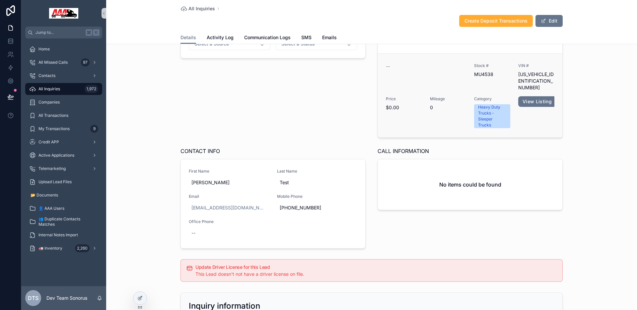
scroll to position [30, 0]
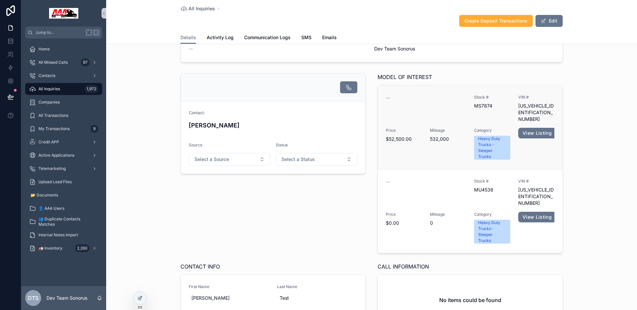
click at [434, 103] on div "--" at bounding box center [426, 109] width 80 height 28
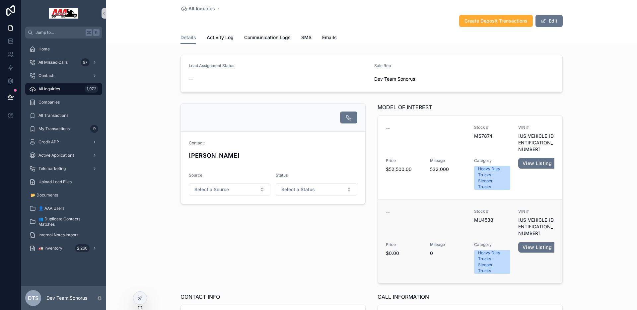
click at [443, 216] on div "--" at bounding box center [426, 223] width 80 height 28
click at [143, 302] on div at bounding box center [139, 298] width 13 height 13
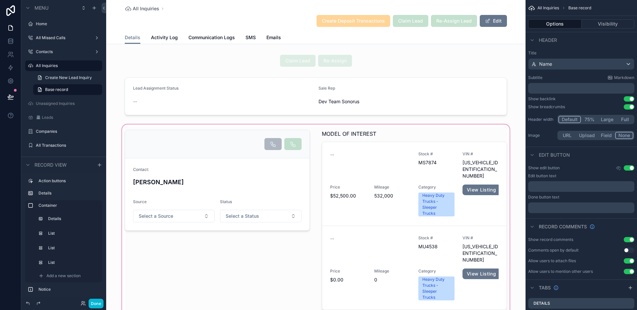
click at [445, 135] on div "scrollable content" at bounding box center [315, 275] width 419 height 304
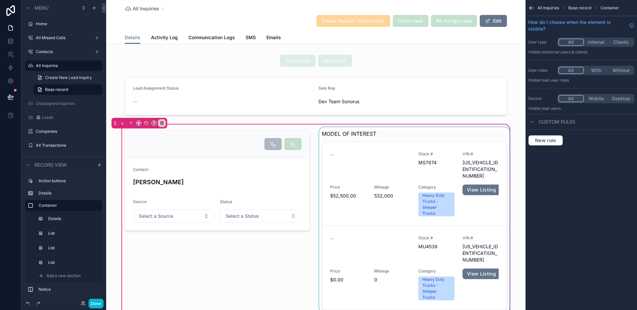
click at [395, 138] on div "scrollable content" at bounding box center [414, 219] width 193 height 185
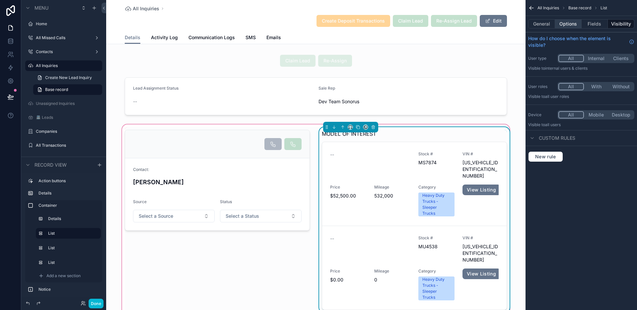
click at [568, 24] on button "Options" at bounding box center [568, 23] width 27 height 9
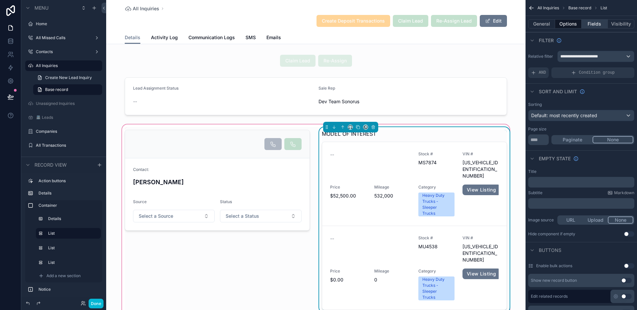
drag, startPoint x: 591, startPoint y: 24, endPoint x: 590, endPoint y: 27, distance: 3.4
click at [591, 24] on button "Fields" at bounding box center [594, 23] width 27 height 9
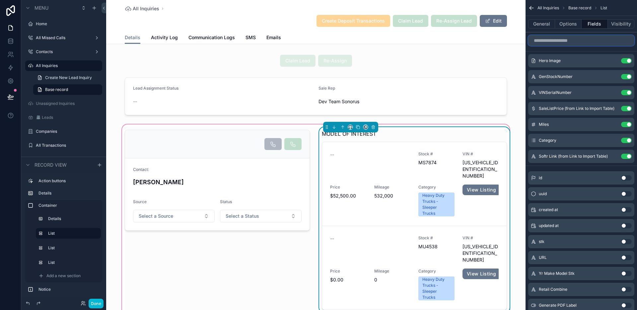
click at [570, 41] on input "scrollable content" at bounding box center [581, 40] width 106 height 11
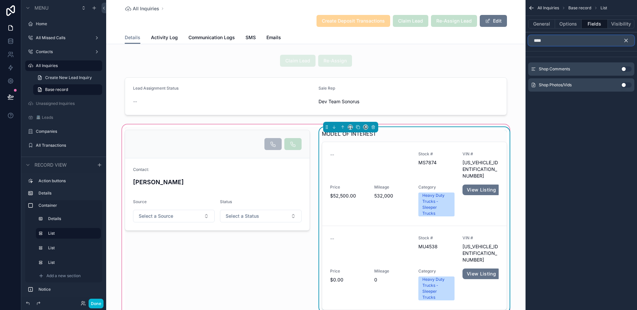
type input "****"
drag, startPoint x: 622, startPoint y: 68, endPoint x: 547, endPoint y: 153, distance: 113.0
click at [623, 68] on button "Use setting" at bounding box center [626, 68] width 11 height 5
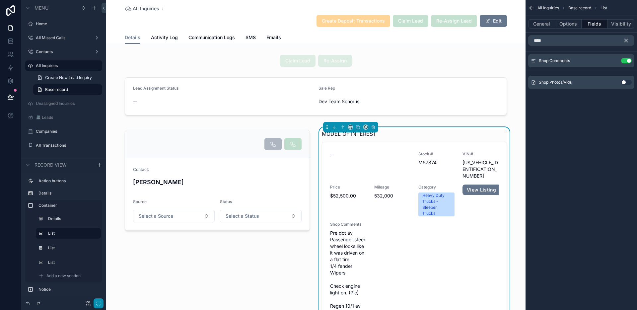
click at [97, 300] on button "button" at bounding box center [99, 303] width 10 height 10
click at [99, 303] on button "Done" at bounding box center [96, 304] width 15 height 10
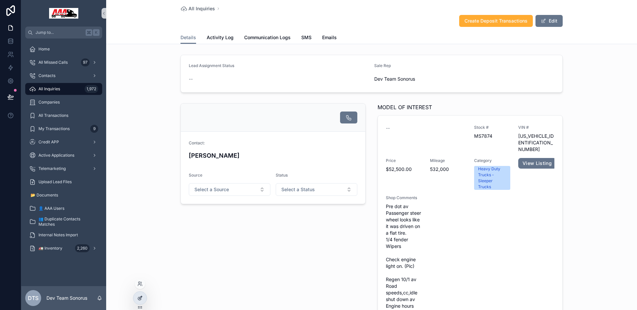
click at [140, 298] on icon at bounding box center [139, 297] width 5 height 5
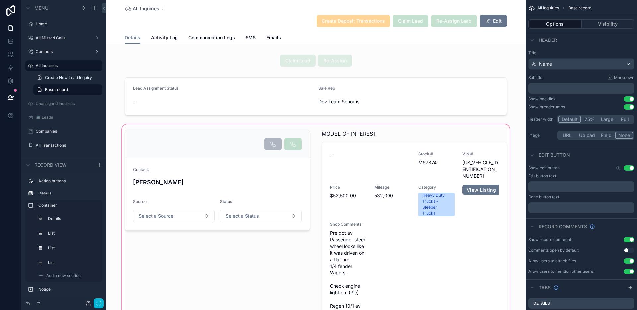
click at [403, 135] on div "scrollable content" at bounding box center [315, 307] width 419 height 369
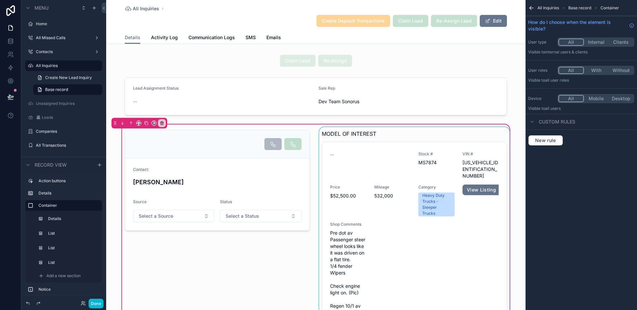
click at [439, 129] on div "scrollable content" at bounding box center [414, 252] width 193 height 250
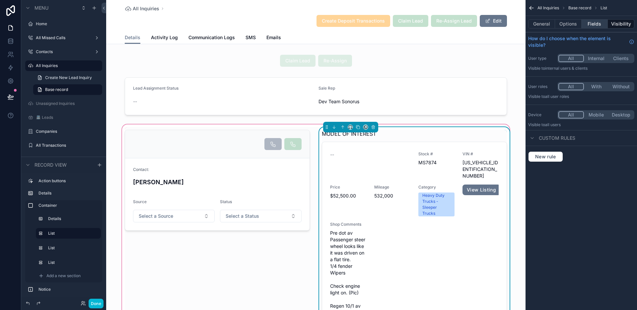
click at [585, 23] on button "Fields" at bounding box center [594, 23] width 27 height 9
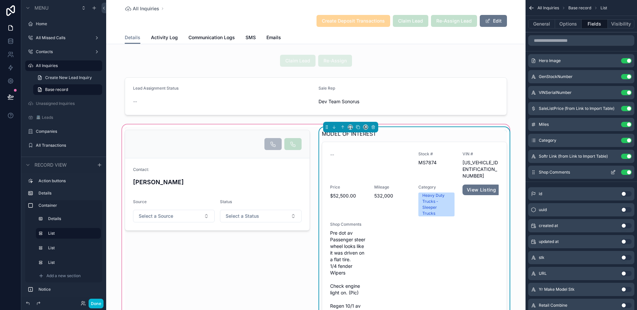
click at [612, 174] on icon "scrollable content" at bounding box center [612, 172] width 3 height 3
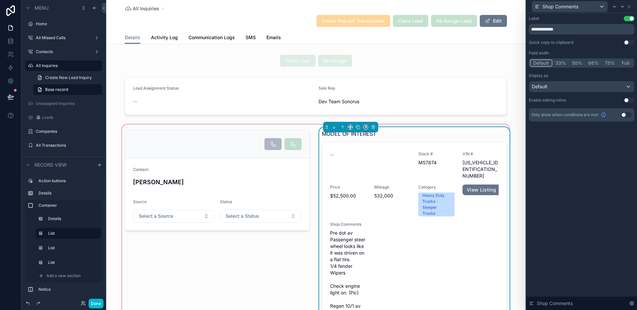
click at [628, 61] on button "Full" at bounding box center [626, 62] width 16 height 7
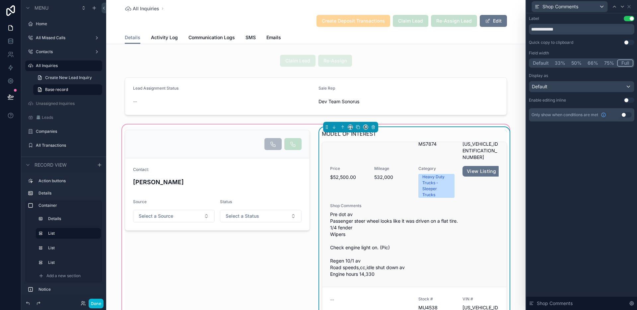
scroll to position [22, 0]
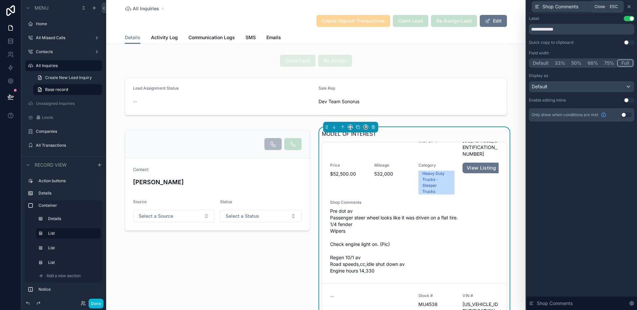
click at [630, 8] on icon at bounding box center [628, 6] width 5 height 5
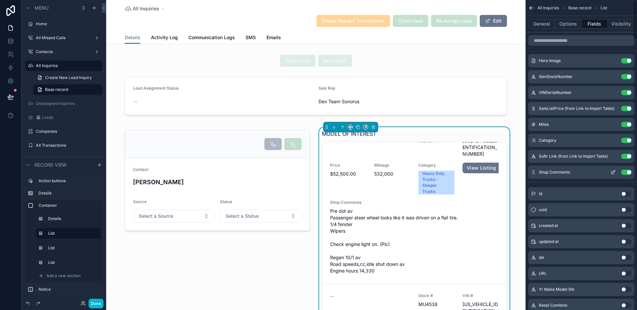
click at [627, 171] on button "Use setting" at bounding box center [626, 171] width 11 height 5
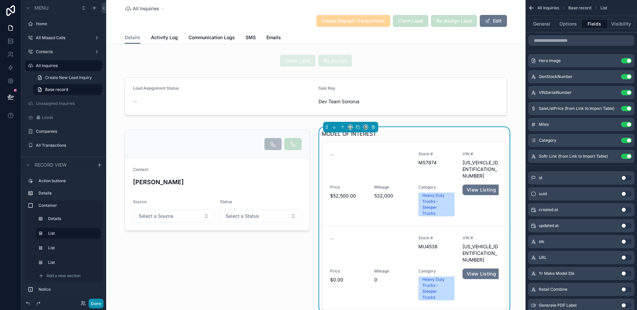
click at [97, 305] on button "Done" at bounding box center [96, 304] width 15 height 10
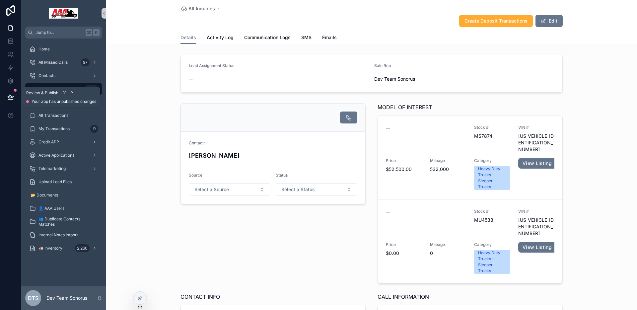
click at [4, 97] on button at bounding box center [10, 97] width 15 height 19
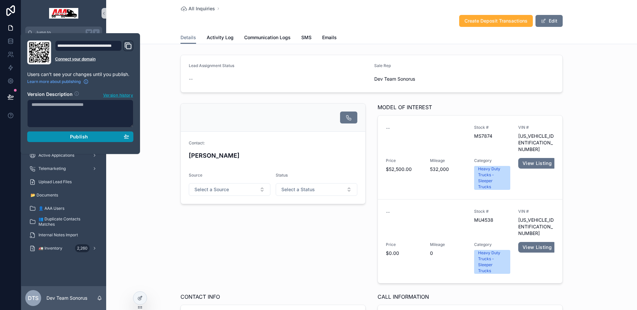
click at [130, 139] on button "Publish" at bounding box center [80, 136] width 106 height 11
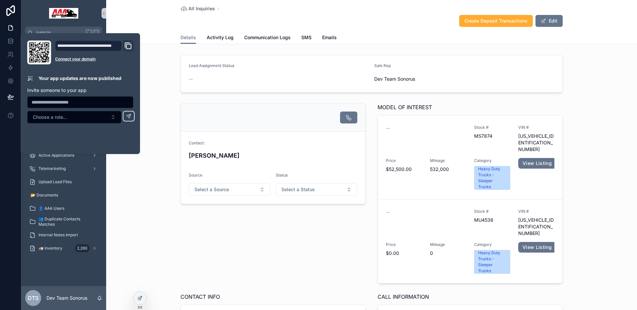
click at [597, 115] on div "Contact: Alex Test Source Select a Source Status Select a Status MODEL OF INTER…" at bounding box center [371, 249] width 531 height 296
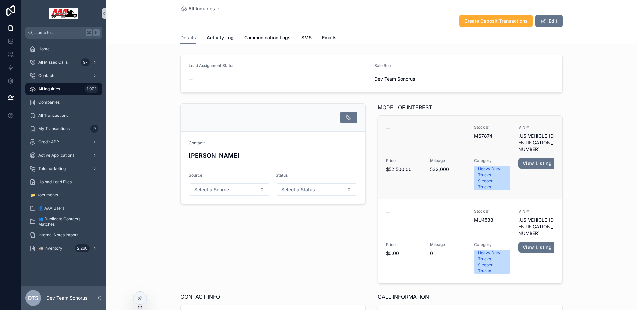
click at [440, 127] on div "--" at bounding box center [426, 128] width 80 height 7
click at [543, 158] on link "View Listing" at bounding box center [537, 163] width 38 height 11
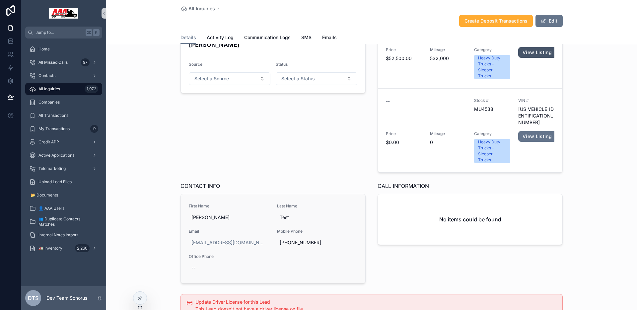
scroll to position [115, 0]
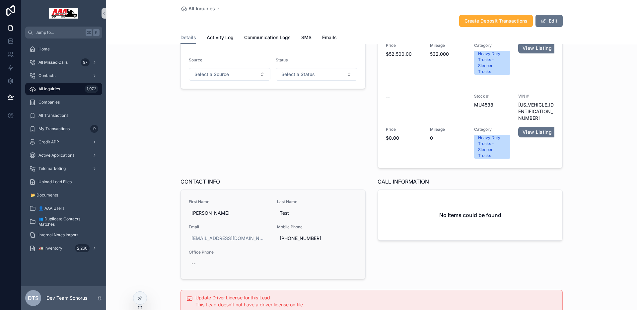
click at [216, 190] on link "First Name Alex Last Name Test Email info@sonorus.co.uk Mobile Phone +133453453…" at bounding box center [273, 234] width 184 height 89
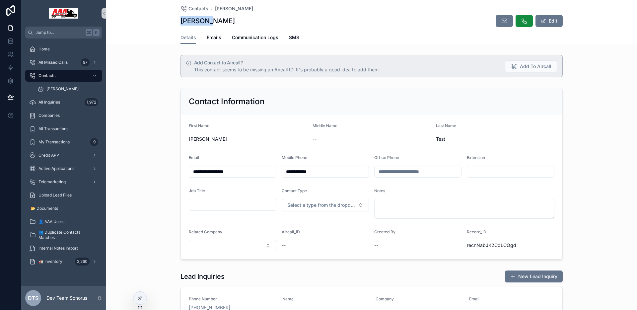
drag, startPoint x: 180, startPoint y: 22, endPoint x: 204, endPoint y: 24, distance: 24.7
click at [204, 24] on h1 "[PERSON_NAME]" at bounding box center [207, 20] width 54 height 9
click at [157, 73] on div "Add Contact to Aircall? This contact seems to be missing an Aircall ID. It's pr…" at bounding box center [371, 66] width 531 height 28
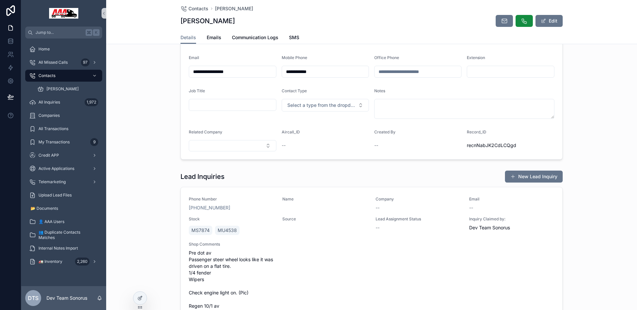
scroll to position [161, 0]
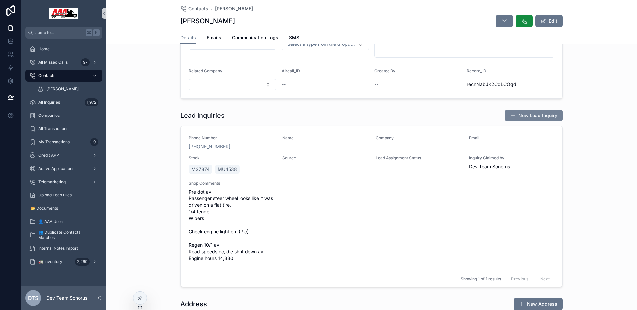
click at [527, 113] on button "New Lead Inquiry" at bounding box center [534, 115] width 58 height 12
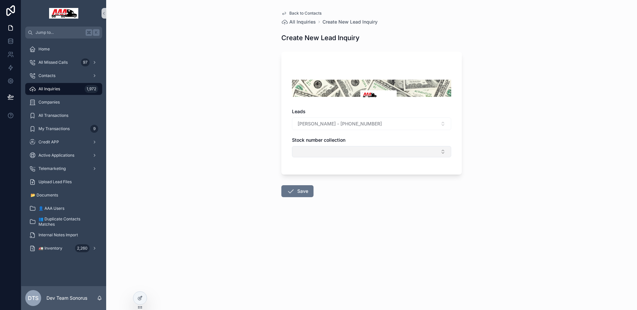
click at [364, 150] on button "Select Button" at bounding box center [371, 151] width 159 height 11
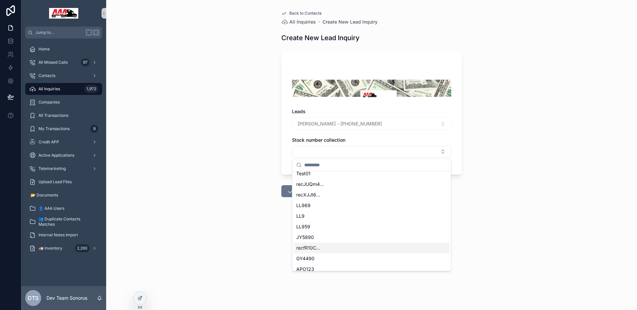
scroll to position [200, 0]
click at [316, 251] on div "699960" at bounding box center [372, 253] width 156 height 11
click at [249, 225] on div "Back to Contacts All Inquiries Create New Lead Inquiry Create New Lead Inquiry …" at bounding box center [371, 155] width 531 height 310
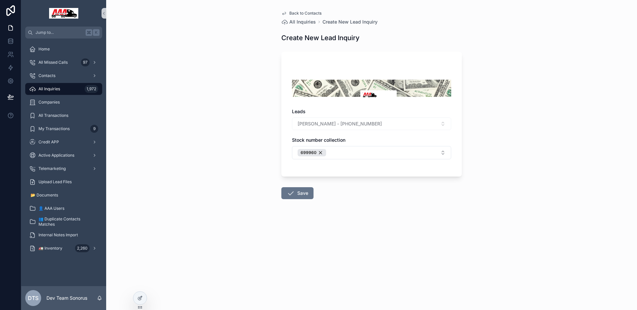
click at [301, 196] on button "Save" at bounding box center [297, 193] width 32 height 12
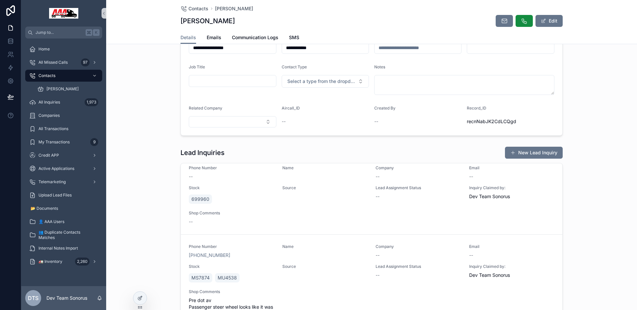
scroll to position [132, 0]
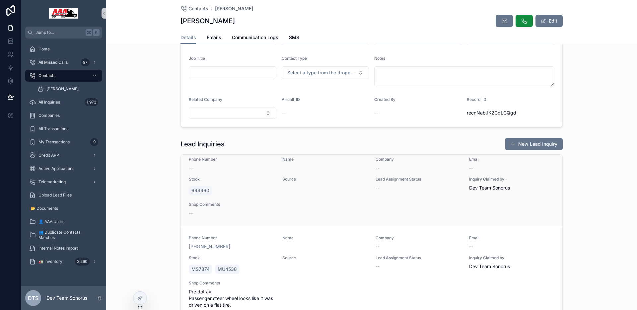
click at [262, 192] on div "699960" at bounding box center [232, 190] width 86 height 12
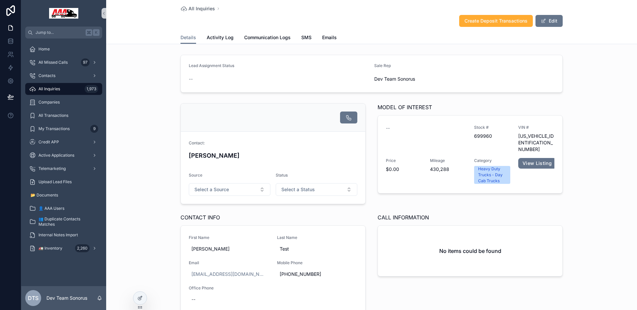
click at [214, 233] on link "First Name Alex Last Name Test Email info@sonorus.co.uk Mobile Phone +133453453…" at bounding box center [273, 270] width 184 height 89
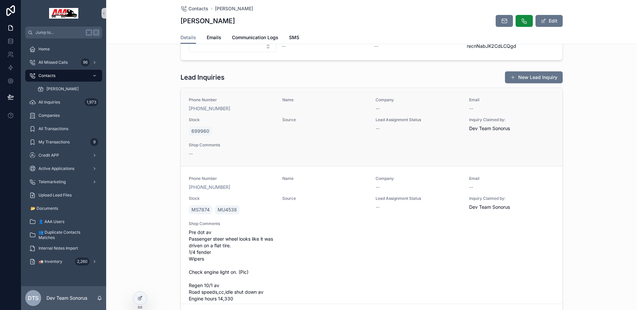
scroll to position [350, 0]
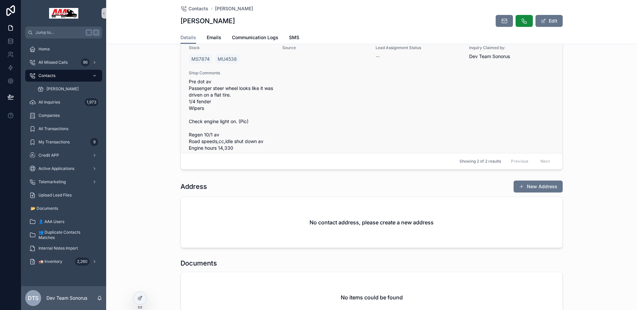
click at [260, 121] on span "Pre dot av Passenger steer wheel looks like it was driven on a flat tire. 1/4 f…" at bounding box center [232, 114] width 86 height 73
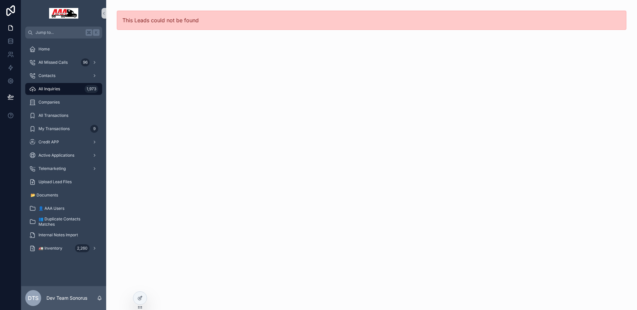
click at [52, 93] on div "All Inquiries 1,973" at bounding box center [63, 89] width 69 height 11
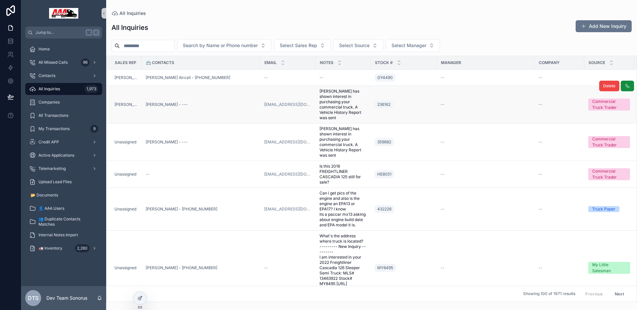
click at [234, 104] on div "[PERSON_NAME] - ---" at bounding box center [201, 104] width 110 height 5
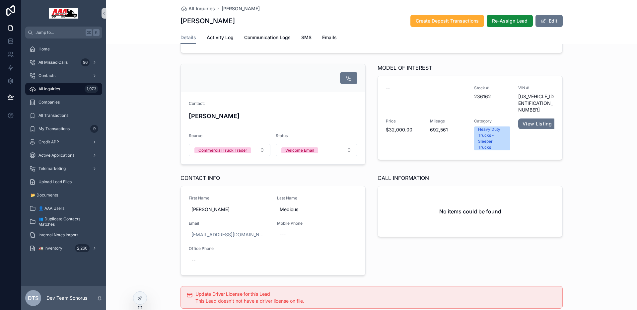
scroll to position [44, 0]
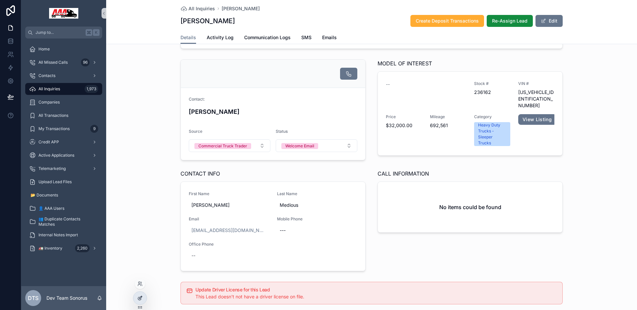
click at [139, 296] on icon at bounding box center [139, 297] width 5 height 5
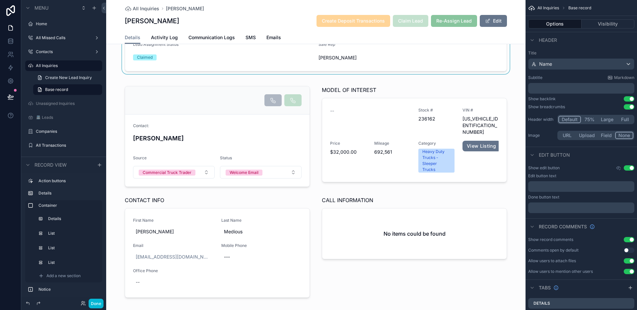
scroll to position [0, 0]
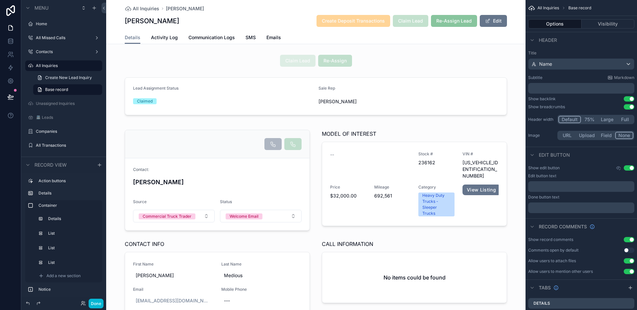
click at [277, 10] on div "All Inquiries Bryson medious" at bounding box center [316, 8] width 382 height 7
click at [97, 303] on button "Done" at bounding box center [96, 304] width 15 height 10
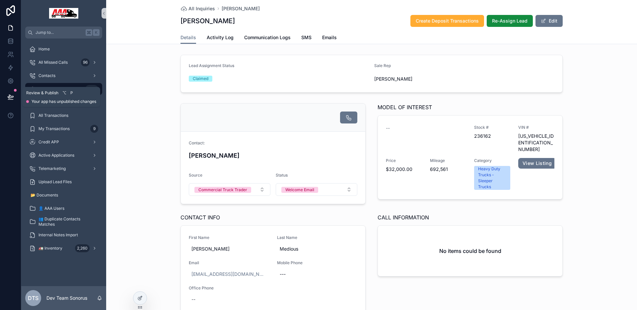
drag, startPoint x: 11, startPoint y: 98, endPoint x: 23, endPoint y: 100, distance: 12.1
click at [11, 98] on icon at bounding box center [10, 97] width 7 height 7
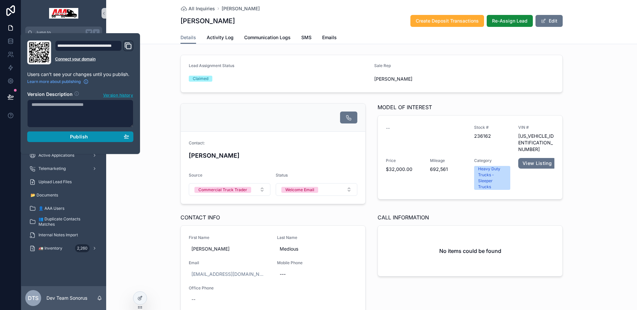
click at [92, 137] on div "Publish" at bounding box center [81, 137] width 98 height 6
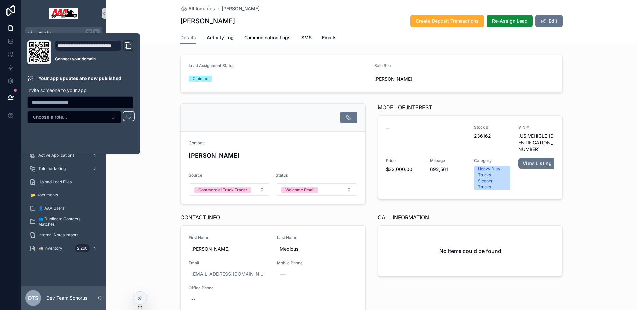
click at [160, 70] on div "Lead Assignment Status Claimed Sale Rep David Francis" at bounding box center [371, 73] width 531 height 43
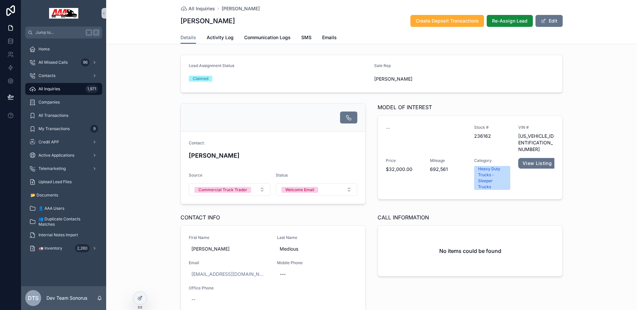
click at [76, 87] on div "All Inquiries 1,971" at bounding box center [63, 89] width 69 height 11
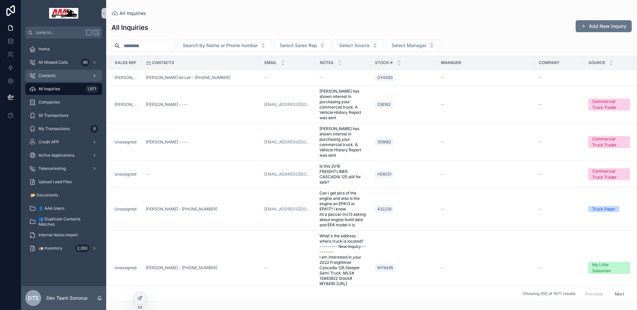
click at [49, 79] on div "Contacts" at bounding box center [63, 75] width 69 height 11
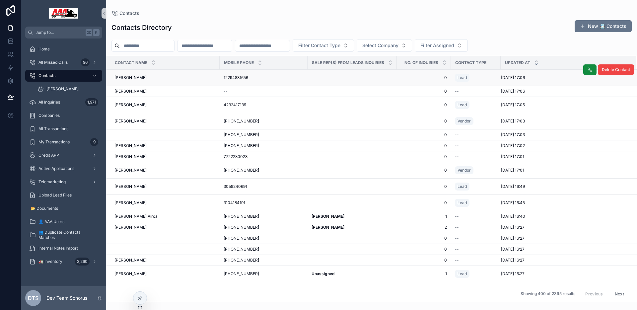
click at [163, 77] on div "Alex Miller Alex Miller" at bounding box center [164, 77] width 101 height 5
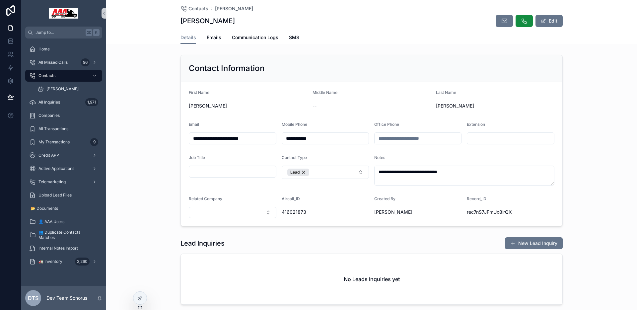
scroll to position [82, 0]
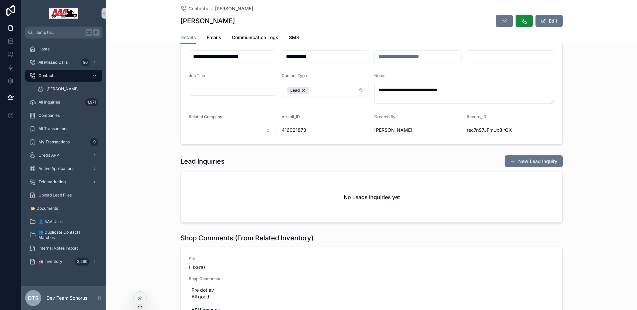
click at [69, 74] on div "Contacts" at bounding box center [63, 75] width 69 height 11
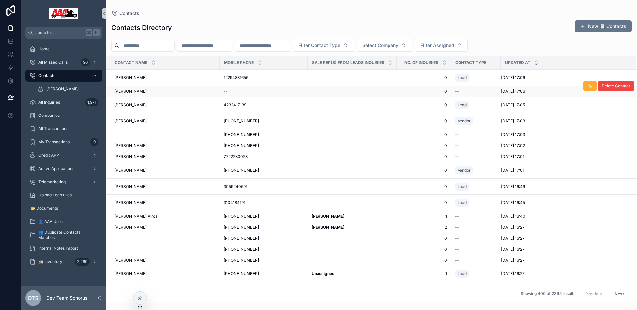
click at [170, 89] on div "jordan seely jordan seely" at bounding box center [164, 91] width 101 height 5
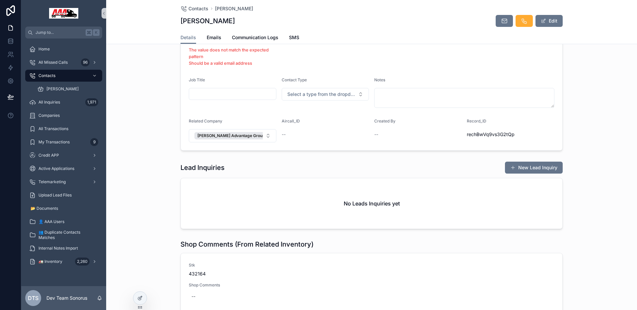
scroll to position [138, 0]
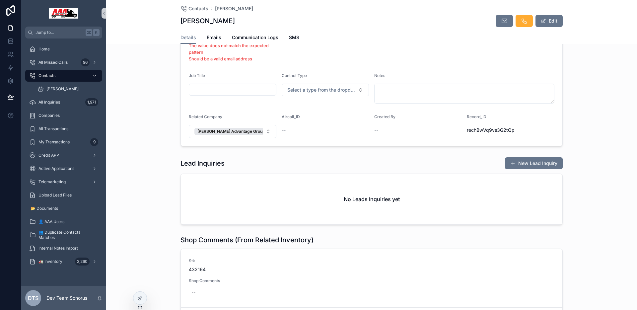
click at [59, 77] on div "Contacts" at bounding box center [63, 75] width 69 height 11
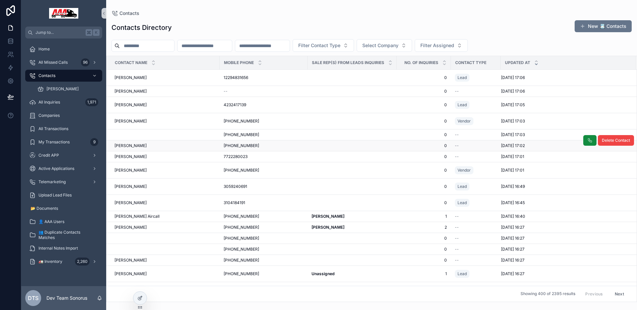
click at [181, 148] on td "Adam Zybowsky Adam Zybowsky" at bounding box center [162, 145] width 113 height 11
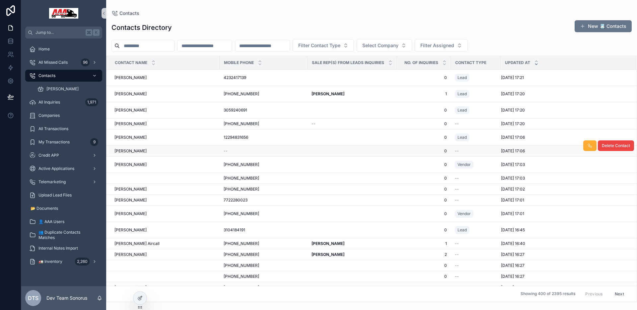
click at [168, 147] on td "jordan seely jordan seely" at bounding box center [162, 151] width 113 height 11
click at [166, 151] on div "jordan seely jordan seely" at bounding box center [164, 150] width 101 height 5
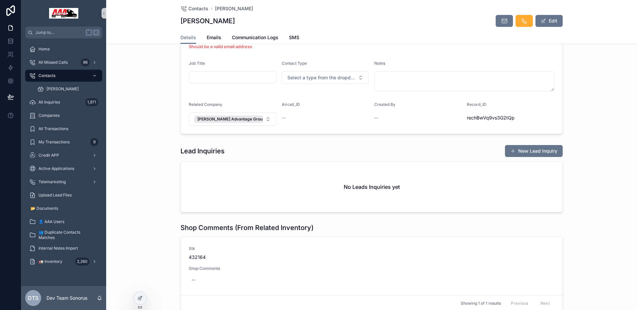
scroll to position [154, 0]
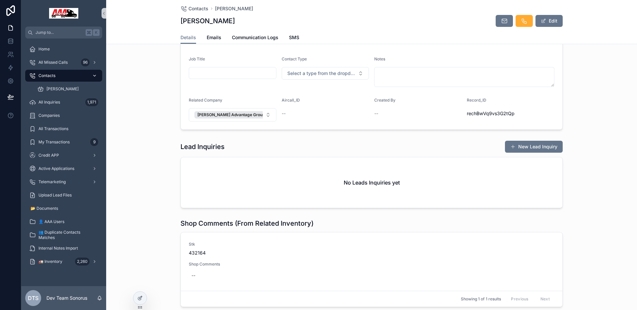
click at [67, 77] on div "Contacts" at bounding box center [63, 75] width 69 height 11
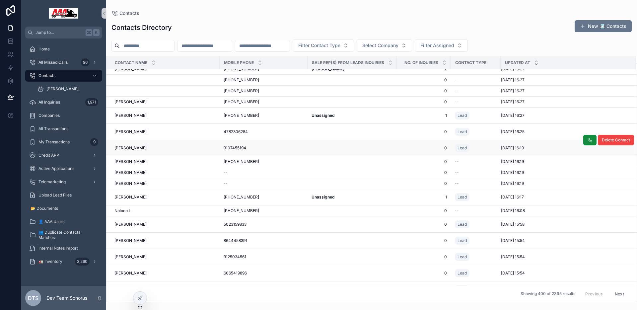
scroll to position [143, 0]
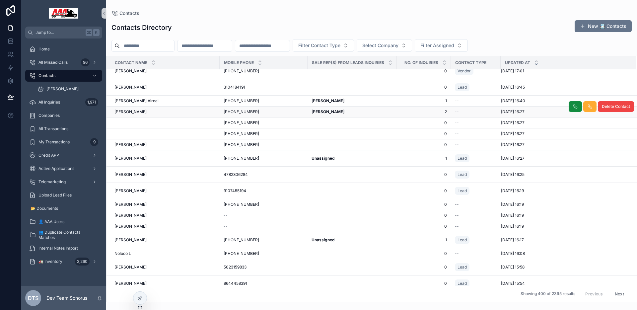
click at [389, 112] on div "David Francis David Francis" at bounding box center [351, 111] width 81 height 5
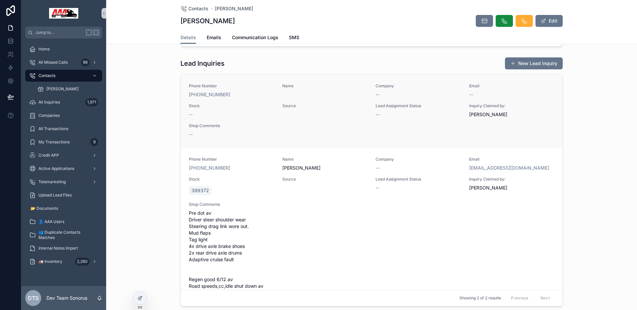
scroll to position [156, 0]
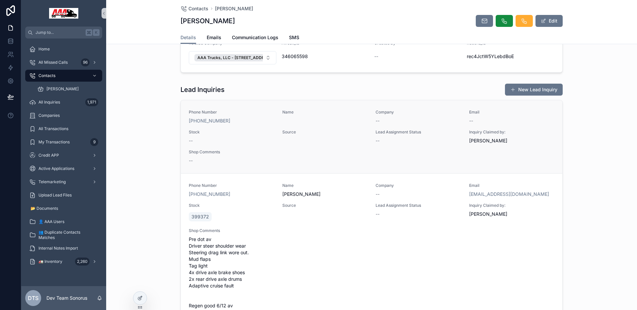
click at [233, 138] on div "--" at bounding box center [232, 140] width 86 height 7
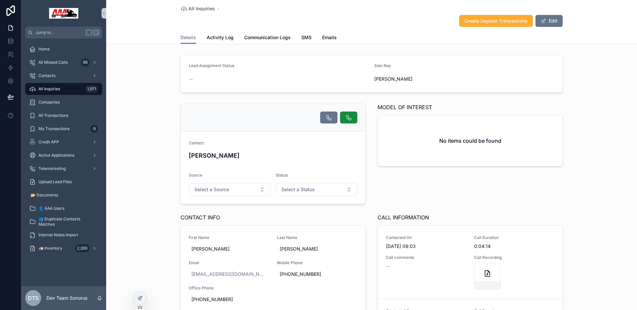
click at [417, 142] on div "No items could be found" at bounding box center [470, 140] width 184 height 50
click at [146, 295] on div at bounding box center [140, 297] width 14 height 13
click at [144, 297] on div at bounding box center [139, 298] width 13 height 13
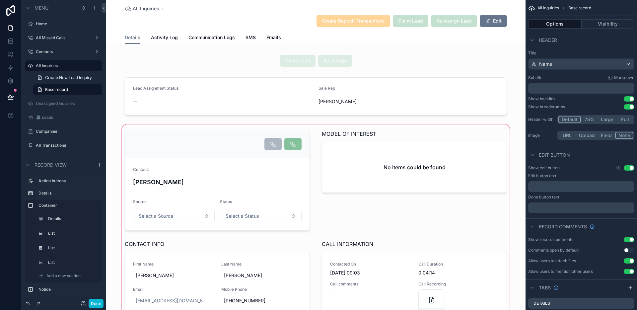
click at [464, 134] on div "scrollable content" at bounding box center [315, 307] width 419 height 368
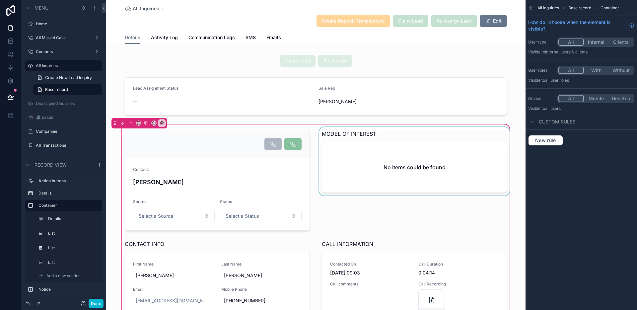
click at [458, 136] on div "scrollable content" at bounding box center [414, 180] width 193 height 106
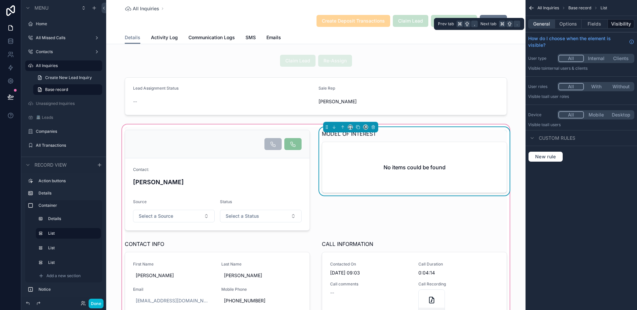
click at [548, 26] on button "General" at bounding box center [541, 23] width 27 height 9
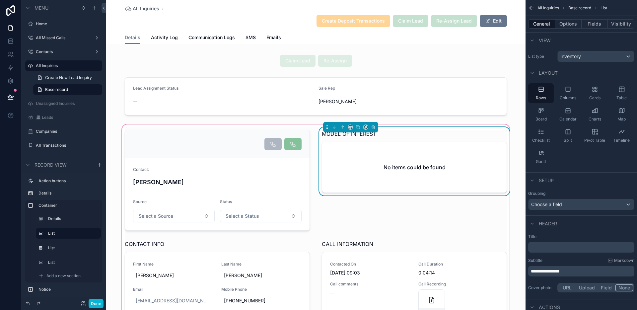
click at [452, 136] on div "MODEL OF INTEREST" at bounding box center [414, 134] width 185 height 8
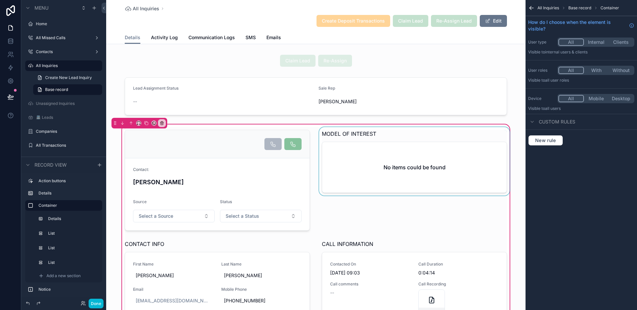
click at [441, 139] on div "scrollable content" at bounding box center [414, 180] width 193 height 106
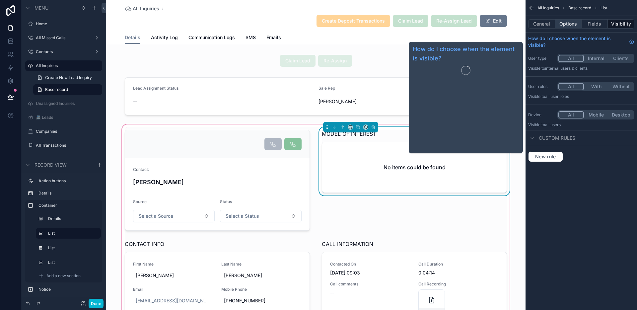
click at [570, 26] on button "Options" at bounding box center [568, 23] width 27 height 9
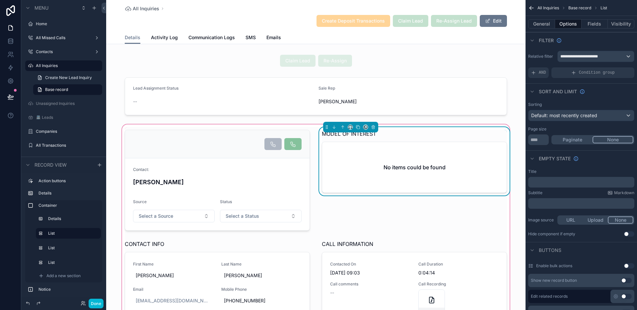
click at [387, 139] on div "MODEL OF INTEREST No items could be found" at bounding box center [414, 161] width 185 height 63
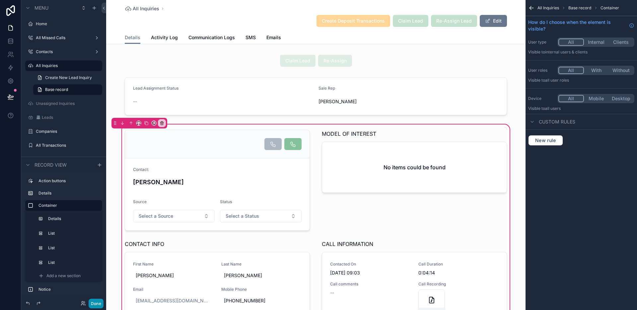
click at [95, 304] on button "Done" at bounding box center [96, 304] width 15 height 10
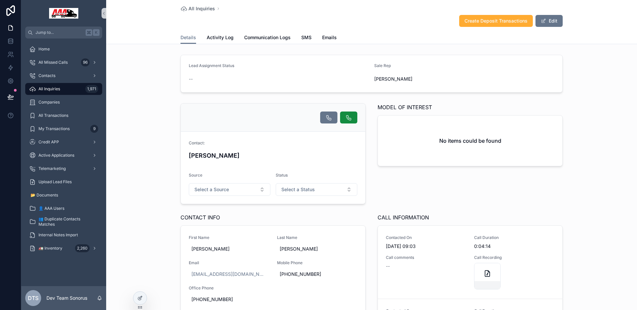
click at [187, 23] on div "Create Deposit Transactions Edit" at bounding box center [371, 21] width 382 height 13
click at [205, 11] on span "All Inquiries" at bounding box center [201, 8] width 27 height 7
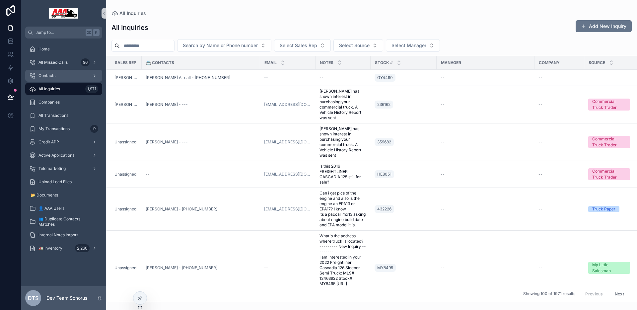
click at [50, 76] on span "Contacts" at bounding box center [46, 75] width 17 height 5
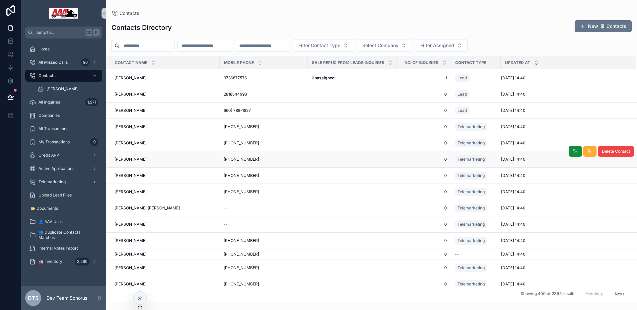
scroll to position [1170, 0]
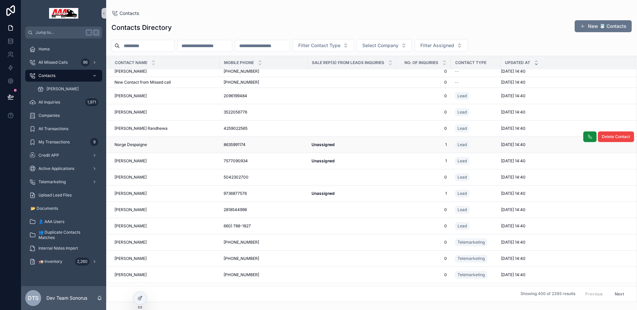
click at [372, 143] on div "Unassigned Unassigned" at bounding box center [351, 144] width 81 height 5
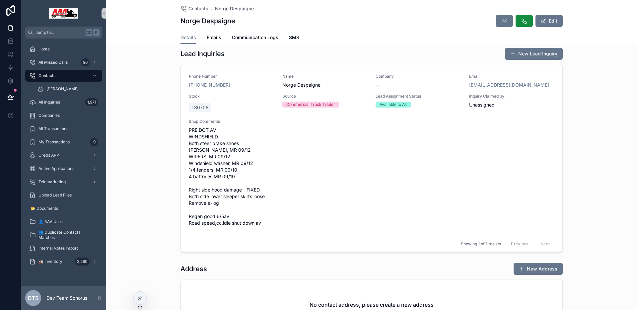
scroll to position [395, 0]
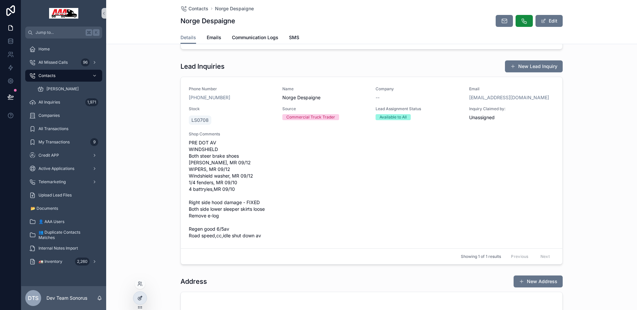
click at [137, 297] on div at bounding box center [139, 298] width 13 height 13
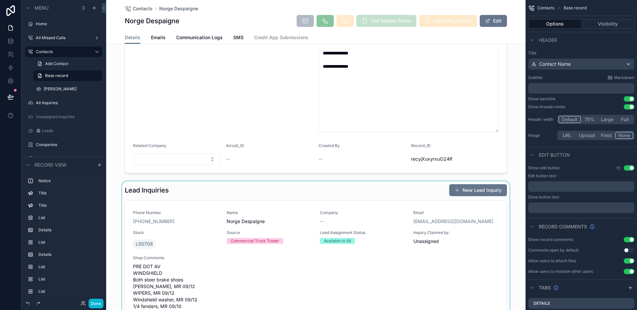
scroll to position [425, 0]
click at [273, 195] on div "scrollable content" at bounding box center [315, 286] width 419 height 210
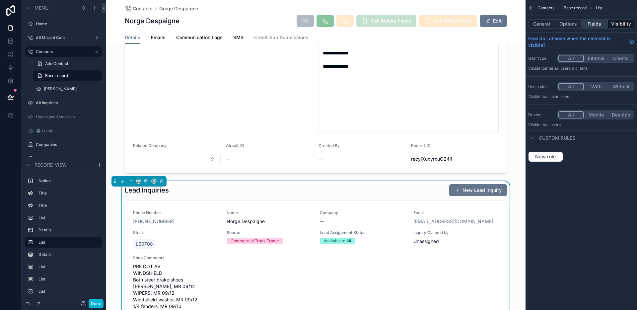
click at [592, 26] on button "Fields" at bounding box center [594, 23] width 27 height 9
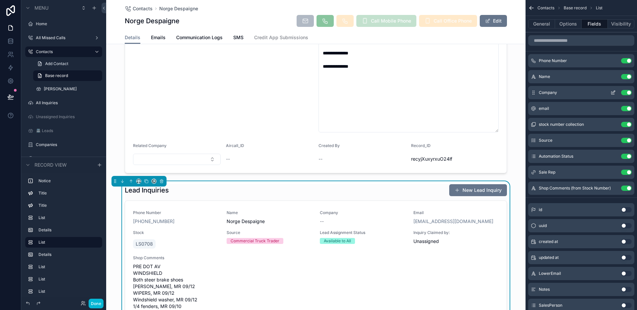
click at [626, 93] on button "Use setting" at bounding box center [626, 92] width 11 height 5
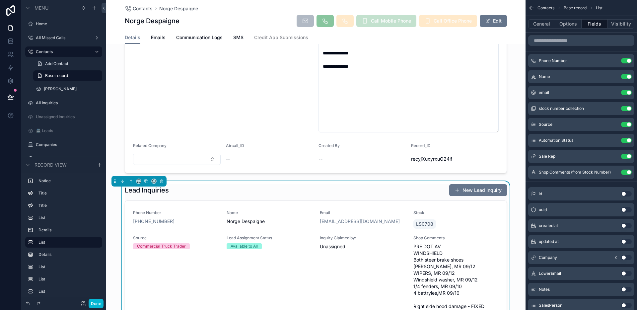
click at [351, 194] on div "Lead Inquiries New Lead Inquiry" at bounding box center [316, 190] width 382 height 13
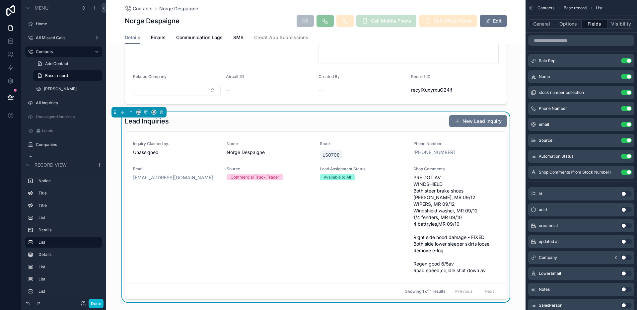
scroll to position [460, 0]
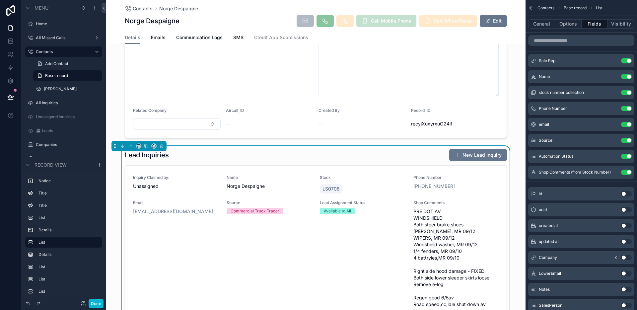
click at [211, 160] on div "Lead Inquiries New Lead Inquiry" at bounding box center [316, 155] width 382 height 13
click at [626, 123] on button "Use setting" at bounding box center [626, 124] width 11 height 5
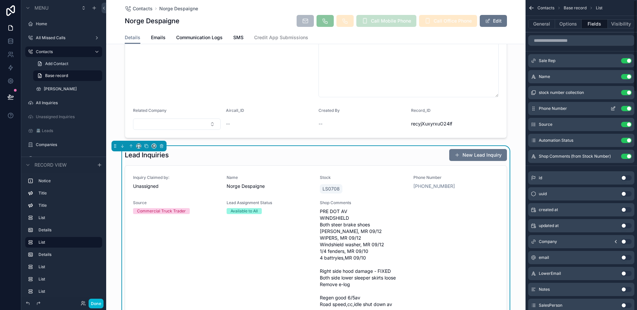
click at [627, 108] on button "Use setting" at bounding box center [626, 108] width 11 height 5
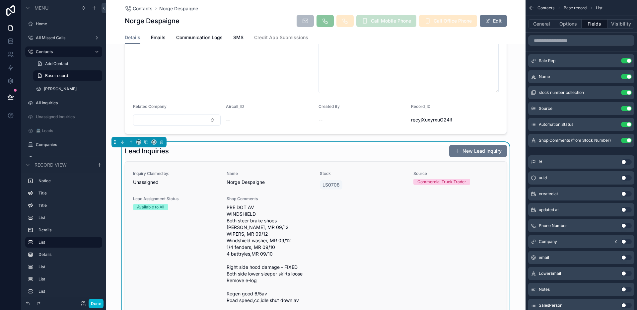
scroll to position [468, 0]
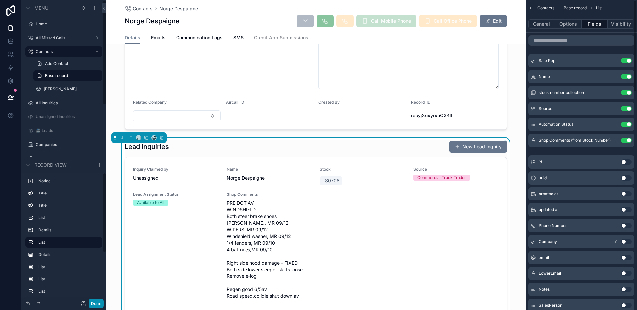
click at [97, 302] on button "Done" at bounding box center [96, 304] width 15 height 10
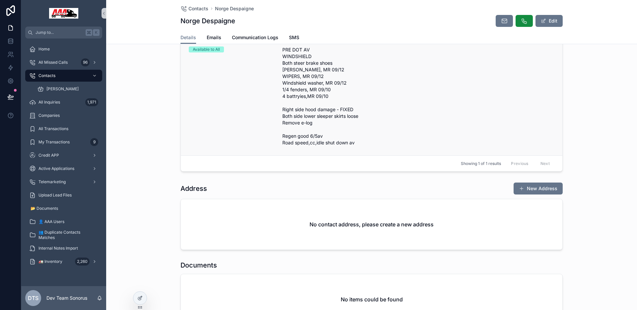
scroll to position [353, 0]
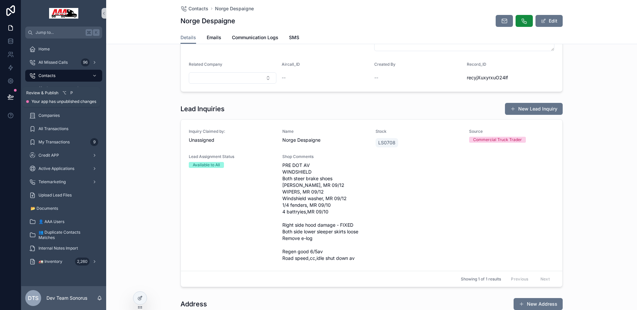
click at [7, 98] on icon at bounding box center [10, 97] width 7 height 7
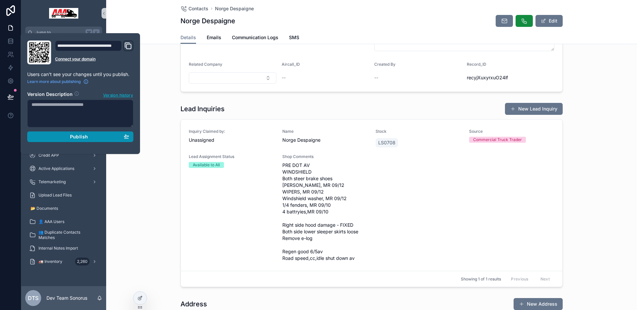
drag, startPoint x: 74, startPoint y: 137, endPoint x: 117, endPoint y: 137, distance: 43.1
click at [75, 137] on span "Publish" at bounding box center [79, 137] width 18 height 6
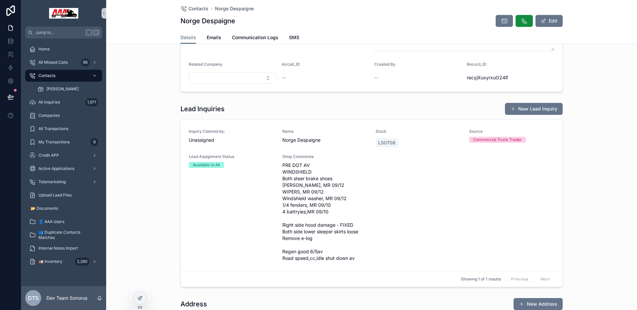
click at [331, 108] on div "Lead Inquiries New Lead Inquiry" at bounding box center [371, 108] width 382 height 13
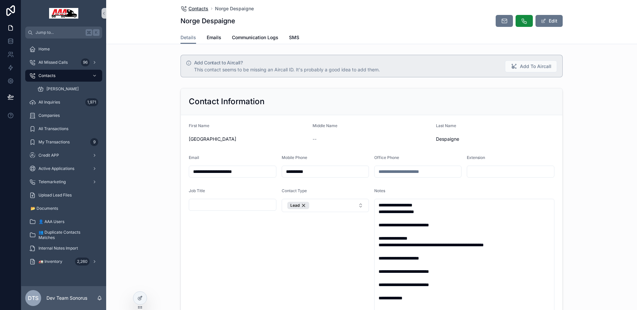
click at [194, 9] on span "Contacts" at bounding box center [198, 8] width 20 height 7
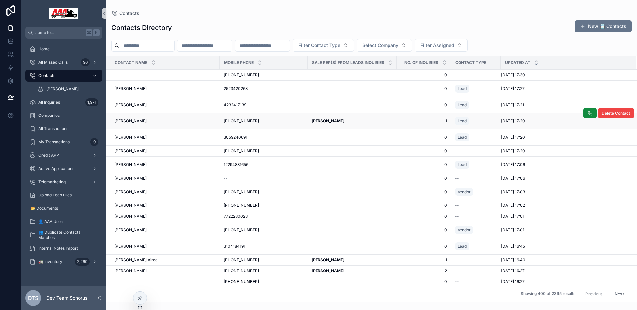
click at [406, 122] on span "1" at bounding box center [424, 120] width 46 height 5
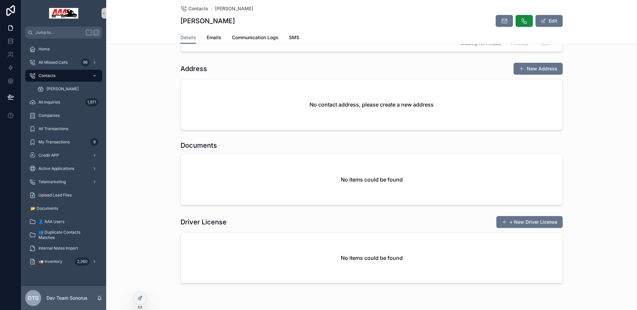
scroll to position [171, 0]
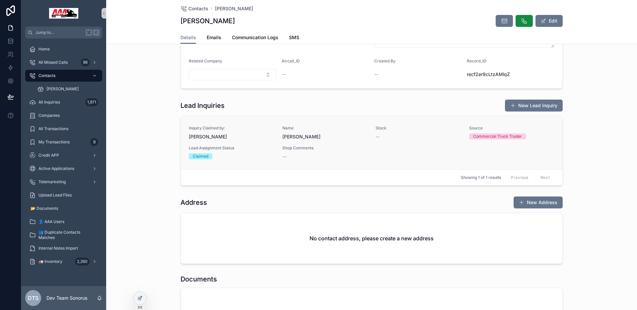
click at [252, 155] on div "Claimed" at bounding box center [232, 156] width 86 height 6
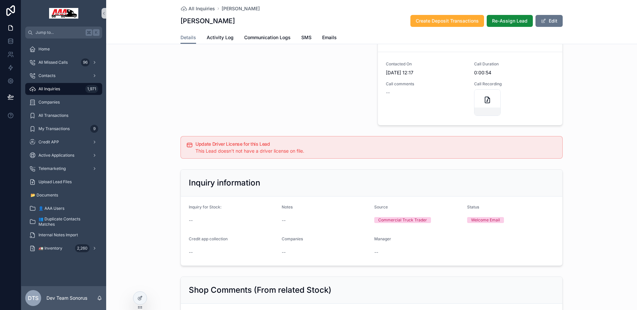
scroll to position [304, 0]
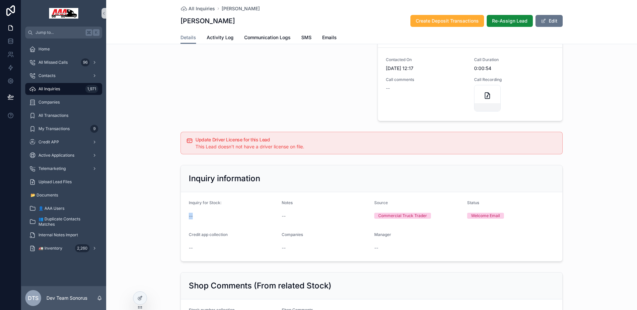
drag, startPoint x: 186, startPoint y: 215, endPoint x: 201, endPoint y: 216, distance: 15.3
click at [201, 216] on div "--" at bounding box center [233, 216] width 88 height 7
click at [541, 20] on span "scrollable content" at bounding box center [543, 20] width 5 height 5
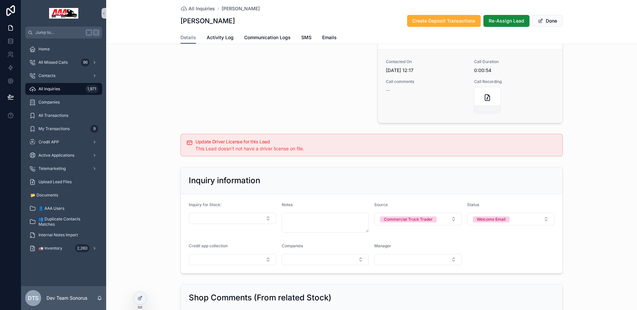
scroll to position [306, 0]
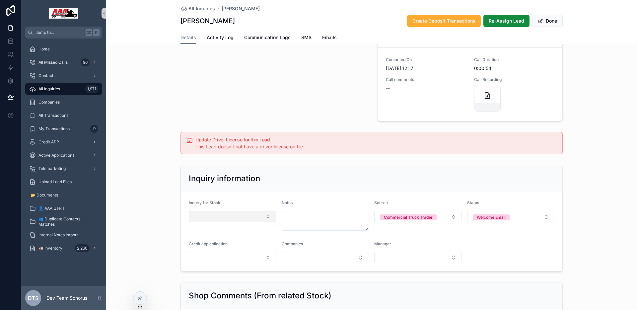
click at [253, 218] on button "Select Button" at bounding box center [233, 216] width 88 height 11
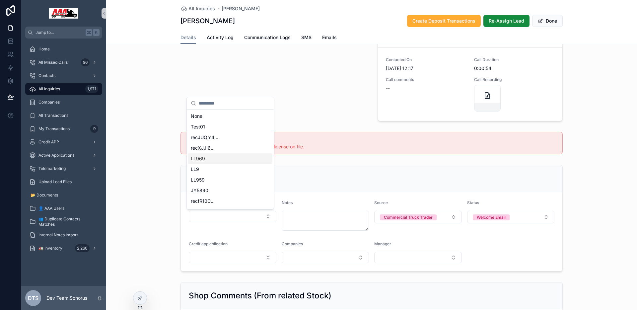
click at [207, 162] on div "LL969" at bounding box center [230, 158] width 84 height 11
click at [312, 112] on div "CONTACT INFO First Name Diaz Last Name Espinal Email -- Mobile Phone (646) 973-…" at bounding box center [272, 15] width 193 height 218
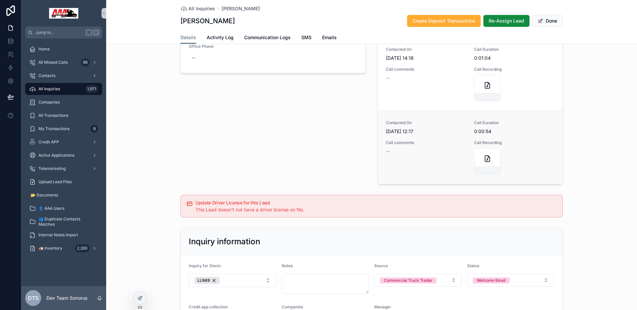
scroll to position [248, 0]
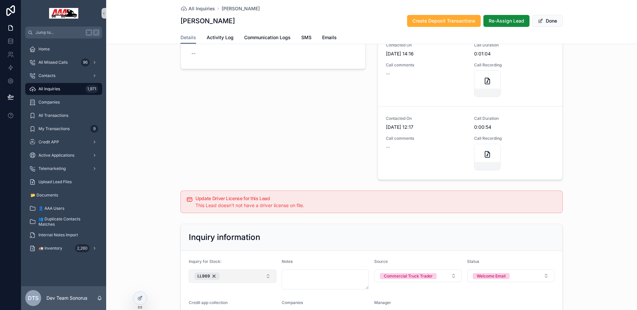
click at [212, 277] on div "LL969" at bounding box center [206, 275] width 25 height 7
click at [292, 162] on div "CONTACT INFO First Name Diaz Last Name Espinal Email -- Mobile Phone (646) 973-…" at bounding box center [272, 74] width 193 height 218
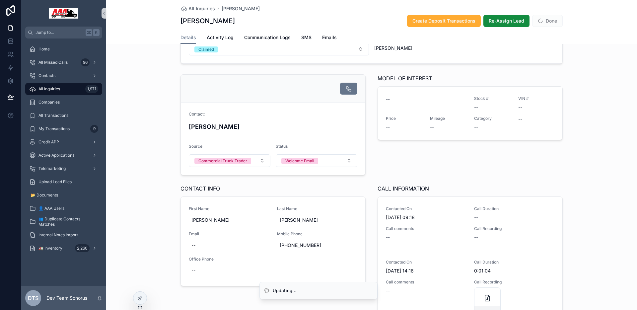
scroll to position [0, 0]
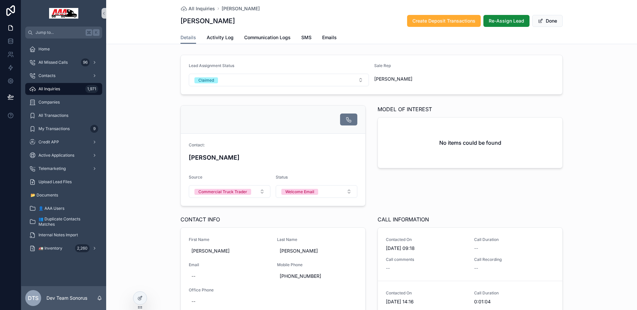
click at [600, 152] on div "Contact: Diaz Espinal Source Commercial Truck Trader Status Welcome Email MODEL…" at bounding box center [371, 266] width 531 height 328
click at [55, 227] on span "👥 Duplicate Contacts Matches" at bounding box center [66, 221] width 57 height 11
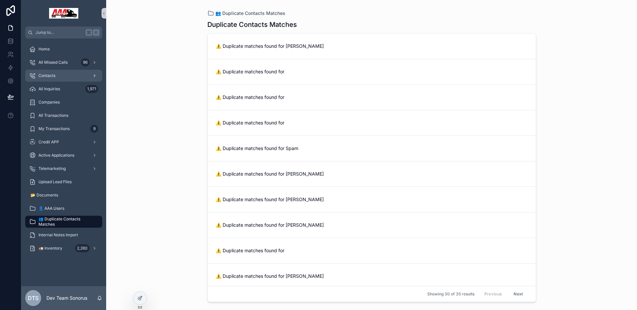
click at [61, 71] on div "Contacts" at bounding box center [63, 75] width 69 height 11
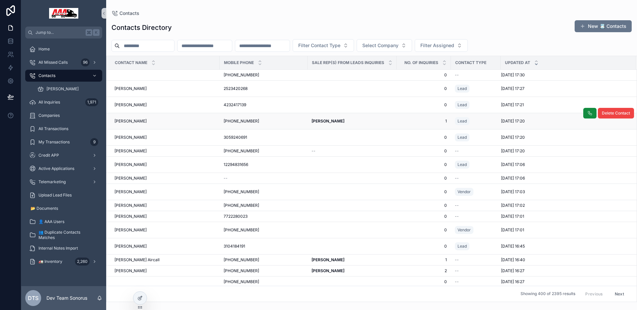
click at [394, 118] on td "Tyler Stancil Tyler Stancil" at bounding box center [351, 121] width 89 height 16
click at [382, 122] on div "Tyler Stancil Tyler Stancil" at bounding box center [351, 120] width 81 height 5
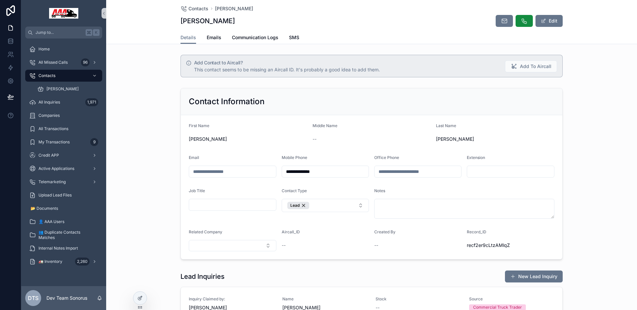
scroll to position [131, 0]
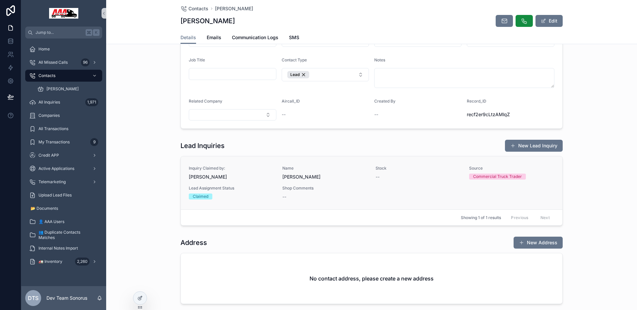
click at [234, 173] on div "Inquiry Claimed by: Tyler Stancil" at bounding box center [232, 173] width 86 height 15
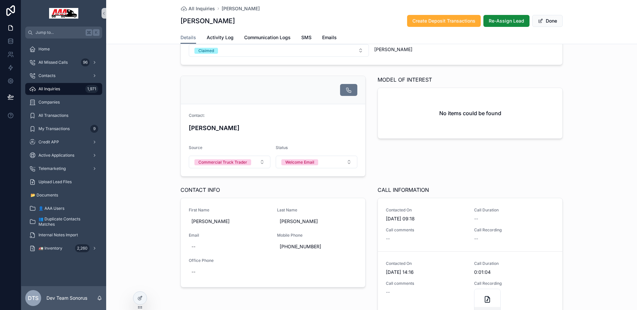
scroll to position [34, 0]
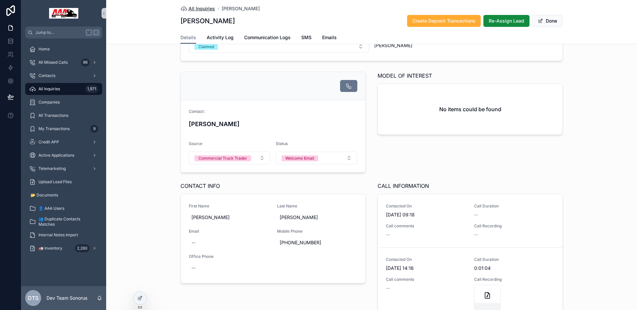
click at [190, 9] on span "All Inquiries" at bounding box center [201, 8] width 27 height 7
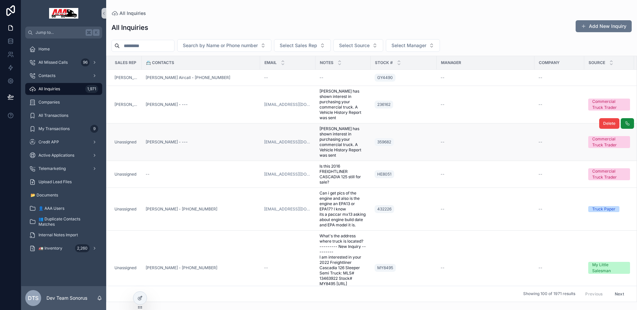
click at [214, 145] on td "[PERSON_NAME] - ---" at bounding box center [201, 141] width 118 height 37
click at [217, 142] on div "[PERSON_NAME] - ---" at bounding box center [201, 141] width 110 height 5
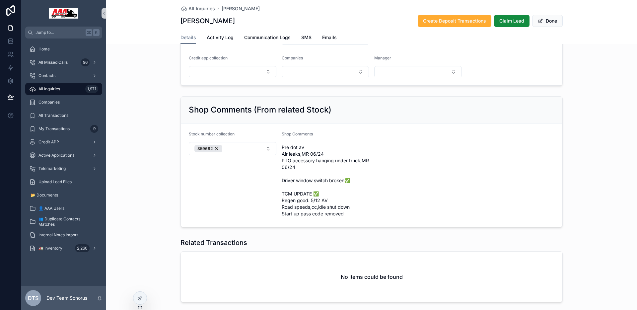
scroll to position [460, 0]
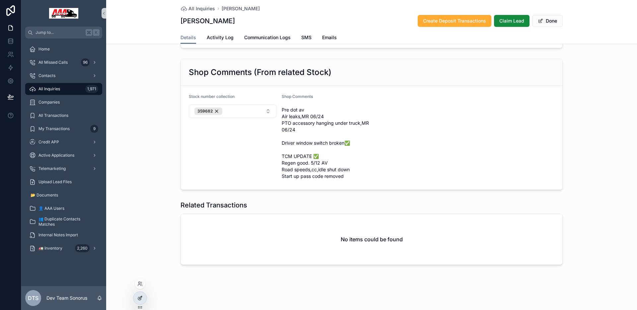
click at [143, 296] on div at bounding box center [139, 298] width 13 height 13
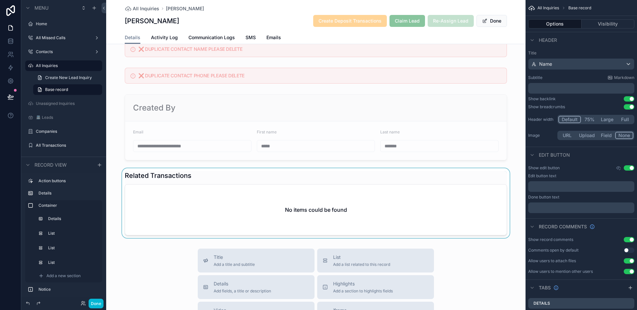
scroll to position [893, 0]
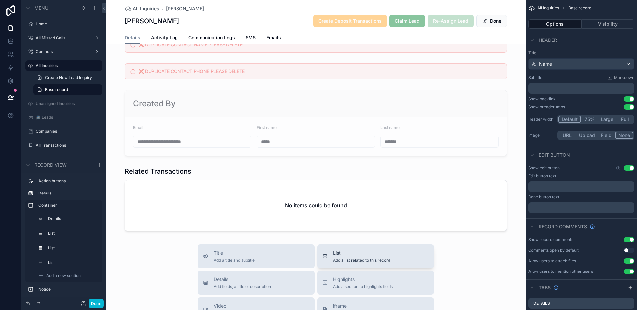
click at [356, 254] on span "List" at bounding box center [361, 252] width 57 height 7
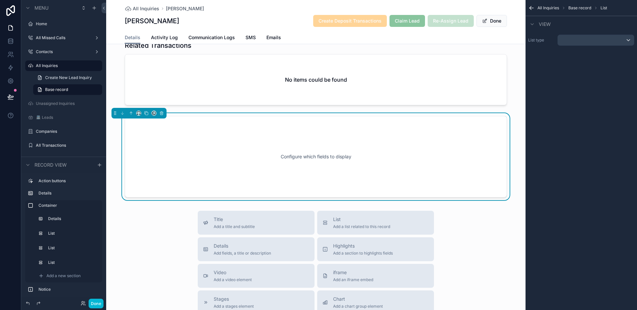
scroll to position [1020, 0]
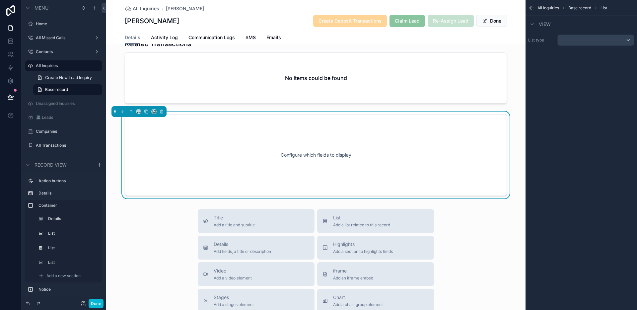
click at [372, 158] on div "Configure which fields to display" at bounding box center [316, 155] width 360 height 60
click at [568, 41] on div "scrollable content" at bounding box center [596, 40] width 76 height 11
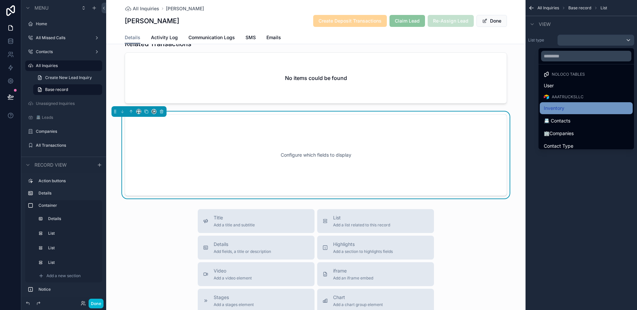
click at [564, 111] on span "Inventory" at bounding box center [554, 108] width 21 height 8
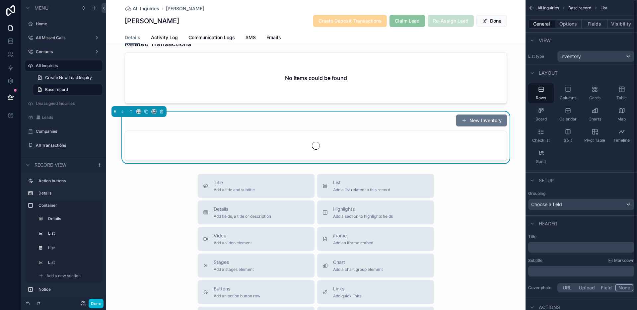
click at [438, 142] on div "scrollable content" at bounding box center [315, 145] width 381 height 29
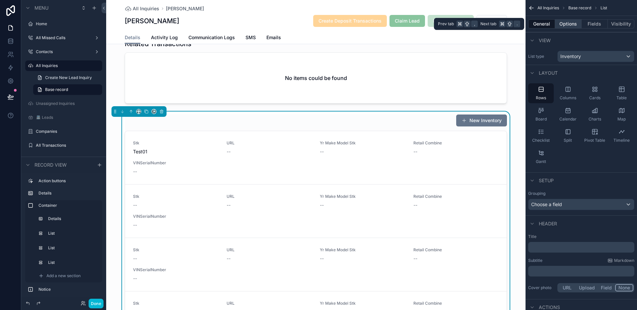
click at [570, 24] on button "Options" at bounding box center [568, 23] width 27 height 9
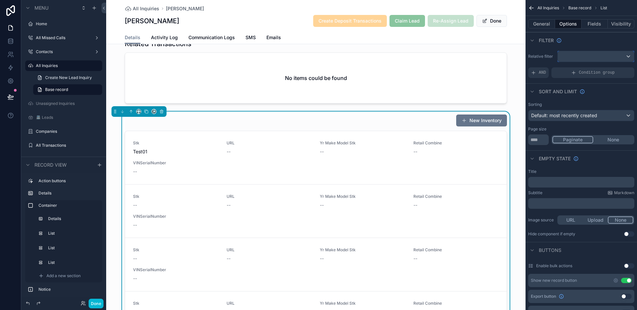
click at [578, 55] on div "scrollable content" at bounding box center [596, 56] width 76 height 11
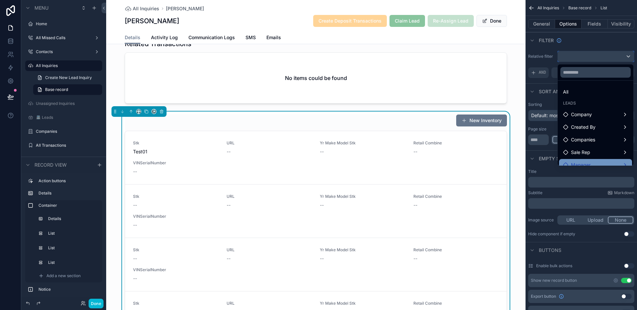
scroll to position [44, 0]
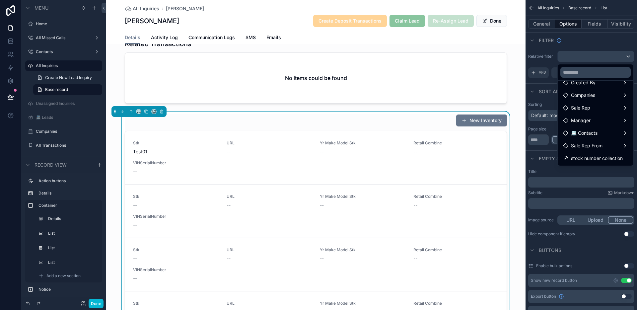
click at [584, 155] on span "stock number collection" at bounding box center [597, 158] width 52 height 8
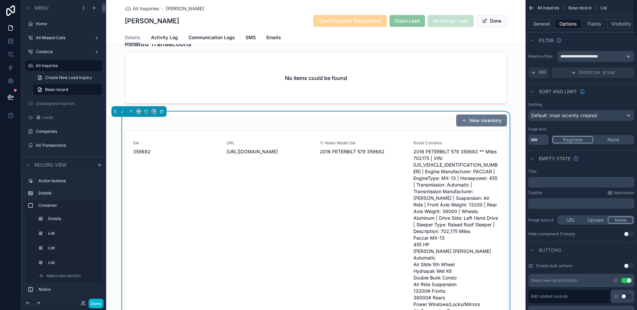
click at [364, 118] on div "New Inventory" at bounding box center [316, 120] width 382 height 13
click at [600, 24] on button "Fields" at bounding box center [594, 23] width 27 height 9
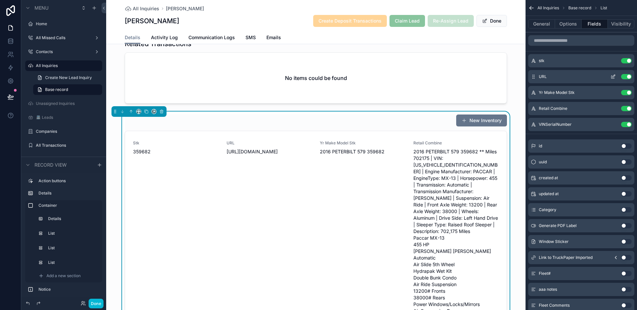
click at [626, 77] on button "Use setting" at bounding box center [626, 76] width 11 height 5
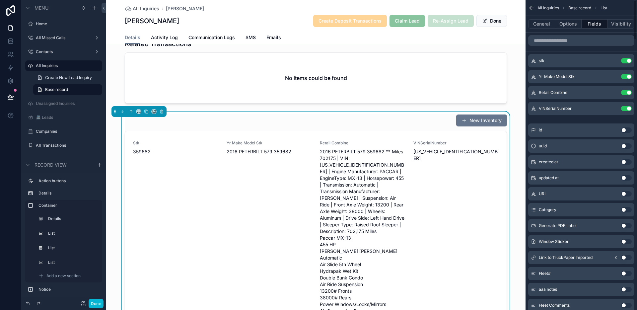
click at [626, 77] on button "Use setting" at bounding box center [626, 76] width 11 height 5
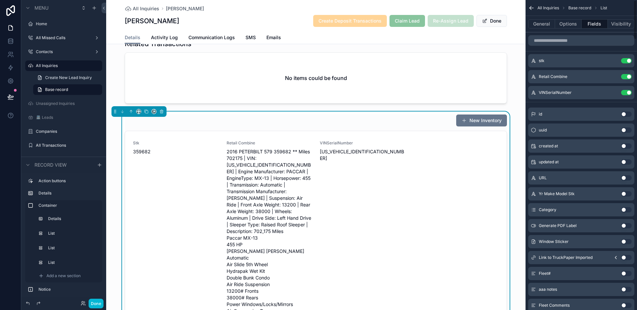
click at [626, 77] on button "Use setting" at bounding box center [626, 76] width 11 height 5
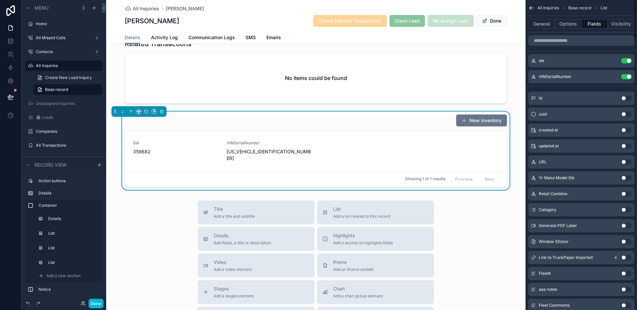
click at [626, 77] on button "Use setting" at bounding box center [626, 76] width 11 height 5
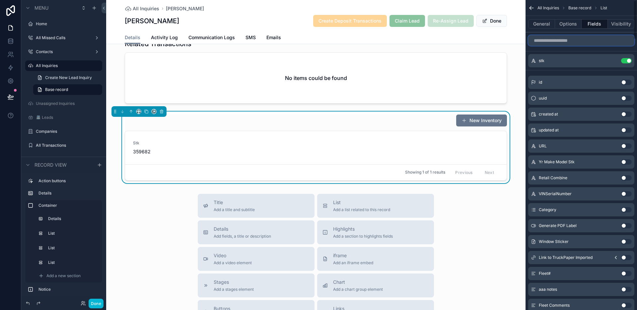
click at [588, 41] on input "scrollable content" at bounding box center [581, 40] width 106 height 11
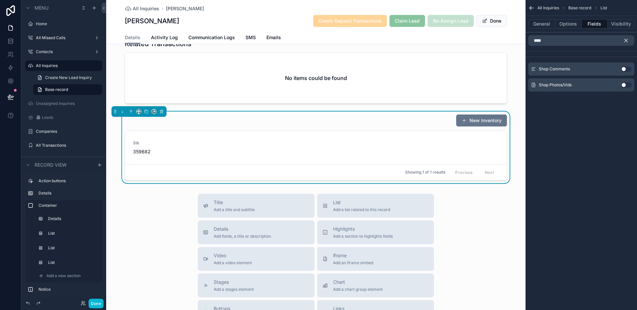
drag, startPoint x: 626, startPoint y: 68, endPoint x: 579, endPoint y: 40, distance: 53.5
click at [626, 68] on button "Use setting" at bounding box center [626, 68] width 11 height 5
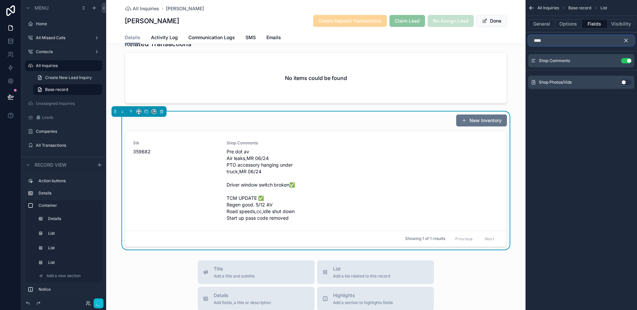
click at [579, 40] on input "****" at bounding box center [581, 40] width 106 height 11
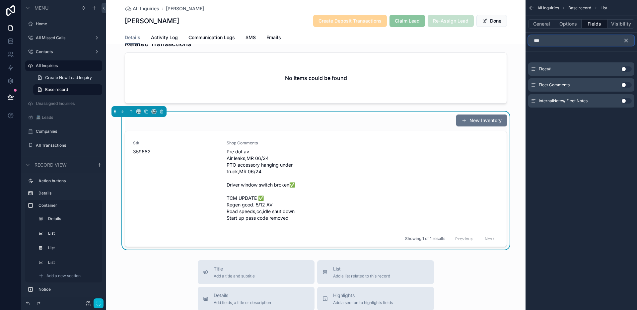
type input "***"
click at [623, 85] on button "Use setting" at bounding box center [626, 84] width 11 height 5
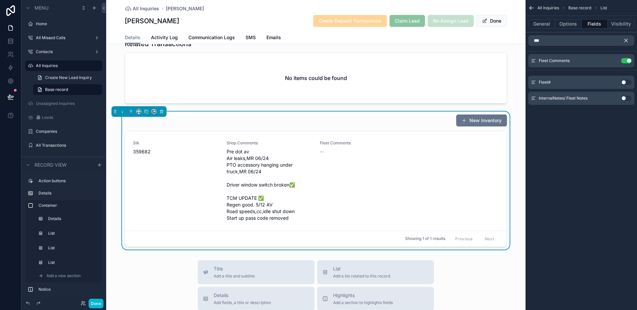
click at [323, 124] on div "New Inventory" at bounding box center [316, 120] width 382 height 13
click at [551, 24] on button "General" at bounding box center [541, 23] width 27 height 9
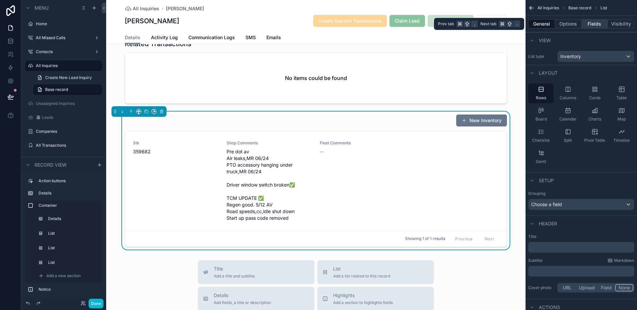
click at [586, 25] on button "Fields" at bounding box center [594, 23] width 27 height 9
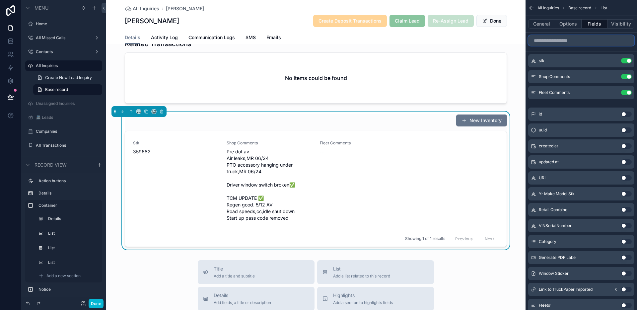
click at [586, 40] on input "scrollable content" at bounding box center [581, 40] width 106 height 11
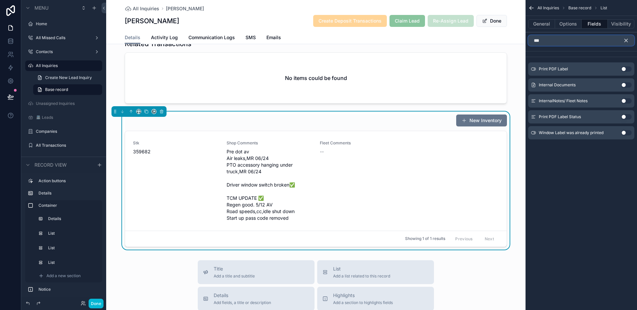
type input "***"
click at [624, 101] on button "Use setting" at bounding box center [626, 100] width 11 height 5
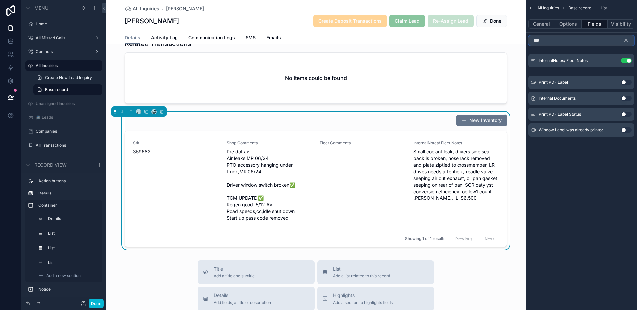
click at [605, 40] on input "***" at bounding box center [581, 40] width 106 height 11
click at [625, 40] on icon "scrollable content" at bounding box center [626, 40] width 3 height 3
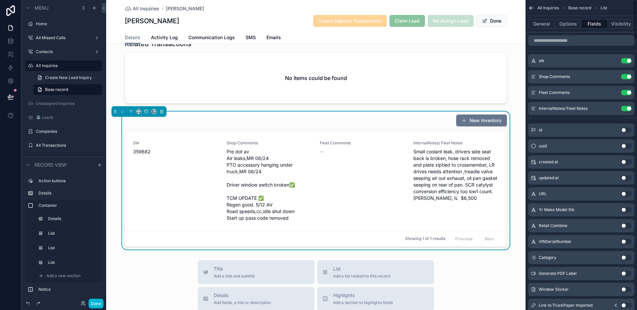
click at [626, 92] on button "Use setting" at bounding box center [626, 92] width 11 height 5
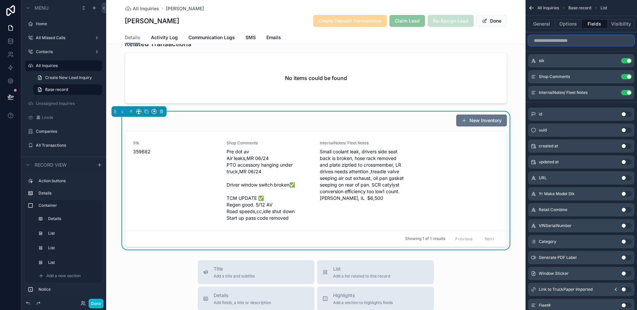
click at [581, 40] on input "scrollable content" at bounding box center [581, 40] width 106 height 11
click at [571, 21] on button "Options" at bounding box center [568, 23] width 27 height 9
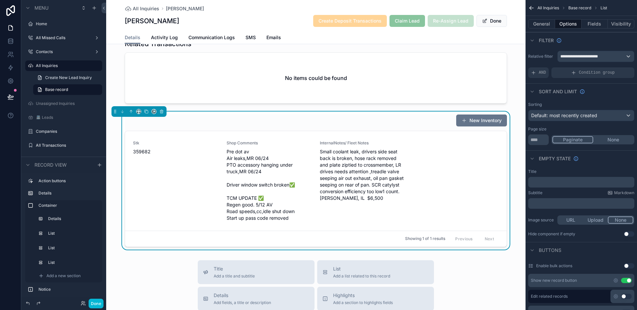
drag, startPoint x: 625, startPoint y: 280, endPoint x: 602, endPoint y: 111, distance: 170.0
click at [626, 280] on button "Use setting" at bounding box center [626, 280] width 11 height 5
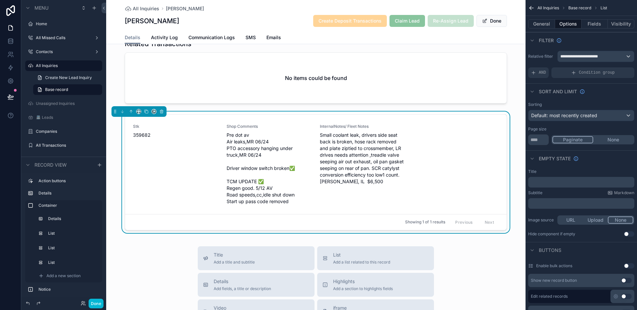
click at [611, 141] on button "None" at bounding box center [613, 139] width 40 height 7
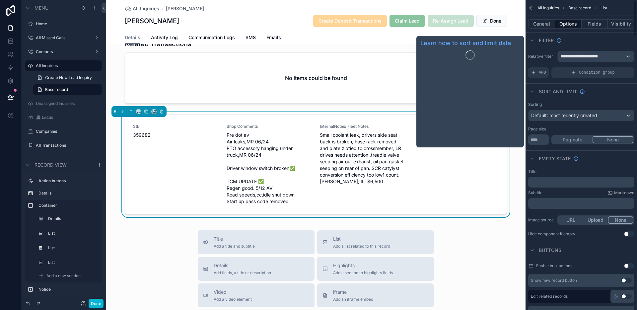
scroll to position [358, 0]
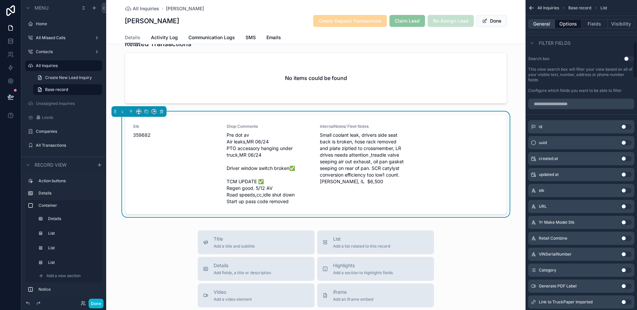
click at [544, 25] on button "General" at bounding box center [541, 23] width 27 height 9
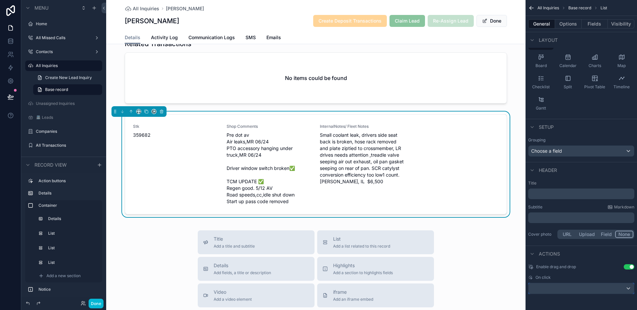
click at [581, 289] on div "scrollable content" at bounding box center [580, 288] width 105 height 11
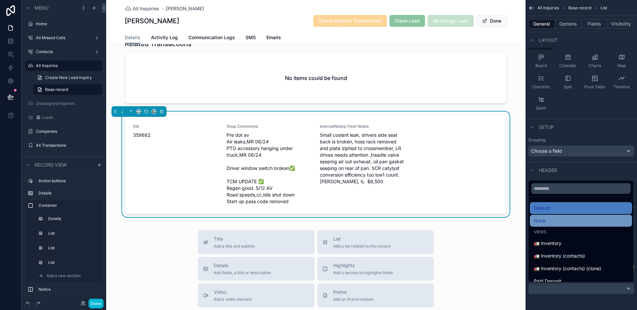
click at [561, 221] on div "None" at bounding box center [581, 221] width 94 height 8
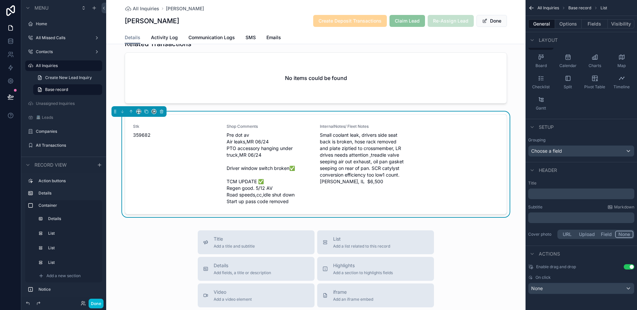
scroll to position [49, 0]
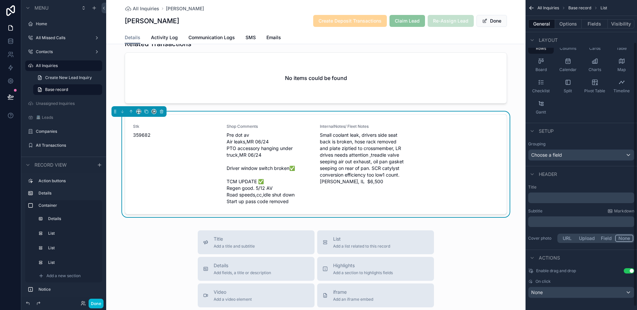
click at [580, 196] on p "﻿" at bounding box center [582, 197] width 102 height 7
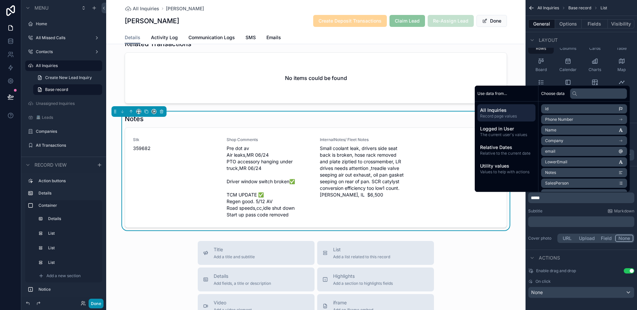
click at [101, 303] on button "Done" at bounding box center [96, 304] width 15 height 10
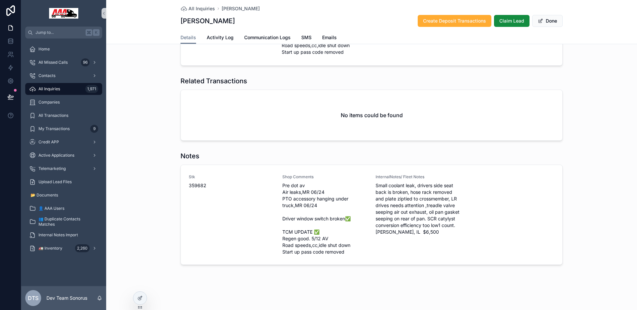
scroll to position [584, 0]
click at [141, 299] on icon at bounding box center [139, 298] width 3 height 3
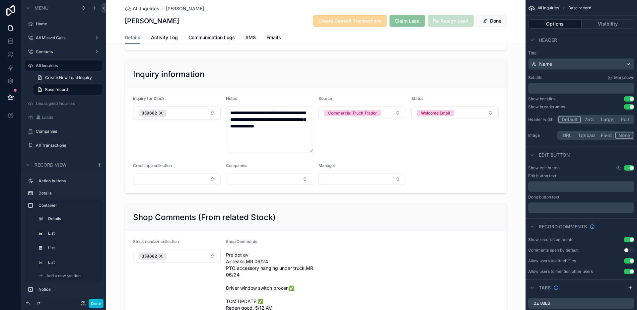
scroll to position [1020, 0]
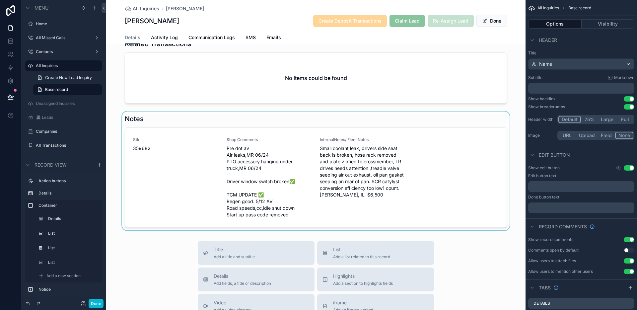
click at [230, 123] on div "scrollable content" at bounding box center [315, 170] width 419 height 119
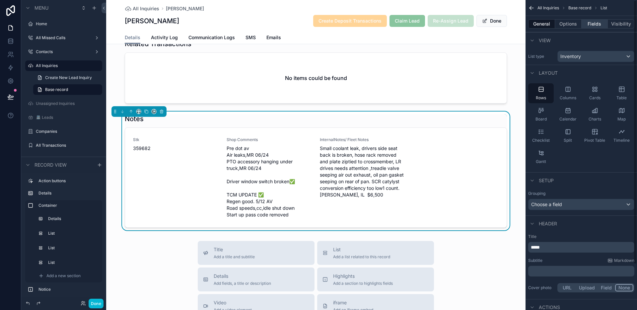
click at [594, 24] on button "Fields" at bounding box center [594, 23] width 27 height 9
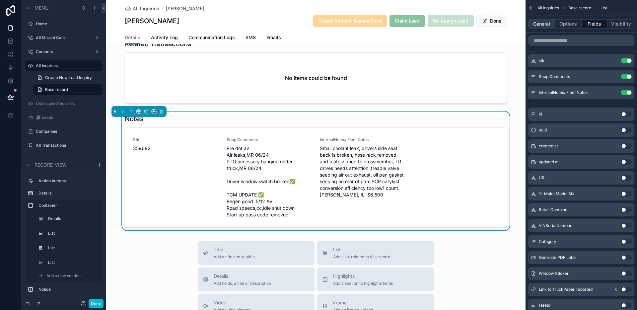
click at [544, 23] on button "General" at bounding box center [541, 23] width 27 height 9
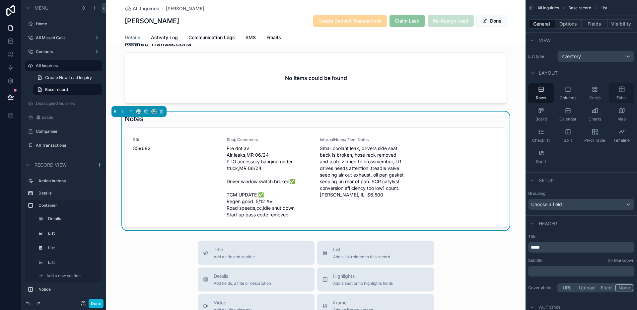
click at [624, 91] on icon "scrollable content" at bounding box center [621, 89] width 7 height 7
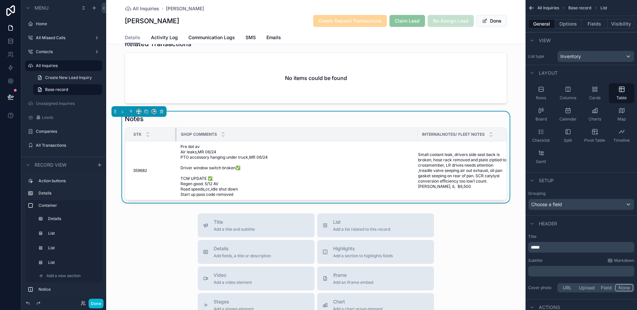
click at [175, 135] on div "scrollable content" at bounding box center [176, 134] width 3 height 13
click at [572, 96] on span "Columns" at bounding box center [568, 97] width 17 height 5
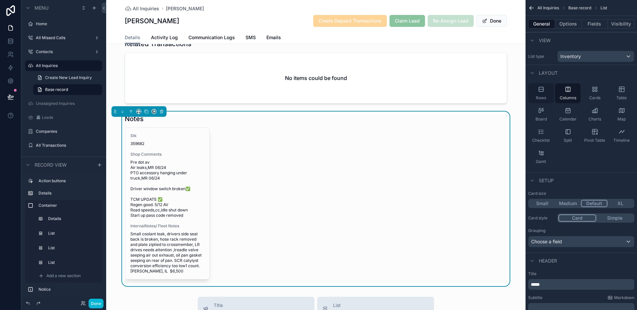
click at [543, 97] on span "Rows" at bounding box center [541, 97] width 10 height 5
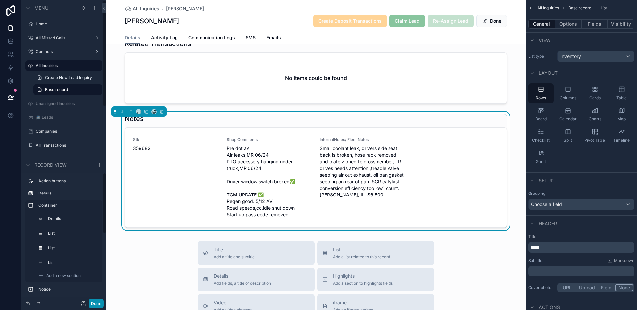
click at [100, 302] on button "Done" at bounding box center [96, 304] width 15 height 10
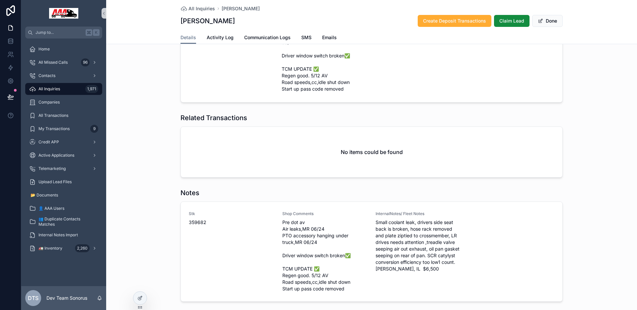
scroll to position [584, 0]
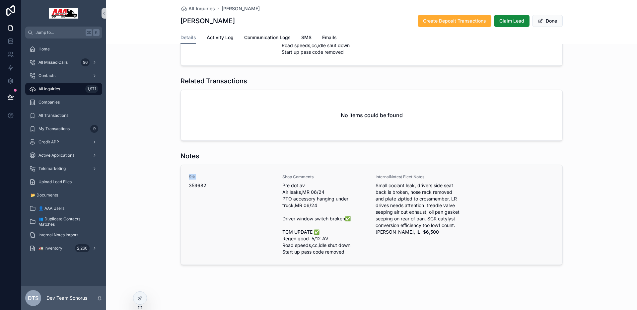
drag, startPoint x: 187, startPoint y: 177, endPoint x: 218, endPoint y: 182, distance: 31.6
click at [218, 182] on div "Stk 359682" at bounding box center [232, 181] width 86 height 15
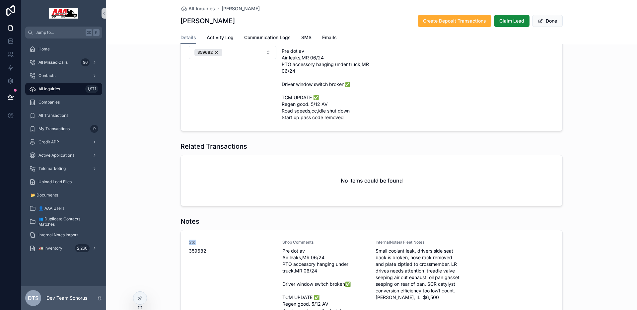
scroll to position [374, 0]
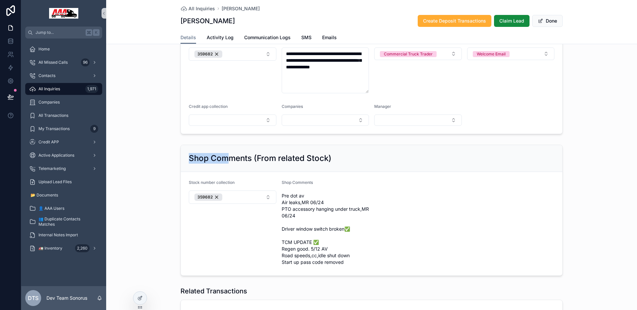
drag, startPoint x: 185, startPoint y: 159, endPoint x: 228, endPoint y: 159, distance: 43.1
click at [228, 159] on div "Shop Comments (From related Stock)" at bounding box center [371, 158] width 381 height 27
click at [228, 159] on h2 "Shop Comments (From related Stock)" at bounding box center [260, 158] width 143 height 11
drag, startPoint x: 209, startPoint y: 159, endPoint x: 248, endPoint y: 159, distance: 39.1
click at [248, 159] on h2 "Shop Comments (From related Stock)" at bounding box center [260, 158] width 143 height 11
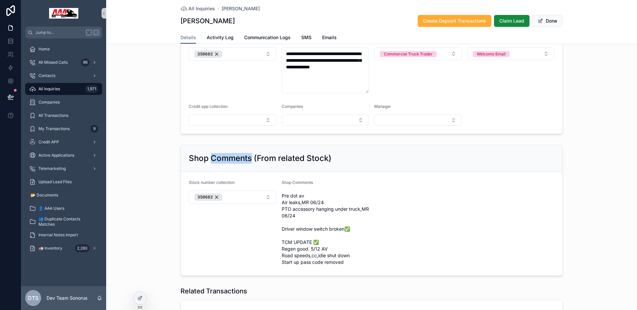
copy h2 "Comments"
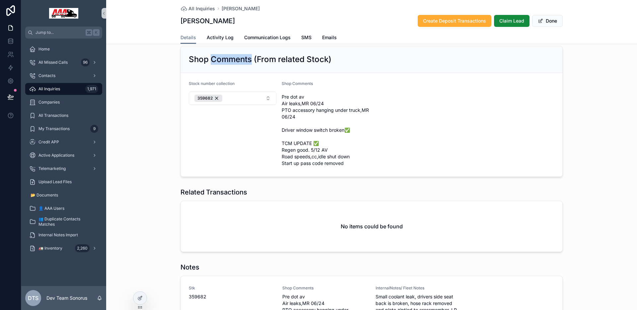
scroll to position [554, 0]
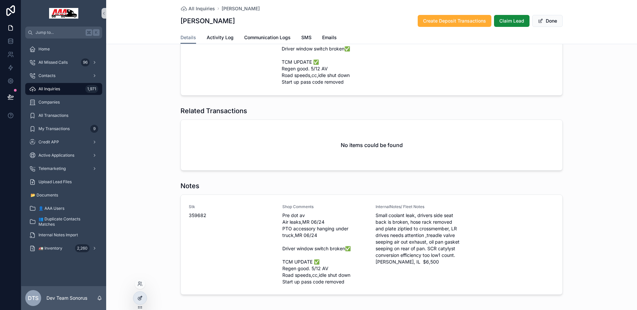
click at [143, 294] on div at bounding box center [139, 298] width 13 height 13
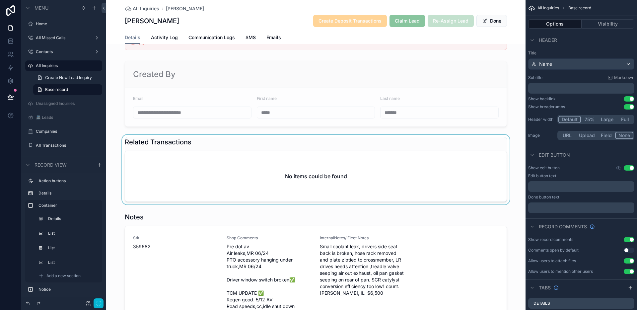
scroll to position [956, 0]
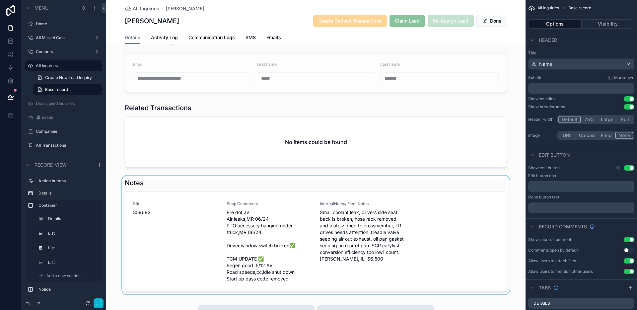
click at [248, 184] on div "scrollable content" at bounding box center [315, 234] width 419 height 119
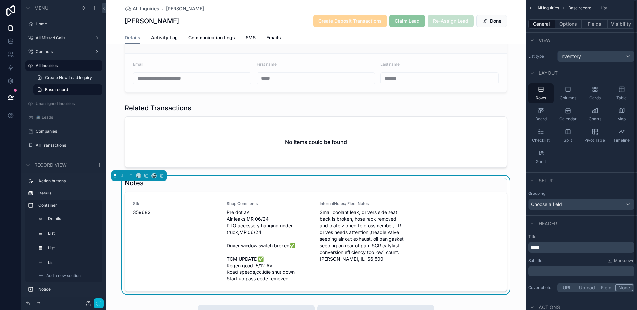
scroll to position [47, 0]
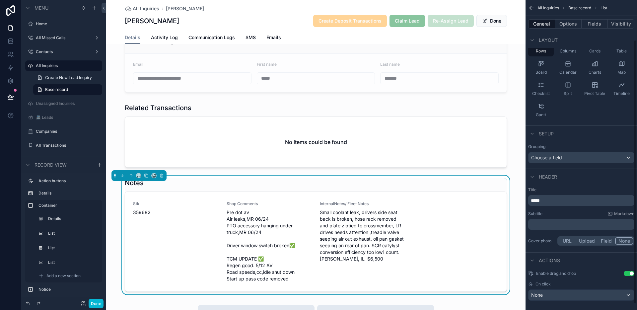
drag, startPoint x: 530, startPoint y: 202, endPoint x: 535, endPoint y: 207, distance: 7.5
click at [530, 202] on div "*****" at bounding box center [581, 200] width 106 height 11
click at [531, 202] on span "*****" at bounding box center [535, 200] width 9 height 5
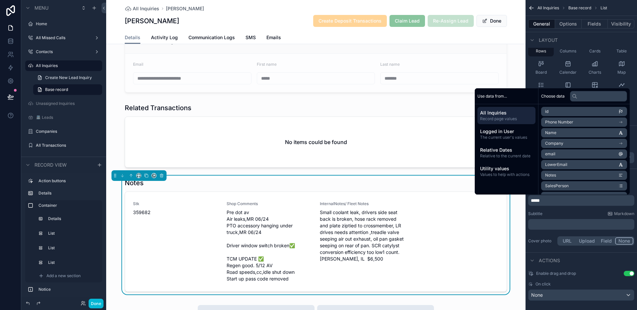
paste div "scrollable content"
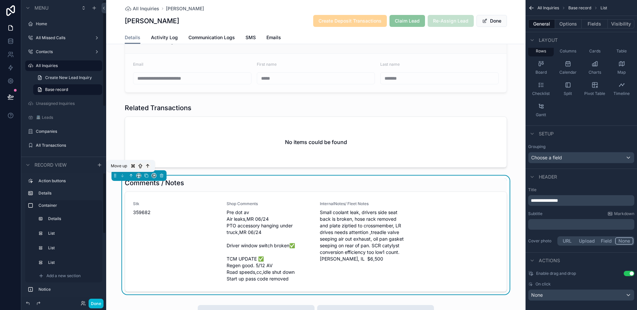
click at [132, 176] on icon "scrollable content" at bounding box center [131, 175] width 5 height 5
click at [131, 175] on icon "scrollable content" at bounding box center [131, 175] width 5 height 5
click at [274, 182] on div "Comments / Notes" at bounding box center [316, 182] width 382 height 9
click at [531, 202] on span "**********" at bounding box center [544, 200] width 27 height 5
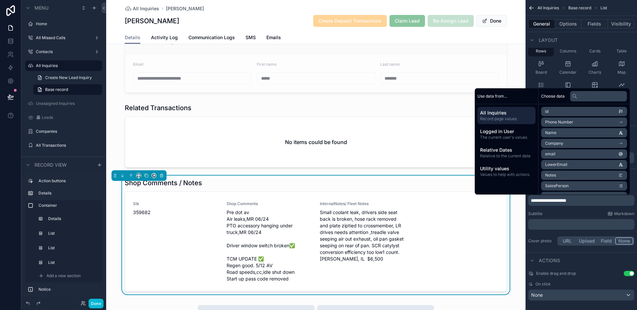
click at [566, 200] on span "**********" at bounding box center [548, 200] width 35 height 5
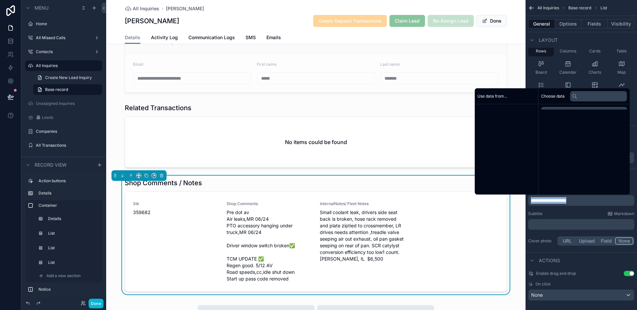
click at [566, 200] on span "**********" at bounding box center [548, 200] width 35 height 5
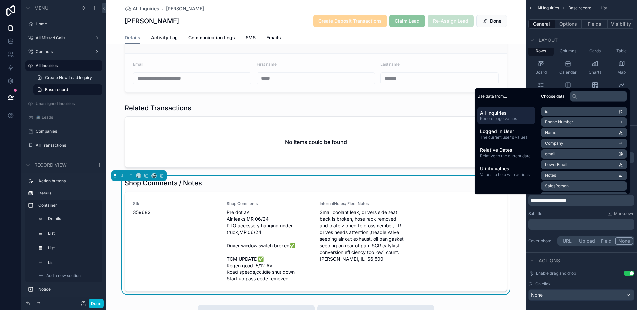
click at [566, 200] on span "**********" at bounding box center [548, 200] width 35 height 5
click at [130, 176] on icon "scrollable content" at bounding box center [131, 175] width 5 height 5
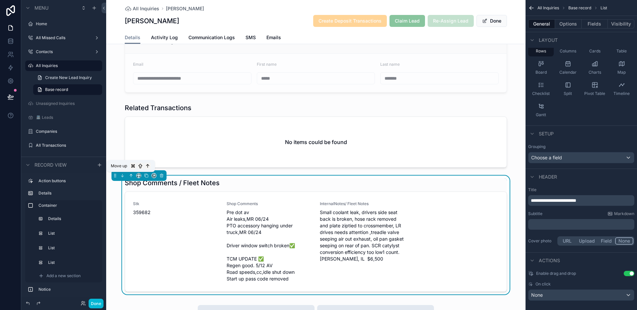
click at [130, 176] on icon "scrollable content" at bounding box center [131, 175] width 5 height 5
click at [131, 174] on icon "scrollable content" at bounding box center [131, 174] width 1 height 1
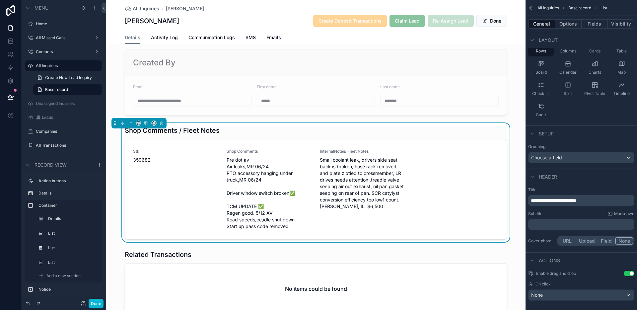
scroll to position [784, 0]
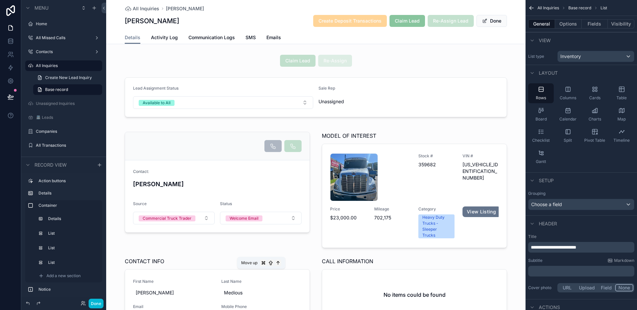
scroll to position [47, 0]
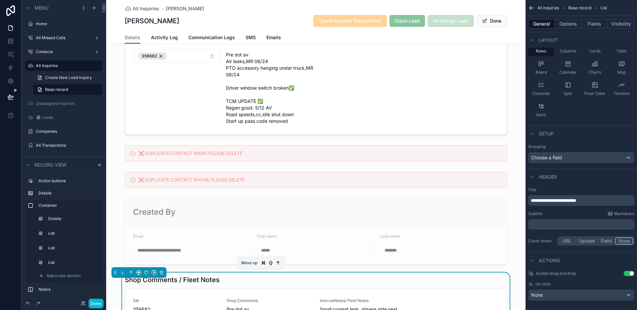
click at [131, 273] on icon "scrollable content" at bounding box center [131, 272] width 0 height 3
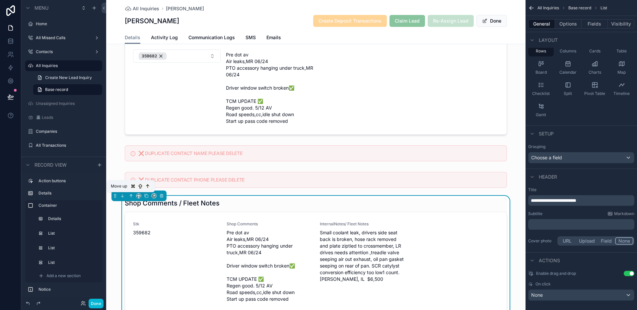
click at [132, 196] on icon "scrollable content" at bounding box center [131, 195] width 5 height 5
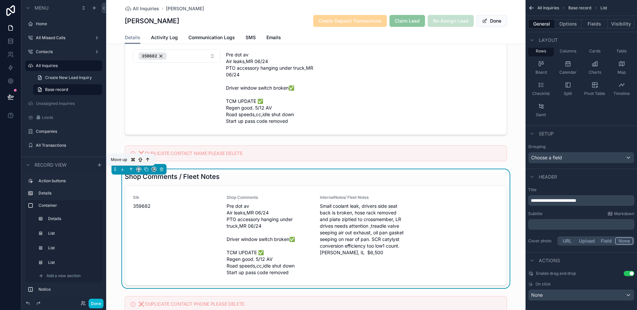
click at [130, 168] on icon "scrollable content" at bounding box center [130, 168] width 1 height 1
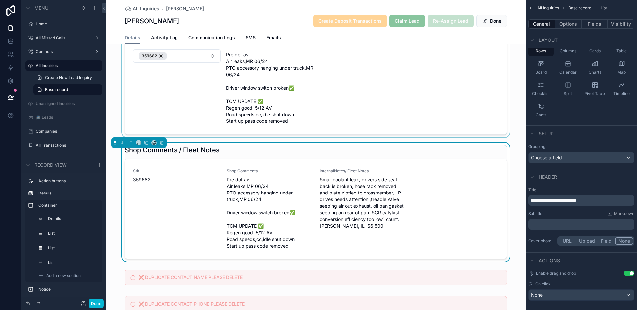
scroll to position [703, 0]
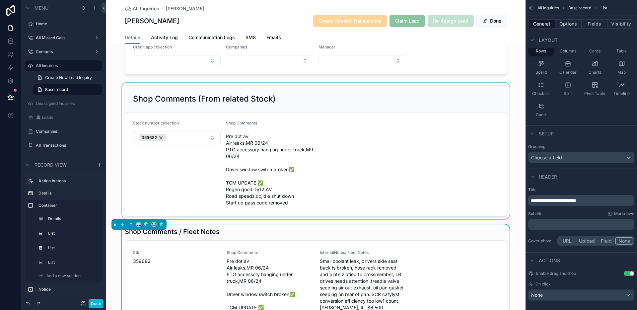
click at [392, 151] on div "scrollable content" at bounding box center [315, 151] width 419 height 136
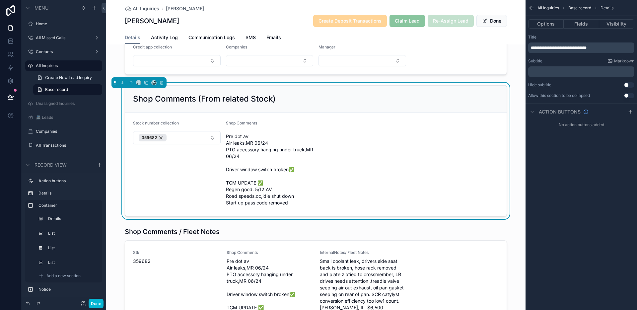
scroll to position [0, 0]
click at [162, 82] on icon "scrollable content" at bounding box center [162, 82] width 0 height 1
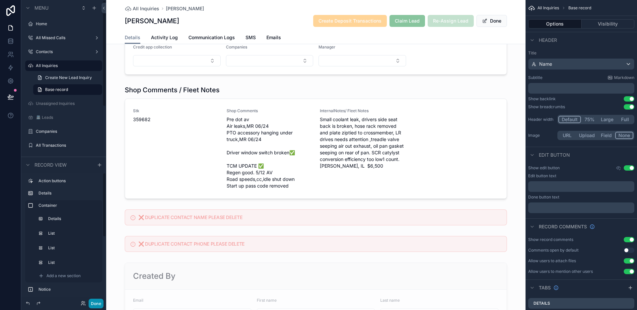
click at [98, 304] on button "Done" at bounding box center [96, 304] width 15 height 10
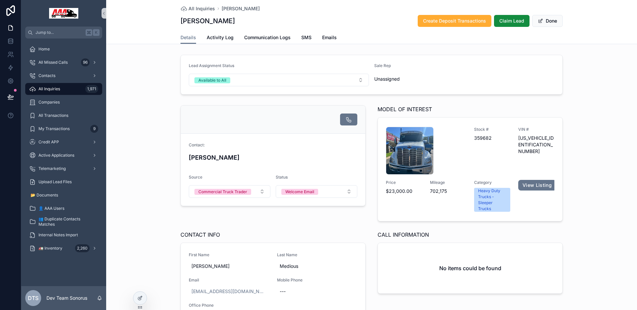
click at [138, 166] on div "Contact: [PERSON_NAME] Source Commercial Truck Trader Status Welcome Email MODE…" at bounding box center [371, 218] width 531 height 232
click at [143, 296] on div at bounding box center [139, 298] width 13 height 13
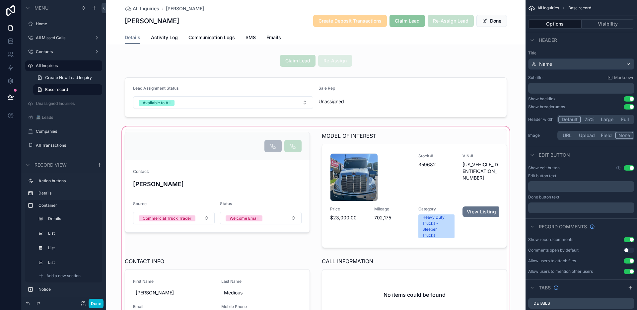
click at [223, 188] on div "scrollable content" at bounding box center [315, 245] width 419 height 240
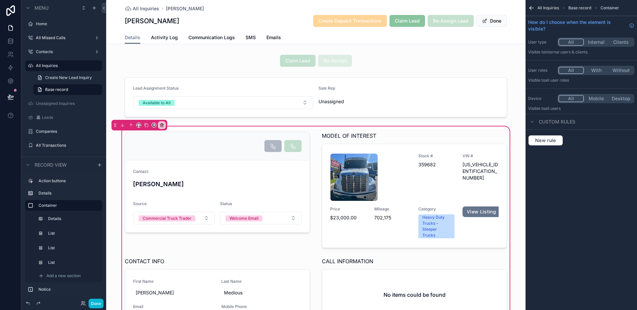
click at [223, 188] on div "scrollable content" at bounding box center [217, 189] width 193 height 121
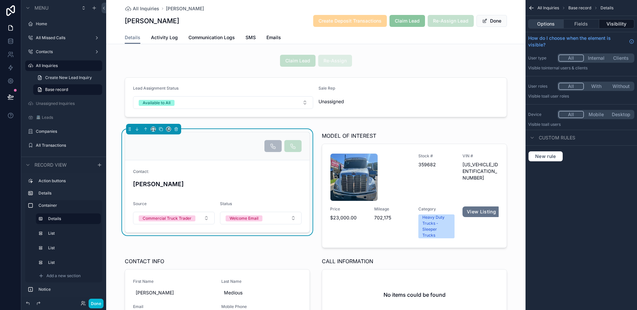
click at [551, 25] on button "Options" at bounding box center [545, 23] width 35 height 9
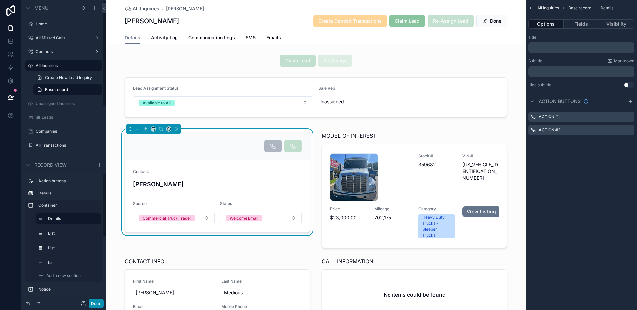
drag, startPoint x: 99, startPoint y: 304, endPoint x: 104, endPoint y: 302, distance: 6.1
click at [99, 304] on button "Done" at bounding box center [96, 304] width 15 height 10
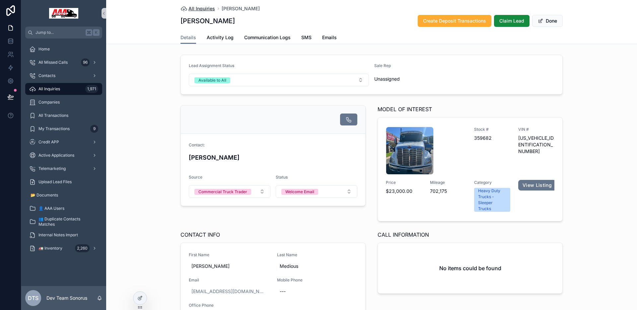
click at [194, 12] on span "All Inquiries" at bounding box center [201, 8] width 27 height 7
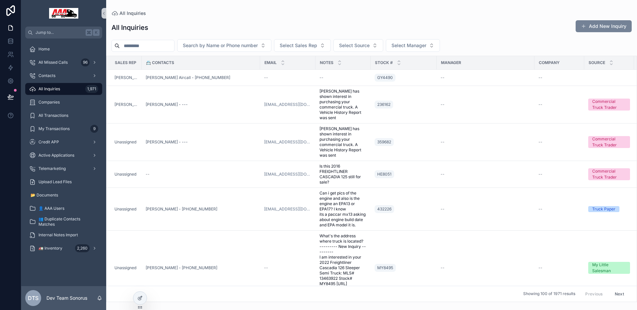
click at [596, 30] on button "Add New Inquiry" at bounding box center [603, 26] width 56 height 12
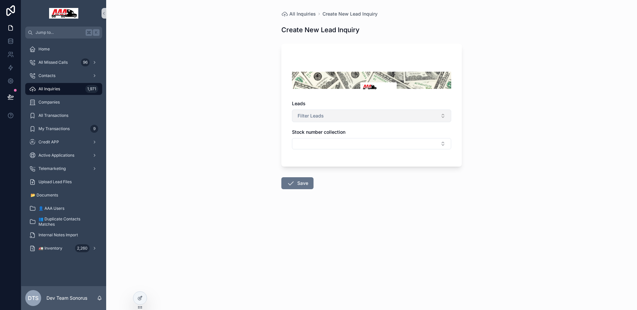
click at [320, 116] on span "Filter Leads" at bounding box center [311, 115] width 26 height 7
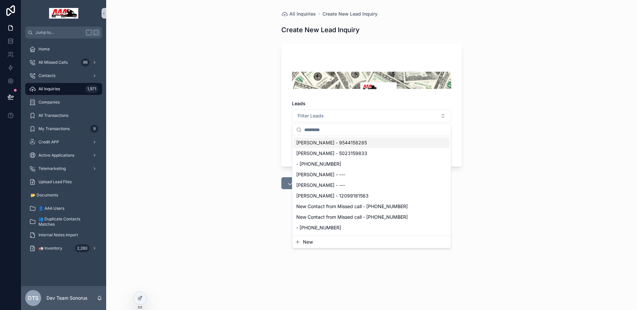
click at [242, 128] on div "All Inquiries Create New Lead Inquiry Create New Lead Inquiry Leads Filter Lead…" at bounding box center [371, 155] width 531 height 310
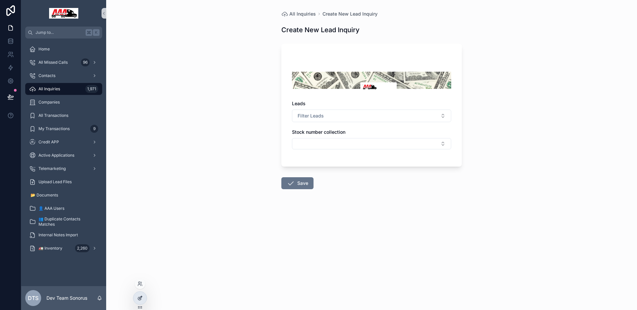
click at [144, 294] on div at bounding box center [139, 298] width 13 height 13
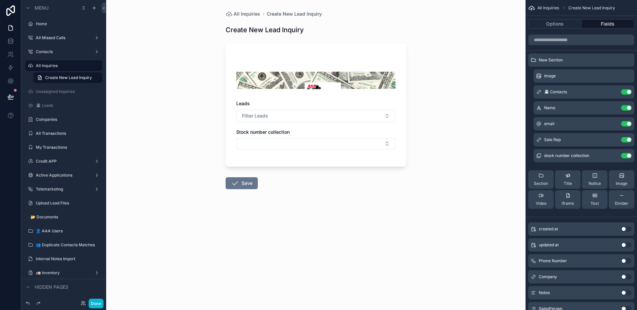
click at [281, 107] on div "Leads Filter Leads" at bounding box center [315, 111] width 159 height 22
click at [288, 103] on div "Leads" at bounding box center [315, 103] width 159 height 7
click at [472, 60] on div "All Inquiries Create New Lead Inquiry Create New Lead Inquiry Leads Filter Lead…" at bounding box center [315, 155] width 419 height 310
click at [612, 93] on icon "scrollable content" at bounding box center [612, 91] width 5 height 5
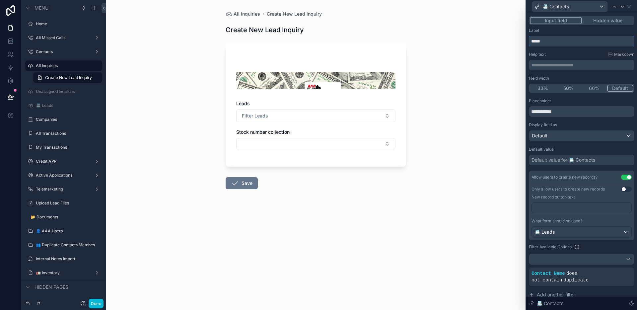
click at [563, 40] on input "*****" at bounding box center [581, 41] width 105 height 11
type input "*******"
click at [477, 94] on div "All Inquiries Create New Lead Inquiry Create New Lead Inquiry Contact Filter Le…" at bounding box center [315, 155] width 419 height 310
click at [246, 15] on span "All Inquiries" at bounding box center [247, 14] width 27 height 7
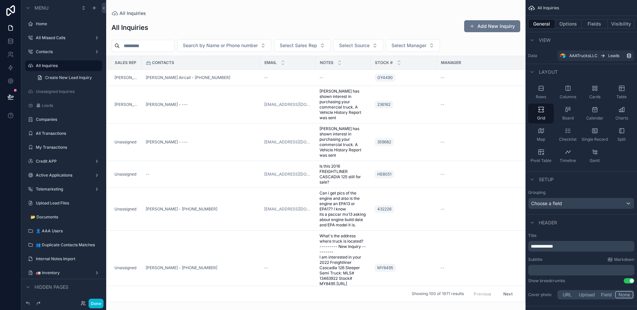
click at [486, 25] on button "Add New Inquiry" at bounding box center [492, 26] width 56 height 12
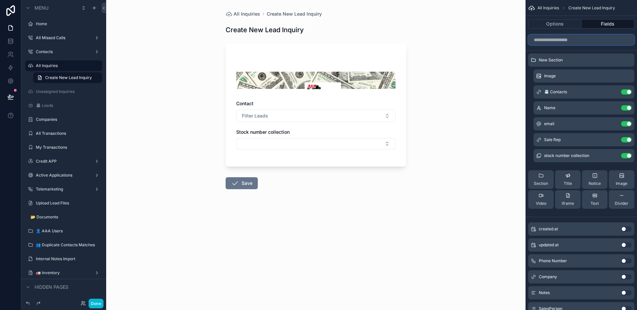
click at [561, 36] on input "scrollable content" at bounding box center [581, 39] width 106 height 11
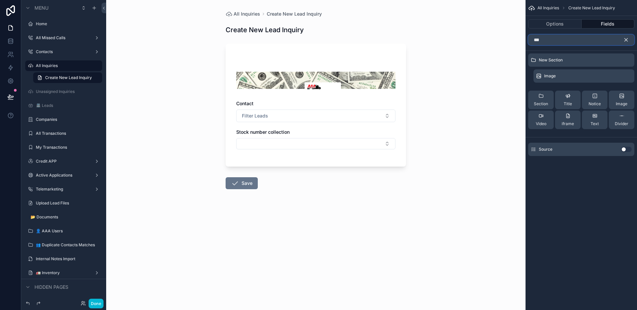
type input "***"
click at [623, 149] on button "Use setting" at bounding box center [626, 149] width 11 height 5
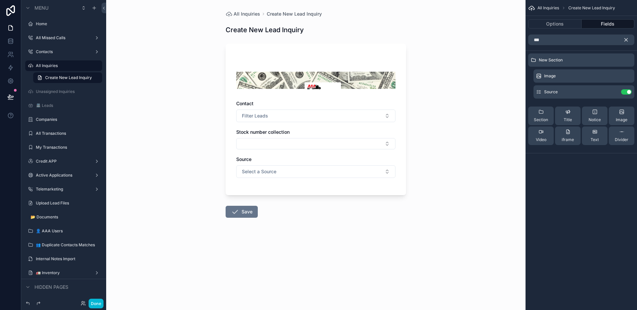
click at [445, 88] on div "All Inquiries Create New Lead Inquiry Create New Lead Inquiry Contact Filter Le…" at bounding box center [315, 155] width 419 height 310
click at [624, 39] on icon "scrollable content" at bounding box center [626, 40] width 6 height 6
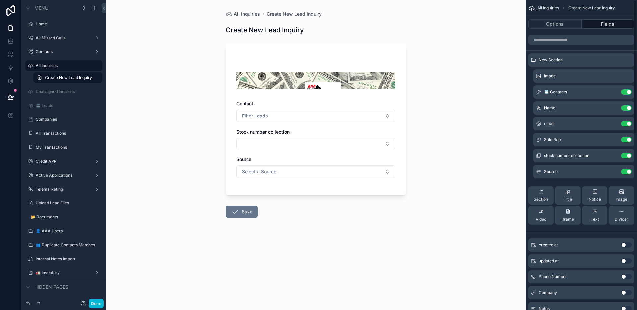
click at [493, 100] on div "All Inquiries Create New Lead Inquiry Create New Lead Inquiry Contact Filter Le…" at bounding box center [315, 155] width 419 height 310
click at [583, 39] on input "scrollable content" at bounding box center [581, 39] width 106 height 11
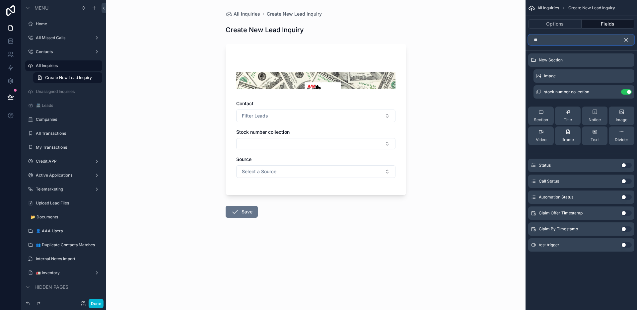
type input "**"
drag, startPoint x: 623, startPoint y: 164, endPoint x: 586, endPoint y: 79, distance: 92.7
click at [623, 164] on button "Use setting" at bounding box center [626, 165] width 11 height 5
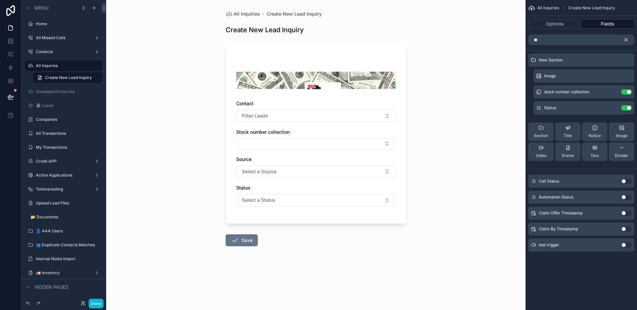
click at [331, 207] on div "Contact Filter Leads Stock number collection Source Select a Source Status Sele…" at bounding box center [315, 137] width 159 height 152
click at [335, 203] on button "Select a Status" at bounding box center [315, 200] width 159 height 13
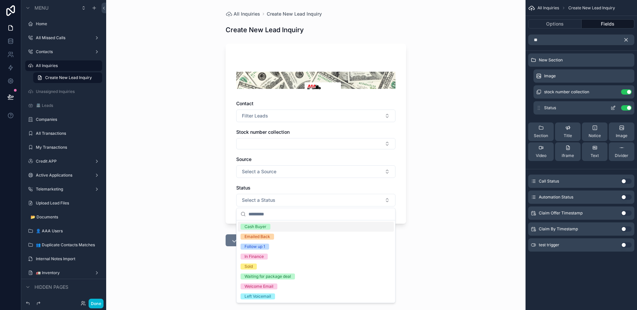
click at [625, 109] on button "Use setting" at bounding box center [626, 107] width 11 height 5
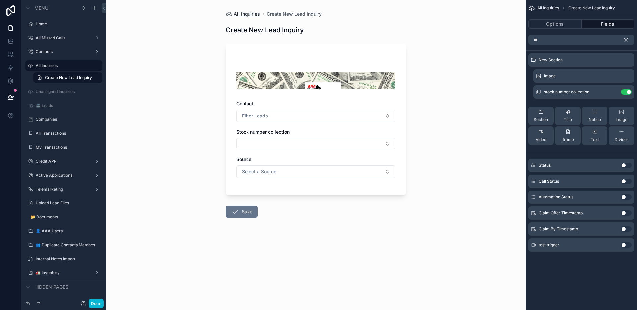
click at [246, 14] on span "All Inquiries" at bounding box center [247, 14] width 27 height 7
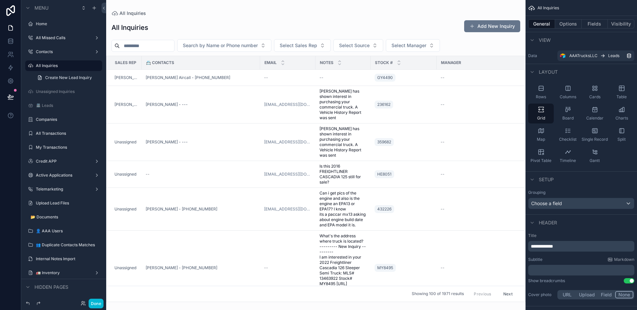
drag, startPoint x: 228, startPoint y: 103, endPoint x: 250, endPoint y: 110, distance: 23.4
click at [228, 103] on div "[PERSON_NAME] - ---" at bounding box center [201, 104] width 110 height 5
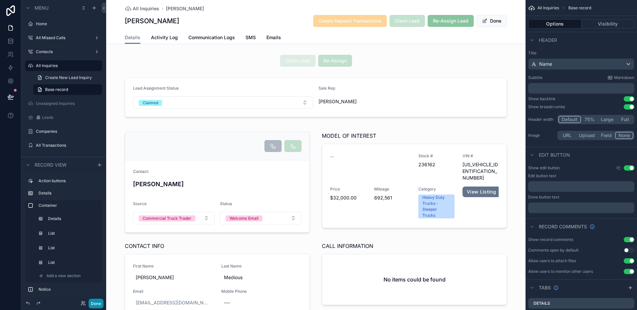
click at [96, 306] on button "Done" at bounding box center [96, 304] width 15 height 10
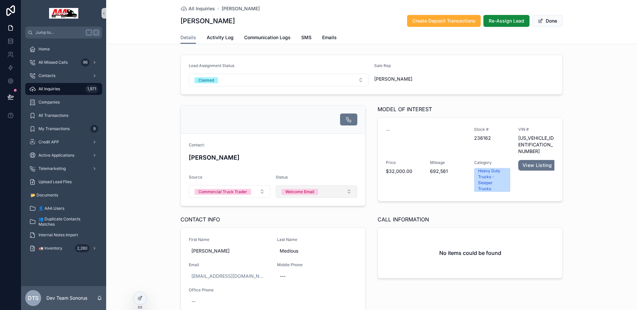
click at [313, 192] on span "Welcome Email" at bounding box center [299, 192] width 37 height 6
click at [313, 192] on button "Select a Status" at bounding box center [317, 191] width 82 height 13
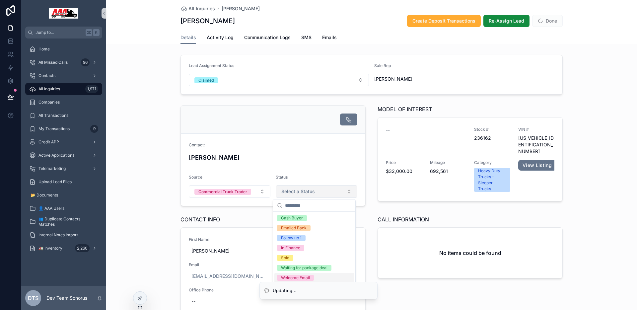
click at [301, 276] on div "Updating... Jump to... K Home All Missed Calls 96 Contacts All Inquiries 1,971 …" at bounding box center [318, 155] width 637 height 310
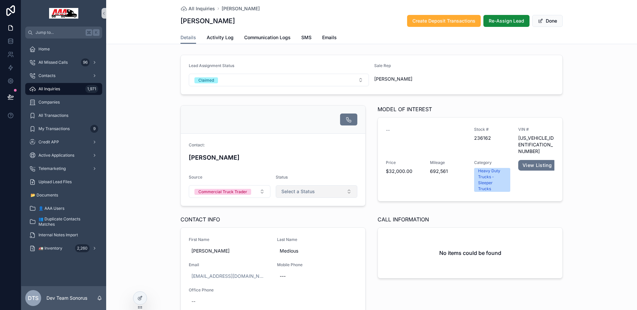
click at [305, 191] on span "Select a Status" at bounding box center [298, 191] width 34 height 7
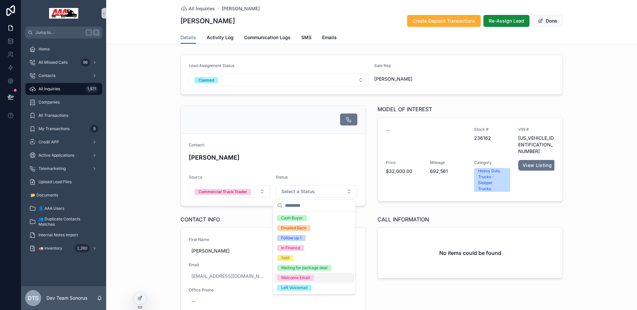
click at [293, 277] on div "Welcome Email" at bounding box center [295, 278] width 29 height 6
click at [278, 163] on div "[PERSON_NAME]" at bounding box center [273, 157] width 168 height 13
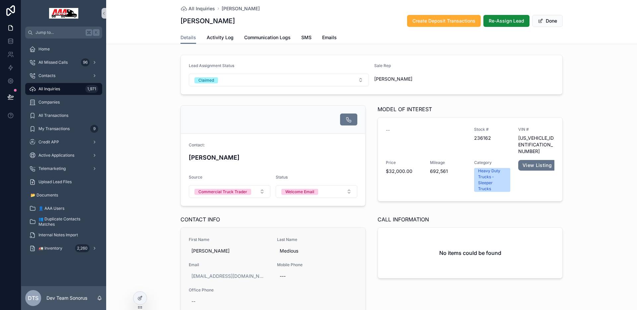
click at [215, 234] on link "First Name [PERSON_NAME] Last Name [PERSON_NAME] Email [EMAIL_ADDRESS][DOMAIN_N…" at bounding box center [273, 272] width 184 height 89
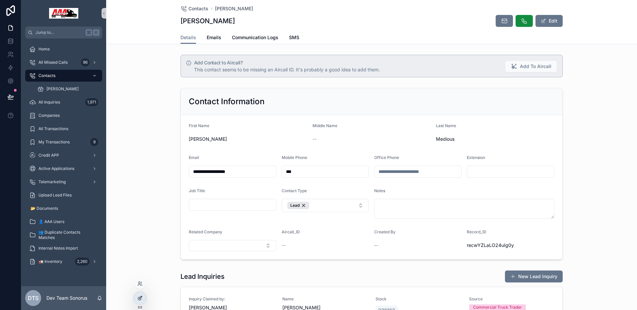
click at [140, 297] on icon at bounding box center [139, 297] width 5 height 5
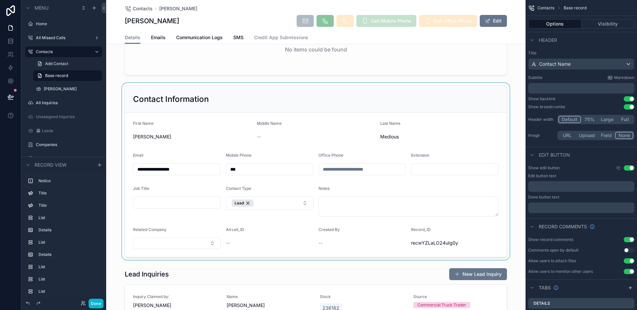
scroll to position [160, 0]
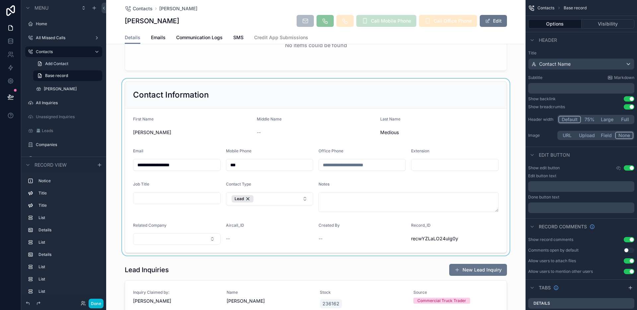
click at [213, 134] on div "scrollable content" at bounding box center [315, 167] width 419 height 177
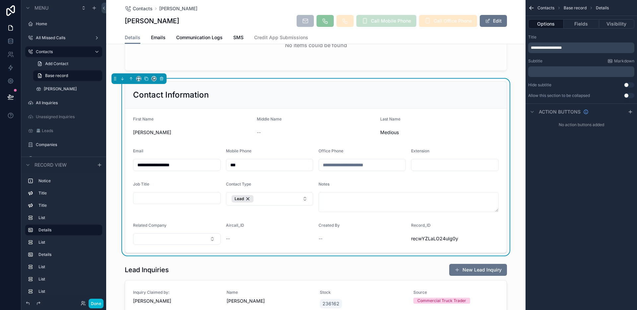
click at [393, 187] on div "Notes" at bounding box center [408, 185] width 180 height 8
click at [583, 25] on button "Fields" at bounding box center [581, 23] width 35 height 9
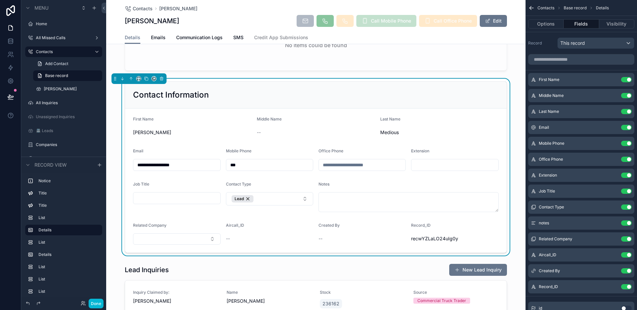
click at [268, 231] on div "Aircall_ID --" at bounding box center [270, 234] width 88 height 22
drag, startPoint x: 625, startPoint y: 286, endPoint x: 625, endPoint y: 272, distance: 13.9
click at [625, 286] on button "Use setting" at bounding box center [626, 286] width 11 height 5
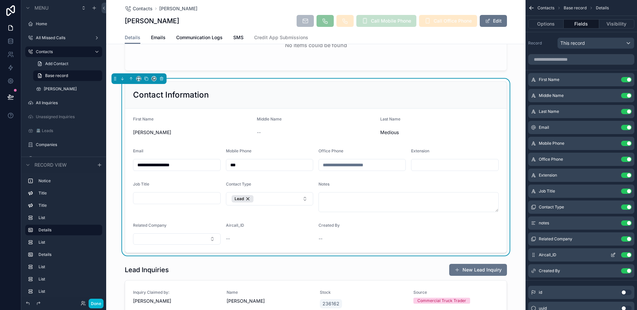
click at [626, 254] on button "Use setting" at bounding box center [626, 254] width 11 height 5
click at [415, 243] on form "**********" at bounding box center [315, 180] width 381 height 144
click at [101, 301] on button "Done" at bounding box center [96, 304] width 15 height 10
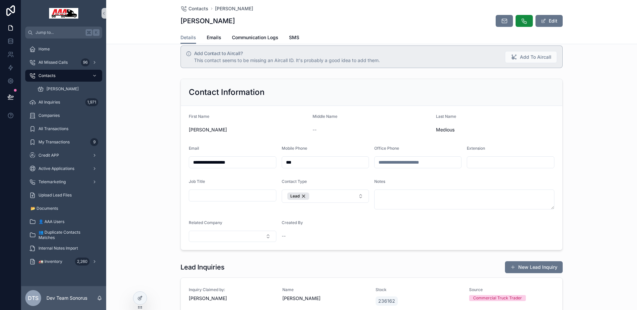
scroll to position [0, 0]
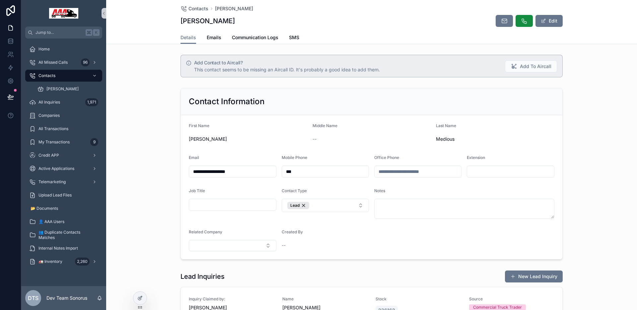
click at [316, 37] on div "Details Emails Communication Logs SMS" at bounding box center [371, 37] width 382 height 13
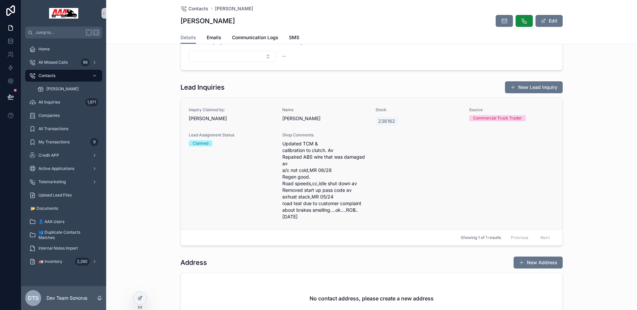
scroll to position [193, 0]
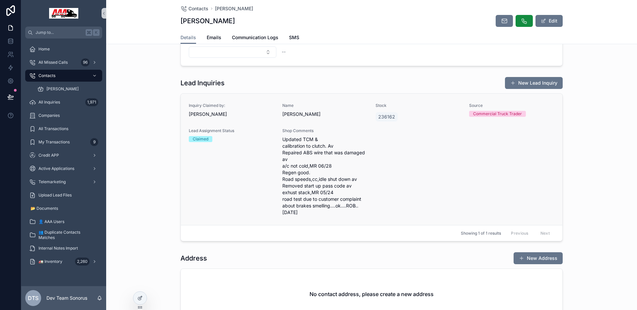
click at [229, 177] on div "Lead Assignment Status Claimed" at bounding box center [232, 172] width 86 height 88
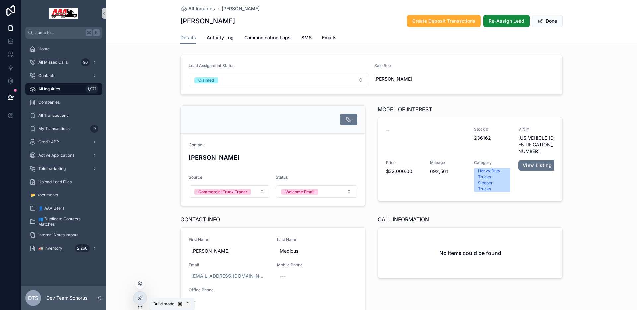
click at [143, 295] on div at bounding box center [139, 298] width 13 height 13
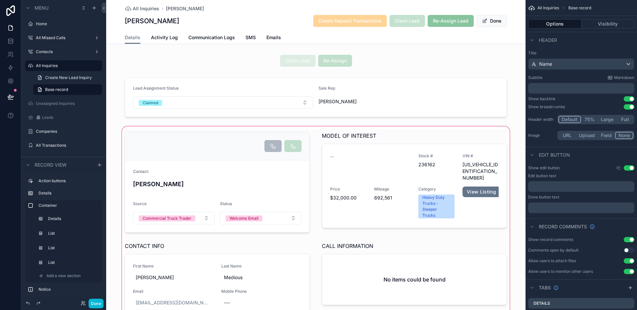
click at [455, 136] on div "scrollable content" at bounding box center [315, 237] width 419 height 225
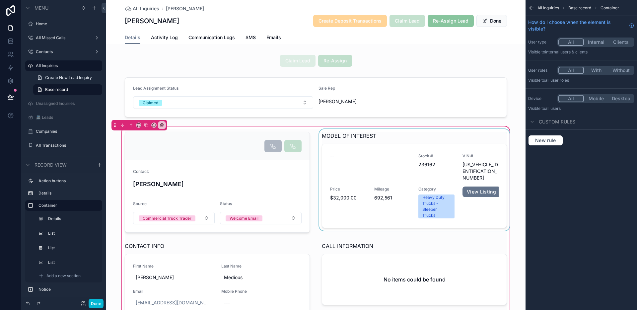
click at [460, 136] on div "scrollable content" at bounding box center [414, 182] width 193 height 106
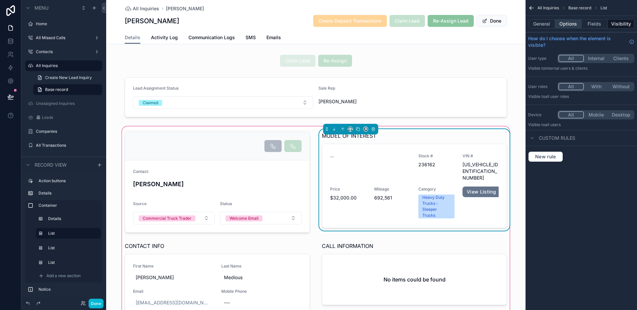
click at [568, 23] on button "Options" at bounding box center [568, 23] width 27 height 9
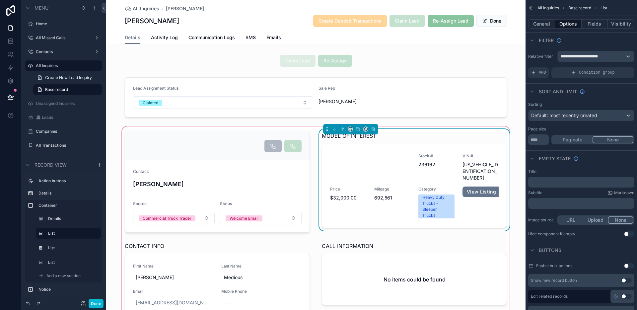
scroll to position [23, 0]
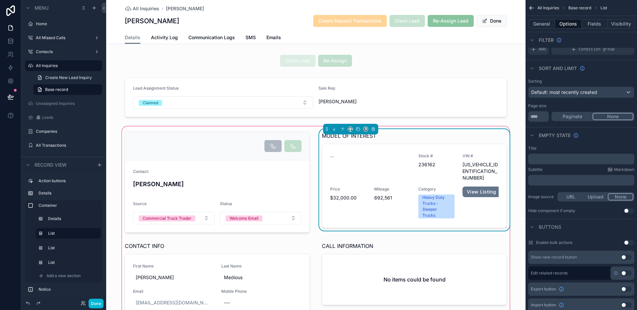
click at [625, 256] on button "Use setting" at bounding box center [626, 256] width 11 height 5
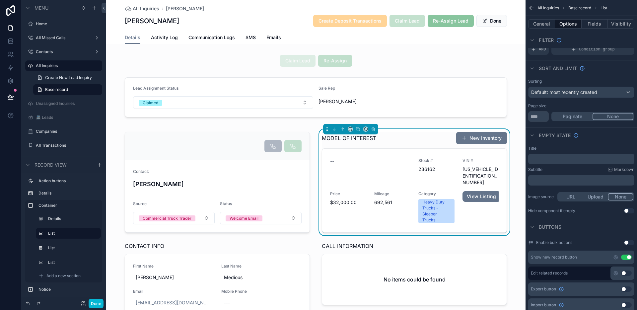
drag, startPoint x: 625, startPoint y: 274, endPoint x: 630, endPoint y: 270, distance: 5.7
click at [625, 273] on button "Use setting" at bounding box center [626, 272] width 11 height 5
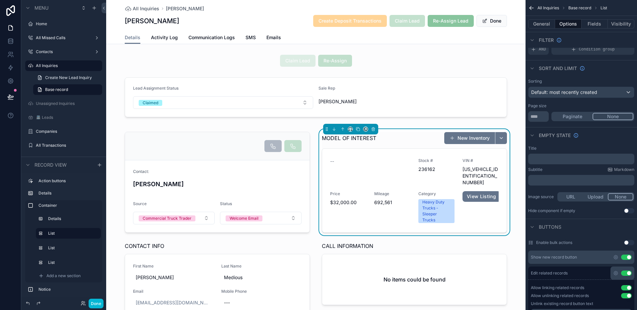
click at [627, 257] on button "Use setting" at bounding box center [626, 256] width 11 height 5
click at [100, 302] on button "Done" at bounding box center [96, 304] width 15 height 10
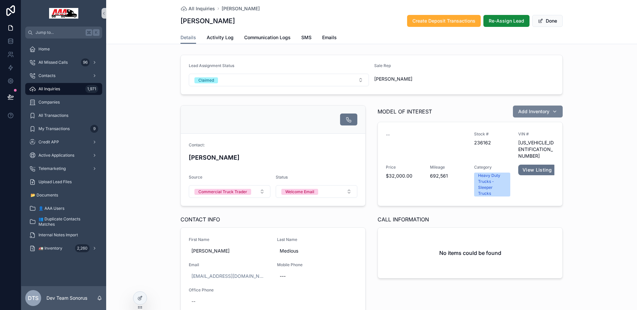
click at [553, 112] on div "Add Inventory" at bounding box center [537, 111] width 39 height 7
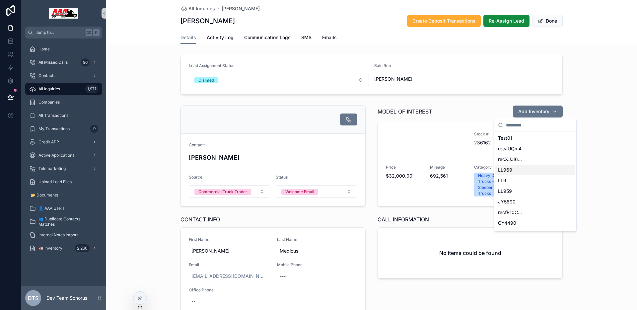
click at [61, 88] on div "All Inquiries 1,971" at bounding box center [63, 89] width 69 height 11
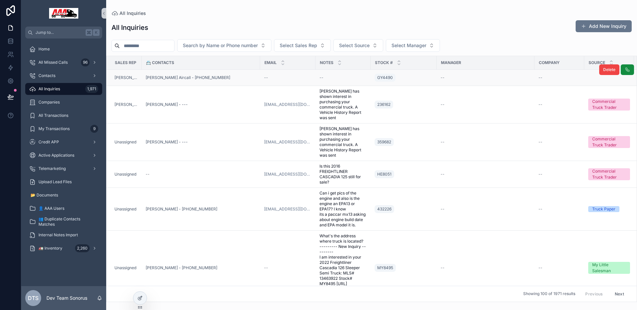
click at [243, 76] on div "[PERSON_NAME] Aircall - [PHONE_NUMBER]" at bounding box center [201, 77] width 110 height 5
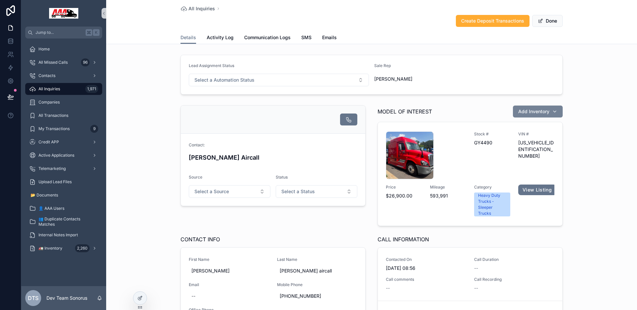
click at [554, 110] on div "Add Inventory" at bounding box center [537, 111] width 39 height 7
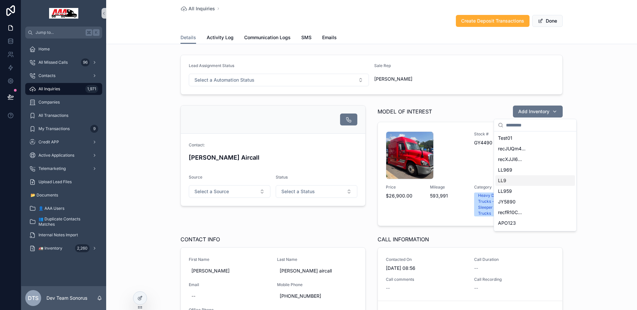
scroll to position [450, 0]
click at [523, 196] on div "545768" at bounding box center [535, 197] width 80 height 11
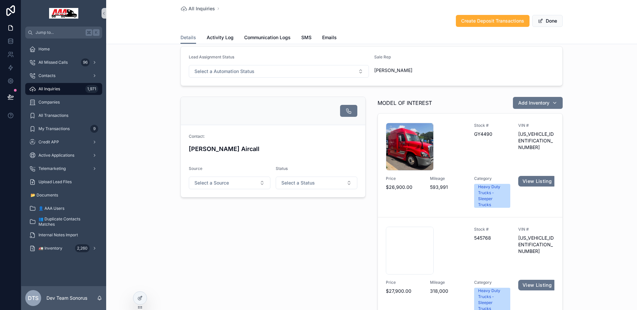
scroll to position [29, 0]
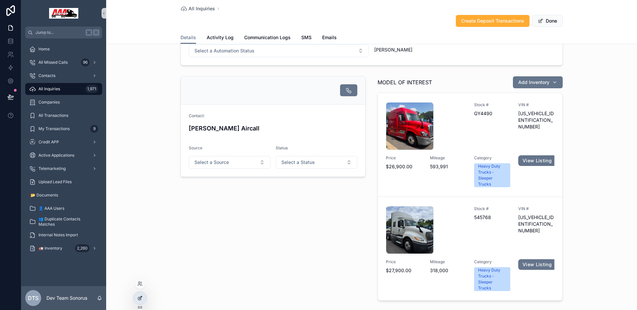
click at [137, 299] on div at bounding box center [139, 298] width 13 height 13
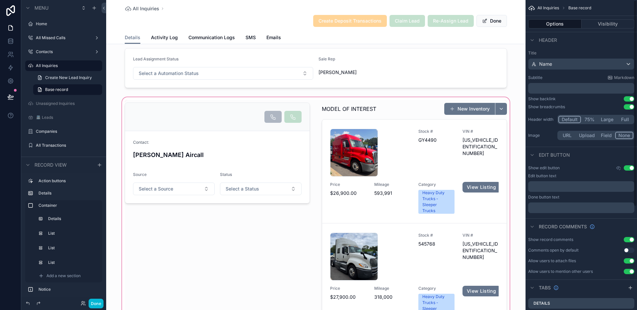
click at [418, 110] on div "scrollable content" at bounding box center [315, 289] width 419 height 386
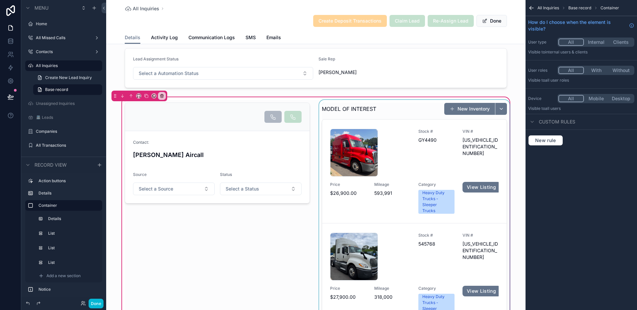
click at [421, 109] on div "scrollable content" at bounding box center [414, 215] width 193 height 230
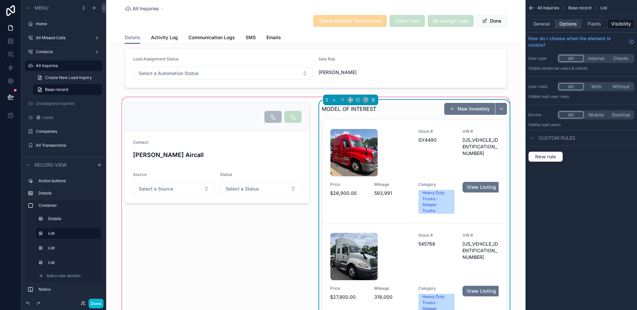
click at [571, 26] on button "Options" at bounding box center [568, 23] width 27 height 9
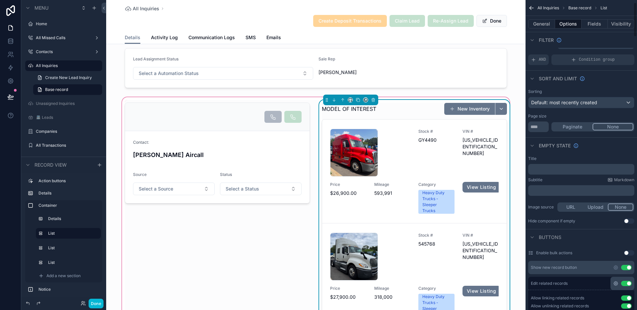
scroll to position [26, 0]
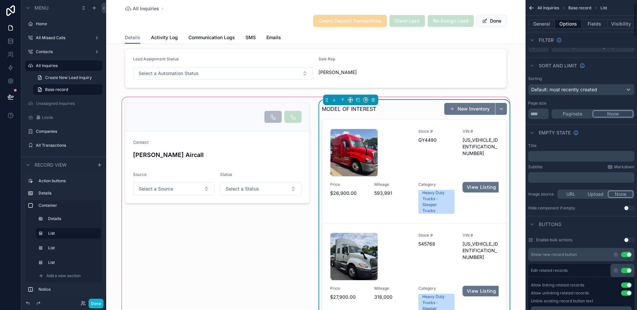
click at [626, 254] on button "Use setting" at bounding box center [626, 254] width 11 height 5
click at [616, 269] on icon "scrollable content" at bounding box center [615, 270] width 5 height 5
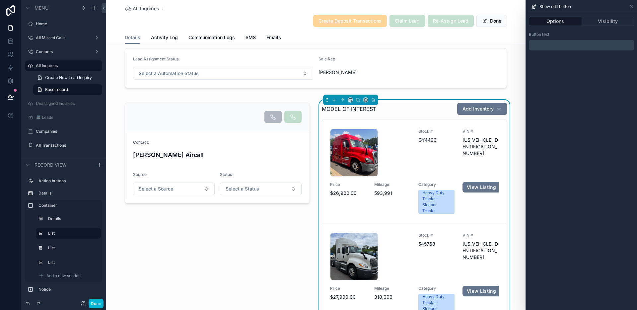
click at [572, 47] on p "﻿" at bounding box center [581, 45] width 101 height 8
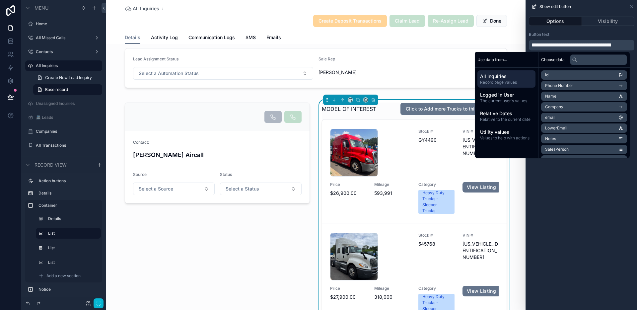
click at [573, 186] on div "**********" at bounding box center [581, 161] width 111 height 297
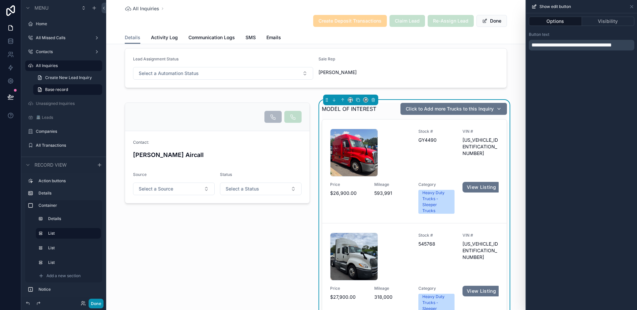
click at [96, 303] on button "Done" at bounding box center [96, 304] width 15 height 10
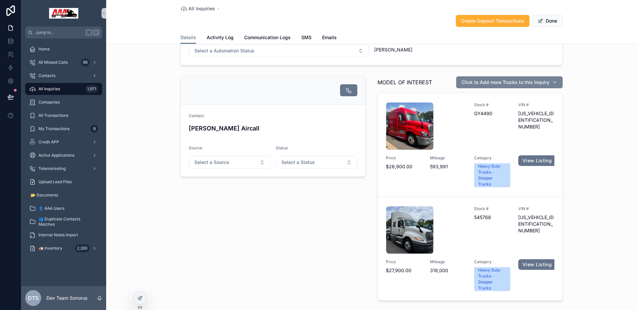
click at [552, 84] on div "Click to Add more Trucks to this Inquiry" at bounding box center [509, 82] width 96 height 7
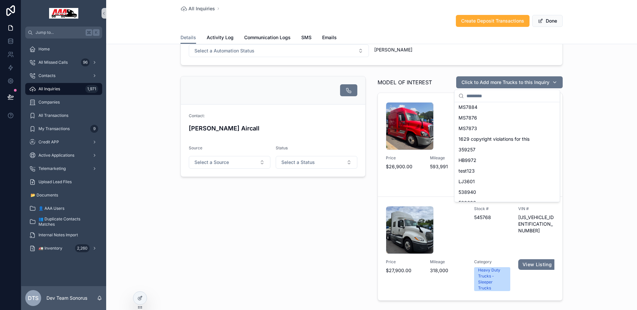
scroll to position [450, 0]
click at [504, 176] on div "539698" at bounding box center [507, 179] width 102 height 11
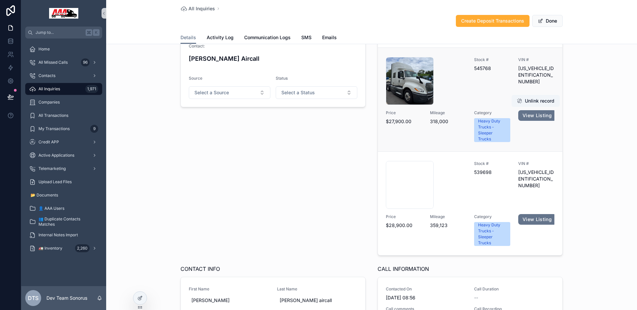
scroll to position [0, 0]
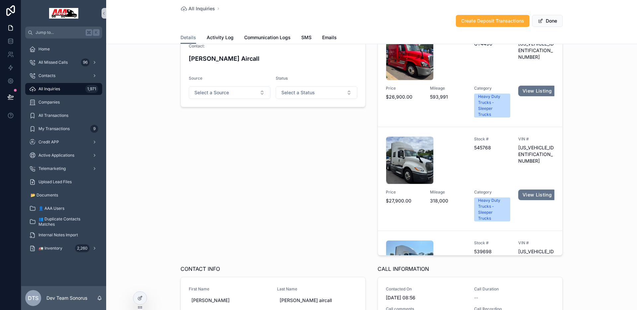
click at [330, 189] on div "Contact: [PERSON_NAME] Aircall Source Select a Source Status Select a Status" at bounding box center [272, 131] width 193 height 254
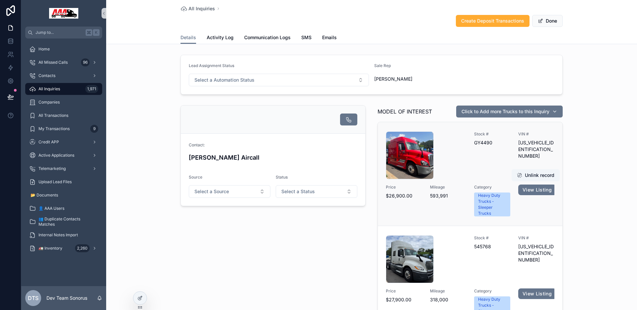
click at [452, 160] on div "scrollable content" at bounding box center [426, 155] width 80 height 48
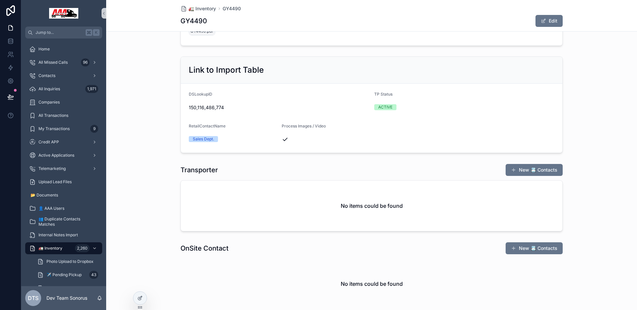
scroll to position [1357, 0]
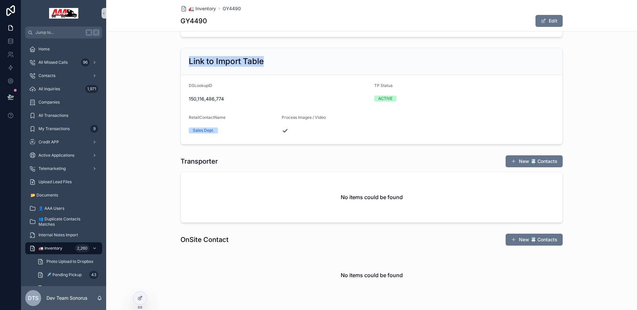
drag, startPoint x: 188, startPoint y: 108, endPoint x: 266, endPoint y: 108, distance: 78.6
click at [264, 67] on div "Link to Import Table" at bounding box center [372, 61] width 366 height 11
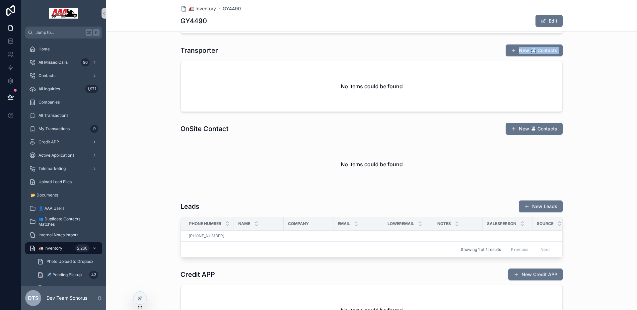
click at [234, 102] on div "Transporter New 📇 Contacts No items could be found" at bounding box center [371, 78] width 382 height 68
drag, startPoint x: 177, startPoint y: 176, endPoint x: 258, endPoint y: 177, distance: 80.9
click at [256, 176] on div "OnSite Contact New 📇 Contacts No items could be found" at bounding box center [371, 156] width 531 height 72
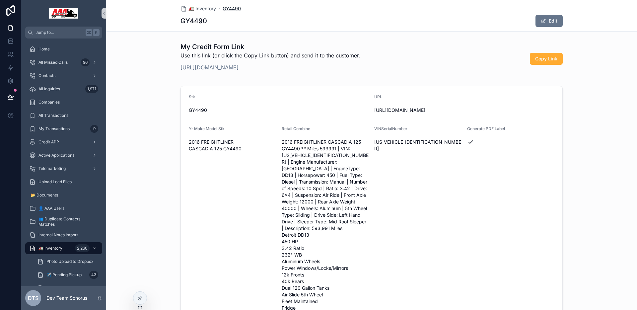
scroll to position [68, 0]
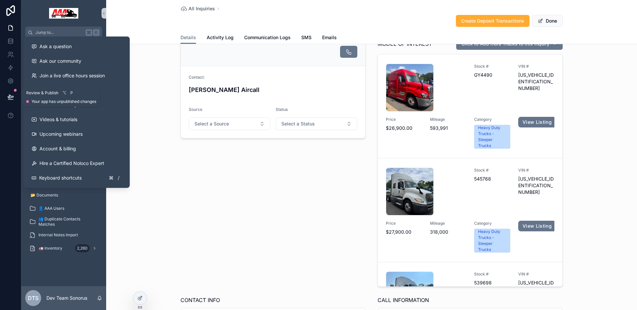
click at [10, 97] on icon at bounding box center [10, 97] width 7 height 7
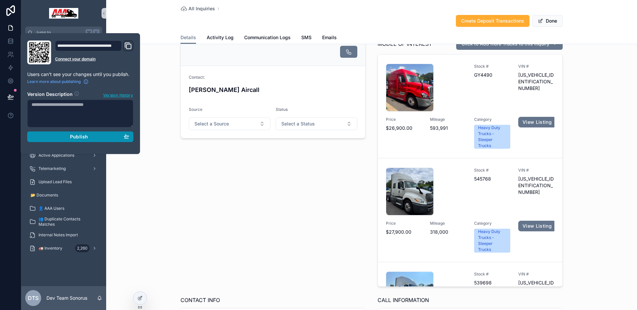
click at [113, 139] on div "Publish" at bounding box center [81, 137] width 98 height 6
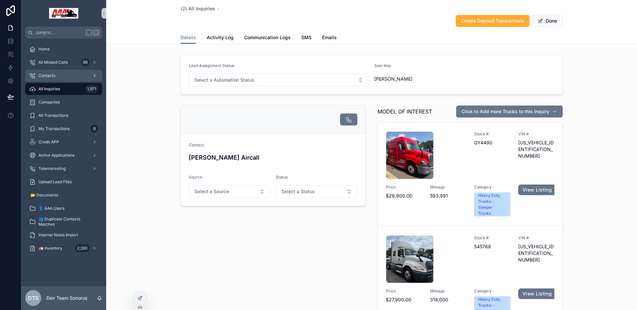
click at [54, 80] on div "Contacts" at bounding box center [63, 75] width 69 height 11
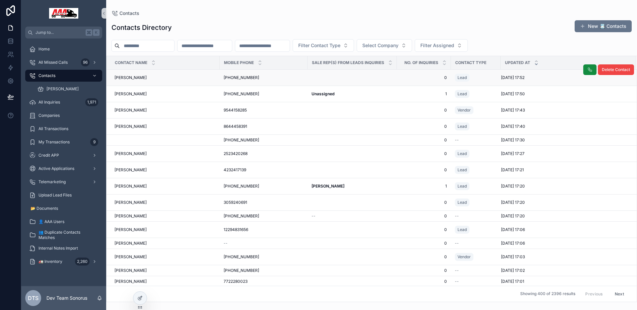
click at [356, 77] on td "scrollable content" at bounding box center [351, 78] width 89 height 16
click at [353, 78] on td "scrollable content" at bounding box center [351, 78] width 89 height 16
click at [290, 78] on div "[PHONE_NUMBER] [PHONE_NUMBER]" at bounding box center [264, 77] width 80 height 5
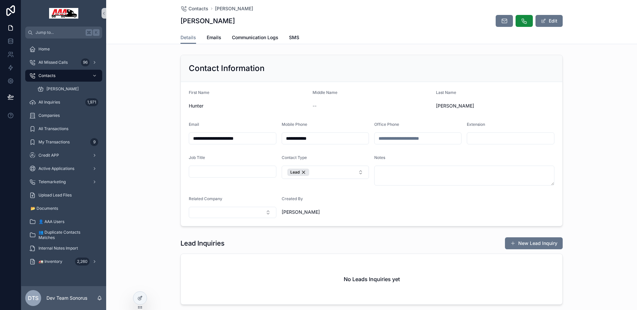
scroll to position [111, 0]
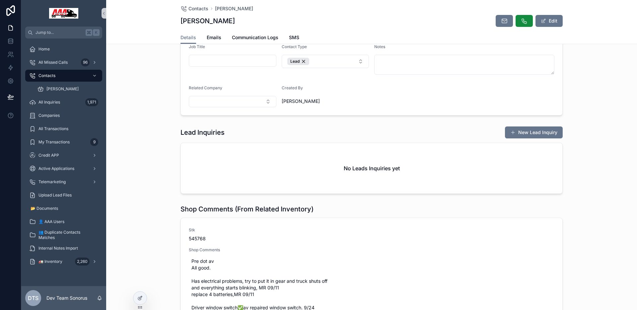
click at [439, 134] on div "Lead Inquiries New Lead Inquiry" at bounding box center [371, 132] width 382 height 13
click at [486, 131] on div "Lead Inquiries New Lead Inquiry" at bounding box center [371, 132] width 382 height 13
click at [197, 8] on span "Contacts" at bounding box center [198, 8] width 20 height 7
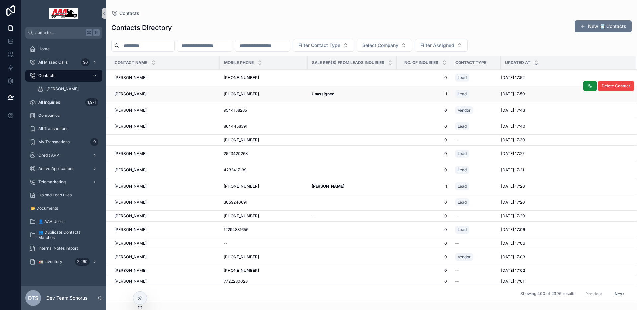
click at [165, 96] on div "[PERSON_NAME] [PERSON_NAME]" at bounding box center [164, 93] width 101 height 5
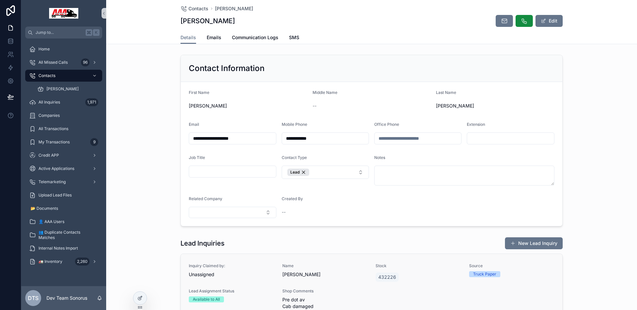
scroll to position [88, 0]
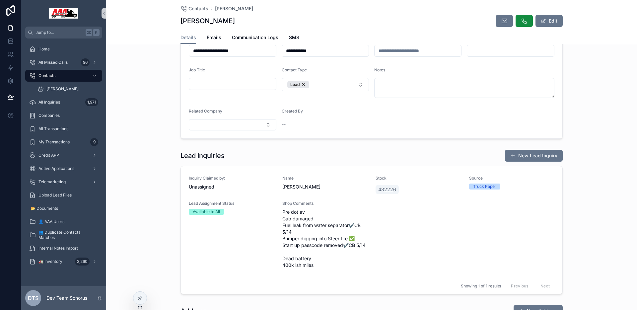
click at [475, 157] on div "Lead Inquiries New Lead Inquiry" at bounding box center [371, 155] width 382 height 13
click at [347, 202] on span "Shop Comments" at bounding box center [325, 203] width 86 height 5
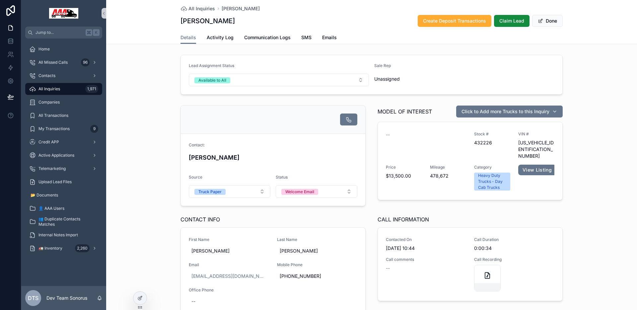
click at [73, 91] on div "All Inquiries 1,971" at bounding box center [63, 89] width 69 height 11
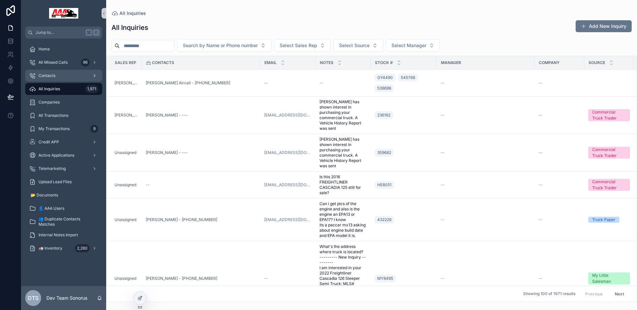
click at [54, 75] on span "Contacts" at bounding box center [46, 75] width 17 height 5
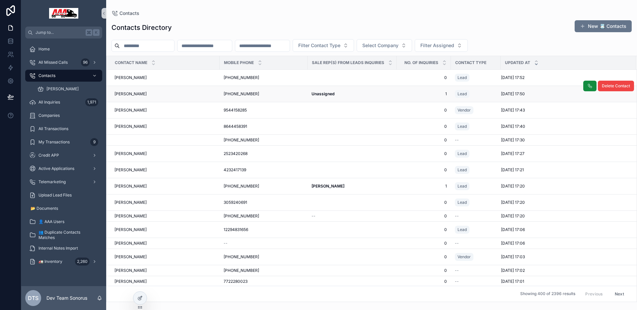
click at [287, 93] on div "[PHONE_NUMBER] [PHONE_NUMBER]" at bounding box center [264, 93] width 80 height 5
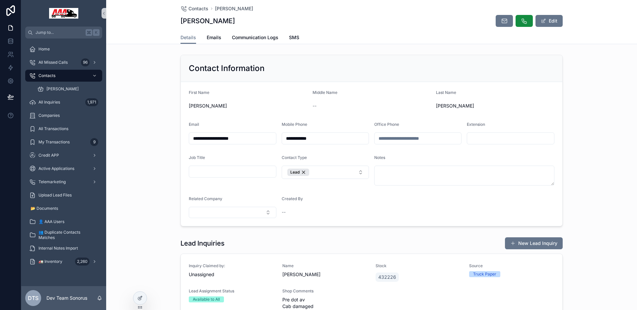
click at [452, 243] on div "Lead Inquiries New Lead Inquiry" at bounding box center [371, 243] width 382 height 13
click at [519, 247] on button "New Lead Inquiry" at bounding box center [534, 243] width 58 height 12
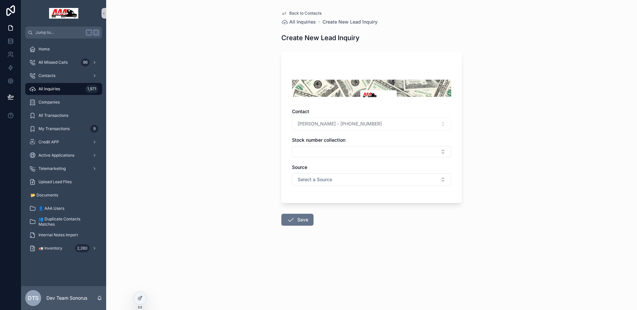
click at [297, 16] on div "Back to Contacts All Inquiries Create New Lead Inquiry" at bounding box center [371, 18] width 180 height 15
click at [297, 15] on span "Back to Contacts" at bounding box center [305, 13] width 32 height 5
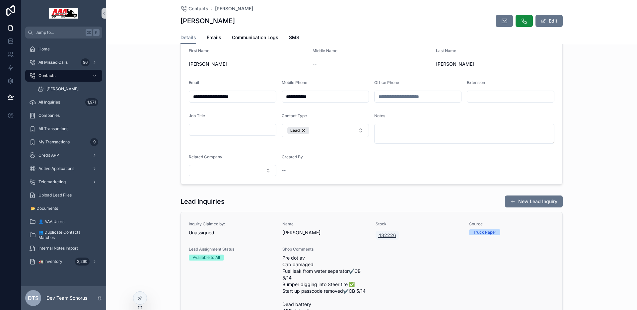
scroll to position [46, 0]
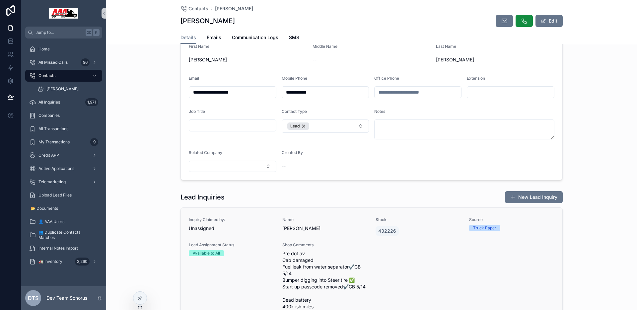
click at [431, 236] on div "432226" at bounding box center [418, 231] width 86 height 12
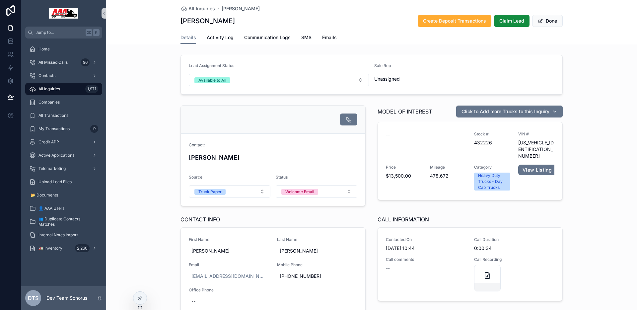
drag, startPoint x: 377, startPoint y: 111, endPoint x: 437, endPoint y: 112, distance: 60.1
click at [401, 111] on span "MODEL OF INTEREST" at bounding box center [404, 111] width 54 height 8
click at [611, 171] on div "Contact: [PERSON_NAME] Source Truck Paper Status Welcome Email MODEL OF INTERES…" at bounding box center [371, 210] width 531 height 217
click at [226, 7] on span "[PERSON_NAME]" at bounding box center [241, 8] width 38 height 7
click at [219, 242] on span "First Name" at bounding box center [229, 239] width 80 height 5
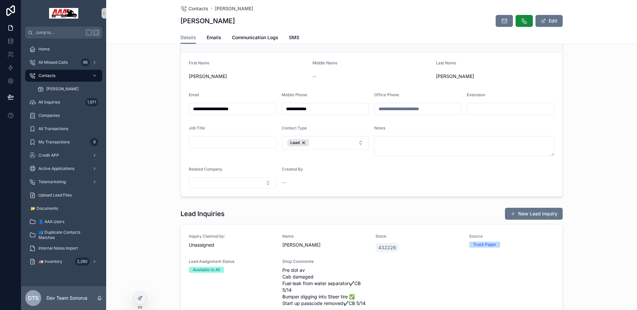
scroll to position [34, 0]
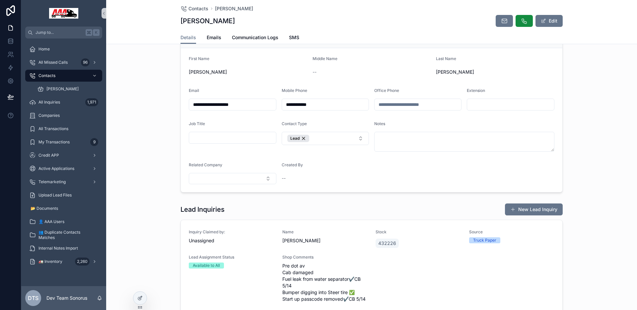
drag, startPoint x: 518, startPoint y: 206, endPoint x: 509, endPoint y: 210, distance: 10.0
click at [519, 206] on button "New Lead Inquiry" at bounding box center [534, 209] width 58 height 12
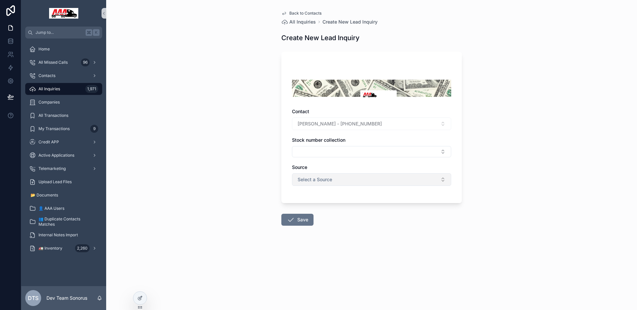
click at [314, 179] on span "Select a Source" at bounding box center [315, 179] width 34 height 7
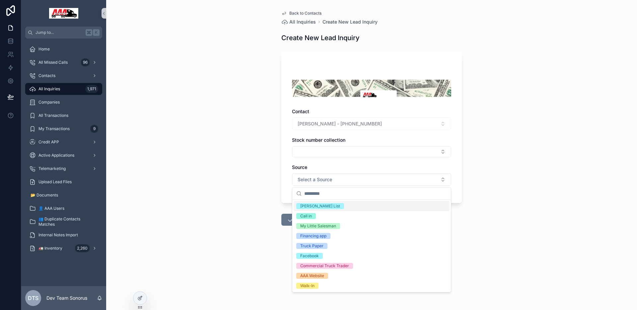
click at [271, 171] on div "Back to Contacts All Inquiries Create New Lead Inquiry Create New Lead Inquiry …" at bounding box center [371, 155] width 531 height 310
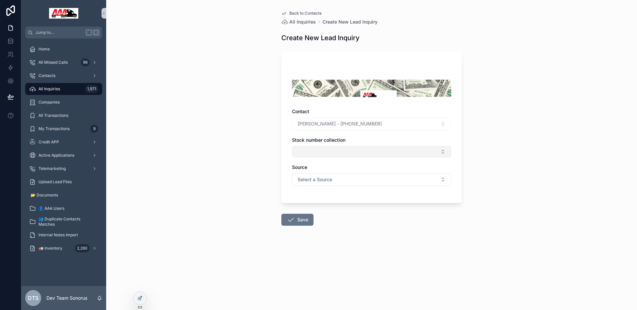
click at [320, 152] on button "Select Button" at bounding box center [371, 151] width 159 height 11
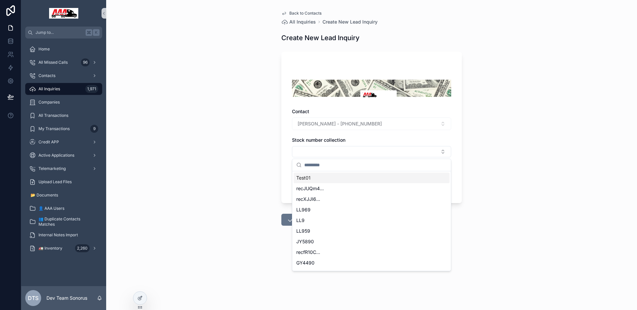
click at [269, 140] on div "Back to Contacts All Inquiries Create New Lead Inquiry Create New Lead Inquiry …" at bounding box center [371, 155] width 531 height 310
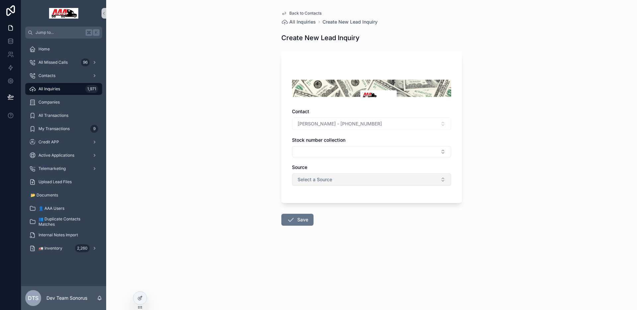
click at [319, 176] on span "Select a Source" at bounding box center [315, 179] width 34 height 7
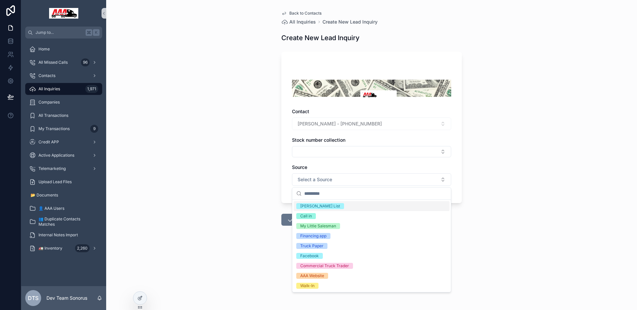
click at [264, 173] on div "Back to Contacts All Inquiries Create New Lead Inquiry Create New Lead Inquiry …" at bounding box center [371, 155] width 531 height 310
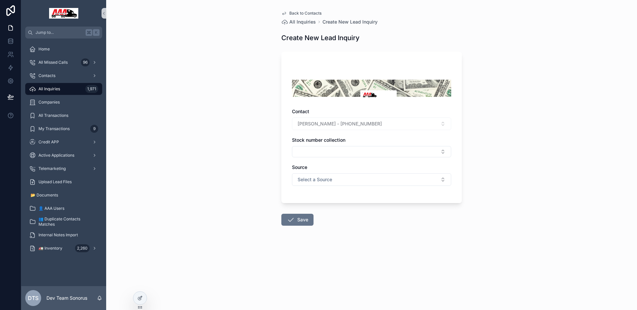
click at [309, 14] on span "Back to Contacts" at bounding box center [305, 13] width 32 height 5
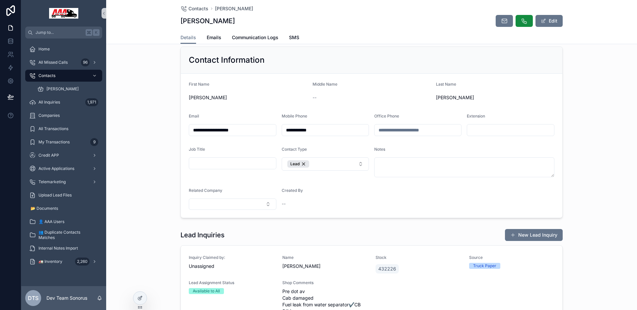
scroll to position [13, 0]
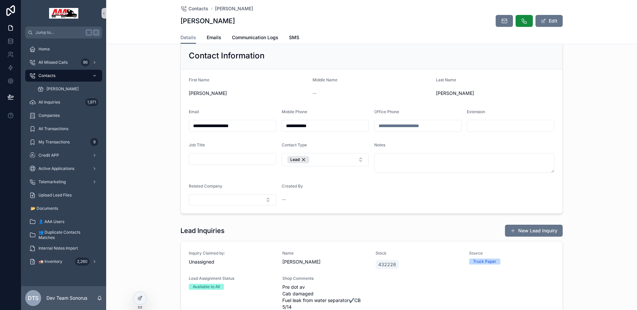
drag, startPoint x: 524, startPoint y: 231, endPoint x: 512, endPoint y: 227, distance: 12.6
click at [524, 232] on button "New Lead Inquiry" at bounding box center [534, 231] width 58 height 12
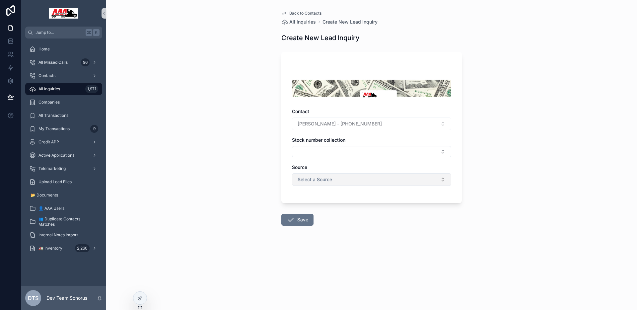
drag, startPoint x: 323, startPoint y: 176, endPoint x: 326, endPoint y: 179, distance: 3.8
click at [323, 176] on button "Select a Source" at bounding box center [371, 179] width 159 height 13
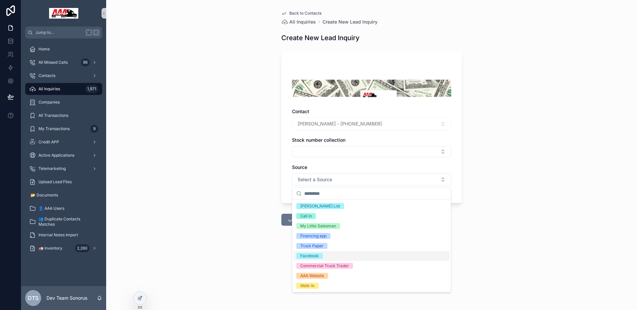
click at [232, 153] on div "Back to Contacts All Inquiries Create New Lead Inquiry Create New Lead Inquiry …" at bounding box center [371, 155] width 531 height 310
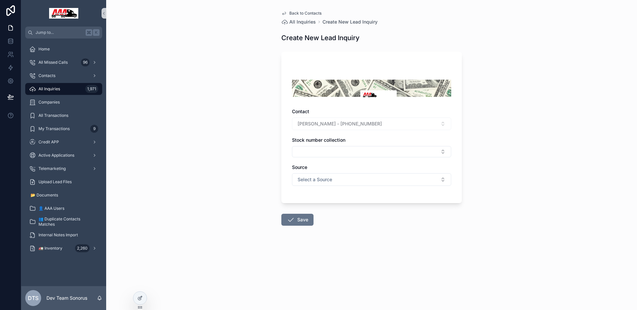
click at [315, 14] on span "Back to Contacts" at bounding box center [305, 13] width 32 height 5
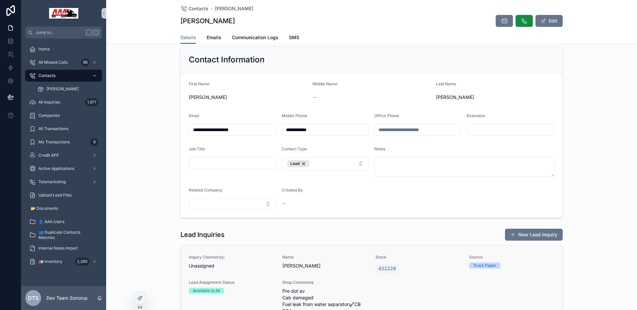
scroll to position [19, 0]
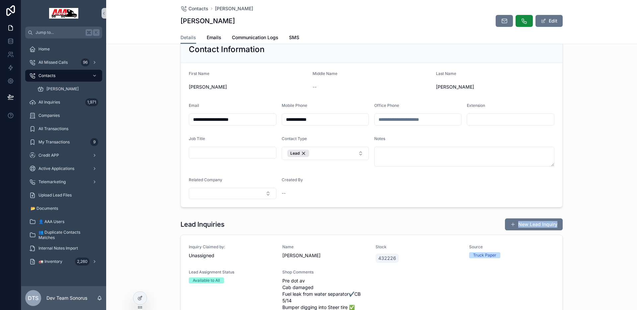
click at [447, 227] on div "Lead Inquiries New Lead Inquiry" at bounding box center [371, 224] width 382 height 13
click at [474, 224] on div "Lead Inquiries New Lead Inquiry" at bounding box center [371, 224] width 382 height 13
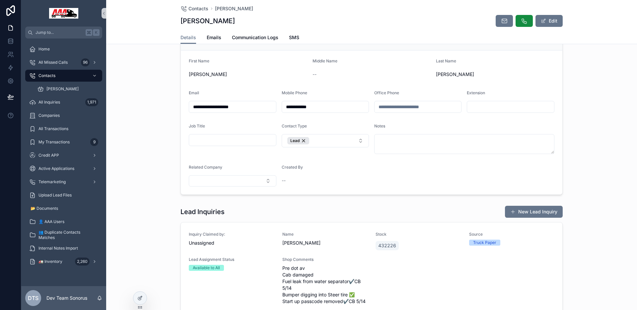
scroll to position [40, 0]
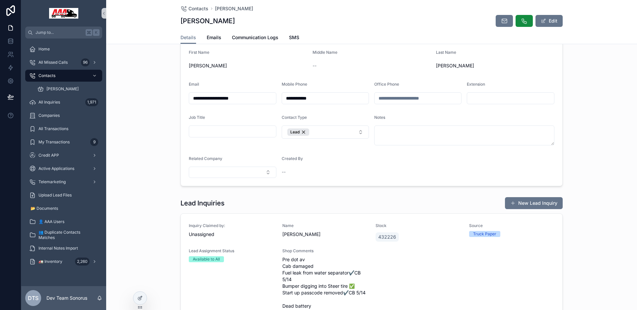
click at [441, 203] on div "Lead Inquiries New Lead Inquiry" at bounding box center [371, 203] width 382 height 13
click at [471, 195] on div "Lead Inquiries New Lead Inquiry Inquiry Claimed by: Unassigned Name [PERSON_NAM…" at bounding box center [371, 269] width 531 height 150
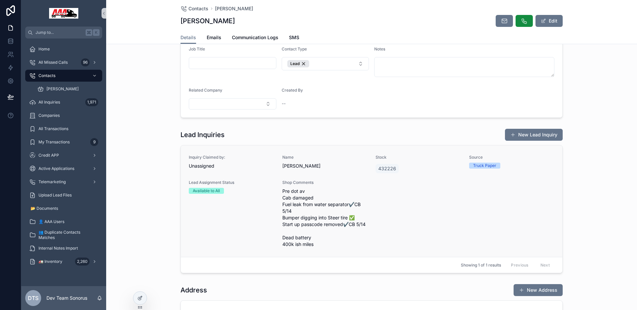
click at [437, 182] on div "Inquiry Claimed by: Unassigned Name [PERSON_NAME] Stock 432226 Source Truck Pap…" at bounding box center [372, 201] width 366 height 93
